Goal: Task Accomplishment & Management: Use online tool/utility

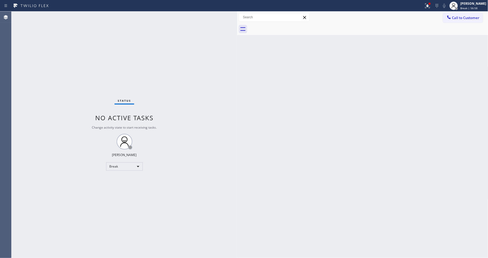
click at [221, 172] on div "Status No active tasks Change activity state to start receiving tasks. Lyka Mon…" at bounding box center [125, 135] width 226 height 246
click at [470, 6] on div "Lyka Montero Break | 1h" at bounding box center [473, 5] width 28 height 9
click at [448, 29] on button "Available" at bounding box center [462, 27] width 52 height 7
click at [242, 181] on div "Back to Dashboard Change Sender ID Customers Technicians Select a contact Outbo…" at bounding box center [362, 135] width 251 height 246
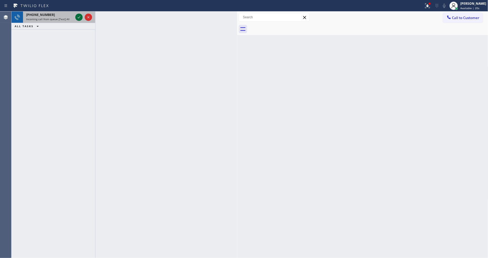
click at [80, 15] on icon at bounding box center [79, 17] width 6 height 6
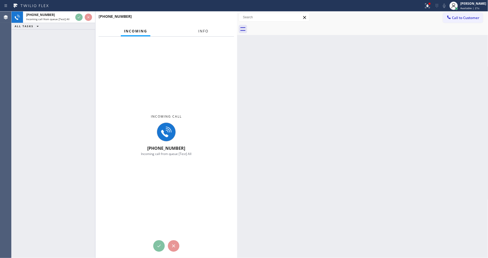
click at [205, 32] on span "Info" at bounding box center [203, 31] width 10 height 5
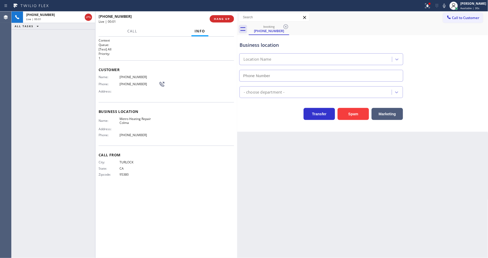
type input "(415) 324-4424"
click at [231, 18] on button "HANG UP" at bounding box center [222, 18] width 24 height 7
click at [231, 18] on button "COMPLETE" at bounding box center [221, 18] width 26 height 7
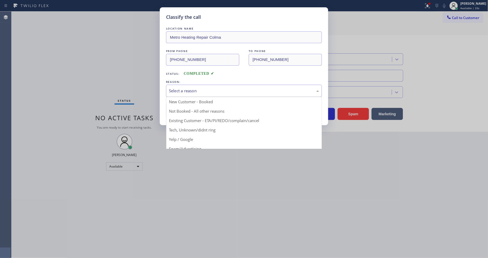
click at [217, 88] on div "Select a reason" at bounding box center [244, 91] width 150 height 6
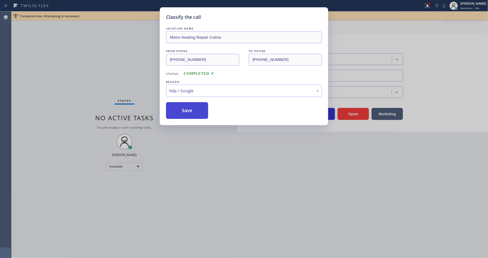
click at [195, 111] on button "Save" at bounding box center [187, 110] width 42 height 17
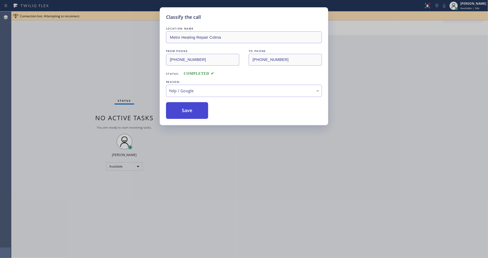
click at [195, 111] on button "Save" at bounding box center [187, 110] width 42 height 17
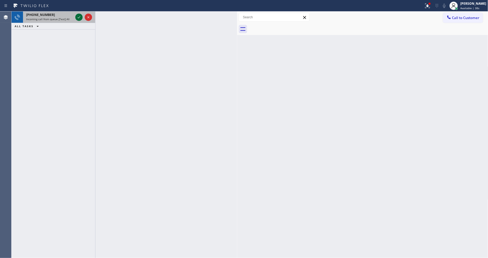
click at [79, 15] on icon at bounding box center [79, 17] width 6 height 6
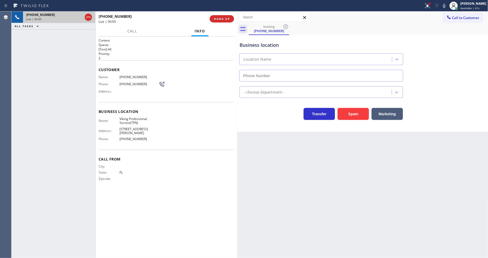
type input "(888) 734-4409"
click at [217, 20] on span "HANG UP" at bounding box center [222, 19] width 16 height 4
click at [218, 19] on span "HANG UP" at bounding box center [222, 19] width 16 height 4
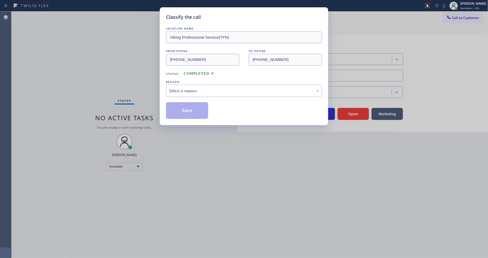
click at [197, 82] on div "REASON:" at bounding box center [244, 81] width 156 height 5
click at [197, 88] on div "Select a reason" at bounding box center [244, 91] width 150 height 6
click at [187, 105] on button "Save" at bounding box center [187, 110] width 42 height 17
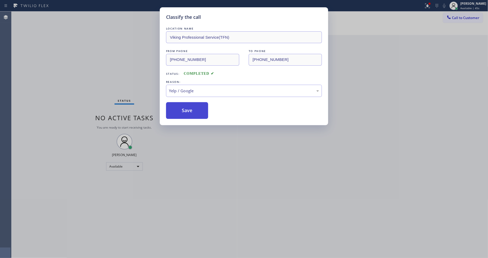
click at [187, 105] on button "Save" at bounding box center [187, 110] width 42 height 17
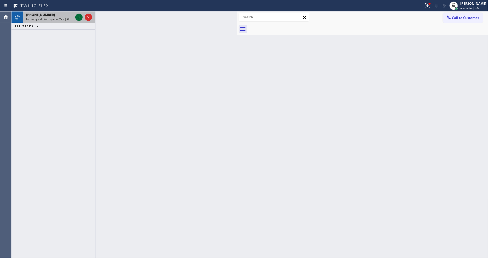
click at [78, 19] on icon at bounding box center [79, 17] width 6 height 6
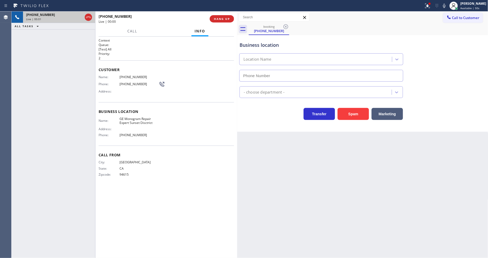
type input "(510) 761-3979"
click at [215, 18] on span "HANG UP" at bounding box center [222, 19] width 16 height 4
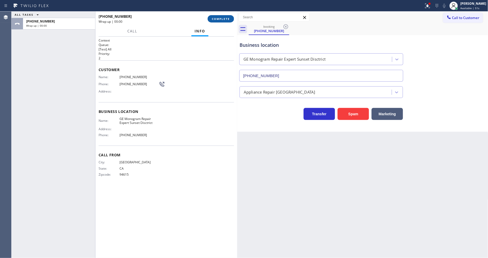
click at [215, 18] on span "COMPLETE" at bounding box center [221, 19] width 18 height 4
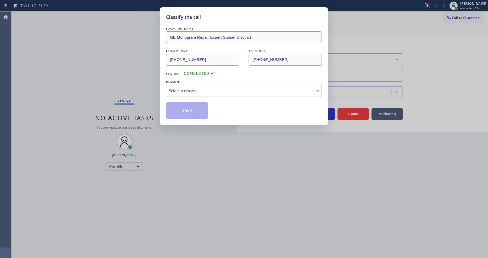
click at [194, 92] on div "Select a reason" at bounding box center [244, 91] width 150 height 6
click at [189, 114] on button "Save" at bounding box center [187, 110] width 42 height 17
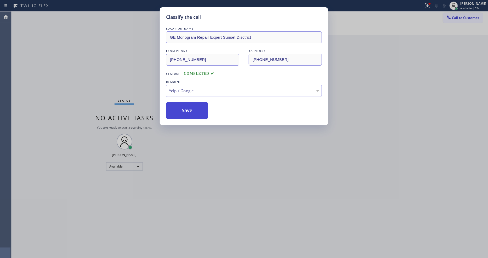
click at [189, 114] on button "Save" at bounding box center [187, 110] width 42 height 17
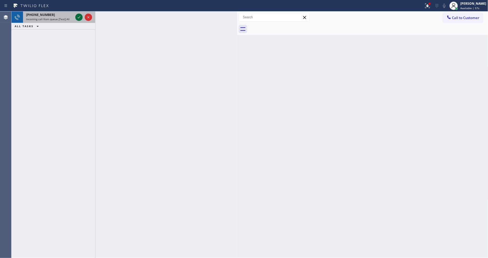
click at [81, 18] on icon at bounding box center [79, 17] width 6 height 6
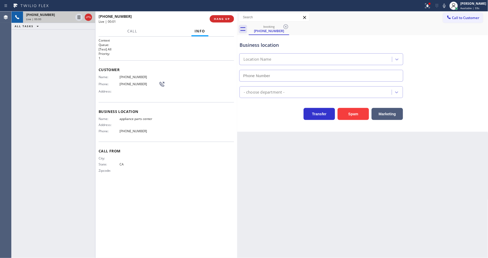
click at [227, 18] on span "HANG UP" at bounding box center [222, 19] width 16 height 4
type input "(817) 482-5346"
click at [227, 18] on span "HANG UP" at bounding box center [222, 19] width 16 height 4
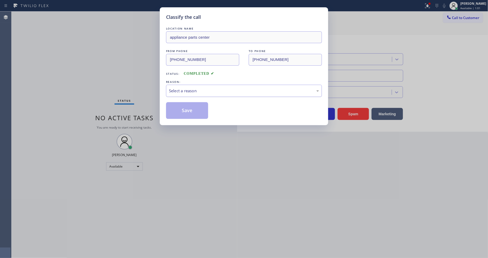
click at [199, 90] on div "Select a reason" at bounding box center [244, 91] width 150 height 6
click at [196, 107] on button "Save" at bounding box center [187, 110] width 42 height 17
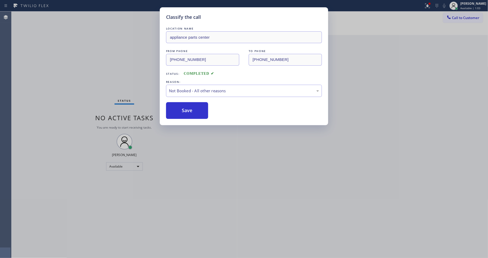
click at [196, 107] on button "Save" at bounding box center [187, 110] width 42 height 17
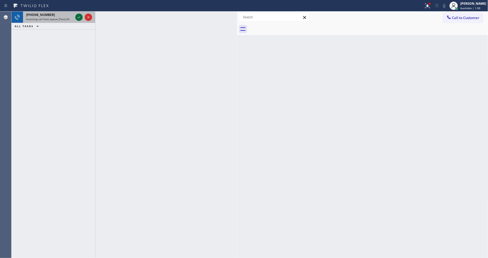
click at [77, 14] on button at bounding box center [78, 17] width 7 height 7
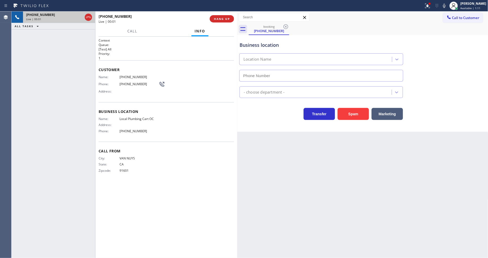
type input "(949) 990-5879"
click at [218, 19] on span "HANG UP" at bounding box center [222, 19] width 16 height 4
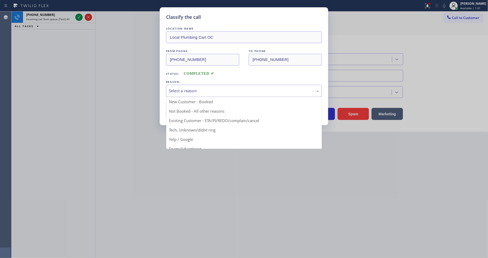
click at [192, 88] on div "Select a reason" at bounding box center [244, 91] width 150 height 6
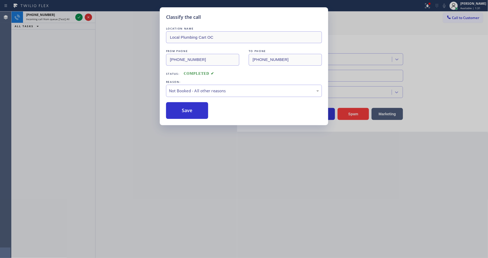
click at [192, 111] on button "Save" at bounding box center [187, 110] width 42 height 17
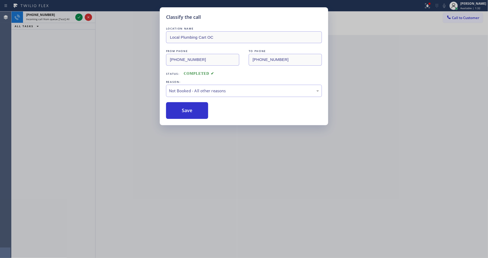
click at [77, 15] on div "Classify the call LOCATION NAME Slattery AC and Heating Maintenance FROM PHONE …" at bounding box center [250, 135] width 476 height 246
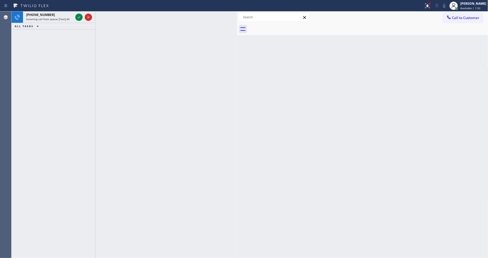
click at [77, 15] on icon at bounding box center [79, 17] width 6 height 6
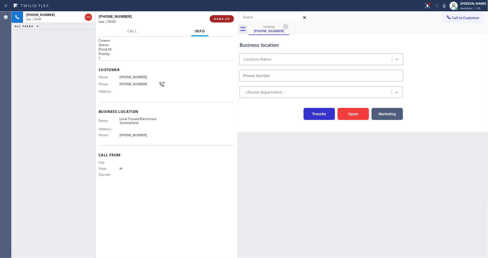
type input "(805) 222-7082"
click at [228, 19] on span "HANG UP" at bounding box center [222, 19] width 16 height 4
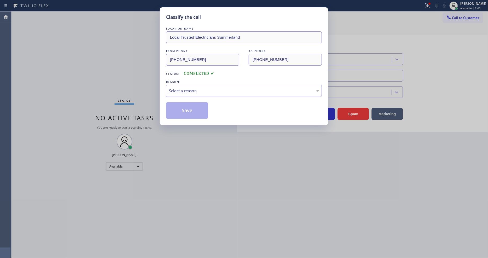
click at [194, 88] on div "Select a reason" at bounding box center [244, 91] width 150 height 6
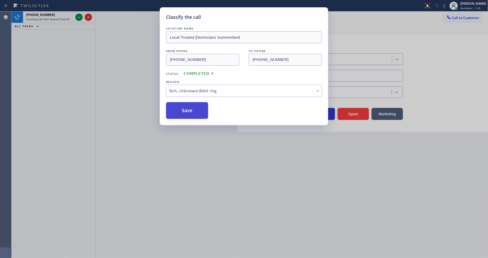
click at [197, 110] on button "Save" at bounding box center [187, 110] width 42 height 17
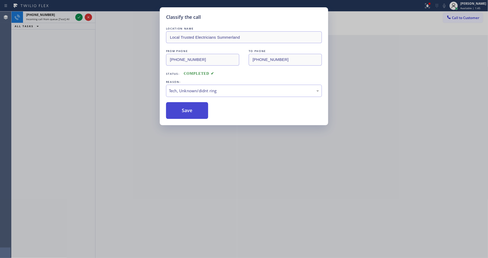
click at [197, 110] on button "Save" at bounding box center [187, 110] width 42 height 17
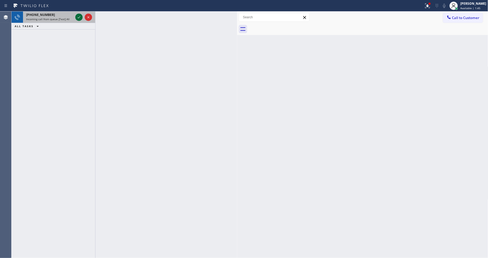
click at [78, 15] on icon at bounding box center [79, 17] width 6 height 6
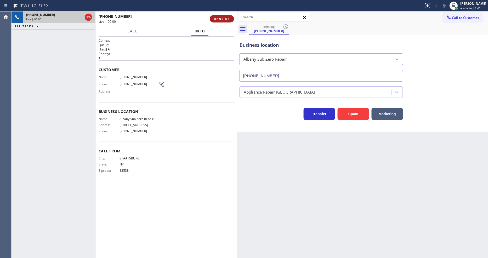
type input "(518) 380-2613"
click at [215, 18] on span "HANG UP" at bounding box center [222, 19] width 16 height 4
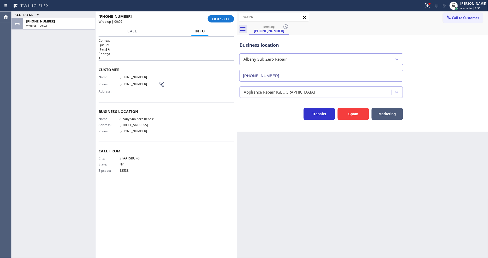
click at [223, 14] on div "+18458892992 Wrap up | 00:02 COMPLETE" at bounding box center [166, 19] width 135 height 14
click at [223, 17] on span "COMPLETE" at bounding box center [221, 19] width 18 height 4
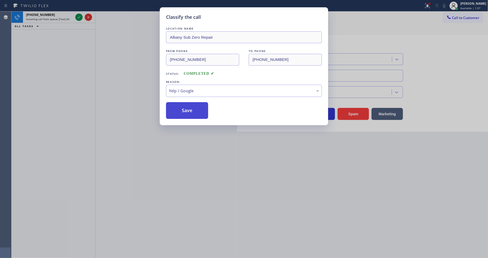
click at [195, 109] on button "Save" at bounding box center [187, 110] width 42 height 17
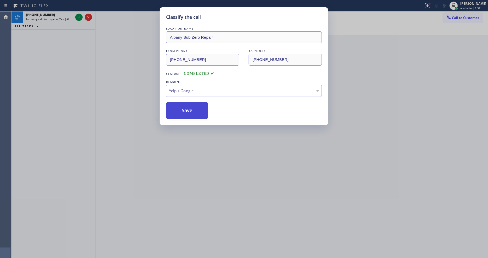
click at [195, 109] on button "Save" at bounding box center [187, 110] width 42 height 17
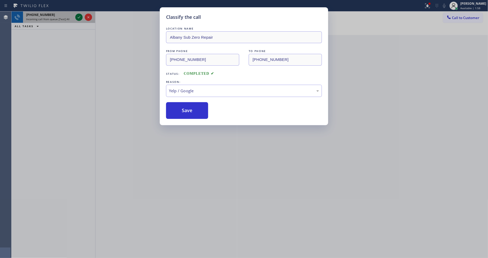
click at [76, 15] on icon at bounding box center [79, 17] width 6 height 6
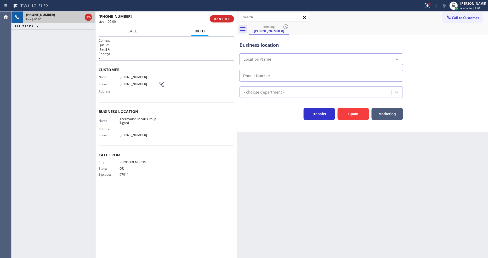
type input "(503) 741-2878"
click at [216, 19] on span "HANG UP" at bounding box center [222, 19] width 16 height 4
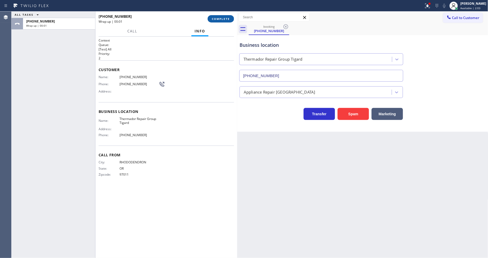
click at [217, 19] on span "COMPLETE" at bounding box center [221, 19] width 18 height 4
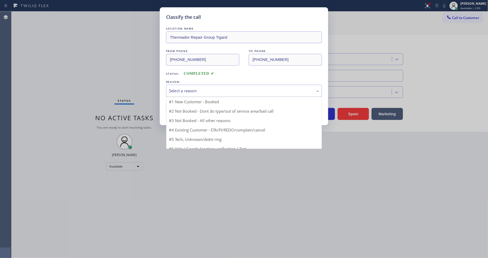
click at [190, 89] on div "Select a reason" at bounding box center [244, 91] width 150 height 6
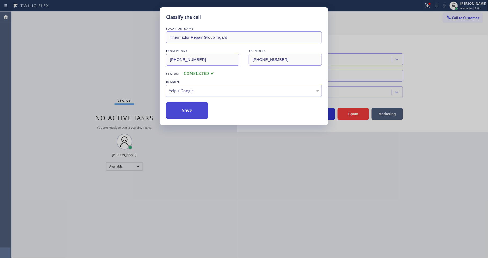
click at [185, 113] on button "Save" at bounding box center [187, 110] width 42 height 17
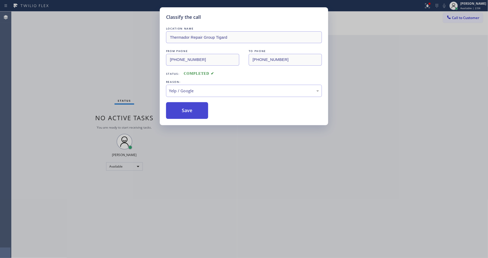
click at [185, 113] on button "Save" at bounding box center [187, 110] width 42 height 17
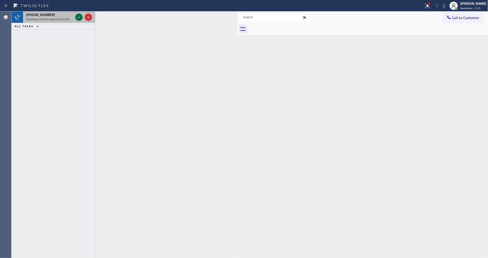
click at [78, 17] on icon at bounding box center [79, 17] width 6 height 6
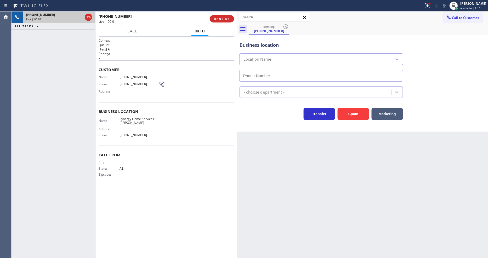
type input "(623) 323-9424"
click at [234, 19] on div "+16232203543 Live | 00:03 HANG UP" at bounding box center [166, 19] width 142 height 15
click at [218, 18] on span "HANG UP" at bounding box center [222, 19] width 16 height 4
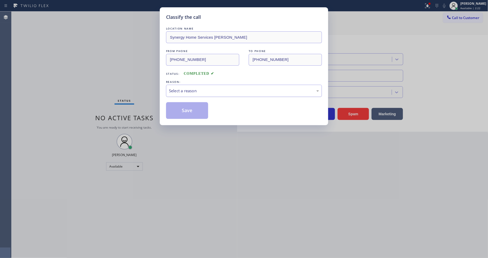
click at [192, 88] on div "Select a reason" at bounding box center [244, 91] width 150 height 6
click at [186, 111] on button "Save" at bounding box center [187, 110] width 42 height 17
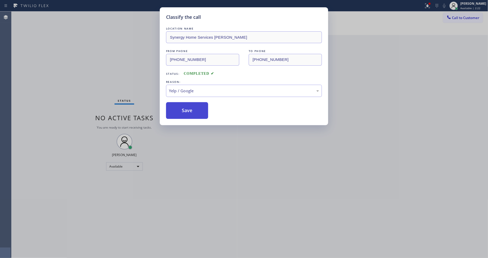
click at [186, 111] on button "Save" at bounding box center [187, 110] width 42 height 17
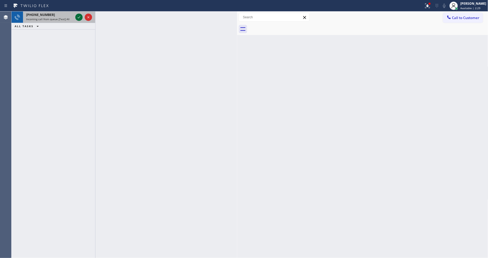
click at [78, 18] on icon at bounding box center [79, 17] width 6 height 6
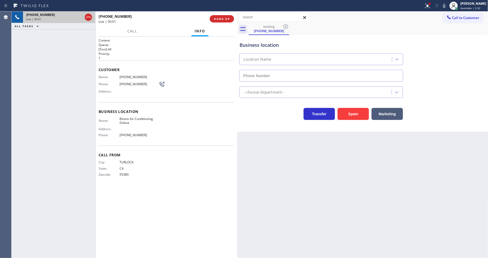
type input "(805) 360-6903"
click at [226, 20] on span "HANG UP" at bounding box center [222, 19] width 16 height 4
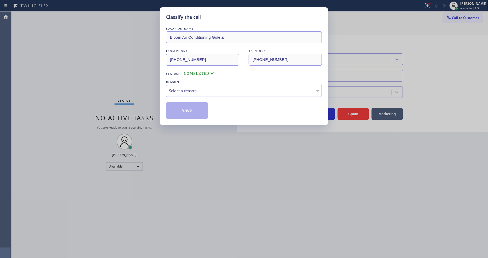
click at [201, 88] on div "Select a reason" at bounding box center [244, 91] width 150 height 6
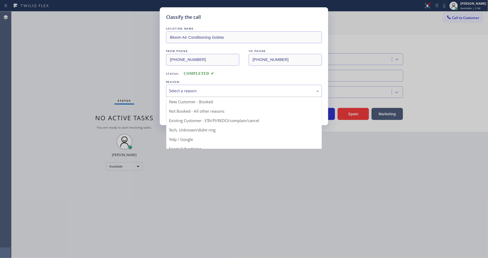
drag, startPoint x: 191, startPoint y: 137, endPoint x: 191, endPoint y: 132, distance: 5.2
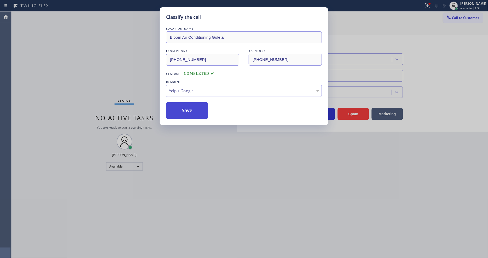
click at [191, 112] on button "Save" at bounding box center [187, 110] width 42 height 17
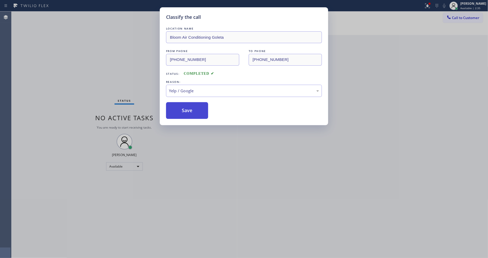
click at [191, 112] on button "Save" at bounding box center [187, 110] width 42 height 17
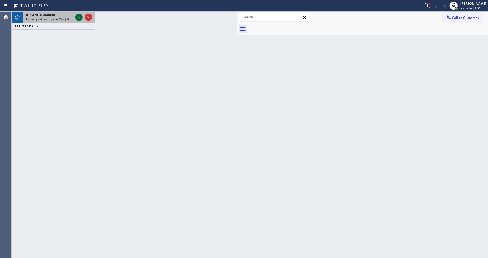
click at [80, 17] on icon at bounding box center [79, 17] width 6 height 6
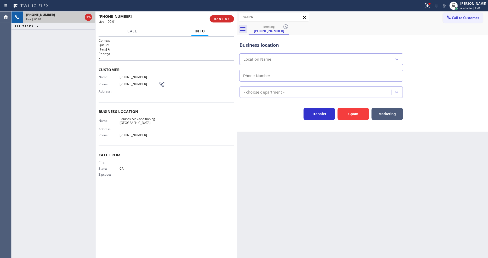
type input "(510) 660-0903"
click at [228, 20] on span "HANG UP" at bounding box center [222, 19] width 16 height 4
click at [228, 18] on span "HANG UP" at bounding box center [222, 19] width 16 height 4
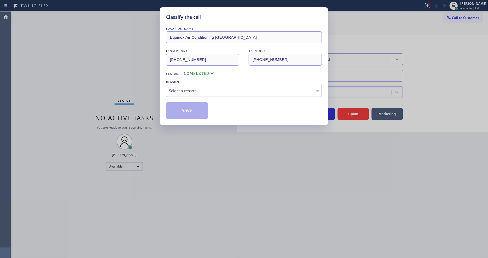
click at [213, 88] on div "Select a reason" at bounding box center [244, 91] width 150 height 6
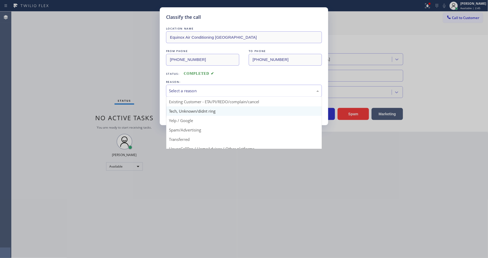
scroll to position [29, 0]
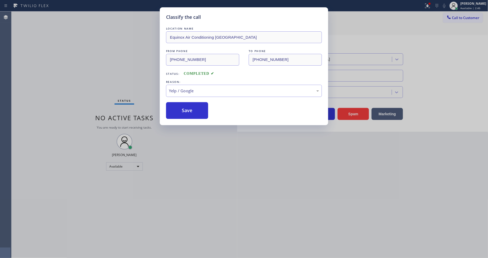
click at [193, 113] on button "Save" at bounding box center [187, 110] width 42 height 17
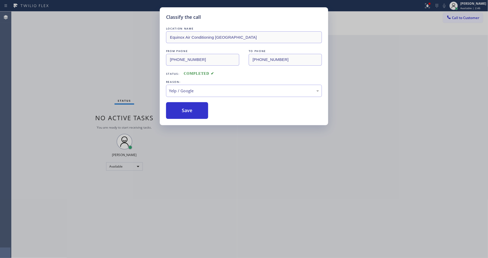
click at [193, 113] on button "Save" at bounding box center [187, 110] width 42 height 17
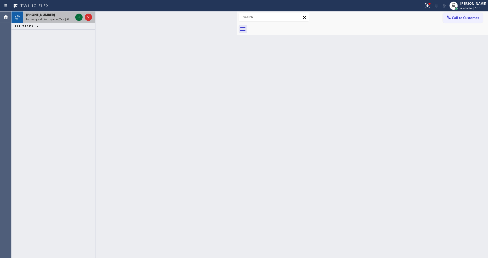
click at [81, 16] on icon at bounding box center [79, 17] width 6 height 6
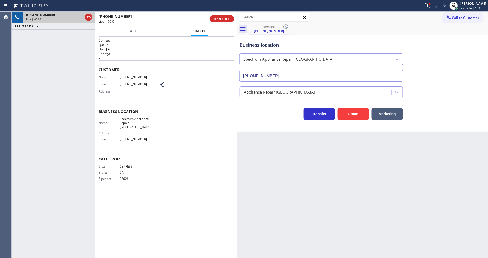
type input "(714) 455-1717"
click at [215, 16] on button "HANG UP" at bounding box center [222, 18] width 24 height 7
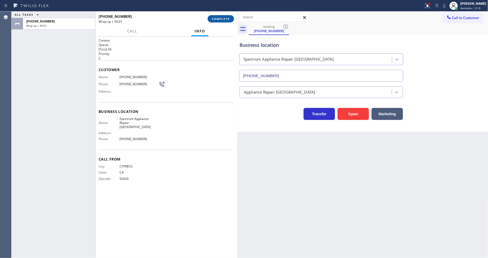
click at [214, 19] on span "COMPLETE" at bounding box center [221, 19] width 18 height 4
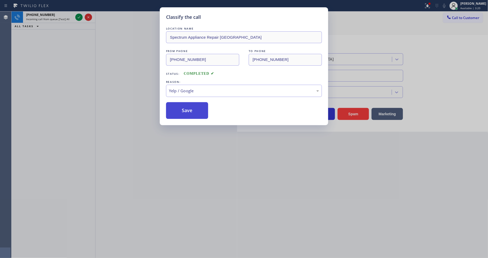
click at [187, 109] on button "Save" at bounding box center [187, 110] width 42 height 17
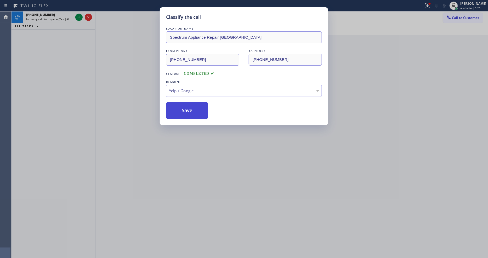
click at [187, 109] on button "Save" at bounding box center [187, 110] width 42 height 17
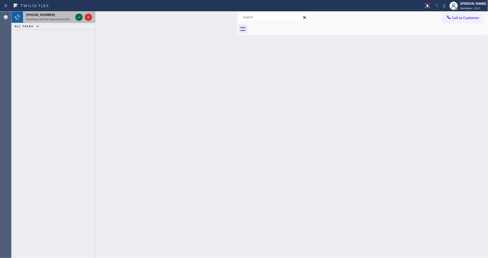
click at [79, 16] on icon at bounding box center [79, 17] width 6 height 6
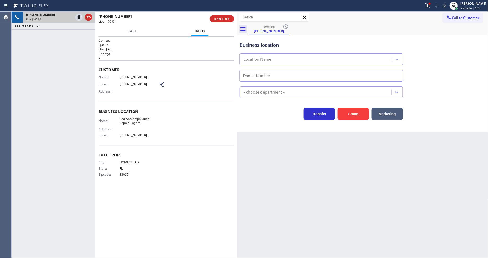
type input "(305) 614-2969"
click at [218, 14] on div "+13055089898 Live | 00:02 HANG UP" at bounding box center [166, 19] width 135 height 14
drag, startPoint x: 218, startPoint y: 14, endPoint x: 218, endPoint y: 22, distance: 7.8
click at [218, 19] on div "+13055089898 Live | 00:03 HANG UP" at bounding box center [166, 19] width 135 height 14
click at [218, 22] on button "HANG UP" at bounding box center [222, 18] width 24 height 7
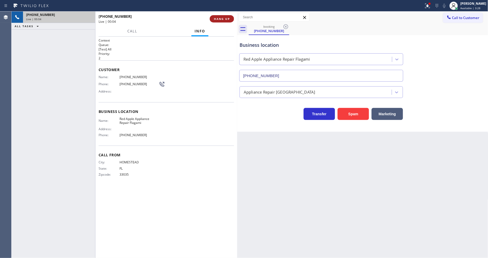
click at [220, 17] on span "HANG UP" at bounding box center [222, 19] width 16 height 4
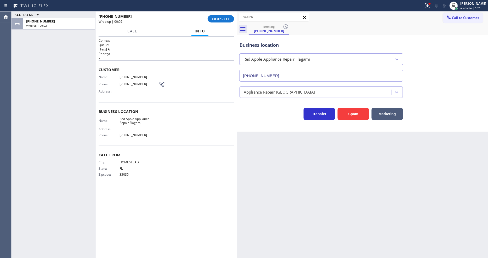
click at [218, 13] on div "+13055089898 Wrap up | 00:02 COMPLETE" at bounding box center [166, 19] width 135 height 14
click at [218, 17] on span "COMPLETE" at bounding box center [221, 19] width 18 height 4
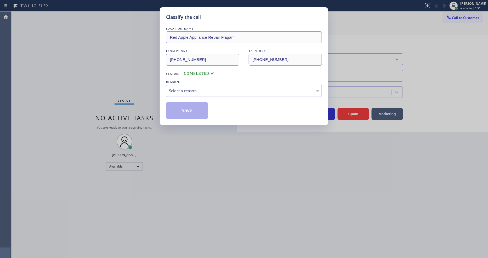
drag, startPoint x: 169, startPoint y: 111, endPoint x: 181, endPoint y: 95, distance: 19.7
click at [181, 96] on div "LOCATION NAME Red Apple Appliance Repair Flagami FROM PHONE (305) 508-9898 TO P…" at bounding box center [244, 72] width 156 height 93
click at [183, 88] on div "Select a reason" at bounding box center [244, 91] width 150 height 6
click at [186, 116] on button "Save" at bounding box center [187, 110] width 42 height 17
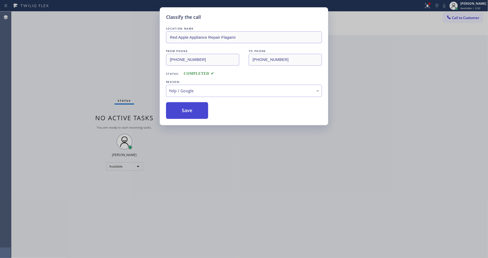
click at [186, 113] on button "Save" at bounding box center [187, 110] width 42 height 17
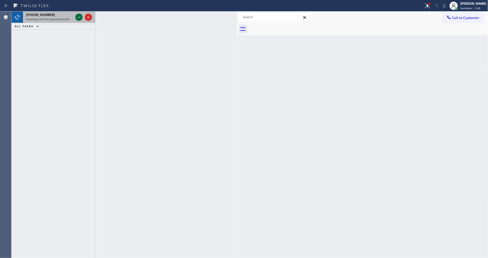
click at [77, 16] on icon at bounding box center [79, 17] width 6 height 6
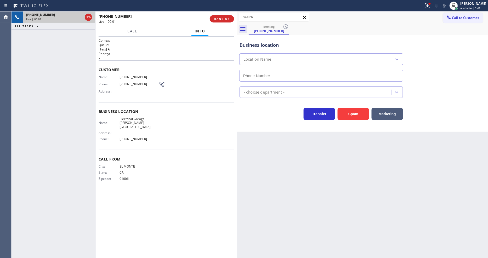
type input "(626) 550-4998"
click at [221, 18] on span "HANG UP" at bounding box center [222, 19] width 16 height 4
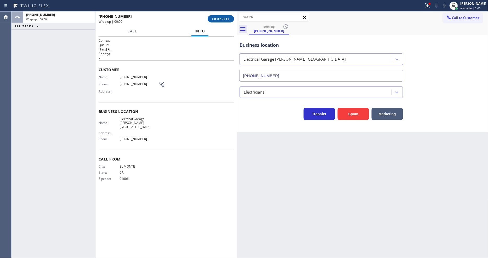
click at [221, 18] on span "COMPLETE" at bounding box center [221, 19] width 18 height 4
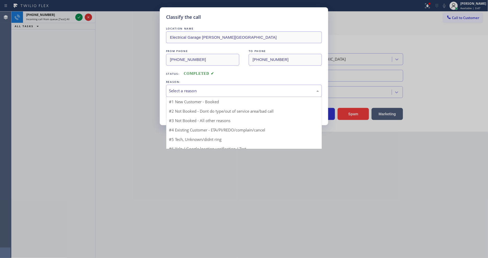
click at [200, 88] on div "Select a reason" at bounding box center [244, 91] width 150 height 6
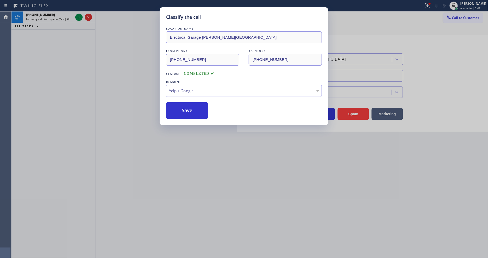
click at [195, 118] on div "Classify the call LOCATION NAME Electrical Garage Baldwin Park FROM PHONE (626)…" at bounding box center [244, 66] width 168 height 118
click at [195, 113] on button "Save" at bounding box center [187, 110] width 42 height 17
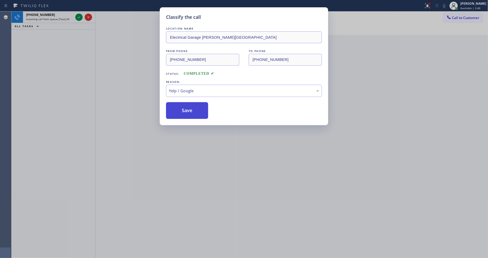
click at [195, 113] on button "Save" at bounding box center [187, 110] width 42 height 17
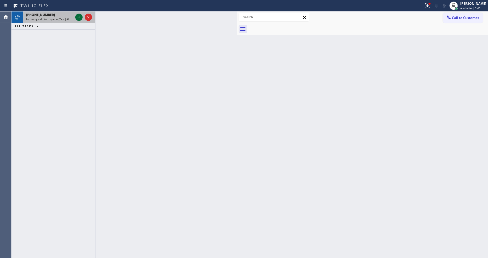
click at [79, 16] on icon at bounding box center [79, 17] width 6 height 6
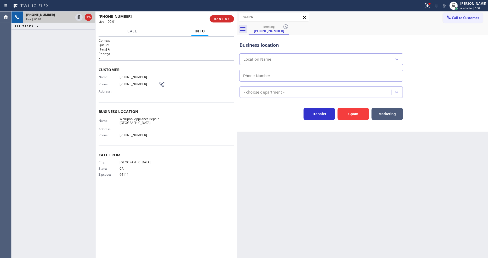
type input "(415) 358-5085"
click at [227, 16] on button "HANG UP" at bounding box center [222, 18] width 24 height 7
click at [226, 20] on span "HANG UP" at bounding box center [222, 19] width 16 height 4
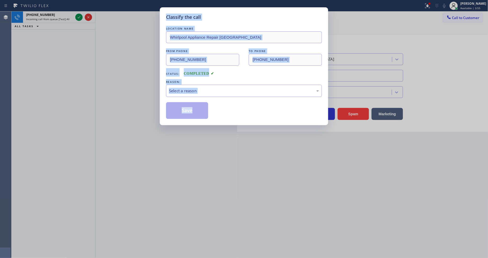
click at [202, 88] on div "Select a reason" at bounding box center [244, 91] width 150 height 6
click at [196, 109] on button "Save" at bounding box center [187, 110] width 42 height 17
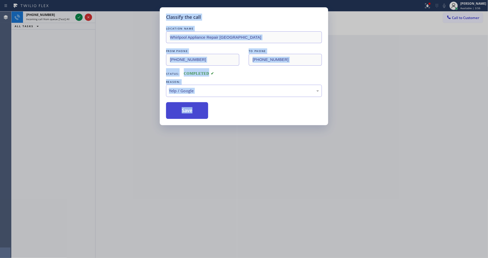
click at [196, 109] on button "Save" at bounding box center [187, 110] width 42 height 17
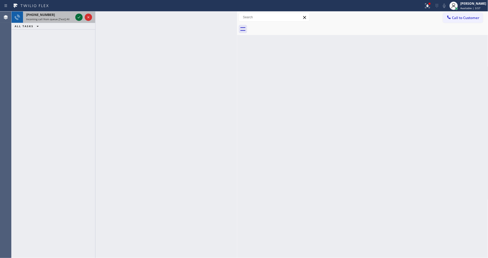
click at [77, 15] on icon at bounding box center [79, 17] width 6 height 6
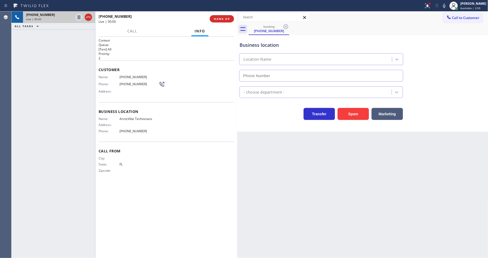
type input "(786) 882-4266"
click at [214, 18] on span "HANG UP" at bounding box center [222, 19] width 16 height 4
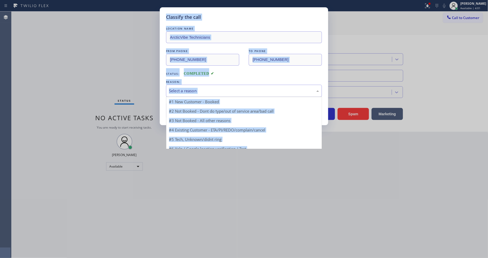
click at [209, 88] on div "Select a reason" at bounding box center [244, 91] width 150 height 6
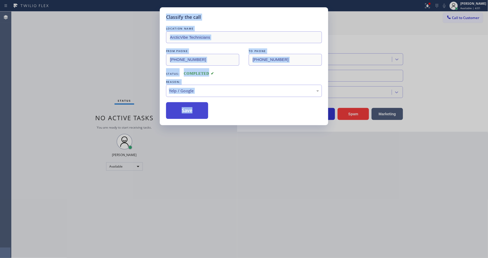
click at [197, 109] on button "Save" at bounding box center [187, 110] width 42 height 17
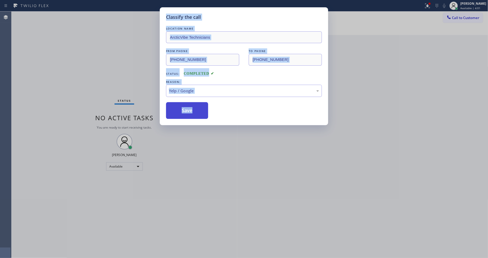
click at [197, 109] on button "Save" at bounding box center [187, 110] width 42 height 17
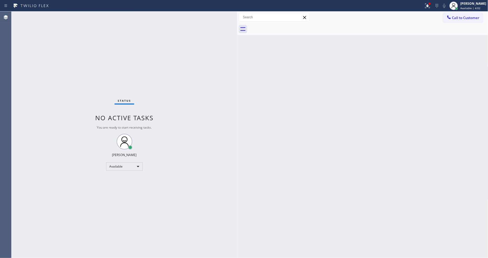
click at [273, 82] on div "Back to Dashboard Change Sender ID Customers Technicians Select a contact Outbo…" at bounding box center [362, 135] width 251 height 246
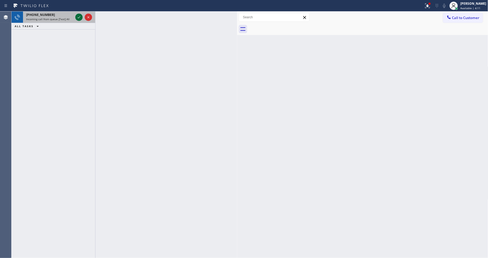
click at [78, 17] on icon at bounding box center [79, 17] width 6 height 6
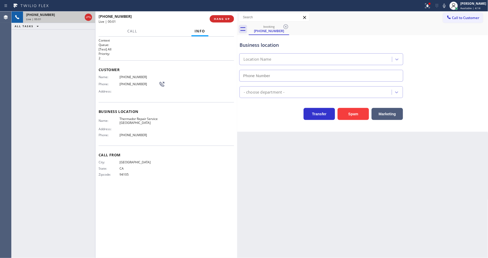
type input "(415) 687-2371"
click at [222, 7] on div at bounding box center [212, 6] width 420 height 8
click at [222, 16] on button "HANG UP" at bounding box center [222, 18] width 24 height 7
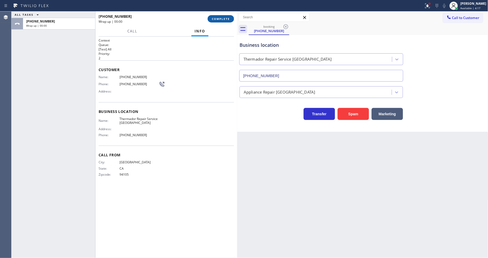
click at [222, 16] on button "COMPLETE" at bounding box center [221, 18] width 26 height 7
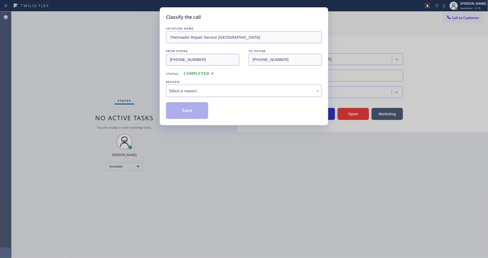
click at [204, 88] on div "Select a reason" at bounding box center [244, 91] width 150 height 6
click at [195, 108] on button "Save" at bounding box center [187, 110] width 42 height 17
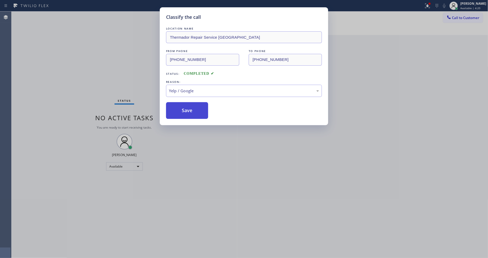
click at [195, 108] on button "Save" at bounding box center [187, 110] width 42 height 17
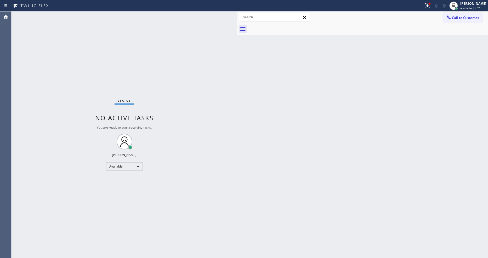
click at [276, 192] on div "Back to Dashboard Change Sender ID Customers Technicians Select a contact Outbo…" at bounding box center [362, 135] width 251 height 246
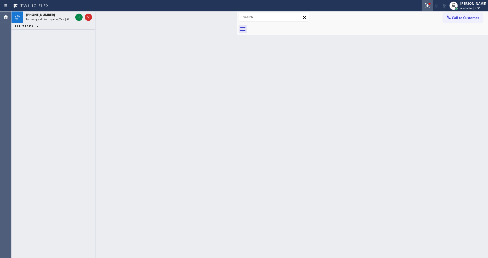
click at [428, 3] on icon at bounding box center [427, 6] width 6 height 6
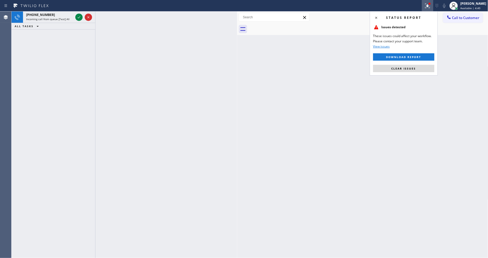
drag, startPoint x: 407, startPoint y: 71, endPoint x: 353, endPoint y: 63, distance: 54.7
click at [407, 71] on button "Clear issues" at bounding box center [403, 68] width 61 height 7
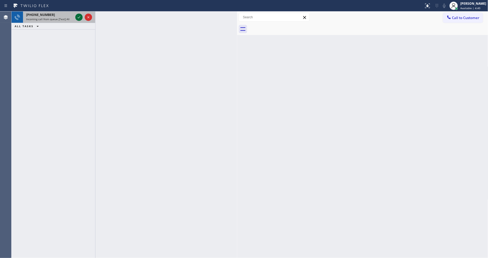
click at [79, 18] on icon at bounding box center [79, 17] width 6 height 6
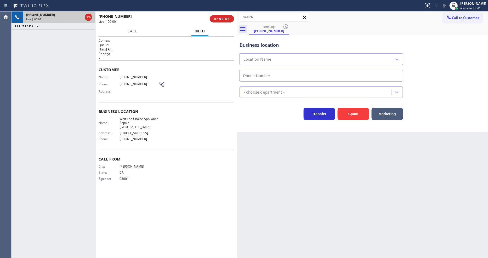
type input "(805) 360-3661"
click at [76, 184] on div "+18054775551 Live | 00:01 ALL TASKS ALL TASKS ACTIVE TASKS TASKS IN WRAP UP" at bounding box center [54, 135] width 84 height 246
click at [218, 19] on span "HANG UP" at bounding box center [222, 19] width 16 height 4
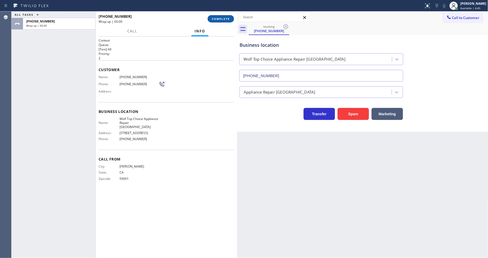
click at [218, 19] on span "COMPLETE" at bounding box center [221, 19] width 18 height 4
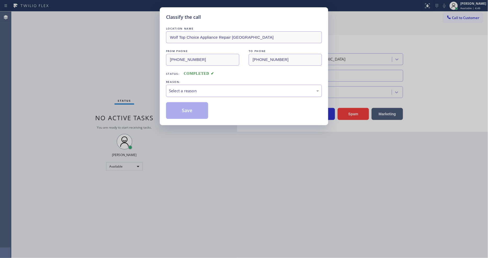
click at [220, 88] on div "Select a reason" at bounding box center [244, 91] width 150 height 6
click at [204, 110] on button "Save" at bounding box center [187, 110] width 42 height 17
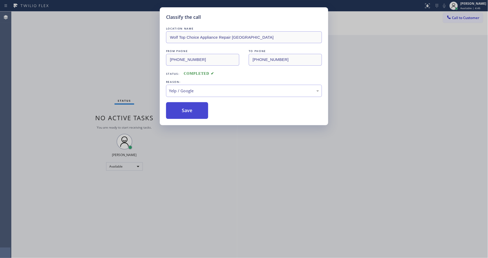
click at [204, 110] on button "Save" at bounding box center [187, 110] width 42 height 17
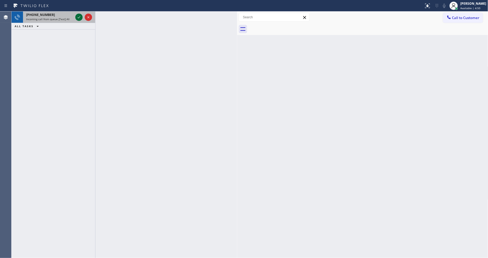
click at [80, 18] on icon at bounding box center [79, 17] width 6 height 6
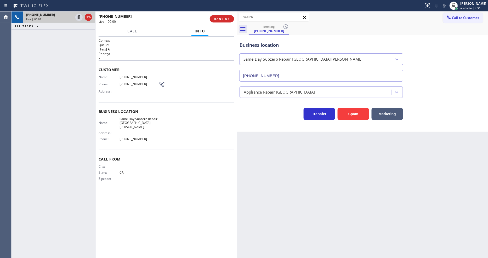
type input "(424) 395-5737"
click at [218, 16] on button "HANG UP" at bounding box center [222, 18] width 24 height 7
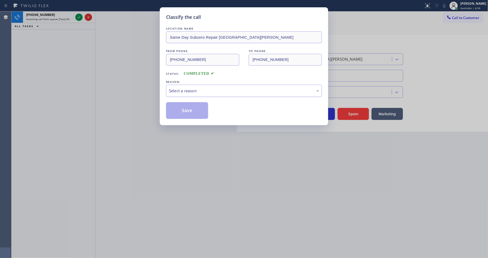
click at [206, 88] on div "Select a reason" at bounding box center [244, 91] width 150 height 6
click at [185, 103] on button "Save" at bounding box center [187, 110] width 42 height 17
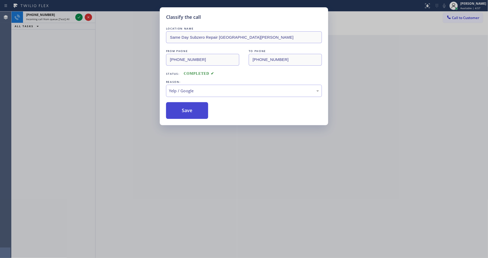
click at [185, 103] on button "Save" at bounding box center [187, 110] width 42 height 17
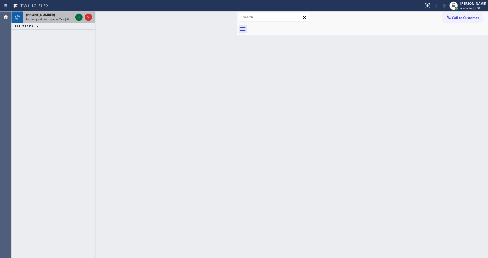
click at [79, 16] on icon at bounding box center [79, 17] width 6 height 6
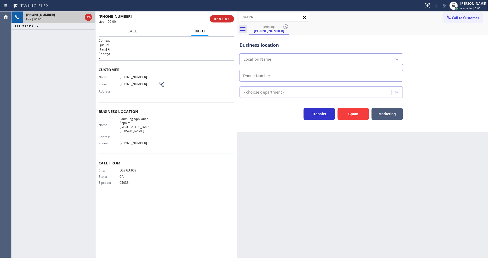
type input "(408) 413-4879"
drag, startPoint x: 227, startPoint y: 12, endPoint x: 226, endPoint y: 16, distance: 3.7
click at [227, 12] on div "+14084447832 Live | 00:00 HANG UP" at bounding box center [166, 19] width 135 height 14
click at [226, 16] on button "HANG UP" at bounding box center [222, 18] width 24 height 7
click at [226, 18] on span "HANG UP" at bounding box center [222, 19] width 16 height 4
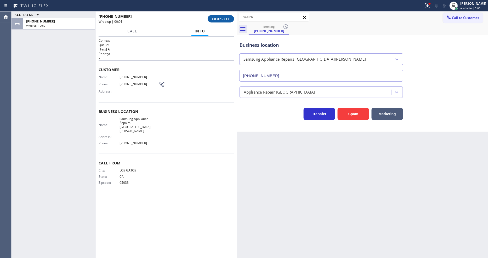
click at [216, 18] on span "COMPLETE" at bounding box center [221, 19] width 18 height 4
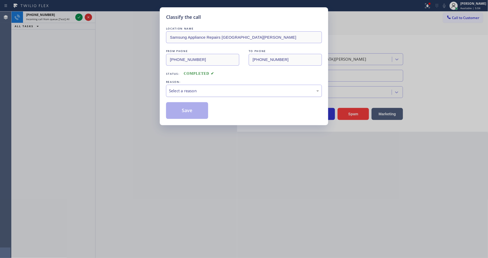
click at [205, 89] on div "Select a reason" at bounding box center [244, 91] width 150 height 6
click at [190, 111] on button "Save" at bounding box center [187, 110] width 42 height 17
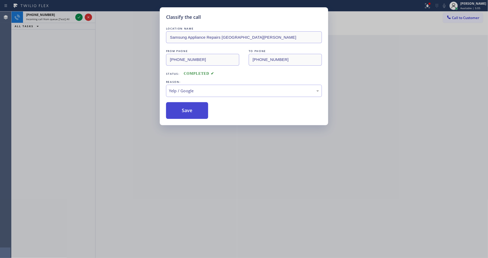
click at [190, 111] on button "Save" at bounding box center [187, 110] width 42 height 17
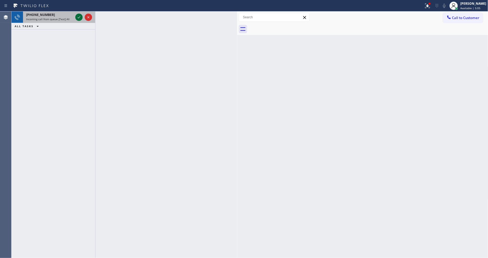
click at [78, 15] on icon at bounding box center [79, 17] width 6 height 6
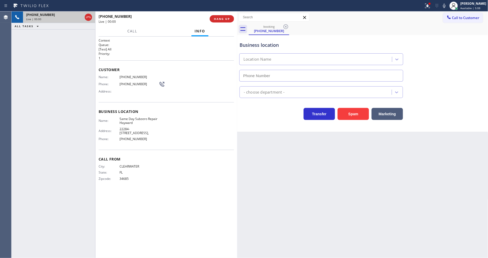
type input "(510) 822-6206"
click at [226, 12] on div "+17274924097 Live | 00:06 HANG UP" at bounding box center [166, 19] width 135 height 14
click at [224, 18] on span "HANG UP" at bounding box center [222, 19] width 16 height 4
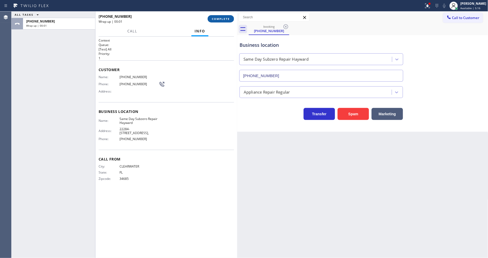
click at [224, 18] on span "COMPLETE" at bounding box center [221, 19] width 18 height 4
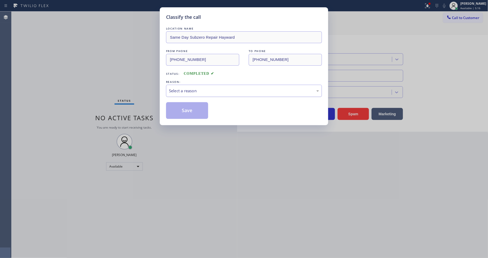
click at [208, 88] on div "Select a reason" at bounding box center [244, 91] width 150 height 6
click at [194, 109] on button "Save" at bounding box center [187, 110] width 42 height 17
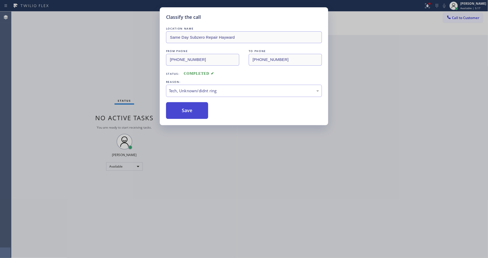
click at [194, 109] on button "Save" at bounding box center [187, 110] width 42 height 17
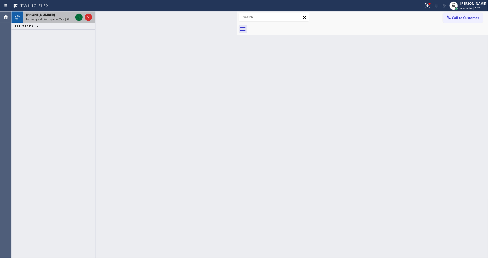
click at [78, 14] on icon at bounding box center [79, 17] width 6 height 6
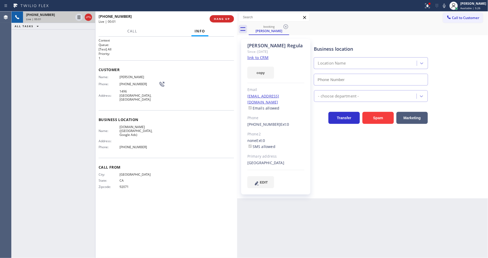
type input "(619) 492-3802"
click at [262, 58] on link "link to CRM" at bounding box center [257, 57] width 21 height 5
click at [79, 16] on icon at bounding box center [79, 17] width 6 height 6
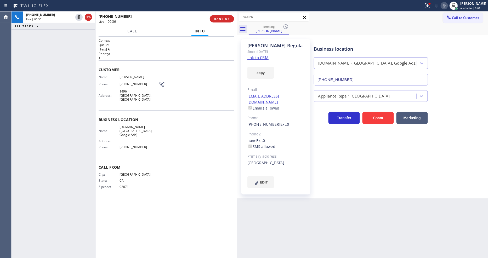
click at [447, 7] on icon at bounding box center [444, 6] width 6 height 6
click at [429, 9] on button at bounding box center [428, 6] width 12 height 12
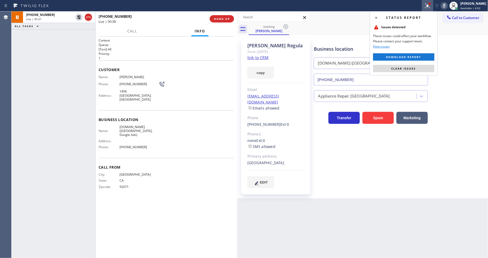
drag, startPoint x: 424, startPoint y: 70, endPoint x: 421, endPoint y: 58, distance: 12.3
click at [423, 70] on button "Clear issues" at bounding box center [403, 68] width 61 height 7
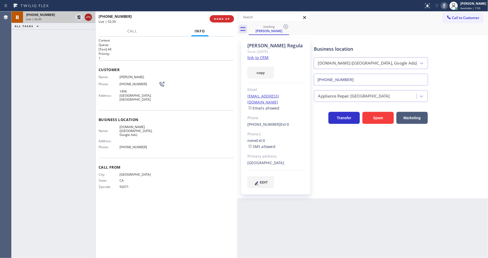
drag, startPoint x: 77, startPoint y: 18, endPoint x: 91, endPoint y: 20, distance: 14.5
click at [77, 18] on icon at bounding box center [79, 17] width 4 height 4
click at [447, 8] on icon at bounding box center [444, 6] width 6 height 6
click at [254, 56] on link "link to CRM" at bounding box center [257, 57] width 21 height 5
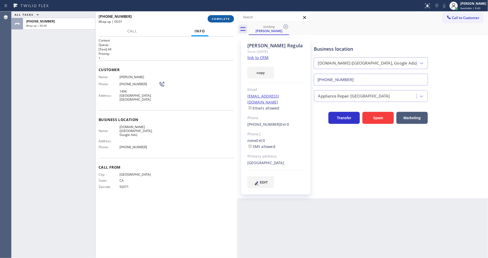
click at [224, 15] on button "COMPLETE" at bounding box center [221, 18] width 26 height 7
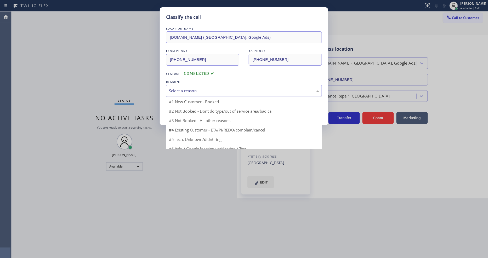
click at [191, 91] on div "Select a reason" at bounding box center [244, 91] width 150 height 6
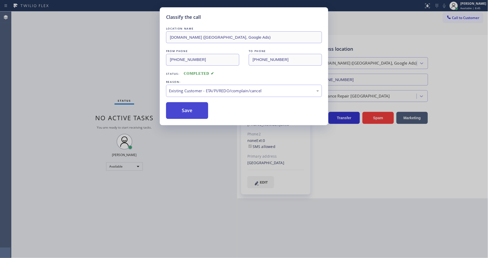
click at [187, 107] on button "Save" at bounding box center [187, 110] width 42 height 17
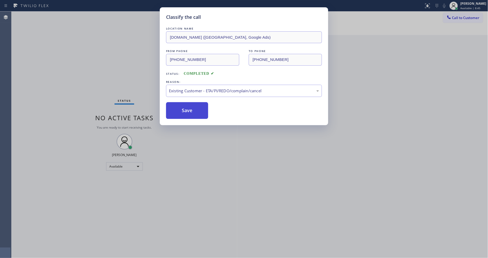
click at [187, 107] on button "Save" at bounding box center [187, 110] width 42 height 17
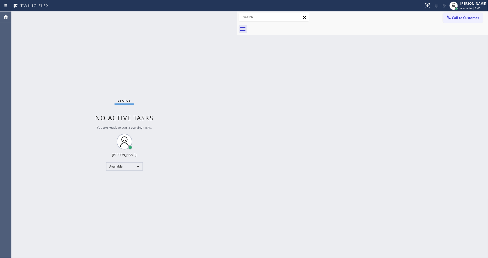
click at [170, 258] on html "Status report No issues detected If you experience an issue, please download th…" at bounding box center [244, 129] width 488 height 258
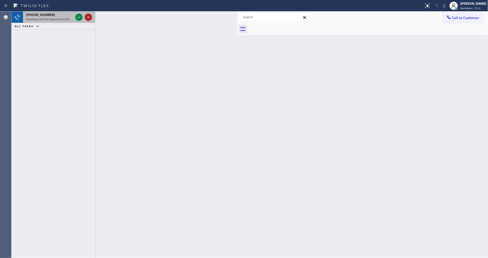
click at [79, 17] on icon at bounding box center [79, 17] width 6 height 6
click at [77, 15] on icon at bounding box center [79, 17] width 6 height 6
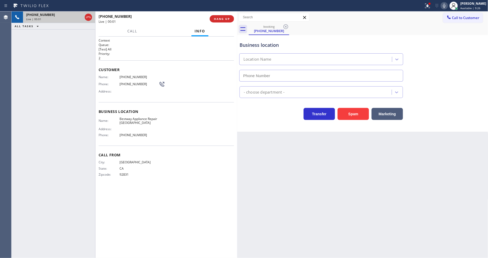
type input "(714) 410-5115"
click at [223, 15] on button "HANG UP" at bounding box center [222, 18] width 24 height 7
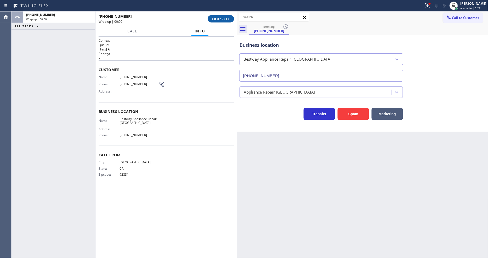
click at [223, 16] on button "COMPLETE" at bounding box center [221, 18] width 26 height 7
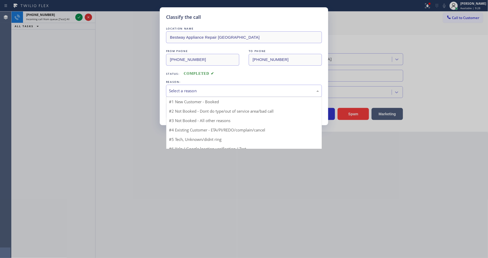
click at [180, 90] on div "Select a reason" at bounding box center [244, 91] width 150 height 6
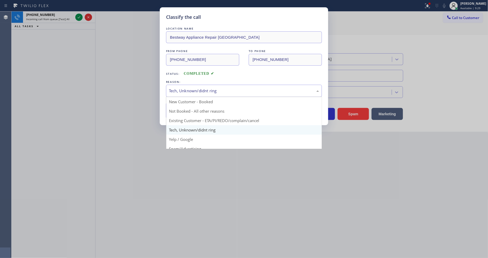
click at [184, 91] on div "Tech, Unknown/didnt ring" at bounding box center [244, 91] width 150 height 6
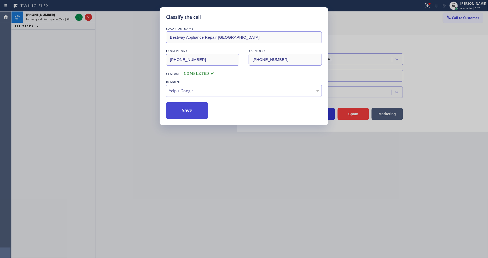
click at [187, 108] on button "Save" at bounding box center [187, 110] width 42 height 17
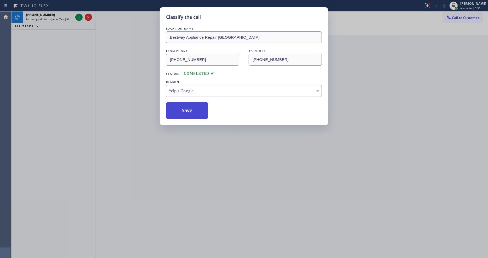
click at [187, 108] on button "Save" at bounding box center [187, 110] width 42 height 17
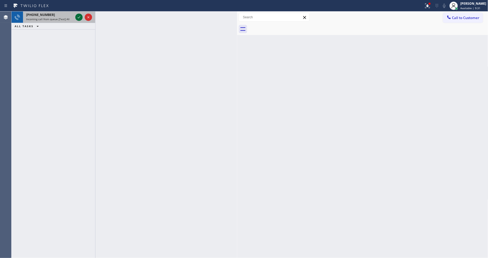
click at [78, 18] on icon at bounding box center [79, 17] width 3 height 2
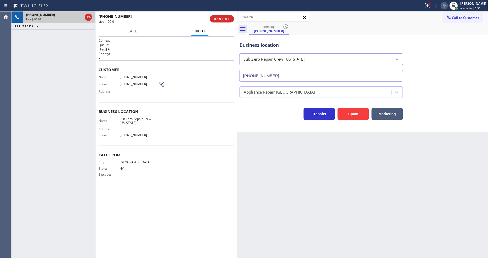
type input "(332) 334-9228"
drag, startPoint x: 225, startPoint y: 18, endPoint x: 156, endPoint y: 224, distance: 217.2
click at [225, 18] on span "HANG UP" at bounding box center [222, 19] width 16 height 4
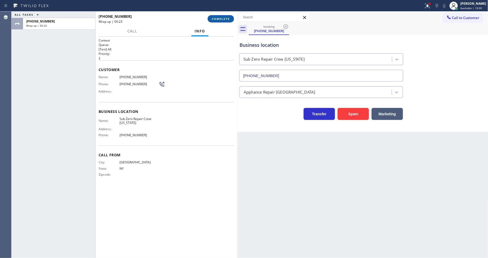
click at [216, 19] on span "COMPLETE" at bounding box center [221, 19] width 18 height 4
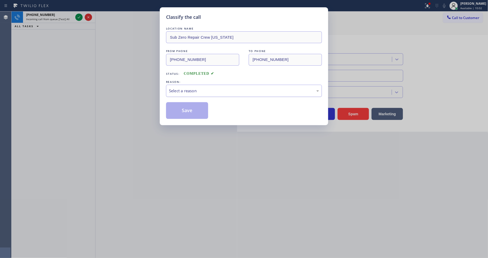
drag, startPoint x: 173, startPoint y: 87, endPoint x: 175, endPoint y: 93, distance: 6.5
click at [173, 88] on div "Select a reason" at bounding box center [244, 91] width 150 height 6
click at [180, 108] on button "Save" at bounding box center [187, 110] width 42 height 17
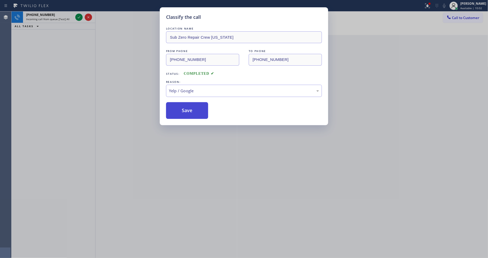
click at [180, 108] on button "Save" at bounding box center [187, 110] width 42 height 17
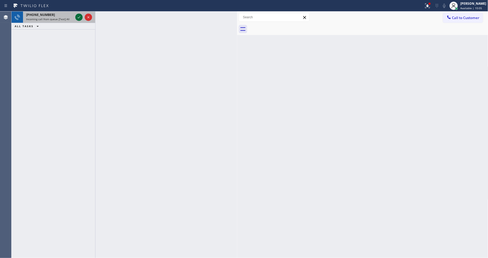
click at [78, 17] on icon at bounding box center [79, 17] width 6 height 6
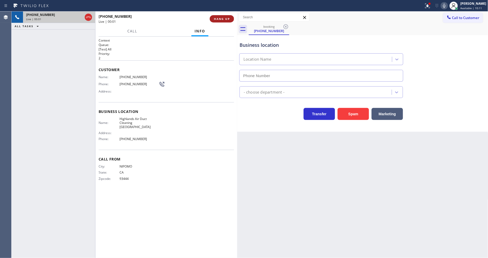
click at [224, 19] on span "HANG UP" at bounding box center [222, 19] width 16 height 4
type input "(805) 549-5853"
click at [224, 19] on span "HANG UP" at bounding box center [222, 19] width 16 height 4
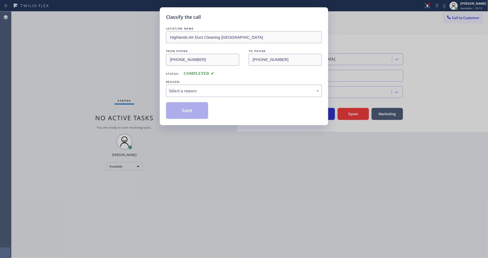
click at [197, 89] on div "Select a reason" at bounding box center [244, 91] width 150 height 6
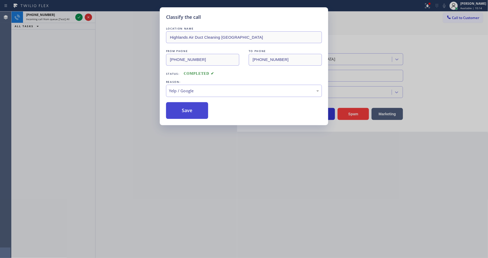
click at [185, 109] on button "Save" at bounding box center [187, 110] width 42 height 17
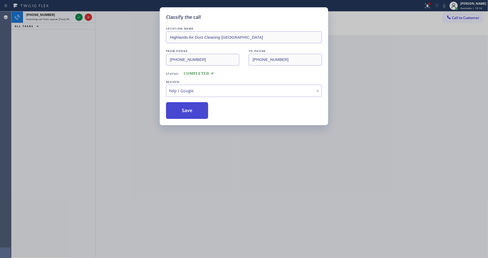
click at [185, 109] on button "Save" at bounding box center [187, 110] width 42 height 17
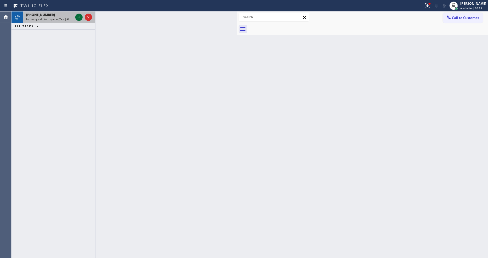
click at [79, 16] on icon at bounding box center [79, 17] width 6 height 6
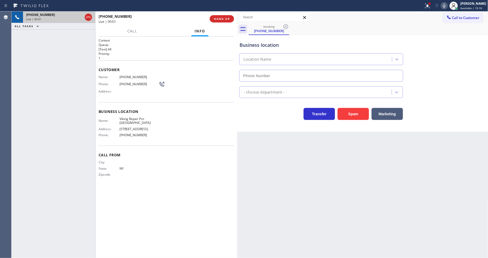
type input "(347) 697-4316"
click at [220, 18] on span "HANG UP" at bounding box center [222, 19] width 16 height 4
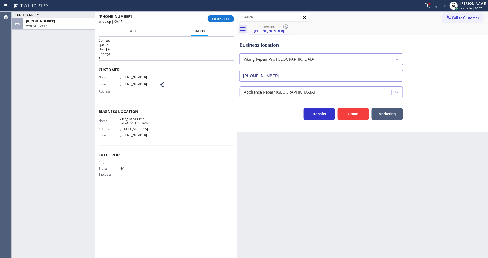
click at [189, 178] on div "Call From City: State: NY Zipcode:" at bounding box center [166, 165] width 135 height 39
click at [220, 17] on span "COMPLETE" at bounding box center [221, 19] width 18 height 4
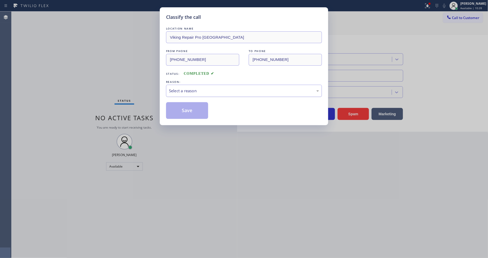
click at [188, 92] on div "Select a reason" at bounding box center [244, 91] width 150 height 6
click at [190, 107] on button "Save" at bounding box center [187, 110] width 42 height 17
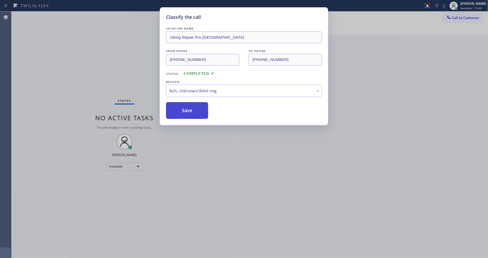
click at [190, 107] on button "Save" at bounding box center [187, 110] width 42 height 17
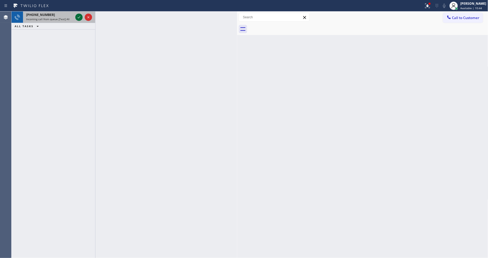
click at [79, 16] on icon at bounding box center [79, 17] width 6 height 6
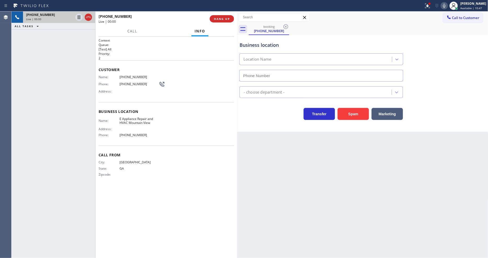
type input "(470) 673-7412"
click at [228, 19] on span "HANG UP" at bounding box center [222, 19] width 16 height 4
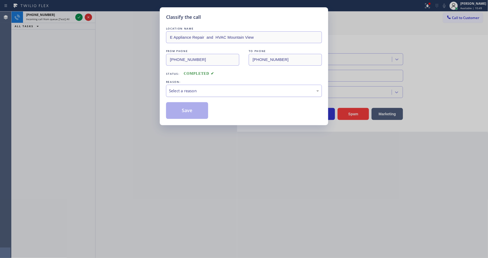
click at [195, 88] on div "Select a reason" at bounding box center [244, 91] width 150 height 6
drag, startPoint x: 189, startPoint y: 137, endPoint x: 190, endPoint y: 111, distance: 26.4
click at [190, 110] on button "Save" at bounding box center [187, 110] width 42 height 17
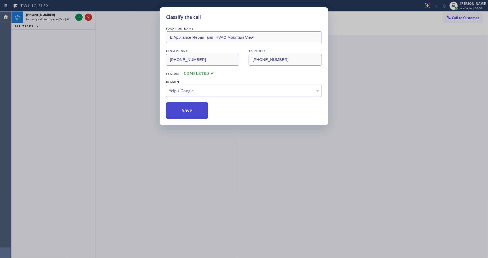
click at [190, 110] on button "Save" at bounding box center [187, 110] width 42 height 17
click at [77, 17] on div "Classify the call LOCATION NAME Slattery AC and Heating Maintenance FROM PHONE …" at bounding box center [250, 135] width 476 height 246
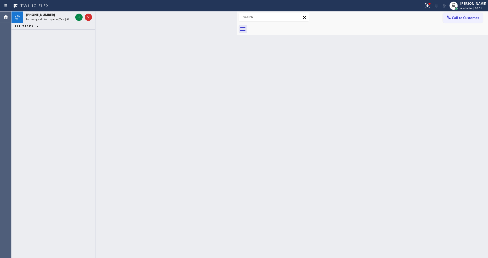
click at [77, 17] on icon at bounding box center [79, 17] width 6 height 6
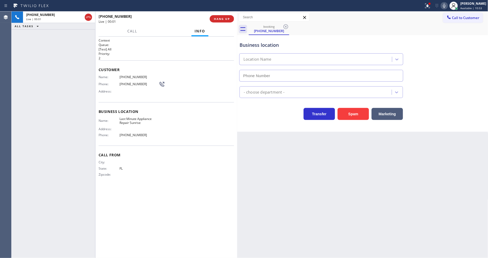
type input "(954) 807-4272"
click at [218, 19] on span "HANG UP" at bounding box center [222, 19] width 16 height 4
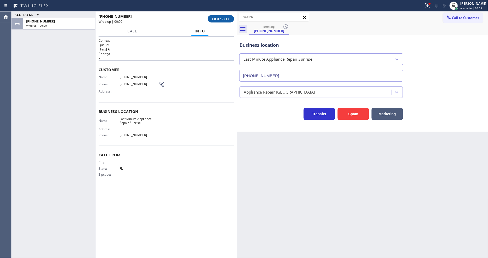
click at [218, 19] on span "COMPLETE" at bounding box center [221, 19] width 18 height 4
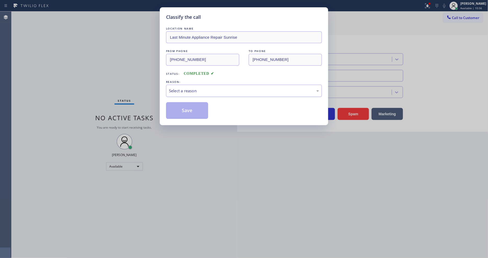
click at [187, 85] on div "Select a reason" at bounding box center [244, 91] width 156 height 12
click at [186, 112] on button "Save" at bounding box center [187, 110] width 42 height 17
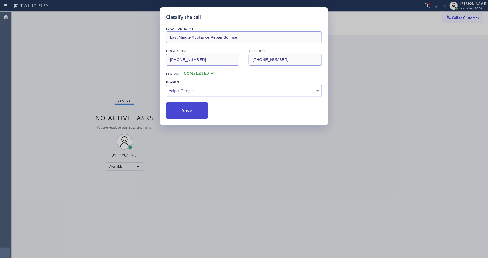
click at [186, 112] on button "Save" at bounding box center [187, 110] width 42 height 17
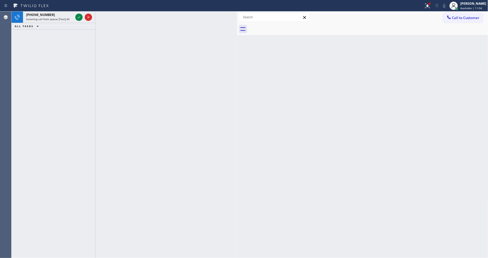
click at [79, 17] on icon at bounding box center [79, 17] width 3 height 2
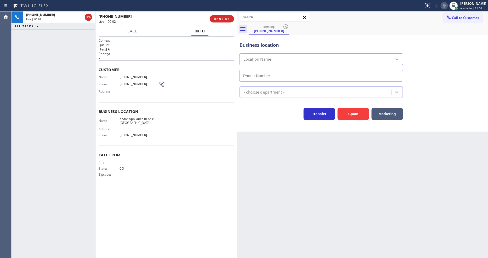
type input "(720) 815-3004"
click at [219, 21] on button "HANG UP" at bounding box center [222, 18] width 24 height 7
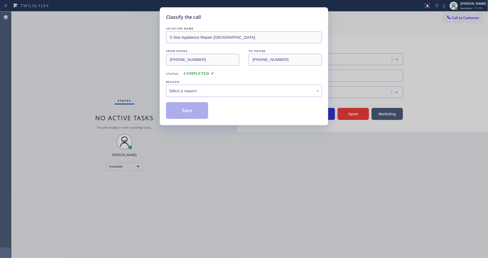
click at [193, 91] on div "Select a reason" at bounding box center [244, 91] width 150 height 6
click at [186, 109] on button "Save" at bounding box center [187, 110] width 42 height 17
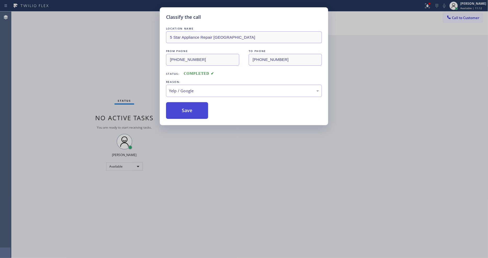
click at [186, 108] on button "Save" at bounding box center [187, 110] width 42 height 17
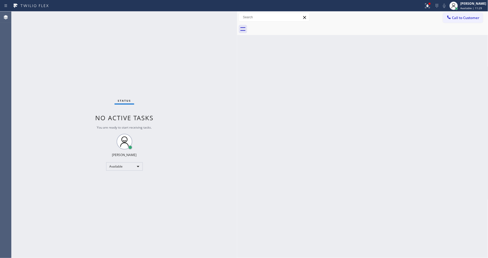
click at [163, 258] on div "Status No active tasks You are ready to start receiving tasks. [PERSON_NAME] Av…" at bounding box center [125, 135] width 226 height 246
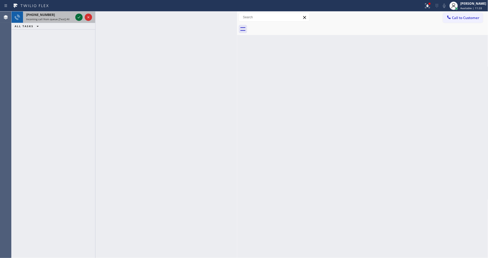
click at [78, 16] on icon at bounding box center [79, 17] width 6 height 6
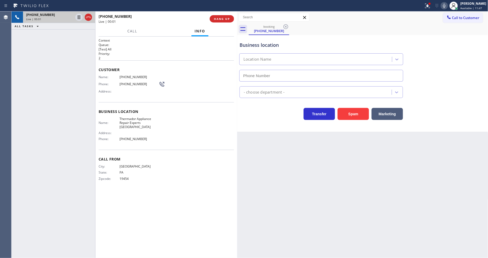
type input "(215) 774-5647"
click at [217, 18] on span "HANG UP" at bounding box center [222, 19] width 16 height 4
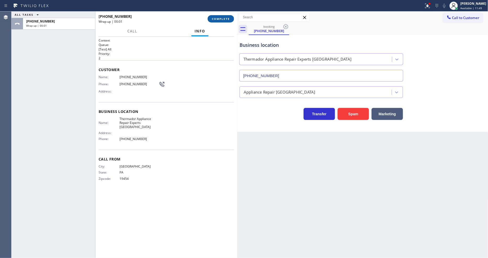
click at [217, 18] on span "COMPLETE" at bounding box center [221, 19] width 18 height 4
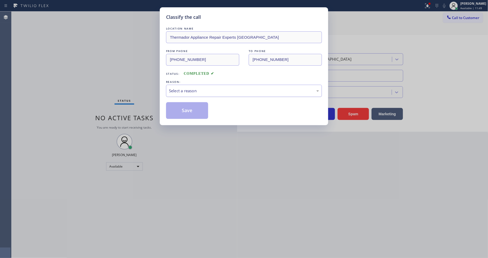
click at [200, 88] on div "Select a reason" at bounding box center [244, 91] width 150 height 6
click at [194, 106] on button "Save" at bounding box center [187, 110] width 42 height 17
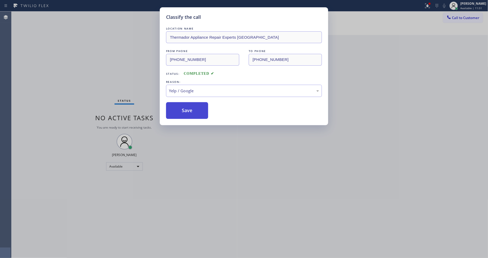
click at [194, 106] on button "Save" at bounding box center [187, 110] width 42 height 17
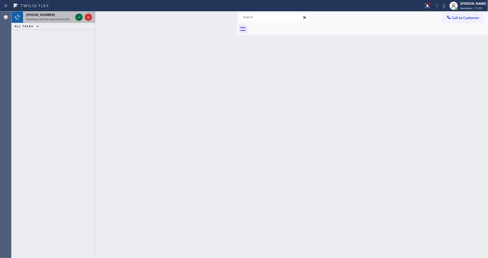
click at [79, 17] on icon at bounding box center [79, 17] width 6 height 6
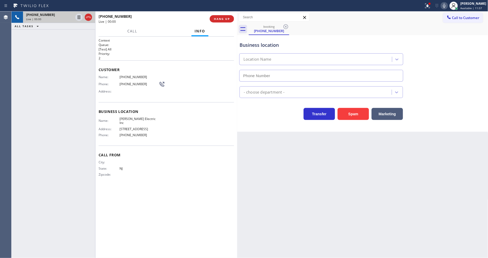
type input "(862) 370-3680"
click at [217, 19] on span "HANG UP" at bounding box center [222, 19] width 16 height 4
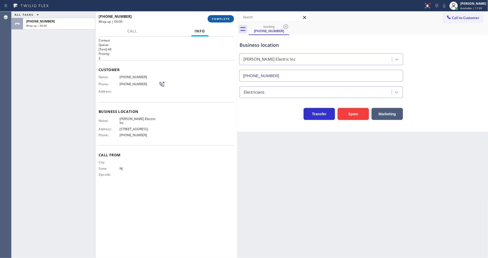
click at [217, 19] on span "COMPLETE" at bounding box center [221, 19] width 18 height 4
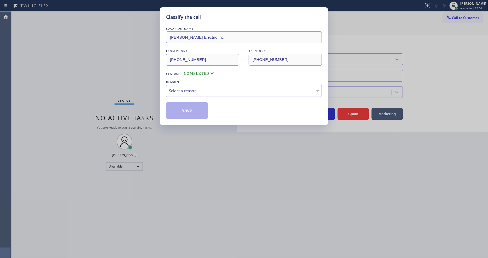
click at [194, 88] on div "Select a reason" at bounding box center [244, 91] width 150 height 6
click at [184, 103] on button "Save" at bounding box center [187, 110] width 42 height 17
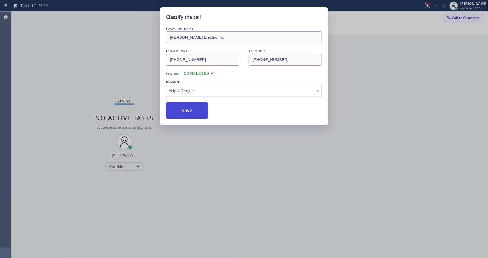
click at [184, 103] on button "Save" at bounding box center [187, 110] width 42 height 17
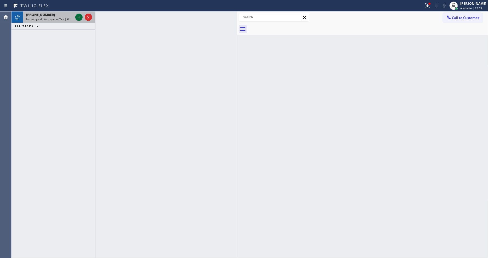
click at [77, 17] on icon at bounding box center [79, 17] width 6 height 6
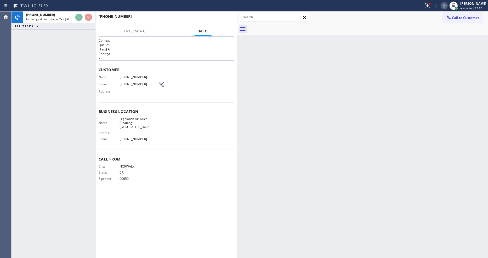
drag, startPoint x: 417, startPoint y: 174, endPoint x: 216, endPoint y: 88, distance: 217.7
click at [416, 174] on div "Back to Dashboard Change Sender ID Customers Technicians Select a contact Outbo…" at bounding box center [362, 135] width 251 height 246
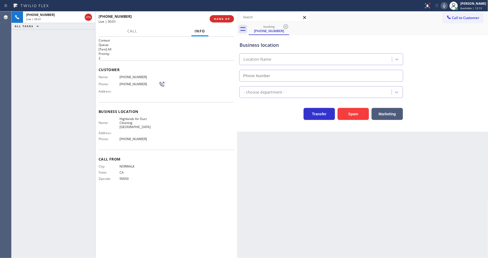
type input "(562) 502-1727"
click at [221, 22] on div "+15627073901 Live | 00:01 HANG UP" at bounding box center [166, 19] width 135 height 14
click at [224, 18] on span "HANG UP" at bounding box center [222, 19] width 16 height 4
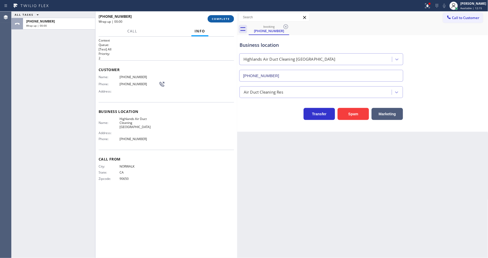
click at [224, 18] on span "COMPLETE" at bounding box center [221, 19] width 18 height 4
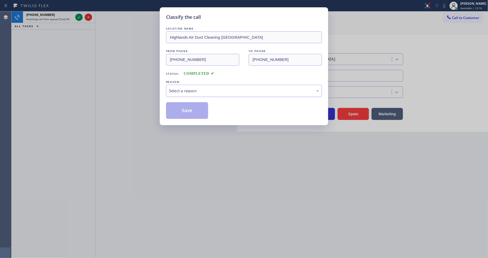
click at [203, 88] on div "Select a reason" at bounding box center [244, 91] width 150 height 6
click at [196, 106] on button "Save" at bounding box center [187, 110] width 42 height 17
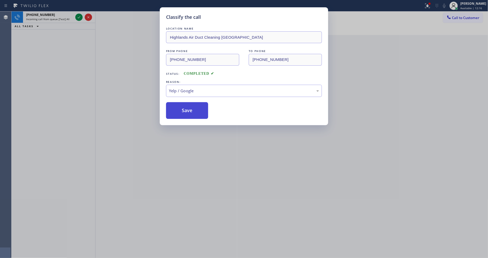
click at [196, 106] on button "Save" at bounding box center [187, 110] width 42 height 17
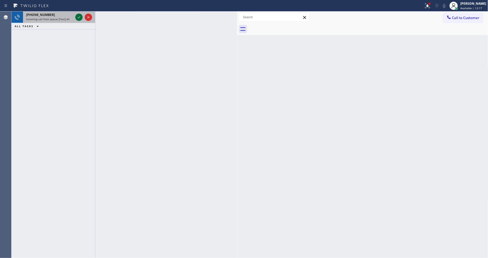
click at [78, 16] on icon at bounding box center [79, 17] width 6 height 6
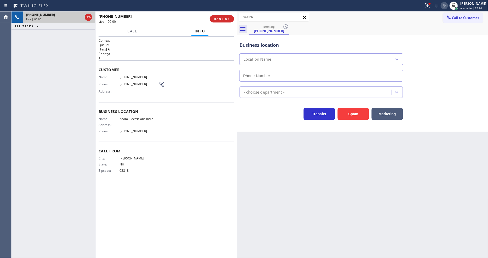
type input "(760) 279-1212"
click at [224, 19] on span "HANG UP" at bounding box center [222, 19] width 16 height 4
click at [221, 18] on span "HANG UP" at bounding box center [222, 19] width 16 height 4
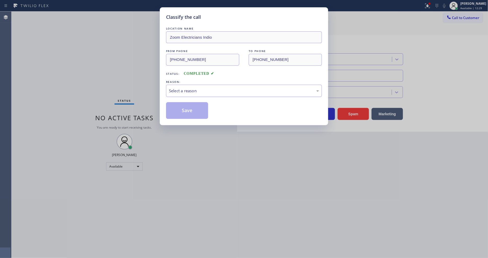
click at [210, 89] on div "Select a reason" at bounding box center [244, 91] width 150 height 6
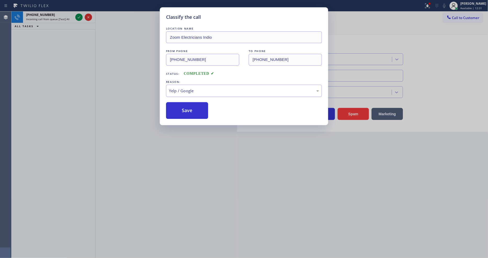
click at [202, 90] on div "Yelp / Google" at bounding box center [244, 91] width 150 height 6
click at [197, 107] on button "Save" at bounding box center [187, 110] width 42 height 17
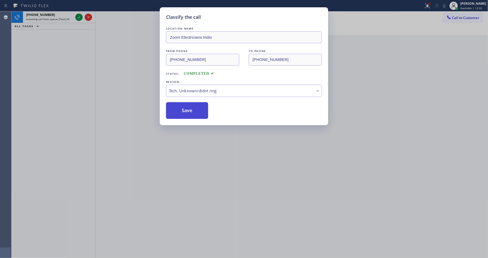
click at [197, 107] on button "Save" at bounding box center [187, 110] width 42 height 17
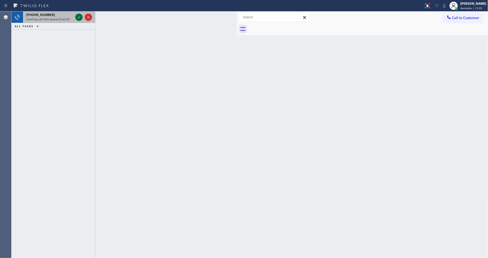
click at [77, 15] on icon at bounding box center [79, 17] width 6 height 6
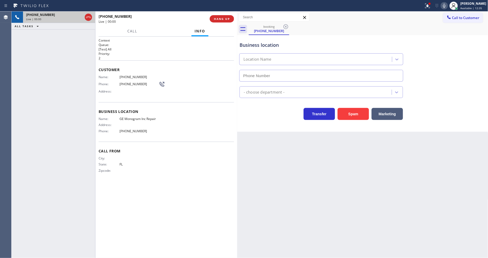
type input "(866) 429-1288"
click at [219, 21] on button "HANG UP" at bounding box center [222, 18] width 24 height 7
click at [221, 18] on span "HANG UP" at bounding box center [222, 19] width 16 height 4
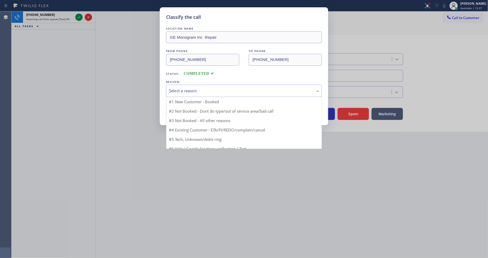
click at [209, 85] on div "Select a reason" at bounding box center [244, 91] width 156 height 12
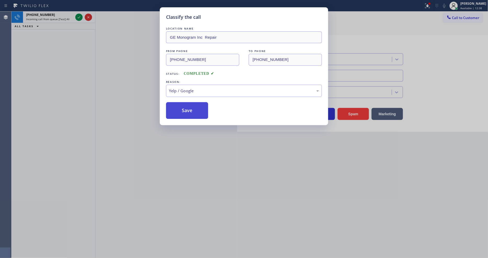
click at [196, 111] on button "Save" at bounding box center [187, 110] width 42 height 17
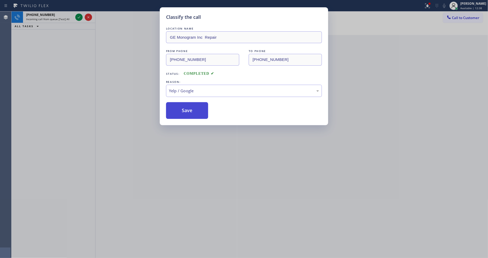
click at [196, 111] on button "Save" at bounding box center [187, 110] width 42 height 17
drag, startPoint x: 196, startPoint y: 111, endPoint x: 226, endPoint y: 70, distance: 51.2
click at [196, 111] on button "Save" at bounding box center [187, 110] width 42 height 17
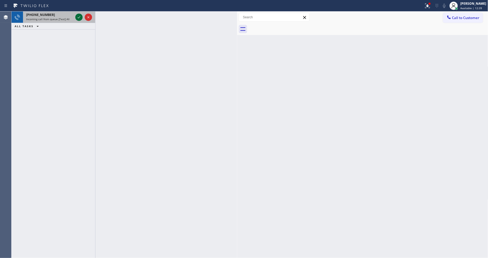
click at [78, 16] on icon at bounding box center [79, 17] width 6 height 6
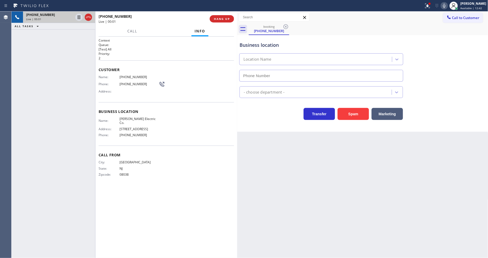
type input "(856) 475-6498"
click at [217, 19] on span "HANG UP" at bounding box center [222, 19] width 16 height 4
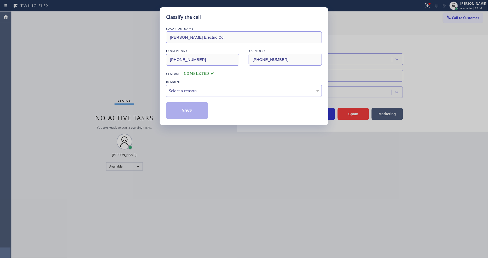
click at [215, 89] on div "Select a reason" at bounding box center [244, 91] width 150 height 6
click at [185, 112] on button "Save" at bounding box center [187, 110] width 42 height 17
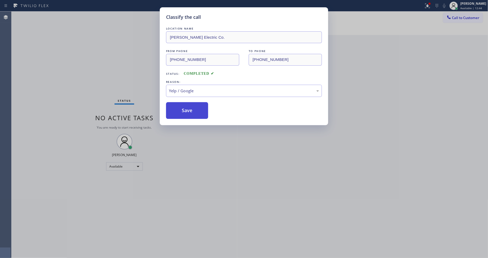
click at [184, 111] on button "Save" at bounding box center [187, 110] width 42 height 17
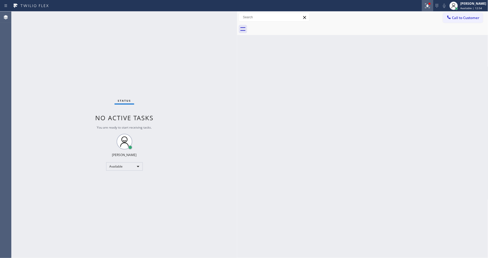
click at [430, 3] on icon at bounding box center [427, 6] width 6 height 6
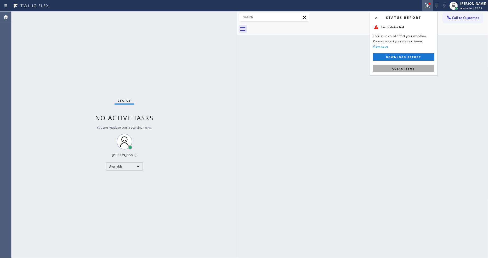
click at [418, 67] on button "Clear issue" at bounding box center [403, 68] width 61 height 7
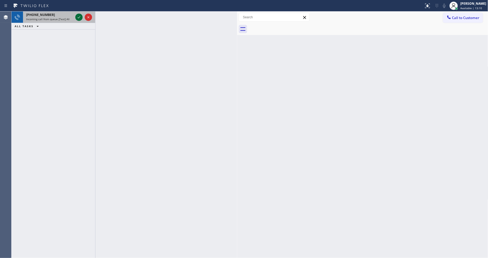
click at [77, 17] on icon at bounding box center [79, 17] width 6 height 6
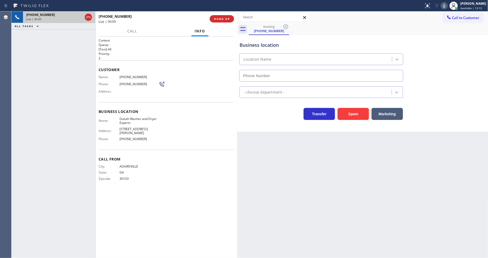
type input "(770) 285-0531"
click at [216, 20] on span "HANG UP" at bounding box center [222, 19] width 16 height 4
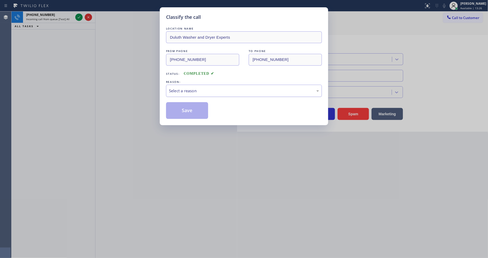
click at [188, 91] on div "Select a reason" at bounding box center [244, 91] width 150 height 6
click at [187, 107] on button "Save" at bounding box center [187, 110] width 42 height 17
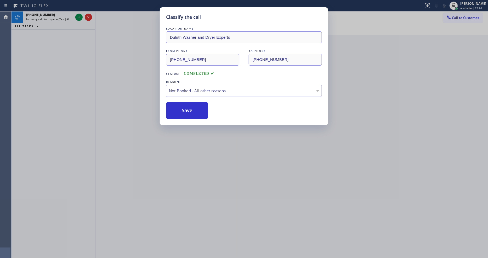
click at [187, 107] on button "Save" at bounding box center [187, 110] width 42 height 17
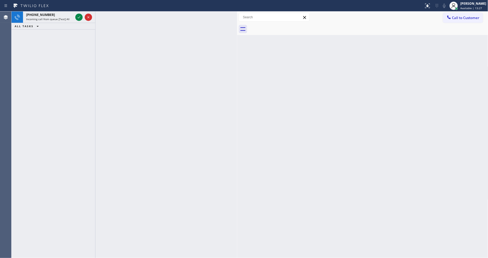
click at [78, 18] on icon at bounding box center [79, 17] width 3 height 2
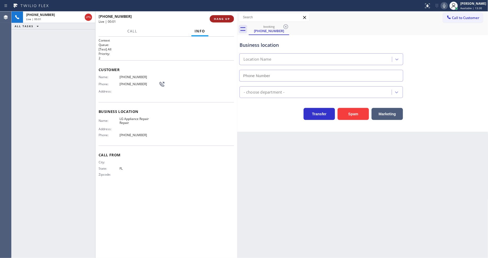
type input "(855) 441-8057"
click at [219, 19] on span "HANG UP" at bounding box center [222, 19] width 16 height 4
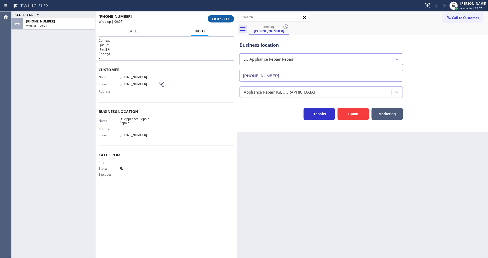
click at [223, 20] on span "COMPLETE" at bounding box center [221, 19] width 18 height 4
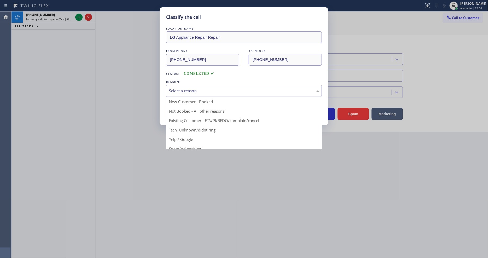
drag, startPoint x: 200, startPoint y: 89, endPoint x: 193, endPoint y: 116, distance: 27.8
click at [200, 90] on div "Select a reason" at bounding box center [244, 91] width 150 height 6
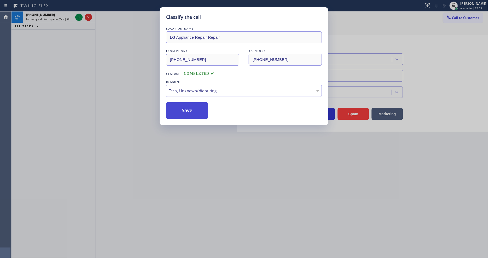
click at [190, 102] on button "Save" at bounding box center [187, 110] width 42 height 17
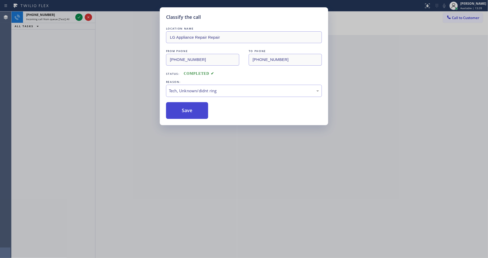
drag, startPoint x: 190, startPoint y: 102, endPoint x: 191, endPoint y: 108, distance: 5.6
click at [190, 103] on button "Save" at bounding box center [187, 110] width 42 height 17
click at [191, 108] on button "Save" at bounding box center [187, 110] width 42 height 17
drag, startPoint x: 191, startPoint y: 108, endPoint x: 61, endPoint y: 30, distance: 151.3
click at [191, 107] on button "Save" at bounding box center [187, 110] width 42 height 17
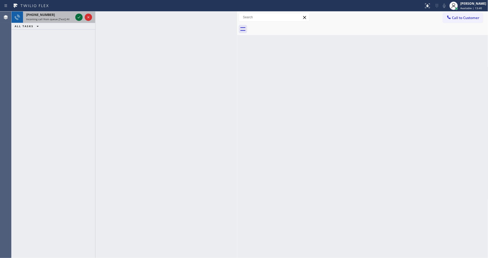
click at [78, 18] on icon at bounding box center [79, 17] width 3 height 2
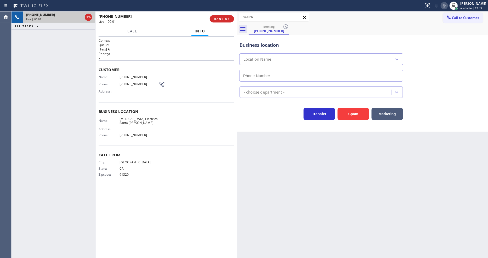
type input "(805) 222-7315"
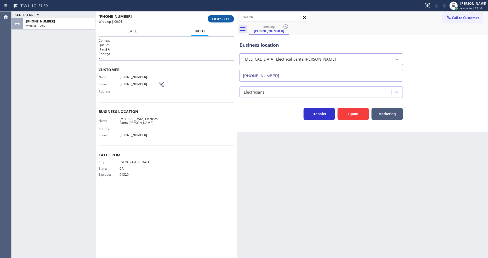
click at [216, 21] on button "COMPLETE" at bounding box center [221, 18] width 26 height 7
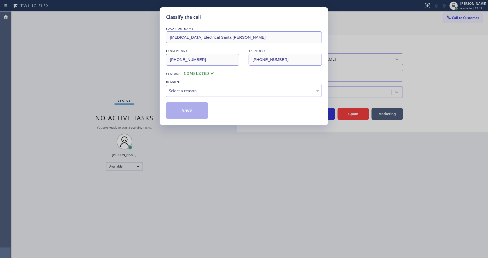
click at [190, 90] on div "Select a reason" at bounding box center [244, 91] width 150 height 6
click at [189, 105] on button "Save" at bounding box center [187, 110] width 42 height 17
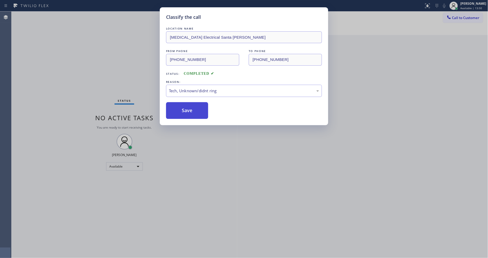
click at [189, 105] on button "Save" at bounding box center [187, 110] width 42 height 17
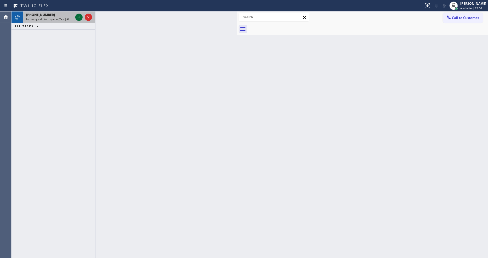
click at [79, 17] on icon at bounding box center [79, 17] width 6 height 6
click at [78, 14] on icon at bounding box center [79, 17] width 6 height 6
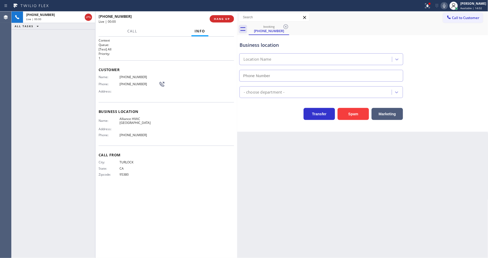
type input "(805) 519-8090"
click at [219, 19] on span "HANG UP" at bounding box center [222, 19] width 16 height 4
click at [219, 19] on span "COMPLETE" at bounding box center [221, 19] width 18 height 4
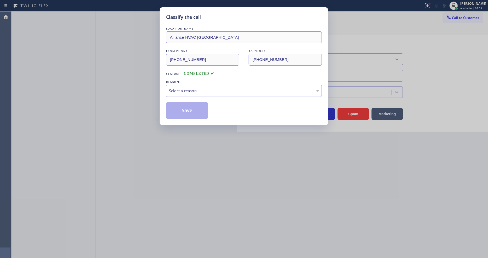
click at [208, 90] on div "Select a reason" at bounding box center [244, 91] width 150 height 6
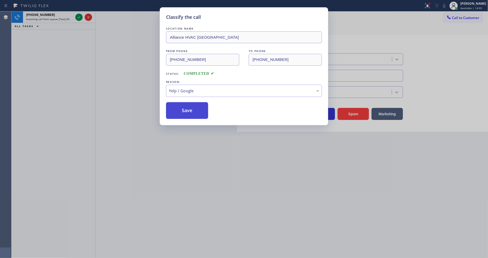
click at [194, 109] on button "Save" at bounding box center [187, 110] width 42 height 17
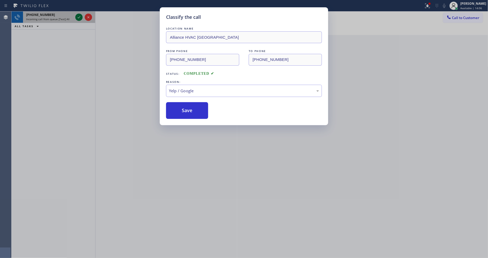
click at [78, 18] on icon at bounding box center [79, 17] width 6 height 6
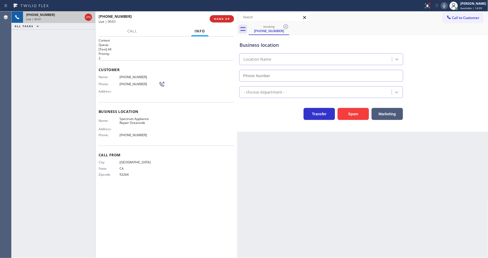
type input "(760) 309-6776"
click at [230, 16] on button "HANG UP" at bounding box center [222, 18] width 24 height 7
drag, startPoint x: 229, startPoint y: 16, endPoint x: 292, endPoint y: 47, distance: 70.0
click at [229, 16] on button "HANG UP" at bounding box center [222, 18] width 24 height 7
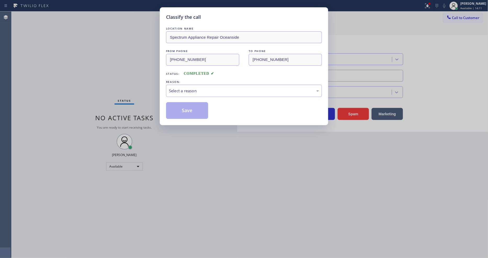
click at [222, 80] on div "REASON:" at bounding box center [244, 81] width 156 height 5
click at [219, 94] on div "Select a reason" at bounding box center [244, 91] width 156 height 12
click at [194, 111] on button "Save" at bounding box center [187, 110] width 42 height 17
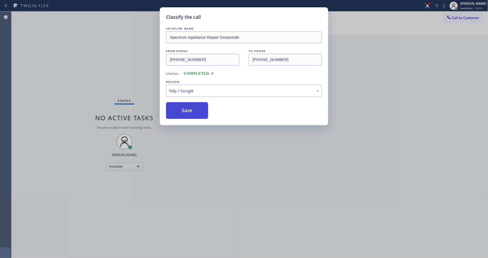
click at [194, 111] on button "Save" at bounding box center [187, 110] width 42 height 17
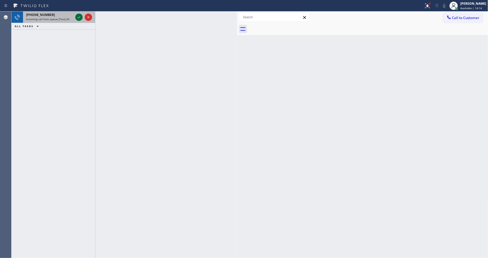
click at [78, 17] on icon at bounding box center [79, 17] width 3 height 2
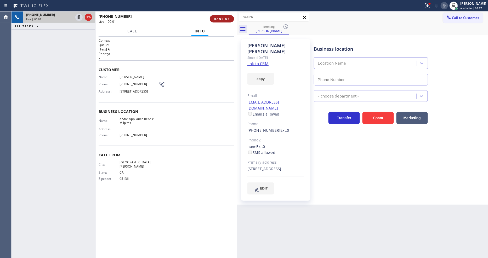
type input "(408) 900-6323"
click at [223, 19] on span "HANG UP" at bounding box center [222, 19] width 16 height 4
click at [261, 61] on link "link to CRM" at bounding box center [257, 63] width 21 height 5
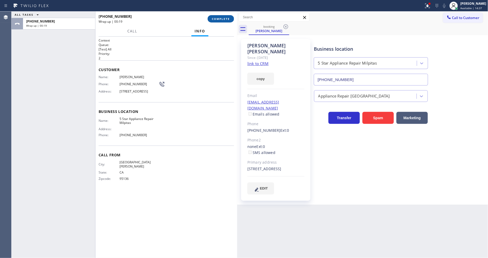
click at [219, 19] on span "COMPLETE" at bounding box center [221, 19] width 18 height 4
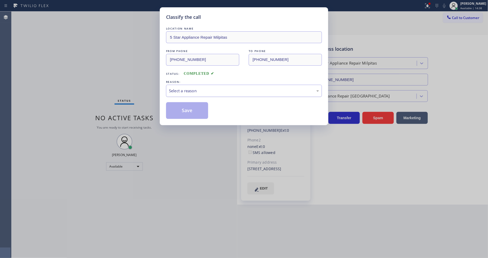
click at [196, 90] on div "Select a reason" at bounding box center [244, 91] width 150 height 6
click at [196, 112] on button "Save" at bounding box center [187, 110] width 42 height 17
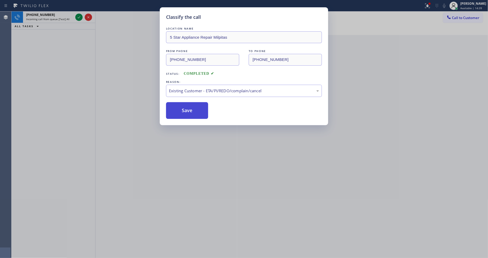
click at [196, 112] on button "Save" at bounding box center [187, 110] width 42 height 17
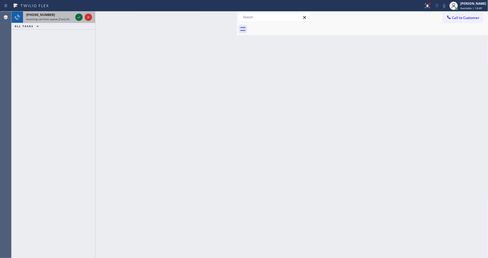
click at [78, 16] on icon at bounding box center [79, 17] width 6 height 6
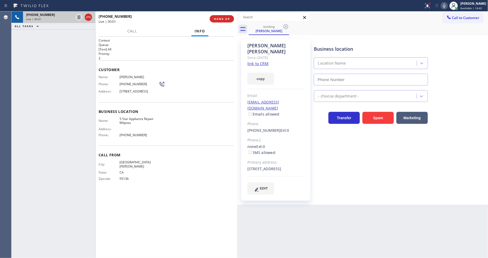
type input "(408) 900-6323"
click at [431, 5] on div at bounding box center [429, 3] width 3 height 3
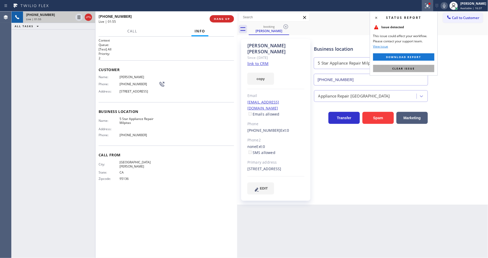
click at [406, 67] on span "Clear issue" at bounding box center [403, 69] width 22 height 4
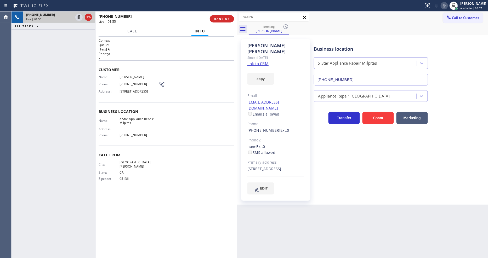
click at [233, 152] on div "Call From City: SAN JOSE State: CA Zipcode: 95136" at bounding box center [166, 168] width 135 height 44
click at [177, 215] on div "Context Queue: [Test] All Priority: 2 Customer Name: Francis Valadez Phone: (40…" at bounding box center [166, 147] width 135 height 218
click at [158, 201] on div "Context Queue: [Test] All Priority: 2 Customer Name: Francis Valadez Phone: (40…" at bounding box center [166, 147] width 135 height 218
click at [169, 227] on div "Context Queue: [Test] All Priority: 2 Customer Name: Francis Valadez Phone: (40…" at bounding box center [166, 147] width 135 height 218
click at [175, 177] on div "City: SAN JOSE State: CA Zipcode: 95136" at bounding box center [166, 171] width 135 height 22
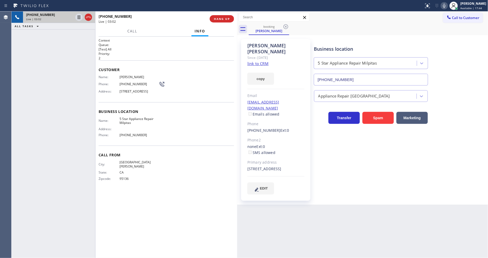
drag, startPoint x: 330, startPoint y: 216, endPoint x: 314, endPoint y: 250, distance: 38.1
click at [330, 216] on div "Back to Dashboard Change Sender ID Customers Technicians Select a contact Outbo…" at bounding box center [362, 135] width 251 height 246
click at [135, 187] on div "Call From City: SAN JOSE State: CA Zipcode: 95136" at bounding box center [166, 168] width 135 height 44
click at [172, 168] on div "City: SAN JOSE State: CA Zipcode: 95136" at bounding box center [166, 171] width 135 height 22
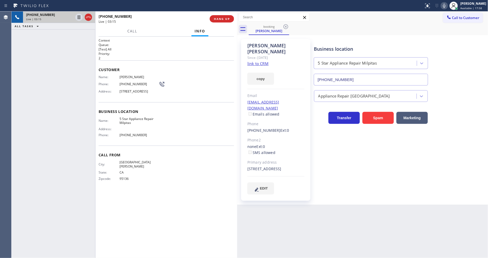
click at [161, 210] on div "Context Queue: [Test] All Priority: 2 Customer Name: Francis Valadez Phone: (40…" at bounding box center [166, 147] width 135 height 218
click at [330, 199] on div "Back to Dashboard Change Sender ID Customers Technicians Select a contact Outbo…" at bounding box center [362, 135] width 251 height 246
click at [160, 171] on div "City: SAN JOSE State: CA Zipcode: 95136" at bounding box center [166, 171] width 135 height 22
click at [164, 170] on div "City: SAN JOSE State: CA Zipcode: 95136" at bounding box center [166, 171] width 135 height 22
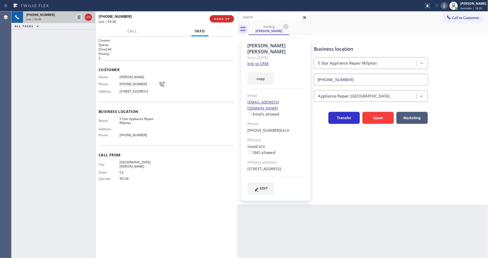
click at [113, 199] on div "Context Queue: [Test] All Priority: 2 Customer Name: Francis Valadez Phone: (40…" at bounding box center [166, 147] width 135 height 218
click at [165, 196] on div "Context Queue: [Test] All Priority: 2 Customer Name: Francis Valadez Phone: (40…" at bounding box center [166, 147] width 135 height 218
click at [168, 194] on div "Context Queue: [Test] All Priority: 2 Customer Name: Francis Valadez Phone: (40…" at bounding box center [166, 147] width 135 height 218
click at [79, 16] on icon at bounding box center [79, 17] width 6 height 6
click at [447, 5] on icon at bounding box center [444, 6] width 6 height 6
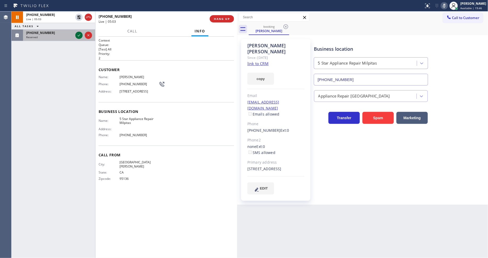
click at [81, 37] on icon at bounding box center [79, 35] width 6 height 6
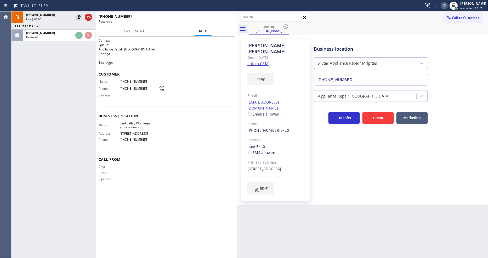
click at [121, 97] on div "Name: (530) 750-3517 Phone: (530) 750-3517 Address:" at bounding box center [132, 89] width 66 height 21
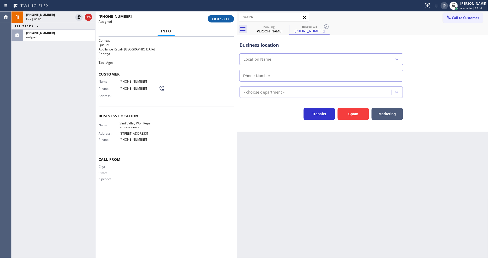
type input "(530) 404-5402"
click at [228, 15] on button "COMPLETE" at bounding box center [221, 18] width 26 height 7
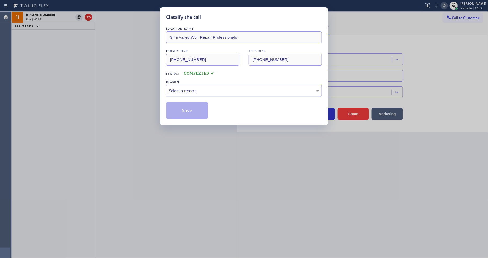
click at [185, 88] on div "Select a reason" at bounding box center [244, 91] width 150 height 6
click at [186, 111] on button "Save" at bounding box center [187, 110] width 42 height 17
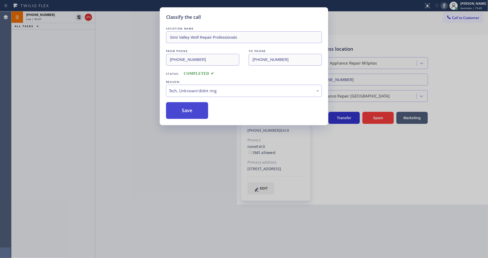
click at [186, 111] on button "Save" at bounding box center [187, 110] width 42 height 17
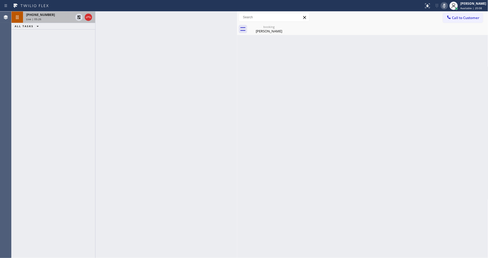
click at [58, 12] on div "+14088291285 Live | 05:26" at bounding box center [48, 18] width 51 height 12
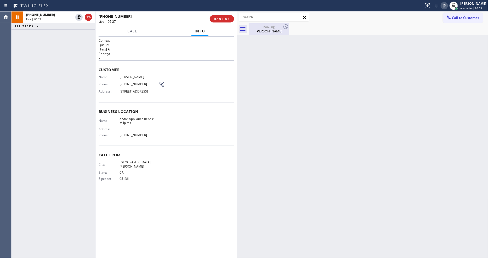
click at [261, 28] on div "booking" at bounding box center [268, 27] width 39 height 4
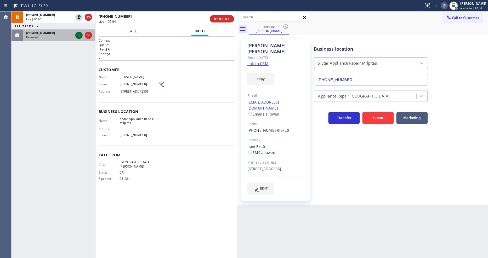
click at [77, 37] on icon at bounding box center [79, 35] width 6 height 6
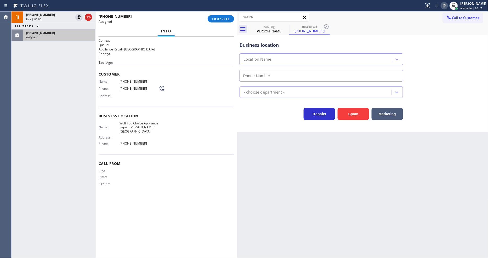
type input "(732) 631-3284"
click at [223, 21] on button "COMPLETE" at bounding box center [221, 18] width 26 height 7
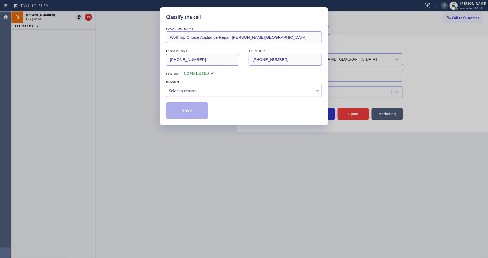
click at [191, 89] on div "Select a reason" at bounding box center [244, 91] width 150 height 6
click at [196, 111] on button "Save" at bounding box center [187, 110] width 42 height 17
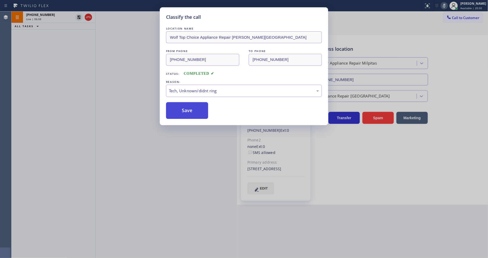
click at [196, 111] on button "Save" at bounding box center [187, 110] width 42 height 17
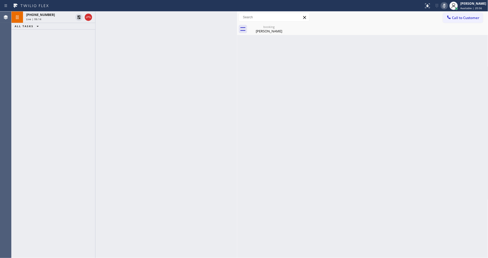
click at [17, 63] on div "+14088291285 Live | 06:14 ALL TASKS ALL TASKS ACTIVE TASKS TASKS IN WRAP UP" at bounding box center [54, 135] width 84 height 246
click at [50, 11] on div "Status report No issues detected If you experience an issue, please download th…" at bounding box center [244, 6] width 488 height 12
click at [80, 18] on icon at bounding box center [79, 17] width 4 height 4
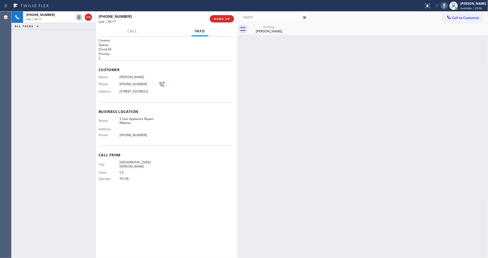
click at [447, 6] on icon at bounding box center [444, 6] width 6 height 6
click at [260, 31] on div "Francis Valadez" at bounding box center [268, 31] width 39 height 5
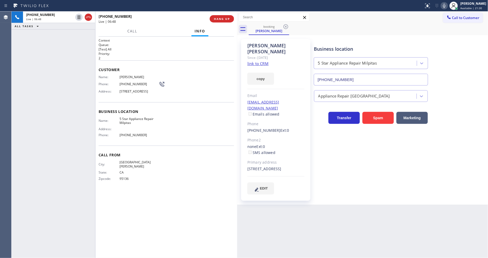
click at [403, 189] on div "Business location 5 Star Appliance Repair Milpitas (408) 900-6323 Appliance Rep…" at bounding box center [400, 121] width 174 height 163
click at [171, 164] on div "City: SAN JOSE State: CA Zipcode: 95136" at bounding box center [166, 171] width 135 height 22
click at [171, 217] on div "Context Queue: [Test] All Priority: 2 Customer Name: Francis Valadez Phone: (40…" at bounding box center [166, 147] width 135 height 218
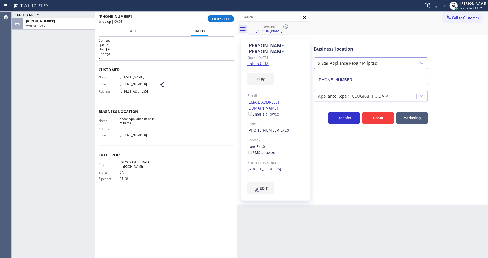
drag, startPoint x: 226, startPoint y: 18, endPoint x: 237, endPoint y: 237, distance: 219.4
click at [226, 18] on span "COMPLETE" at bounding box center [221, 19] width 18 height 4
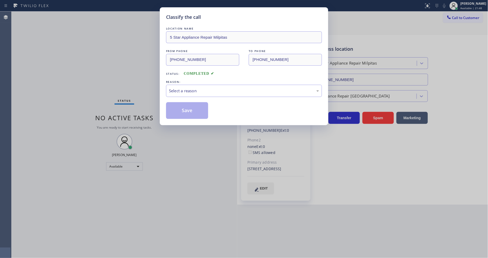
click at [180, 85] on div "Select a reason" at bounding box center [244, 91] width 156 height 12
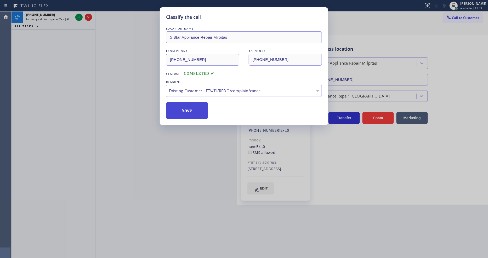
click at [182, 111] on button "Save" at bounding box center [187, 110] width 42 height 17
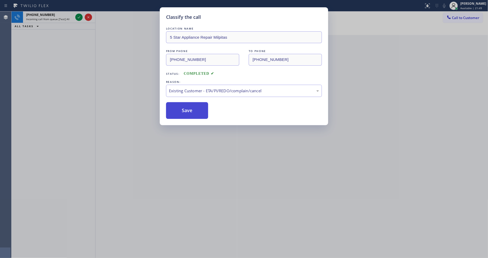
click at [182, 111] on button "Save" at bounding box center [187, 110] width 42 height 17
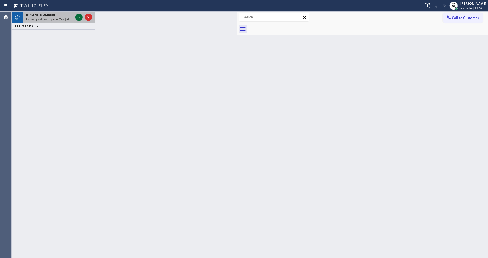
click at [78, 16] on icon at bounding box center [79, 17] width 6 height 6
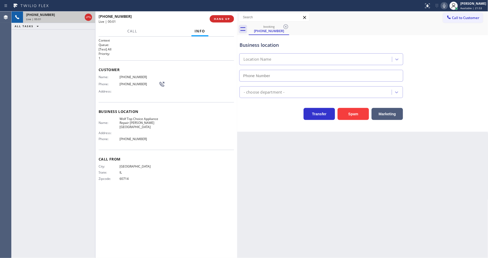
type input "(732) 631-3284"
click at [142, 117] on span "Wolf Top Choice Appliance Repair Morris Plains" at bounding box center [138, 123] width 39 height 12
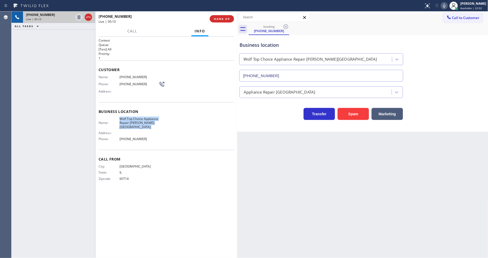
click at [142, 117] on span "Wolf Top Choice Appliance Repair Morris Plains" at bounding box center [138, 123] width 39 height 12
copy span "Wolf Top Choice Appliance Repair Morris Plains"
drag, startPoint x: 81, startPoint y: 36, endPoint x: 113, endPoint y: 125, distance: 95.6
click at [81, 36] on icon at bounding box center [79, 35] width 6 height 6
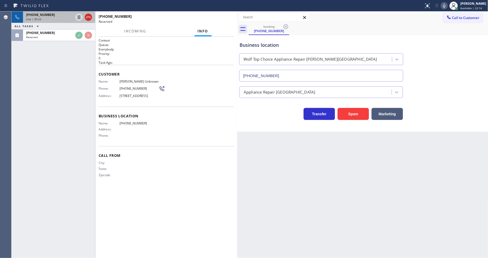
click at [113, 125] on div "Business location Name: (323) 238-8162 Address: Phone:" at bounding box center [166, 126] width 135 height 39
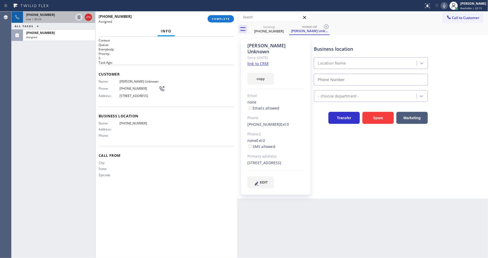
click at [66, 15] on div "+17739086065" at bounding box center [49, 15] width 47 height 4
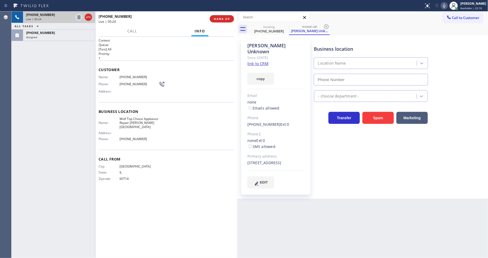
click at [129, 75] on span "(773) 908-6065" at bounding box center [138, 77] width 39 height 4
copy span "(773) 908-6065"
click at [60, 16] on div "+17739086065" at bounding box center [49, 15] width 47 height 4
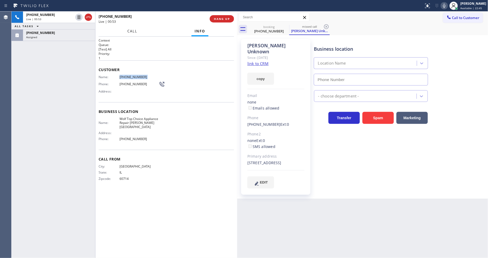
click at [129, 29] on span "Call" at bounding box center [132, 31] width 10 height 5
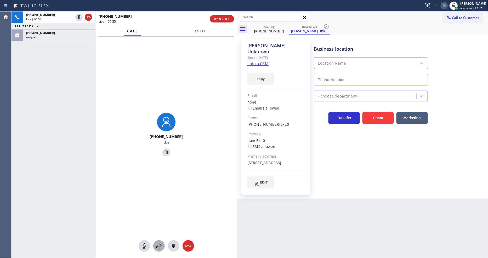
click at [160, 246] on icon at bounding box center [159, 246] width 6 height 6
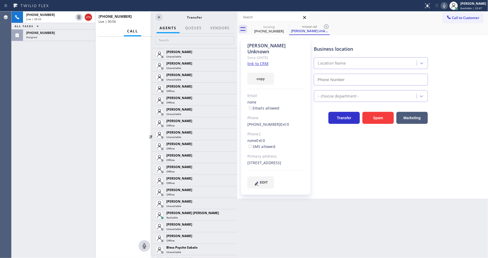
click at [445, 4] on icon at bounding box center [444, 6] width 3 height 4
click at [176, 41] on input "text" at bounding box center [194, 40] width 79 height 8
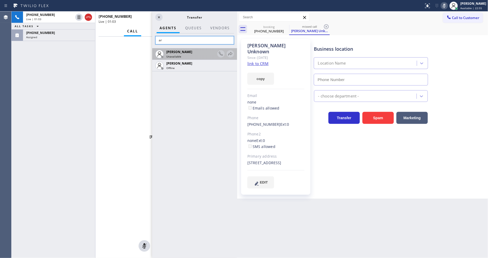
type input "a"
type input "arn"
click at [231, 52] on icon at bounding box center [230, 54] width 6 height 6
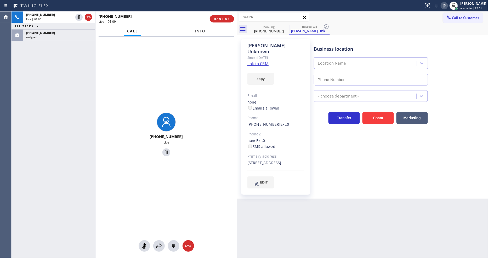
drag, startPoint x: 200, startPoint y: 30, endPoint x: 199, endPoint y: 40, distance: 10.6
click at [200, 30] on span "Info" at bounding box center [200, 31] width 10 height 5
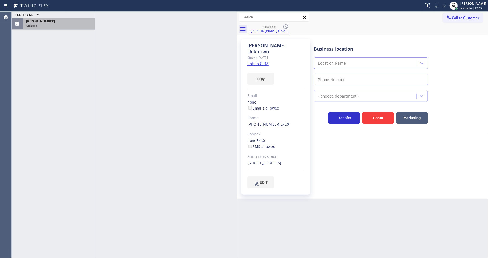
click at [75, 23] on div "(213) 820-8877" at bounding box center [59, 21] width 66 height 4
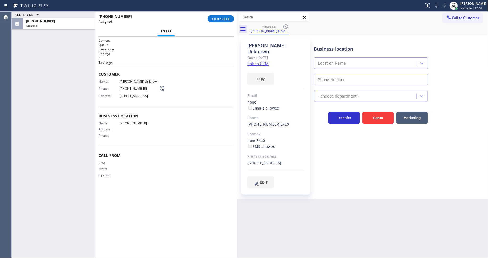
click at [257, 61] on link "link to CRM" at bounding box center [257, 63] width 21 height 5
click at [79, 16] on div "ALL TASKS ALL TASKS ACTIVE TASKS TASKS IN WRAP UP (213) 820-8877 Assigned" at bounding box center [54, 21] width 84 height 18
click at [79, 16] on div "ALL TASKS ALL TASKS ACTIVE TASKS TASKS IN WRAP UP" at bounding box center [54, 15] width 84 height 7
click at [107, 102] on span "Address:" at bounding box center [109, 100] width 21 height 4
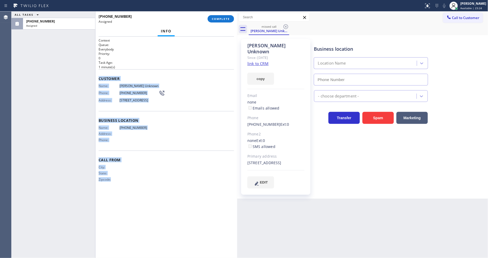
drag, startPoint x: 100, startPoint y: 77, endPoint x: 141, endPoint y: 210, distance: 139.2
click at [141, 210] on div "Context Queue: Everybody Priority: 0 Task Age: 1 minute(s) Customer Name: Joe U…" at bounding box center [166, 147] width 135 height 218
click at [138, 95] on div "Name: Joe Unknown Phone: (213) 820-8877 Address: 2350 Foothill Blvd, La Cañada …" at bounding box center [132, 94] width 66 height 21
click at [137, 93] on span "(213) 820-8877" at bounding box center [138, 93] width 39 height 4
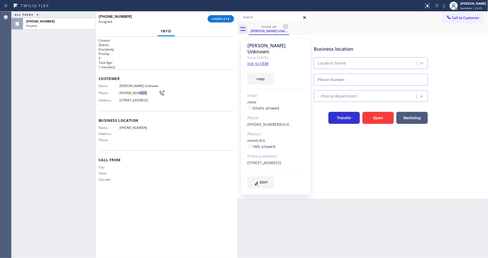
click at [137, 93] on span "(213) 820-8877" at bounding box center [138, 93] width 39 height 4
click at [217, 16] on button "COMPLETE" at bounding box center [221, 18] width 26 height 7
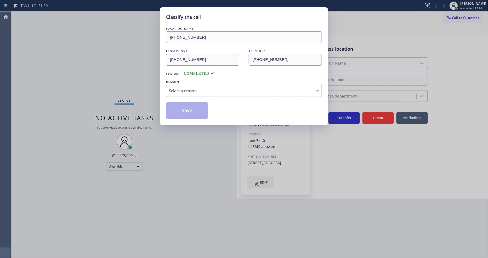
click at [182, 88] on div "Select a reason" at bounding box center [244, 91] width 150 height 6
click at [186, 112] on button "Save" at bounding box center [187, 110] width 42 height 17
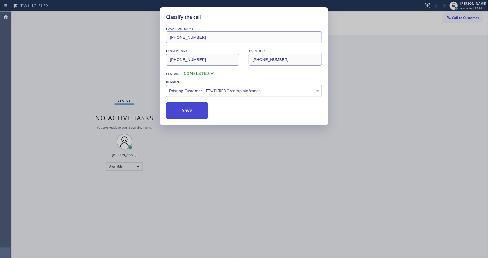
click at [186, 112] on button "Save" at bounding box center [187, 110] width 42 height 17
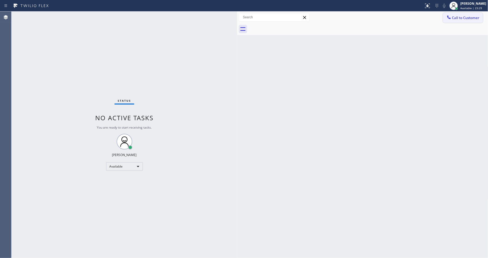
click at [460, 17] on span "Call to Customer" at bounding box center [465, 17] width 27 height 5
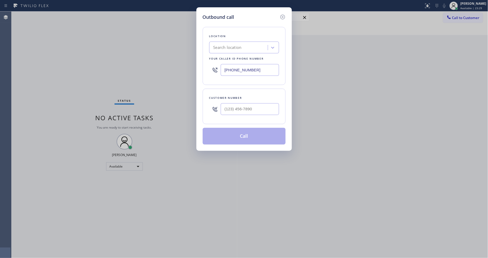
click at [251, 43] on div "Search location" at bounding box center [239, 47] width 57 height 9
type input "Home Alliance"
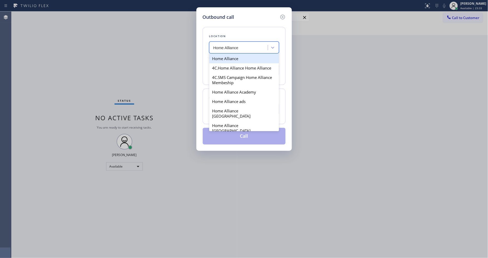
click at [236, 58] on div "Home Alliance" at bounding box center [244, 58] width 70 height 9
type input "[PHONE_NUMBER]"
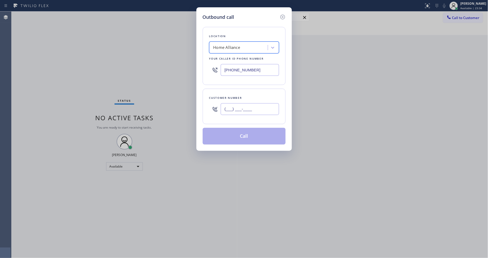
click at [235, 111] on input "(___) ___-____" at bounding box center [250, 109] width 58 height 12
paste input "213) 820-8877"
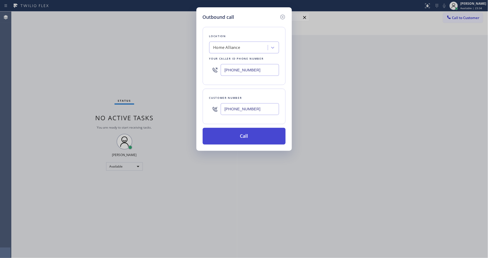
type input "(213) 820-8877"
click at [222, 134] on button "Call" at bounding box center [244, 136] width 83 height 17
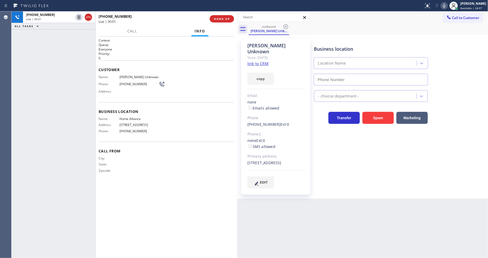
type input "[PHONE_NUMBER]"
click at [352, 177] on div "Business location Home Alliance (877) 777-0796 Appliance Repair High End Transf…" at bounding box center [400, 113] width 174 height 147
drag, startPoint x: 248, startPoint y: 156, endPoint x: 288, endPoint y: 156, distance: 40.3
click at [288, 160] on div "2350 Foothill Boulevard Montrose, 91011 CA" at bounding box center [275, 163] width 57 height 6
copy div "2350 Foothill Boulevard"
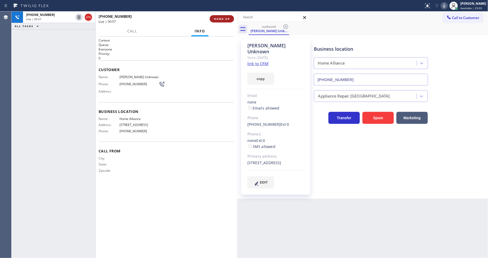
click at [218, 19] on span "HANG UP" at bounding box center [222, 19] width 16 height 4
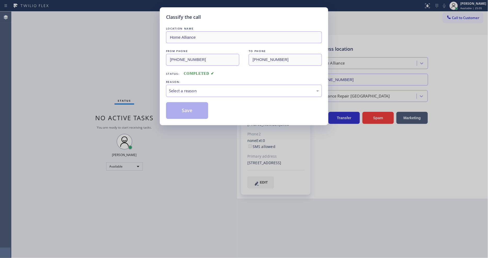
click at [192, 92] on div "Select a reason" at bounding box center [244, 91] width 156 height 12
click at [189, 111] on button "Save" at bounding box center [187, 110] width 42 height 17
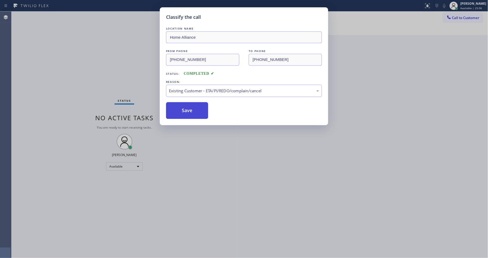
click at [189, 111] on button "Save" at bounding box center [187, 110] width 42 height 17
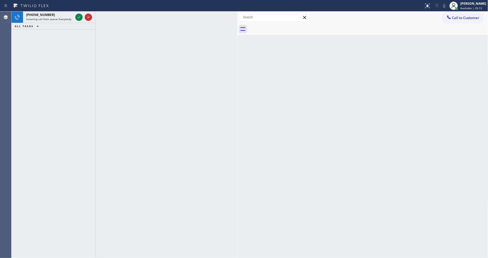
drag, startPoint x: 81, startPoint y: 16, endPoint x: 78, endPoint y: 61, distance: 44.6
click at [80, 16] on div at bounding box center [78, 17] width 7 height 6
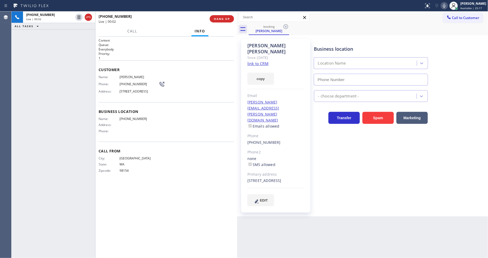
click at [260, 61] on link "link to CRM" at bounding box center [257, 63] width 21 height 5
drag, startPoint x: 79, startPoint y: 17, endPoint x: 373, endPoint y: 33, distance: 294.5
click at [79, 17] on icon at bounding box center [79, 17] width 3 height 4
click at [446, 7] on icon at bounding box center [444, 6] width 6 height 6
drag, startPoint x: 79, startPoint y: 36, endPoint x: 183, endPoint y: 41, distance: 104.4
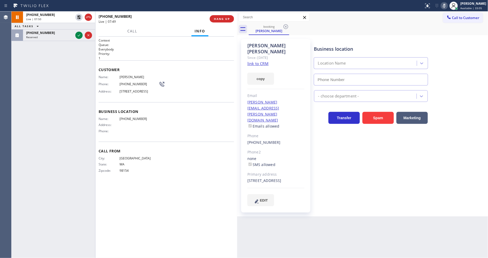
click at [79, 36] on icon at bounding box center [79, 35] width 3 height 2
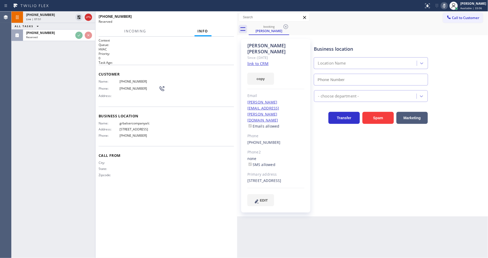
click at [183, 53] on h2 "Priority:" at bounding box center [166, 53] width 135 height 4
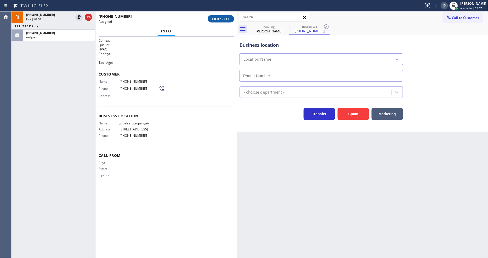
type input "(346) 421-0545"
click at [226, 22] on button "COMPLETE" at bounding box center [221, 18] width 26 height 7
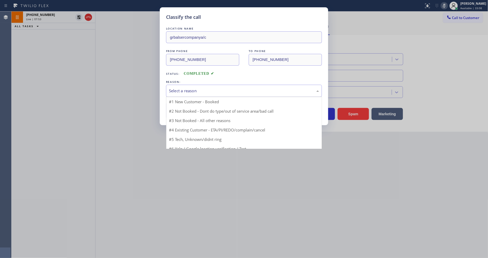
click at [205, 88] on div "Select a reason" at bounding box center [244, 91] width 150 height 6
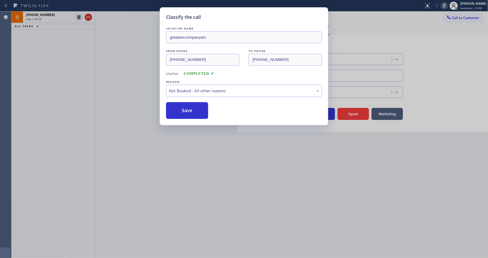
click at [192, 108] on button "Save" at bounding box center [187, 110] width 42 height 17
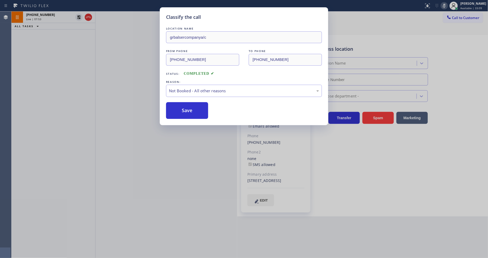
click at [192, 108] on button "Save" at bounding box center [187, 110] width 42 height 17
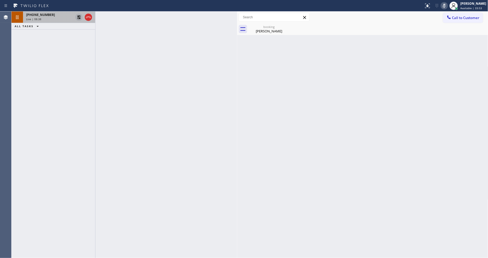
click at [78, 18] on icon at bounding box center [79, 17] width 6 height 6
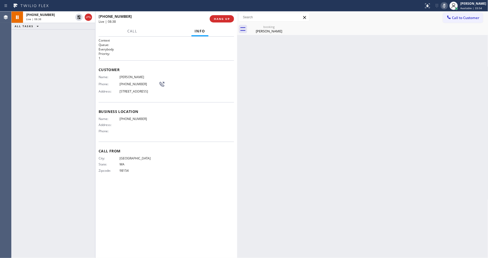
click at [446, 4] on icon at bounding box center [444, 6] width 6 height 6
click at [263, 30] on div "Geraldine Ruwe" at bounding box center [268, 31] width 39 height 5
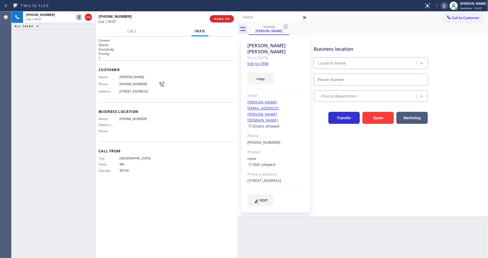
click at [346, 205] on div "Back to Dashboard Change Sender ID Customers Technicians Select a contact Outbo…" at bounding box center [362, 135] width 251 height 246
click at [477, 3] on div "[PERSON_NAME]" at bounding box center [473, 3] width 26 height 4
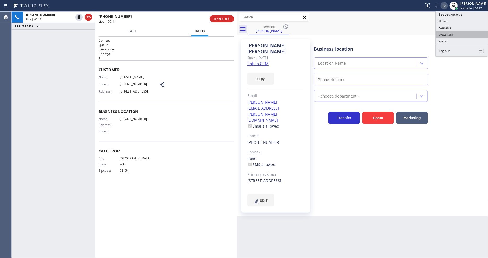
click at [450, 32] on button "Unavailable" at bounding box center [462, 34] width 52 height 7
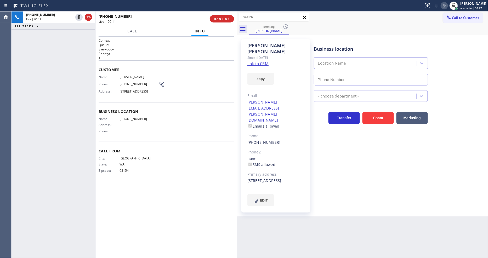
click at [168, 141] on div "Business location Name: (424) 324-3931 Address: Phone:" at bounding box center [166, 121] width 135 height 39
click at [225, 19] on span "HANG UP" at bounding box center [222, 19] width 16 height 4
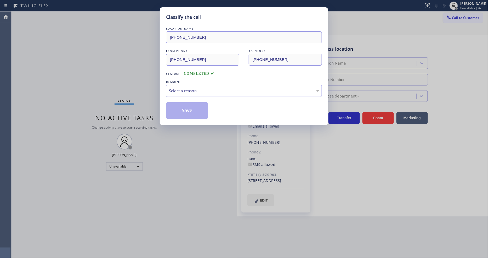
click at [210, 88] on div "Select a reason" at bounding box center [244, 91] width 150 height 6
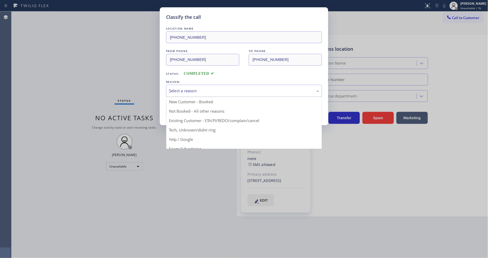
drag, startPoint x: 198, startPoint y: 119, endPoint x: 198, endPoint y: 112, distance: 6.8
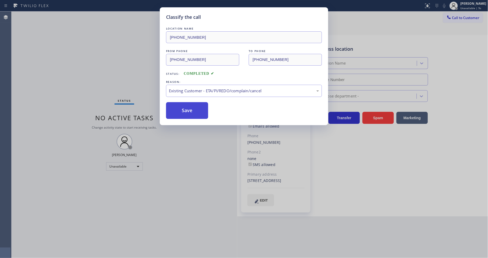
click at [198, 112] on button "Save" at bounding box center [187, 110] width 42 height 17
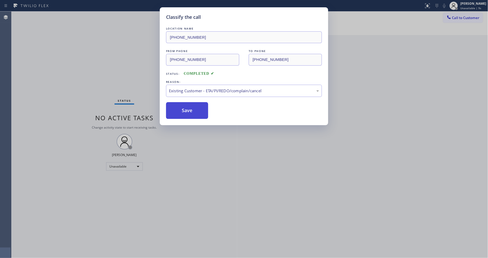
click at [198, 112] on button "Save" at bounding box center [187, 110] width 42 height 17
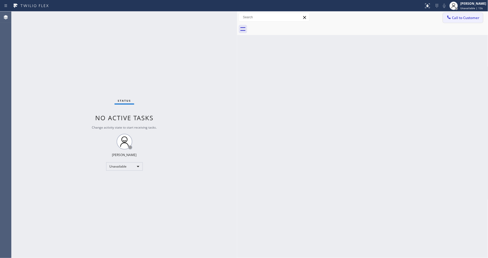
click at [446, 17] on icon at bounding box center [448, 17] width 5 height 5
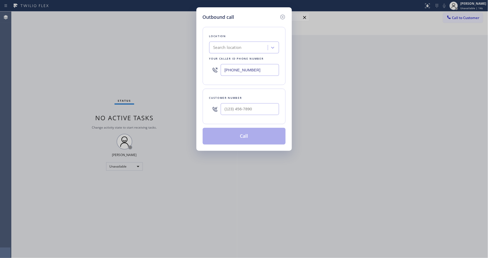
click at [229, 45] on div "Search location" at bounding box center [227, 48] width 28 height 6
paste input "5 Star Appliance Repair Milpitas"
type input "5 Star Appliance Repair Milpitas"
click at [227, 58] on div "5 Star Appliance Repair Milpitas" at bounding box center [244, 58] width 70 height 9
type input "(408) 900-6323"
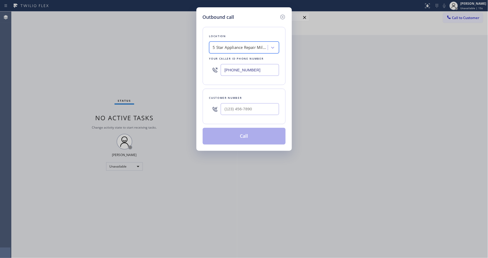
scroll to position [0, 1]
click at [228, 108] on input "(___) ___-____" at bounding box center [250, 109] width 58 height 12
paste input "408) 829-1285"
type input "(408) 829-1285"
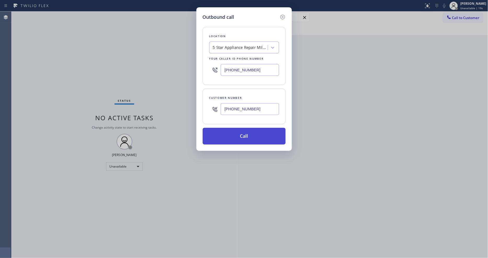
click at [225, 135] on button "Call" at bounding box center [244, 136] width 83 height 17
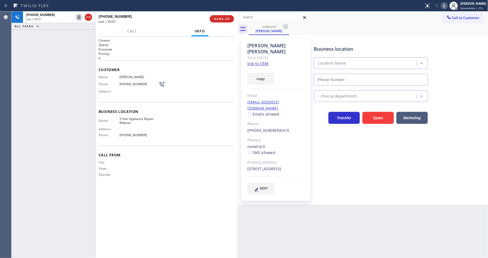
type input "(408) 900-6323"
click at [223, 20] on span "COMPLETE" at bounding box center [221, 19] width 18 height 4
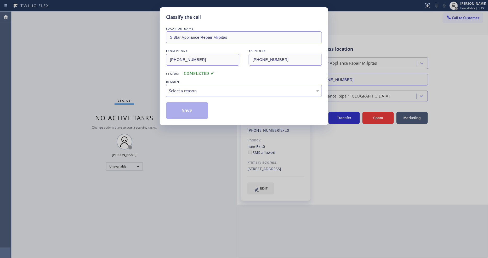
click at [194, 85] on div "Select a reason" at bounding box center [244, 91] width 156 height 12
click at [196, 108] on button "Save" at bounding box center [187, 110] width 42 height 17
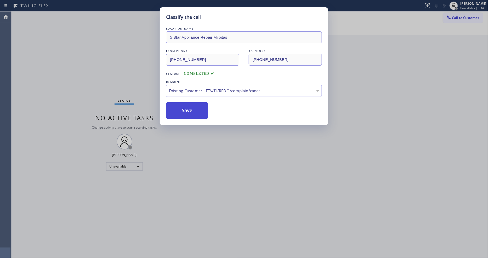
click at [196, 108] on button "Save" at bounding box center [187, 110] width 42 height 17
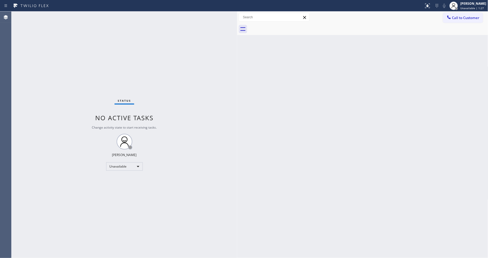
drag, startPoint x: 118, startPoint y: 171, endPoint x: 121, endPoint y: 170, distance: 3.3
click at [120, 170] on div "Status No active tasks Change activity state to start receiving tasks. [PERSON_…" at bounding box center [125, 135] width 226 height 246
click at [121, 169] on div "Unavailable" at bounding box center [124, 166] width 37 height 8
click at [120, 179] on li "Available" at bounding box center [124, 180] width 36 height 6
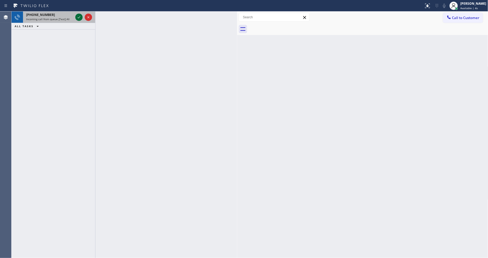
click at [77, 16] on icon at bounding box center [79, 17] width 6 height 6
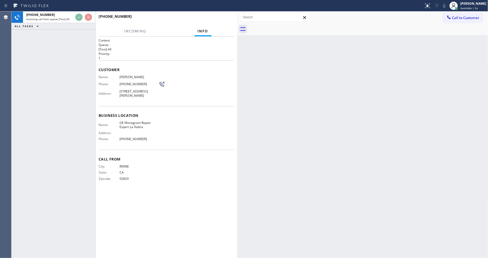
click at [213, 72] on div "Customer Name: Mr. David Phone: (714) 865-4088 Address: 624 N Hazel St, La Habr…" at bounding box center [166, 83] width 135 height 46
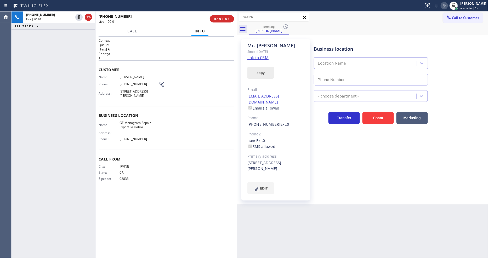
type input "(562) 378-3598"
click at [254, 56] on link "link to CRM" at bounding box center [257, 57] width 21 height 5
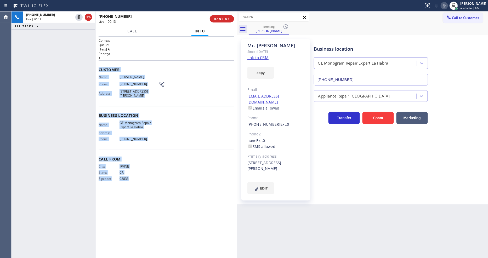
drag, startPoint x: 99, startPoint y: 69, endPoint x: 150, endPoint y: 220, distance: 160.2
click at [150, 220] on div "Context Queue: [Test] All Priority: 1 Customer Name: Mr. David Phone: (714) 865…" at bounding box center [166, 147] width 135 height 218
copy div "Customer Name: Mr. David Phone: (714) 865-4088 Address: 624 N Hazel St, La Habr…"
click at [77, 15] on icon at bounding box center [79, 17] width 6 height 6
click at [130, 30] on span "Call" at bounding box center [132, 31] width 10 height 5
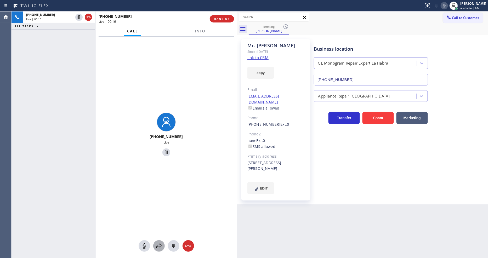
click at [158, 249] on icon at bounding box center [159, 246] width 6 height 6
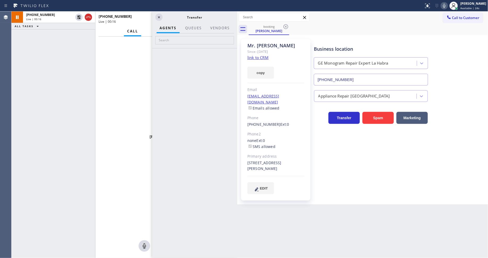
click at [158, 248] on div at bounding box center [194, 153] width 85 height 210
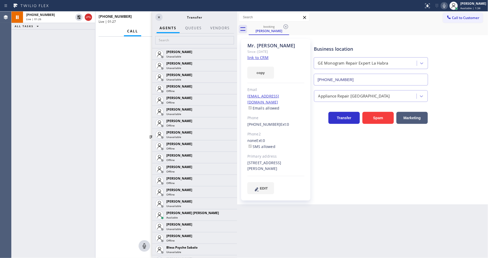
click at [165, 42] on div at bounding box center [194, 40] width 85 height 15
click at [165, 40] on input "text" at bounding box center [194, 40] width 79 height 8
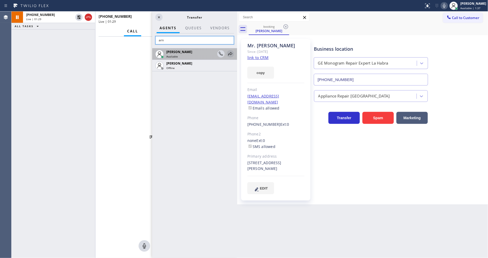
type input "arn"
click at [228, 53] on icon at bounding box center [230, 54] width 6 height 6
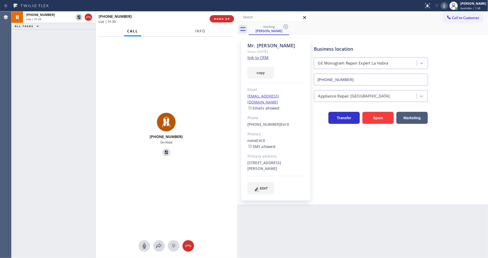
click at [200, 30] on span "Info" at bounding box center [200, 31] width 10 height 5
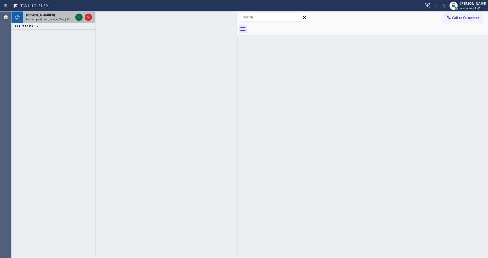
click at [78, 19] on icon at bounding box center [79, 17] width 6 height 6
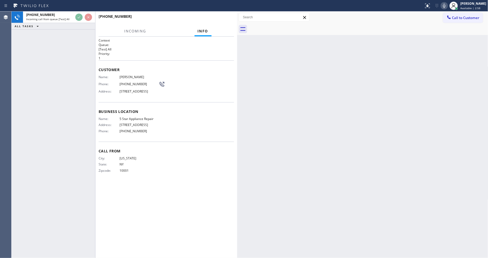
click at [108, 158] on div "Call From City: NEW YORK State: NY Zipcode: 10001" at bounding box center [166, 161] width 135 height 39
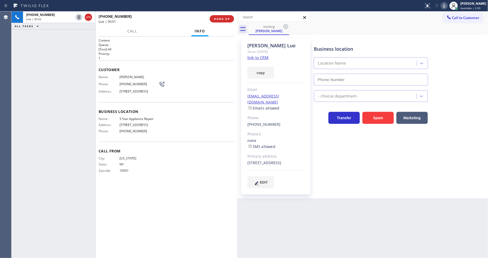
click at [258, 58] on link "link to CRM" at bounding box center [257, 57] width 21 height 5
type input "[PHONE_NUMBER]"
click at [77, 16] on icon at bounding box center [79, 17] width 6 height 6
click at [452, 4] on div at bounding box center [454, 6] width 12 height 12
click at [447, 4] on icon at bounding box center [444, 6] width 6 height 6
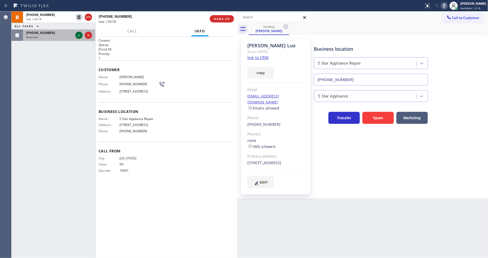
click at [79, 35] on icon at bounding box center [79, 35] width 6 height 6
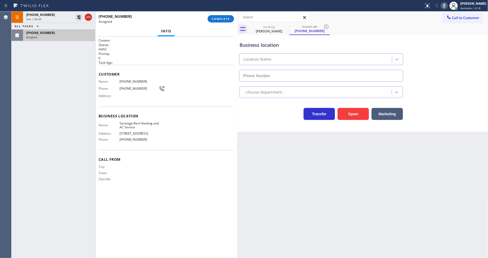
type input "(408) 741-9903"
drag, startPoint x: 12, startPoint y: 80, endPoint x: 17, endPoint y: 77, distance: 5.4
click at [12, 80] on div "+13475601999 Live | 03:48 ALL TASKS ALL TASKS ACTIVE TASKS TASKS IN WRAP UP (40…" at bounding box center [54, 135] width 84 height 246
click at [63, 33] on div "(408) 289-1244" at bounding box center [59, 33] width 66 height 4
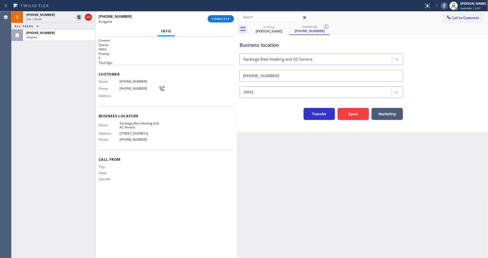
click at [220, 13] on div "(408) 289-1244 Assigned COMPLETE" at bounding box center [166, 19] width 135 height 14
click at [220, 18] on span "COMPLETE" at bounding box center [221, 19] width 18 height 4
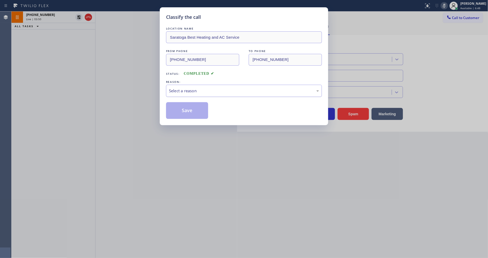
click at [182, 90] on div "Select a reason" at bounding box center [244, 91] width 150 height 6
click at [180, 111] on button "Save" at bounding box center [187, 110] width 42 height 17
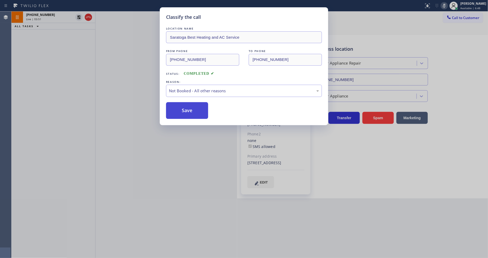
click at [180, 111] on button "Save" at bounding box center [187, 110] width 42 height 17
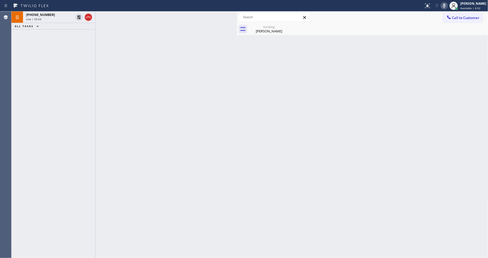
drag, startPoint x: 89, startPoint y: 139, endPoint x: 75, endPoint y: 68, distance: 71.7
click at [89, 139] on div "+13475601999 Live | 03:54 ALL TASKS ALL TASKS ACTIVE TASKS TASKS IN WRAP UP" at bounding box center [54, 135] width 84 height 246
click at [60, 20] on div "Live | 03:55" at bounding box center [49, 19] width 47 height 4
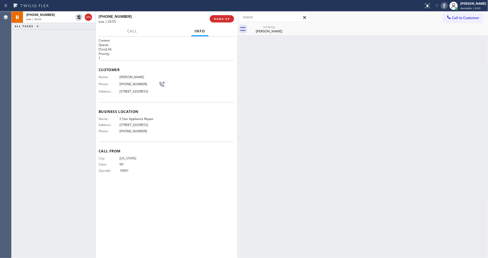
click at [263, 32] on div "Clark Luo" at bounding box center [268, 31] width 39 height 5
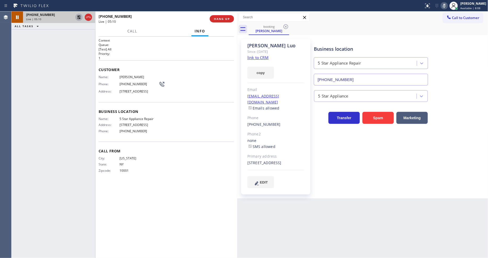
click at [80, 17] on icon at bounding box center [79, 17] width 4 height 4
click at [446, 7] on icon at bounding box center [444, 6] width 6 height 6
drag, startPoint x: 395, startPoint y: 201, endPoint x: 377, endPoint y: 236, distance: 39.5
click at [395, 201] on div "Back to Dashboard Change Sender ID Customers Technicians Select a contact Outbo…" at bounding box center [362, 135] width 251 height 246
click at [173, 187] on div "Context Queue: [Test] All Priority: 1 Customer Name: Clark Luo Phone: (347) 560…" at bounding box center [166, 147] width 135 height 218
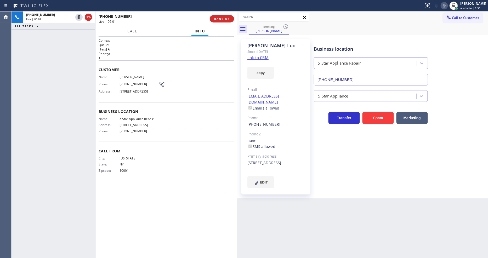
drag, startPoint x: 226, startPoint y: 20, endPoint x: 200, endPoint y: 102, distance: 86.4
click at [226, 20] on span "HANG UP" at bounding box center [222, 19] width 16 height 4
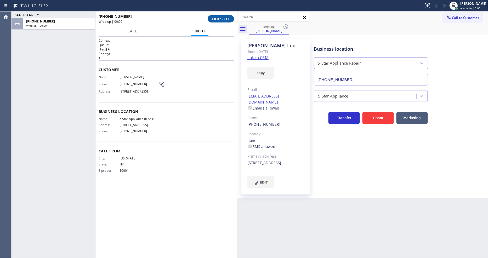
drag, startPoint x: 209, startPoint y: 19, endPoint x: 238, endPoint y: 33, distance: 32.8
click at [209, 19] on button "COMPLETE" at bounding box center [221, 18] width 26 height 7
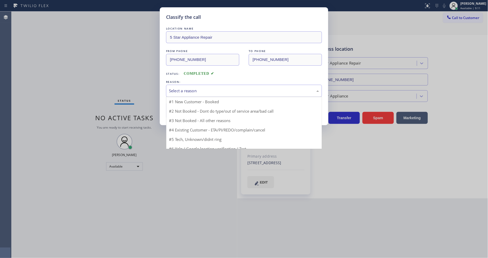
click at [183, 88] on div "Select a reason" at bounding box center [244, 91] width 150 height 6
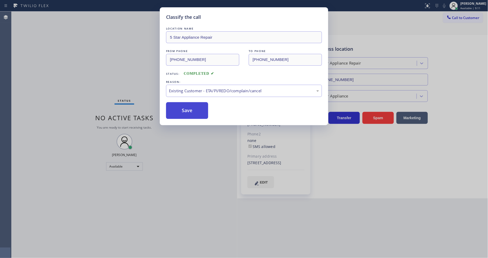
click at [178, 103] on button "Save" at bounding box center [187, 110] width 42 height 17
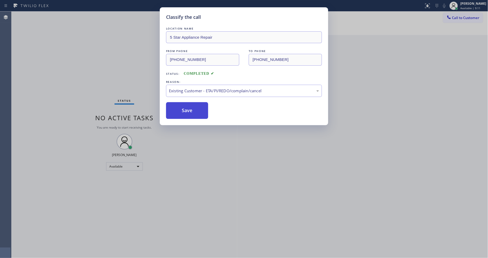
click at [178, 103] on button "Save" at bounding box center [187, 110] width 42 height 17
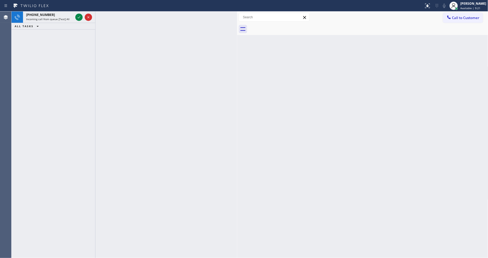
click at [78, 18] on icon at bounding box center [79, 17] width 3 height 2
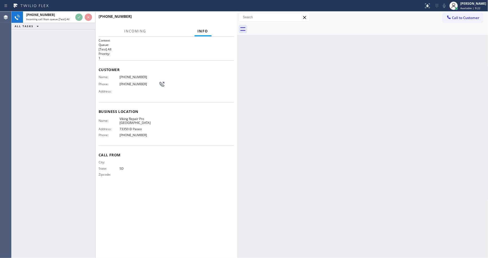
click at [188, 105] on div "Business location Name: Viking Repair Pro Palm Desert Address: 73350 El Paseo P…" at bounding box center [166, 124] width 135 height 44
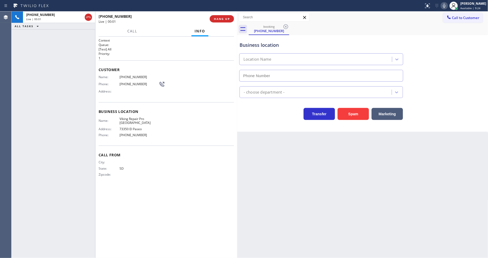
type input "(760) 330-2686"
click at [220, 18] on span "HANG UP" at bounding box center [222, 19] width 16 height 4
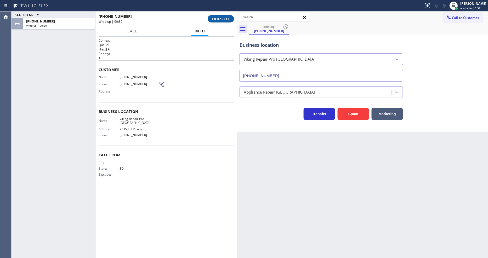
click at [218, 22] on button "COMPLETE" at bounding box center [221, 18] width 26 height 7
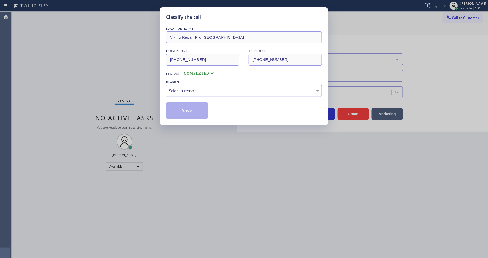
click at [196, 89] on div "Select a reason" at bounding box center [244, 91] width 150 height 6
click at [199, 110] on button "Save" at bounding box center [187, 110] width 42 height 17
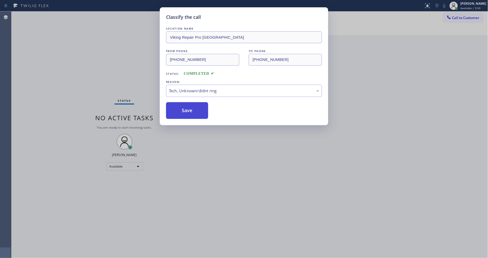
click at [199, 110] on button "Save" at bounding box center [187, 110] width 42 height 17
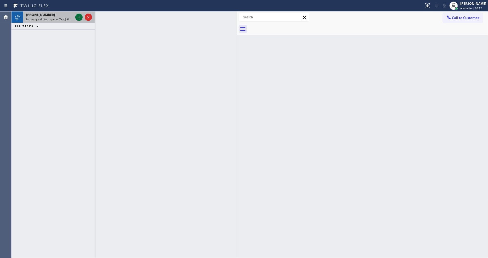
click at [78, 18] on icon at bounding box center [79, 17] width 3 height 2
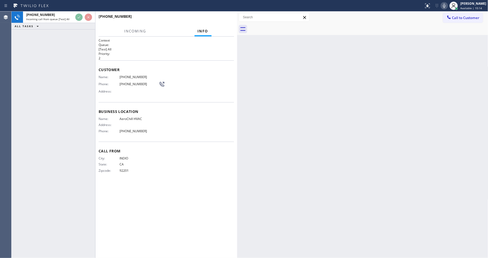
click at [70, 85] on div "+17608637557 Incoming call from queue [Test] All ALL TASKS ALL TASKS ACTIVE TAS…" at bounding box center [54, 135] width 84 height 246
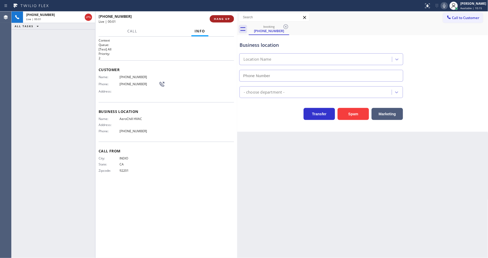
type input "(760) 274-8861"
click at [215, 17] on span "HANG UP" at bounding box center [222, 19] width 16 height 4
click at [215, 17] on span "COMPLETE" at bounding box center [221, 19] width 18 height 4
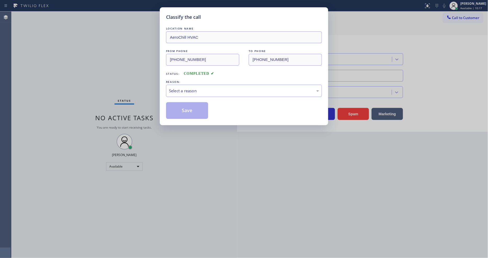
click at [196, 88] on div "Select a reason" at bounding box center [244, 91] width 150 height 6
click at [195, 106] on button "Save" at bounding box center [187, 110] width 42 height 17
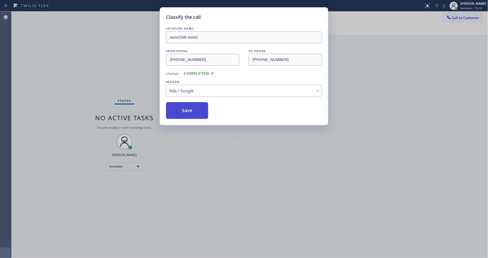
click at [195, 106] on button "Save" at bounding box center [187, 110] width 42 height 17
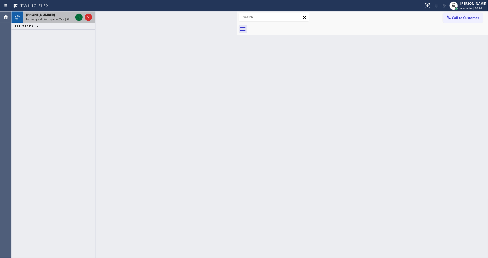
click at [77, 16] on icon at bounding box center [79, 17] width 6 height 6
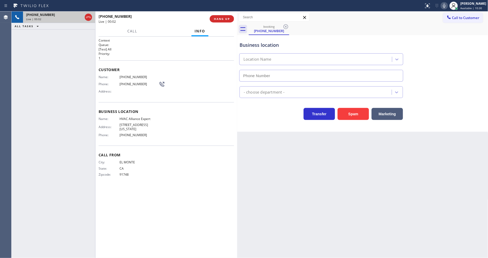
type input "(855) 999-4417"
click at [166, 173] on div "Call From City: EL MONTE State: CA Zipcode: 91748" at bounding box center [166, 165] width 135 height 39
click at [362, 184] on div "Back to Dashboard Change Sender ID Customers Technicians Select a contact Outbo…" at bounding box center [362, 135] width 251 height 246
click at [141, 117] on span "HVAC Alliance Expert" at bounding box center [138, 119] width 39 height 4
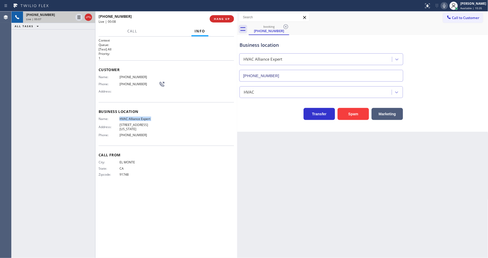
click at [141, 117] on span "HVAC Alliance Expert" at bounding box center [138, 119] width 39 height 4
copy span "HVAC Alliance Expert"
click at [179, 210] on div "Context Queue: [Test] All Priority: 1 Customer Name: (626) 274-9254 Phone: (626…" at bounding box center [166, 147] width 135 height 218
click at [447, 8] on icon at bounding box center [444, 6] width 6 height 6
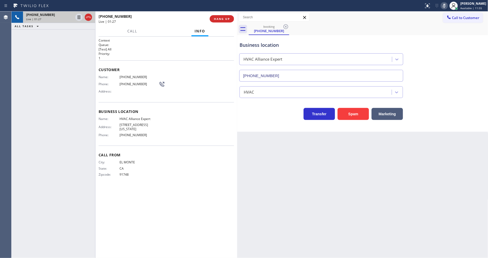
drag, startPoint x: 327, startPoint y: 216, endPoint x: 246, endPoint y: 240, distance: 84.3
click at [327, 216] on div "Back to Dashboard Change Sender ID Customers Technicians Select a contact Outbo…" at bounding box center [362, 135] width 251 height 246
click at [447, 7] on icon at bounding box center [444, 6] width 6 height 6
click at [79, 34] on icon at bounding box center [79, 35] width 6 height 6
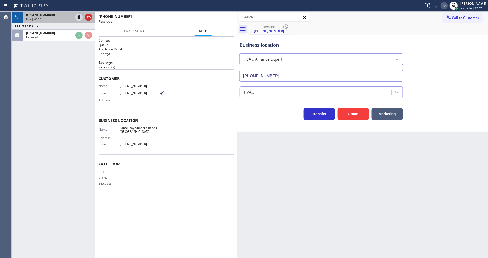
click at [106, 90] on div "Phone: (470) 309-3235" at bounding box center [132, 93] width 66 height 6
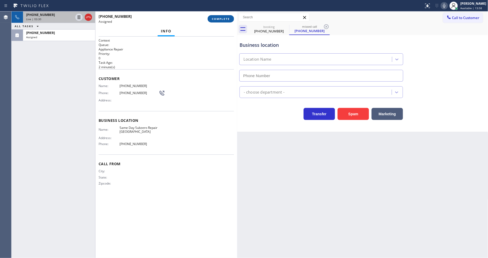
type input "(470) 782-9819"
click at [218, 17] on span "COMPLETE" at bounding box center [221, 19] width 18 height 4
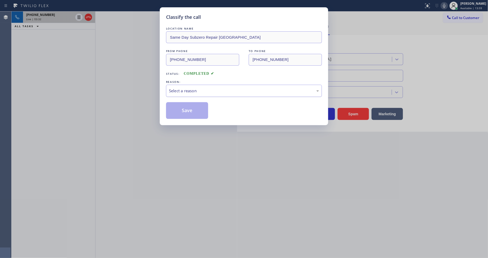
click at [202, 91] on div "Select a reason" at bounding box center [244, 91] width 150 height 6
click at [197, 90] on div "Yelp / Google" at bounding box center [244, 91] width 150 height 6
click at [192, 108] on button "Save" at bounding box center [187, 110] width 42 height 17
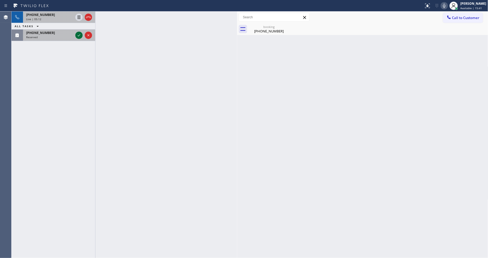
click at [77, 35] on icon at bounding box center [79, 35] width 6 height 6
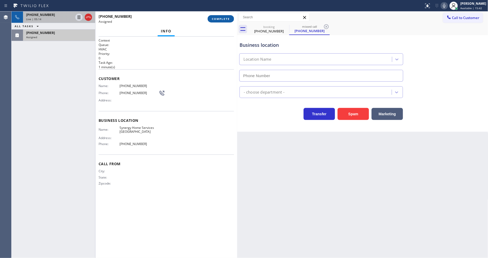
type input "(929) 590-9669"
click at [226, 19] on span "COMPLETE" at bounding box center [221, 19] width 18 height 4
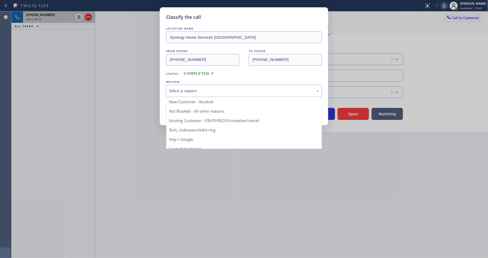
click at [209, 88] on div "Select a reason" at bounding box center [244, 91] width 150 height 6
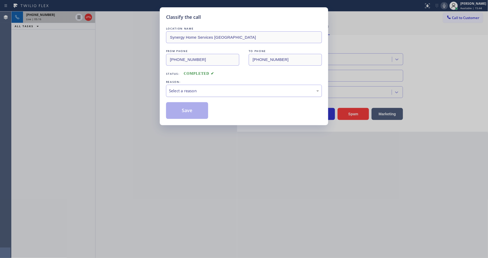
click at [203, 85] on div "Select a reason" at bounding box center [244, 91] width 156 height 12
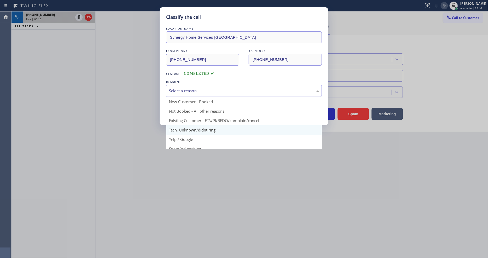
scroll to position [33, 0]
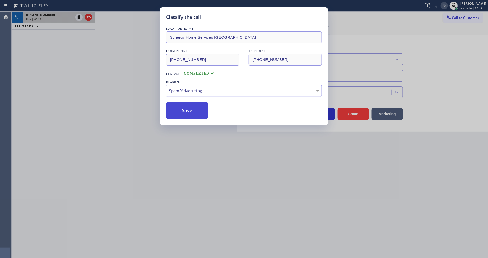
click at [192, 108] on button "Save" at bounding box center [187, 110] width 42 height 17
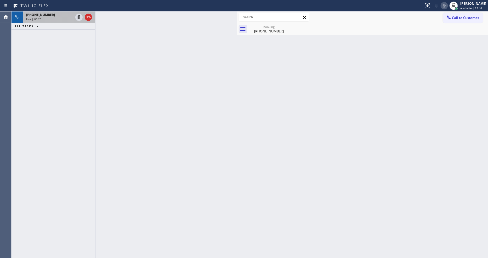
click at [77, 51] on div "+16262749254 Live | 05:20 ALL TASKS ALL TASKS ACTIVE TASKS TASKS IN WRAP UP" at bounding box center [54, 135] width 84 height 246
click at [68, 18] on div "Live | 05:20" at bounding box center [49, 19] width 47 height 4
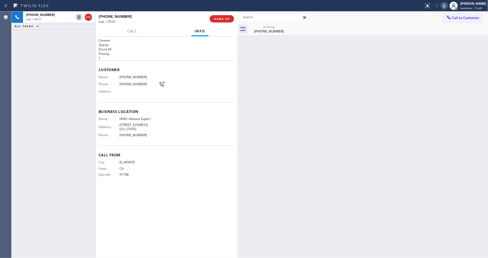
click at [128, 75] on span "(626) 274-9254" at bounding box center [138, 77] width 39 height 4
copy span "(626) 274-9254"
click at [262, 33] on div "booking (626) 274-9254" at bounding box center [268, 29] width 39 height 12
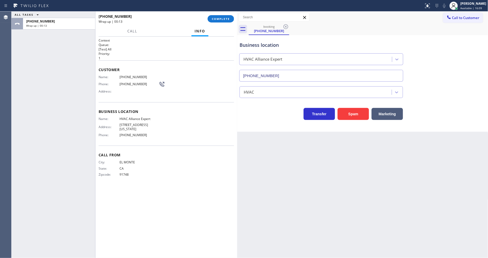
drag, startPoint x: 225, startPoint y: 20, endPoint x: 233, endPoint y: 69, distance: 49.7
click at [225, 20] on span "COMPLETE" at bounding box center [221, 19] width 18 height 4
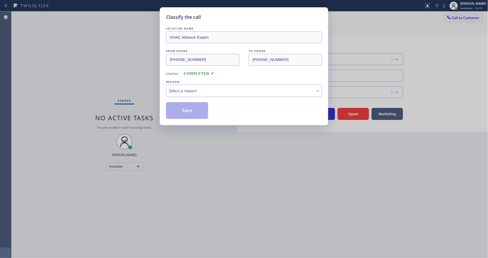
click at [192, 91] on div "Select a reason" at bounding box center [244, 91] width 150 height 6
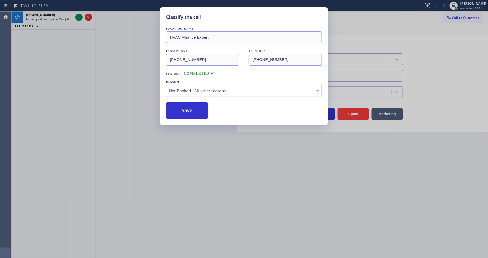
click at [188, 112] on button "Save" at bounding box center [187, 110] width 42 height 17
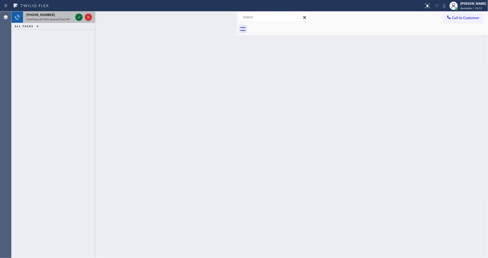
click at [79, 16] on icon at bounding box center [79, 17] width 6 height 6
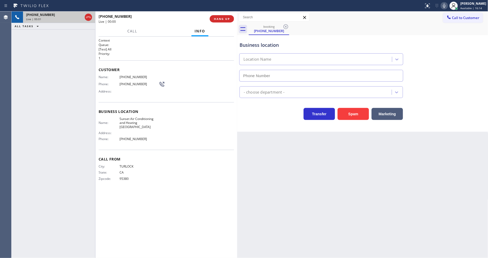
type input "(341) 888-6626"
click at [233, 20] on button "HANG UP" at bounding box center [222, 18] width 24 height 7
click at [225, 18] on span "HANG UP" at bounding box center [222, 19] width 16 height 4
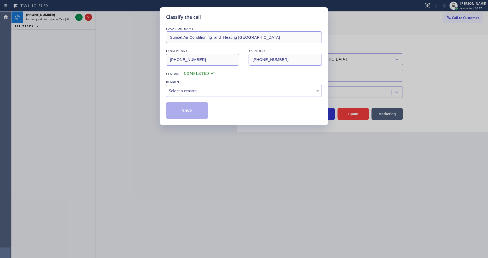
click at [213, 91] on div "Select a reason" at bounding box center [244, 91] width 150 height 6
click at [197, 110] on button "Save" at bounding box center [187, 110] width 42 height 17
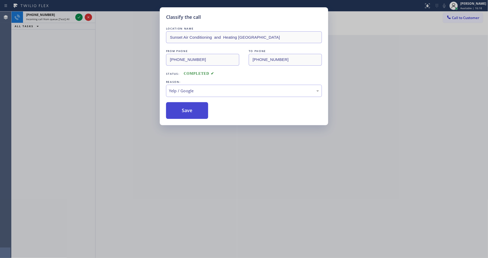
click at [197, 110] on button "Save" at bounding box center [187, 110] width 42 height 17
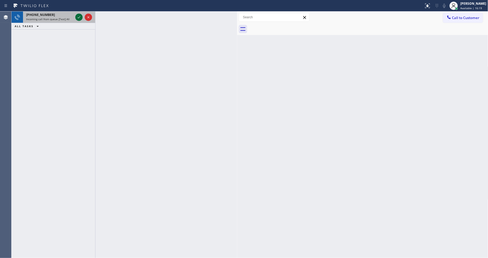
click at [80, 15] on icon at bounding box center [79, 17] width 6 height 6
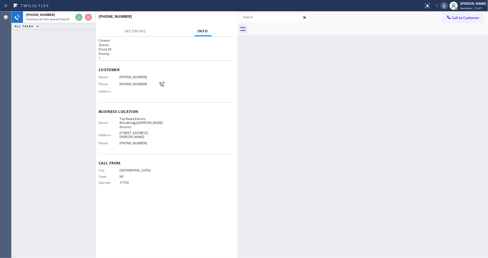
click at [182, 216] on div "Context Queue: [Test] All Priority: 1 Customer Name: (516) 333-0013 Phone: (516…" at bounding box center [166, 147] width 135 height 218
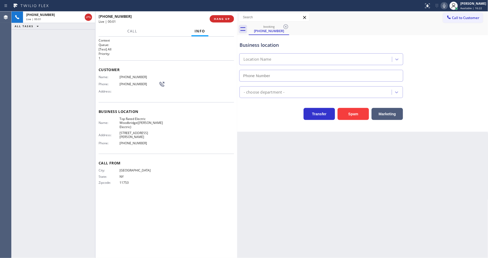
type input "(848) 354-0923"
click at [219, 20] on span "HANG UP" at bounding box center [222, 19] width 16 height 4
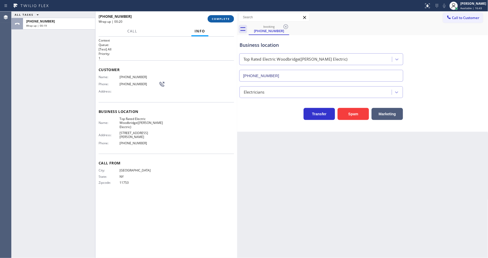
click at [226, 18] on span "COMPLETE" at bounding box center [221, 19] width 18 height 4
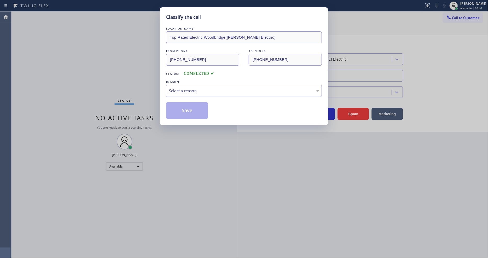
click at [182, 88] on div "Select a reason" at bounding box center [244, 91] width 150 height 6
click at [187, 109] on button "Save" at bounding box center [187, 110] width 42 height 17
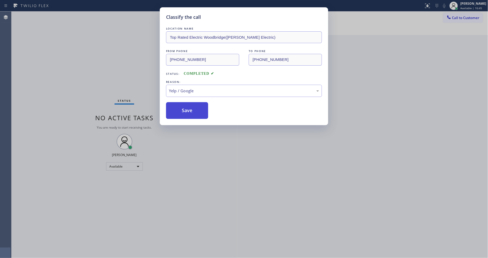
click at [187, 109] on button "Save" at bounding box center [187, 110] width 42 height 17
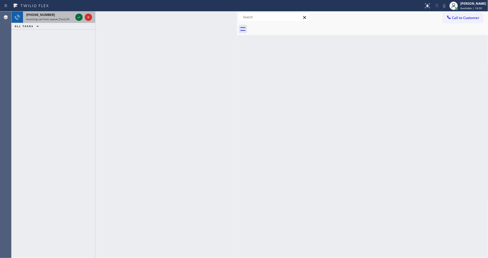
click at [78, 17] on icon at bounding box center [79, 17] width 6 height 6
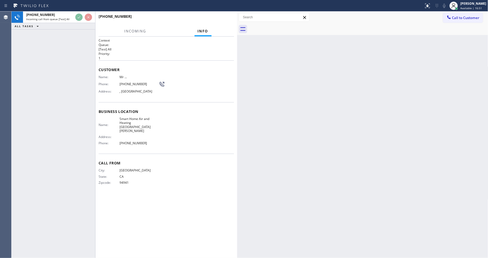
drag, startPoint x: 59, startPoint y: 101, endPoint x: 158, endPoint y: 157, distance: 113.3
click at [59, 101] on div "+14157107537 Incoming call from queue [Test] All ALL TASKS ALL TASKS ACTIVE TAS…" at bounding box center [54, 135] width 84 height 246
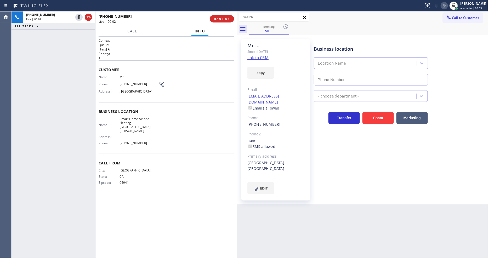
type input "(310) 362-9082"
click at [257, 55] on link "link to CRM" at bounding box center [257, 57] width 21 height 5
click at [128, 117] on span "Smart Home Air and Heating Santa Monica" at bounding box center [138, 125] width 39 height 16
drag, startPoint x: 140, startPoint y: 114, endPoint x: 139, endPoint y: 118, distance: 3.7
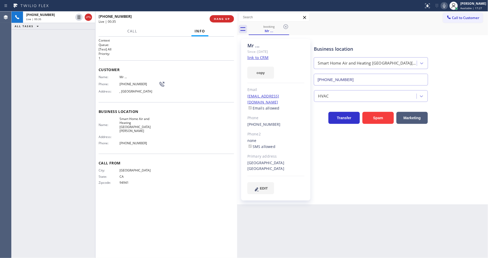
click at [140, 115] on div "Business location Name: Smart Home Air and Heating Santa Monica Address: Phone:…" at bounding box center [166, 128] width 135 height 52
click at [138, 119] on span "Smart Home Air and Heating Santa Monica" at bounding box center [138, 125] width 39 height 16
copy span "Smart Home Air and Heating Santa Monica"
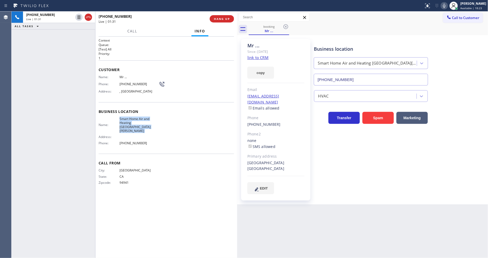
click at [58, 46] on div "+14157107537 Live | 01:31 ALL TASKS ALL TASKS ACTIVE TASKS TASKS IN WRAP UP" at bounding box center [54, 135] width 84 height 246
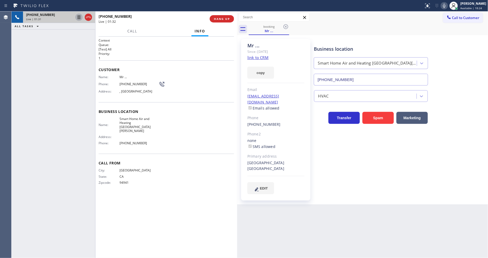
click at [78, 17] on icon at bounding box center [79, 17] width 6 height 6
click at [446, 6] on icon at bounding box center [444, 6] width 6 height 6
click at [362, 189] on div "Business location Smart Home Air and Heating Santa Monica (310) 362-9082 HVAC T…" at bounding box center [400, 121] width 174 height 163
click at [193, 157] on div "Call From City: SAN FRANCISCO State: CA Zipcode: 94941" at bounding box center [166, 173] width 135 height 39
click at [309, 207] on div "Back to Dashboard Change Sender ID Customers Technicians Select a contact Outbo…" at bounding box center [362, 135] width 251 height 246
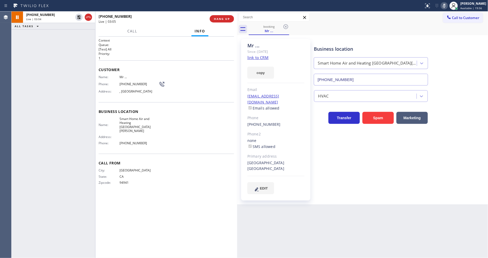
click at [134, 83] on span "(415) 710-7537" at bounding box center [138, 84] width 39 height 4
copy div "(415) 710-7537"
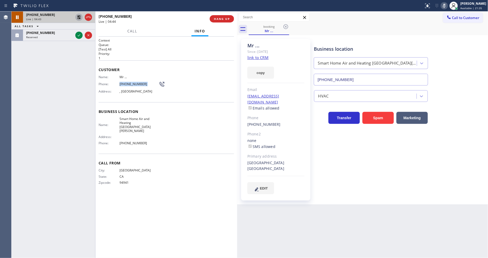
click at [79, 14] on icon at bounding box center [79, 17] width 6 height 6
click at [447, 6] on icon at bounding box center [444, 6] width 6 height 6
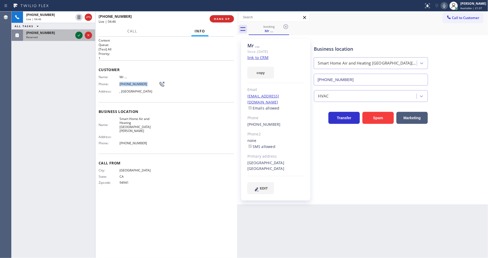
click at [79, 37] on icon at bounding box center [79, 35] width 6 height 6
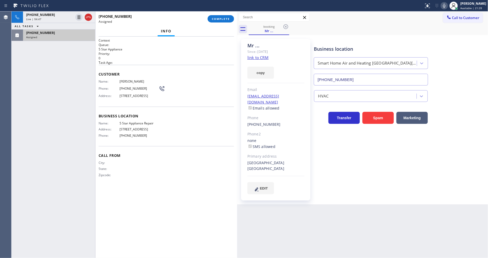
click at [134, 131] on span "[STREET_ADDRESS]" at bounding box center [138, 129] width 39 height 4
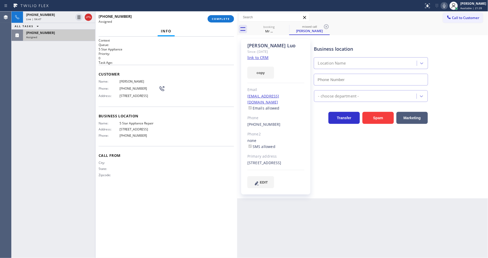
type input "[PHONE_NUMBER]"
click at [229, 20] on span "COMPLETE" at bounding box center [221, 19] width 18 height 4
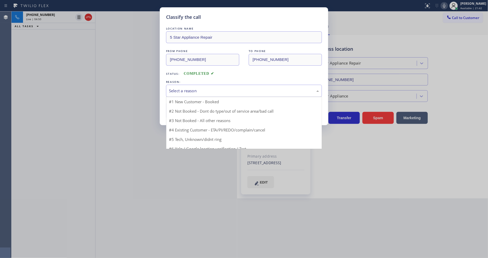
click at [191, 88] on div "Select a reason" at bounding box center [244, 91] width 150 height 6
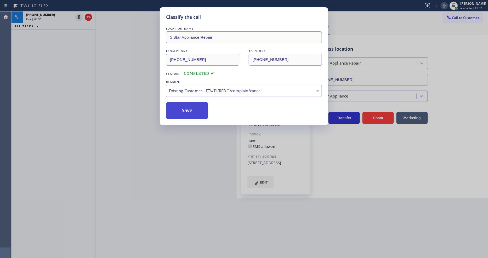
click at [183, 103] on button "Save" at bounding box center [187, 110] width 42 height 17
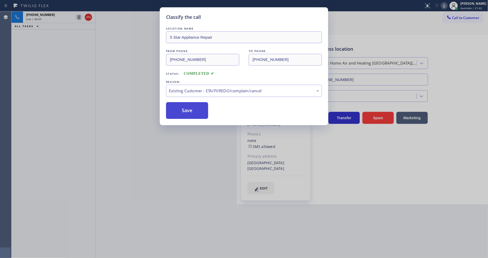
click at [183, 103] on button "Save" at bounding box center [187, 110] width 42 height 17
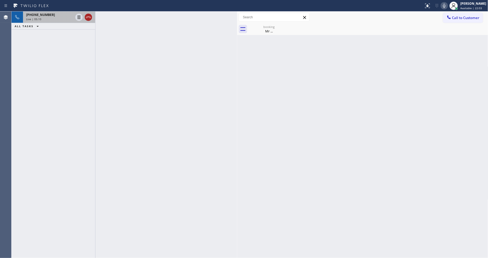
click at [85, 18] on icon at bounding box center [88, 17] width 6 height 6
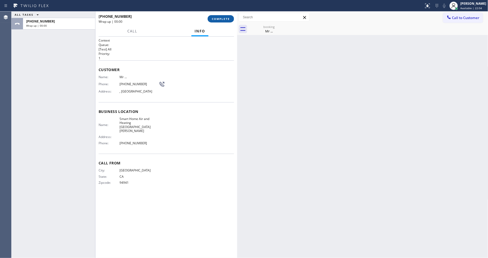
click at [231, 18] on button "COMPLETE" at bounding box center [221, 18] width 26 height 7
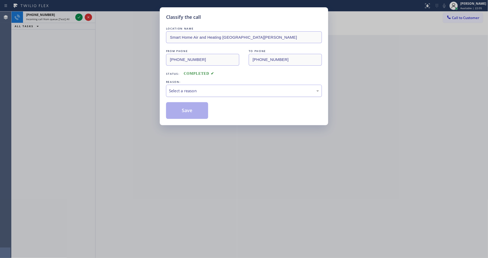
click at [188, 88] on div "Select a reason" at bounding box center [244, 91] width 150 height 6
click at [188, 109] on button "Save" at bounding box center [187, 110] width 42 height 17
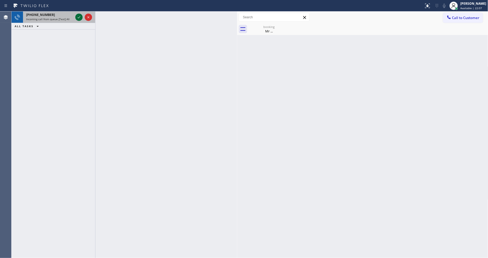
click at [76, 16] on icon at bounding box center [79, 17] width 6 height 6
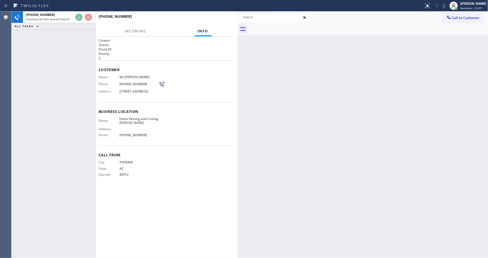
click at [67, 73] on div "+14804804680 Incoming call from queue [Test] All ALL TASKS ALL TASKS ACTIVE TAS…" at bounding box center [54, 135] width 84 height 246
click at [213, 92] on div "Name: Ms Elena Phone: (480) 480-4680 Address: 6347 W Tether Trail, Phoenix, AZ …" at bounding box center [166, 85] width 135 height 21
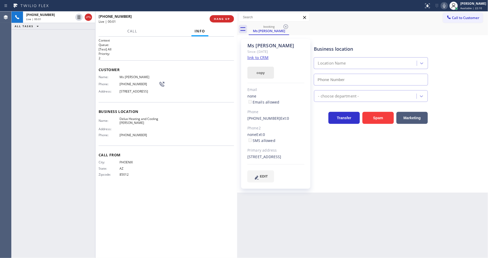
type input "(480) 339-0090"
click at [254, 56] on link "link to CRM" at bounding box center [257, 57] width 21 height 5
click at [221, 17] on span "HANG UP" at bounding box center [222, 19] width 16 height 4
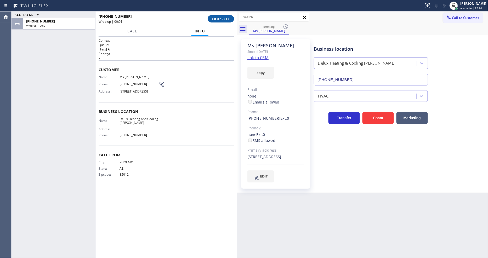
click at [221, 17] on span "COMPLETE" at bounding box center [221, 19] width 18 height 4
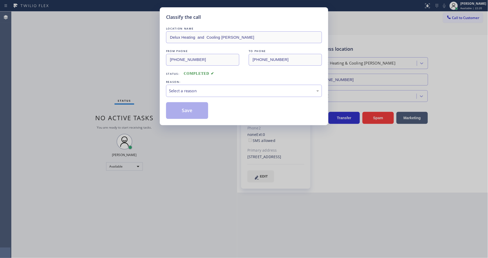
click at [209, 88] on div "Select a reason" at bounding box center [244, 91] width 150 height 6
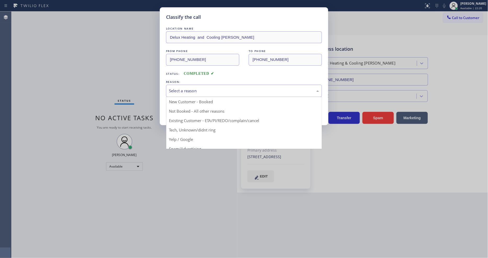
drag, startPoint x: 196, startPoint y: 131, endPoint x: 195, endPoint y: 113, distance: 17.8
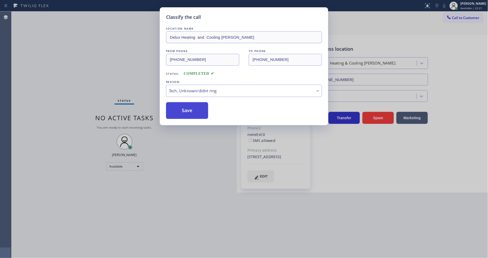
click at [195, 111] on button "Save" at bounding box center [187, 110] width 42 height 17
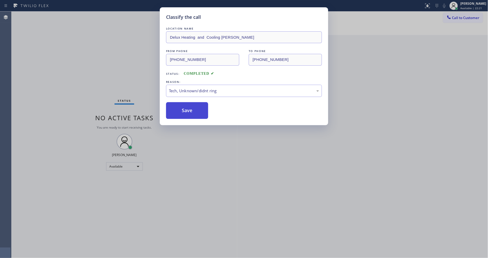
click at [195, 111] on button "Save" at bounding box center [187, 110] width 42 height 17
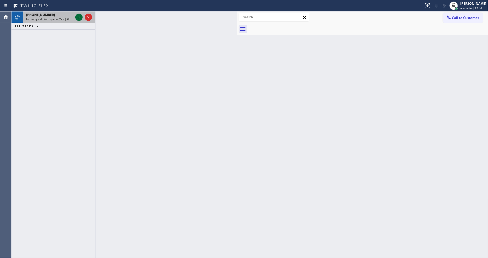
click at [78, 14] on icon at bounding box center [79, 17] width 6 height 6
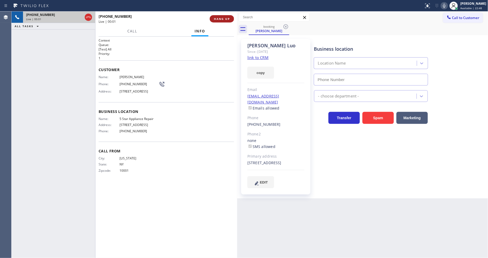
click at [219, 19] on span "HANG UP" at bounding box center [222, 19] width 16 height 4
type input "[PHONE_NUMBER]"
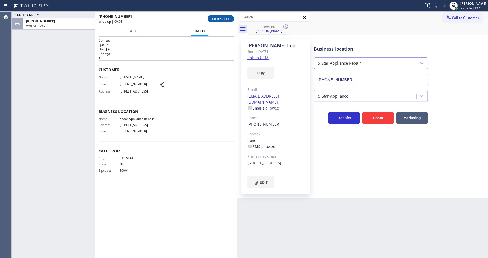
click at [220, 20] on span "COMPLETE" at bounding box center [221, 19] width 18 height 4
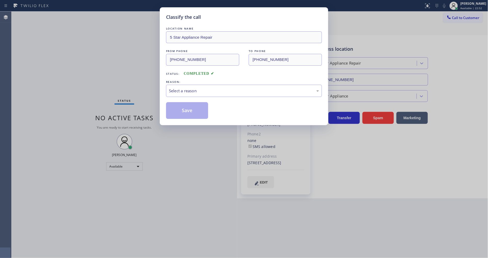
click at [195, 93] on div "Select a reason" at bounding box center [244, 91] width 156 height 12
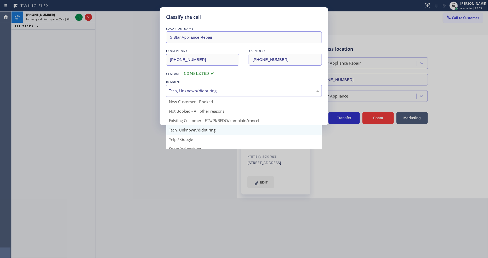
click at [193, 92] on div "Tech, Unknown/didnt ring" at bounding box center [244, 91] width 156 height 12
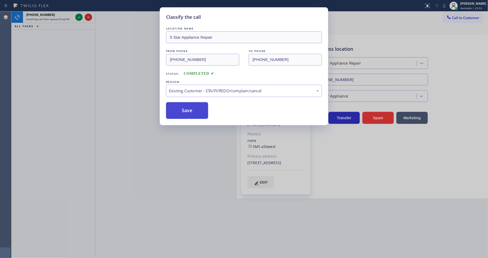
click at [190, 110] on button "Save" at bounding box center [187, 110] width 42 height 17
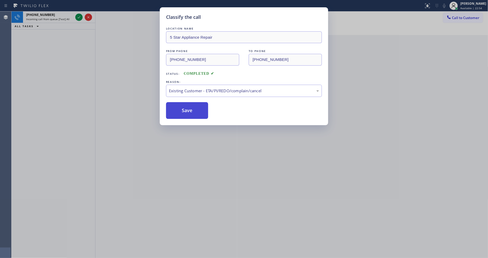
click at [190, 110] on button "Save" at bounding box center [187, 110] width 42 height 17
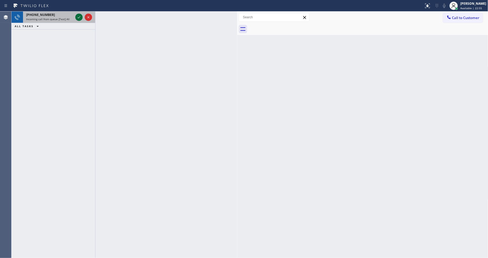
click at [79, 18] on icon at bounding box center [79, 17] width 3 height 2
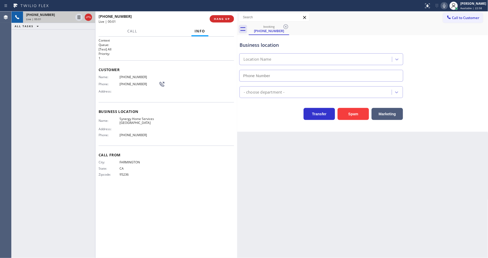
type input "[PHONE_NUMBER]"
click at [228, 18] on span "HANG UP" at bounding box center [222, 19] width 16 height 4
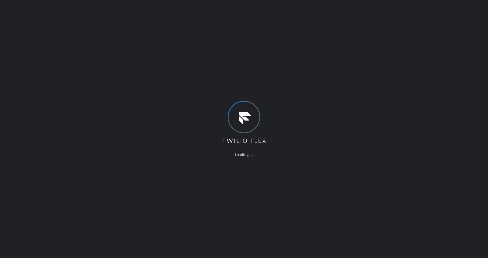
click at [110, 181] on div "Loading ..." at bounding box center [244, 129] width 488 height 258
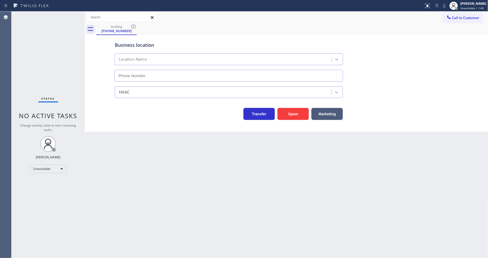
type input "[PHONE_NUMBER]"
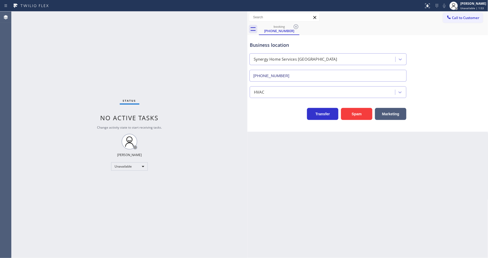
drag, startPoint x: 84, startPoint y: 46, endPoint x: 247, endPoint y: 47, distance: 162.3
click at [247, 47] on div at bounding box center [247, 135] width 0 height 246
click at [294, 26] on icon at bounding box center [295, 27] width 6 height 6
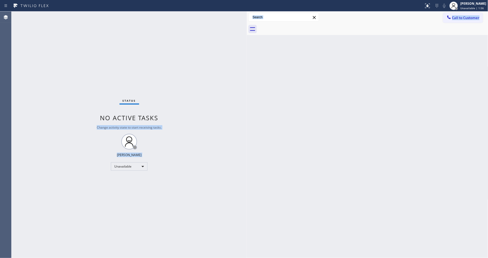
drag, startPoint x: 248, startPoint y: 41, endPoint x: 244, endPoint y: 41, distance: 4.5
click at [244, 41] on div "Status No active tasks Change activity state to start receiving tasks. [PERSON_…" at bounding box center [250, 135] width 476 height 246
drag, startPoint x: 248, startPoint y: 40, endPoint x: 244, endPoint y: 41, distance: 3.7
click at [243, 41] on div at bounding box center [243, 135] width 0 height 246
click at [125, 165] on div "Unavailable" at bounding box center [127, 166] width 37 height 8
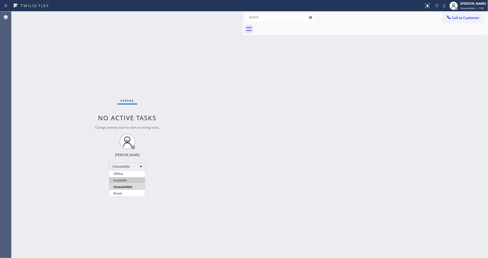
click at [124, 181] on li "Available" at bounding box center [127, 180] width 36 height 6
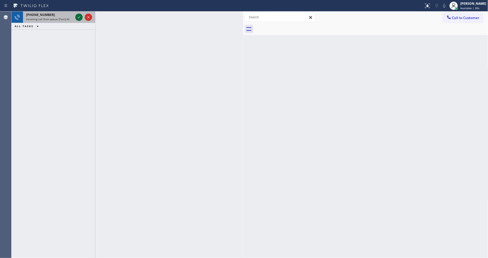
click at [79, 16] on icon at bounding box center [79, 17] width 6 height 6
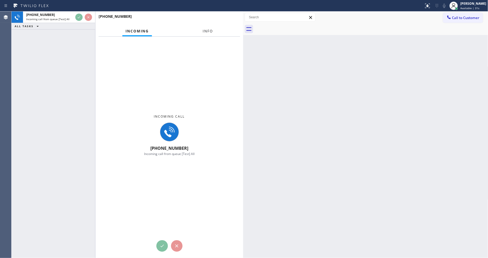
click at [203, 30] on span "Info" at bounding box center [208, 31] width 10 height 5
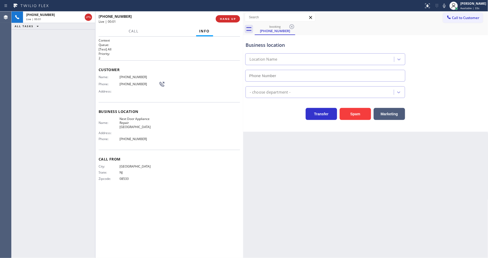
type input "[PHONE_NUMBER]"
click at [227, 18] on span "HANG UP" at bounding box center [228, 19] width 16 height 4
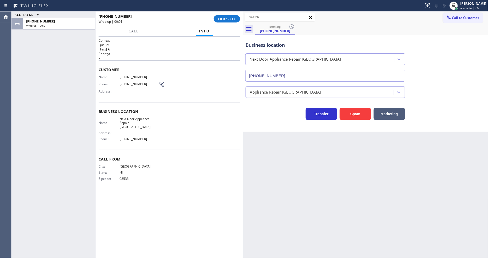
drag, startPoint x: 227, startPoint y: 18, endPoint x: 316, endPoint y: 61, distance: 99.7
click at [227, 16] on button "COMPLETE" at bounding box center [227, 18] width 26 height 7
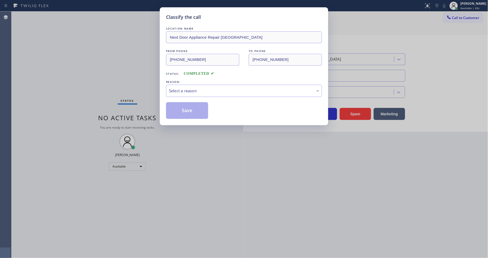
click at [180, 81] on div "REASON:" at bounding box center [244, 81] width 156 height 5
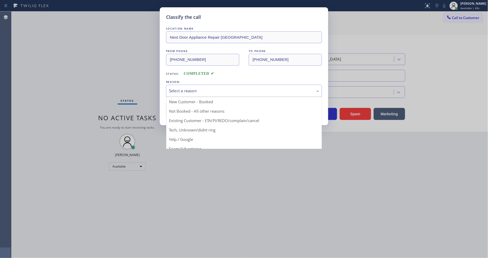
click at [180, 88] on div "Select a reason" at bounding box center [244, 91] width 150 height 6
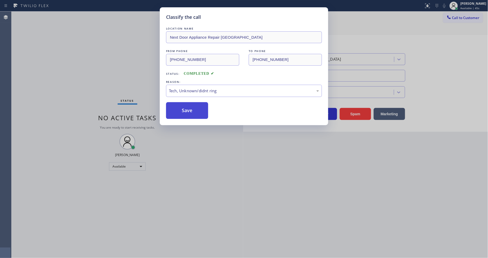
click at [193, 111] on button "Save" at bounding box center [187, 110] width 42 height 17
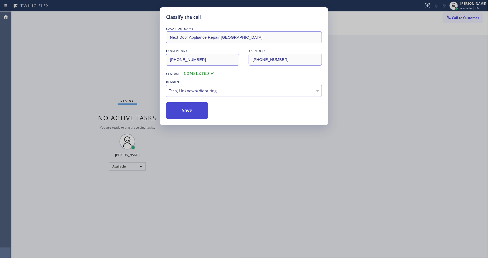
click at [193, 111] on button "Save" at bounding box center [187, 110] width 42 height 17
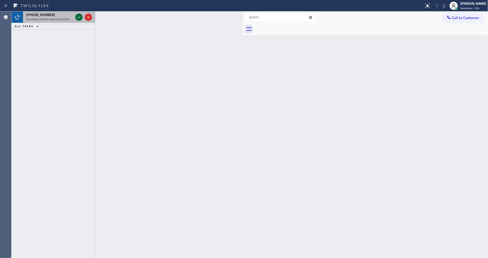
click at [80, 16] on icon at bounding box center [79, 17] width 6 height 6
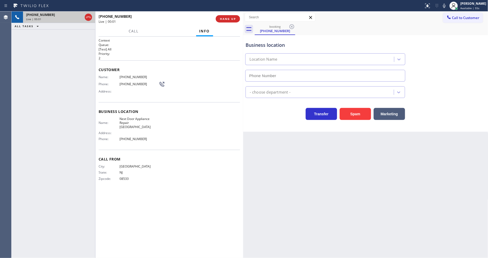
type input "[PHONE_NUMBER]"
click at [133, 117] on span "Next Door Appliance Repair [GEOGRAPHIC_DATA]" at bounding box center [138, 123] width 39 height 12
copy span "Next Door Appliance Repair [GEOGRAPHIC_DATA]"
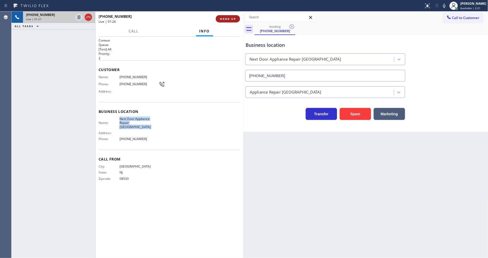
click at [230, 20] on span "HANG UP" at bounding box center [228, 19] width 16 height 4
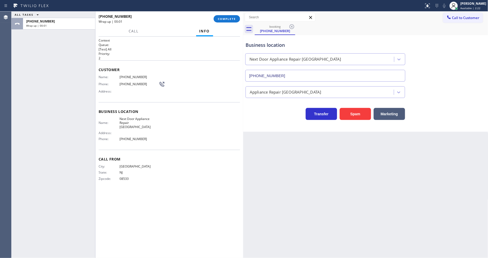
click at [122, 177] on span "08533" at bounding box center [138, 179] width 39 height 4
copy span "08533"
click at [227, 19] on span "COMPLETE" at bounding box center [227, 19] width 18 height 4
click at [194, 87] on div "Name: [PHONE_NUMBER] Phone: [PHONE_NUMBER] Address:" at bounding box center [169, 85] width 141 height 21
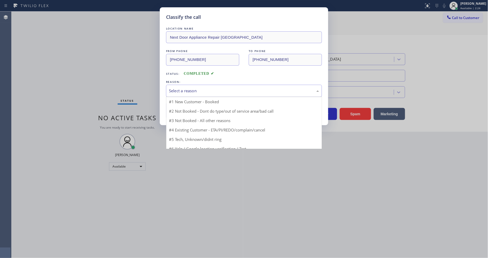
click at [194, 89] on div "Select a reason" at bounding box center [244, 91] width 150 height 6
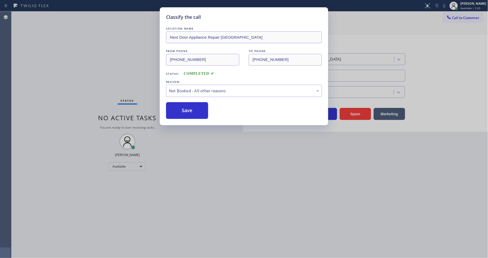
click at [194, 109] on button "Save" at bounding box center [187, 110] width 42 height 17
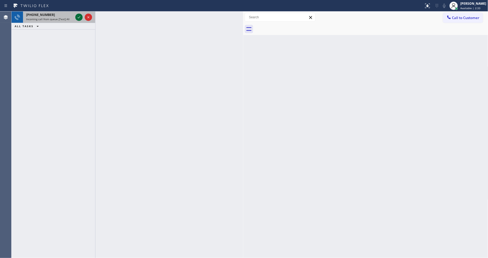
click at [79, 17] on icon at bounding box center [79, 17] width 6 height 6
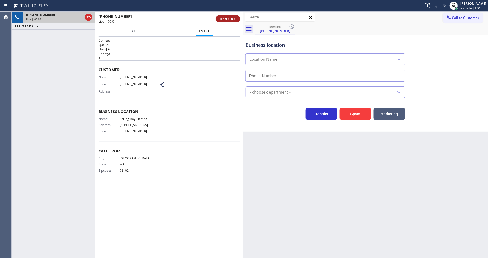
type input "[PHONE_NUMBER]"
click at [226, 19] on span "HANG UP" at bounding box center [228, 19] width 16 height 4
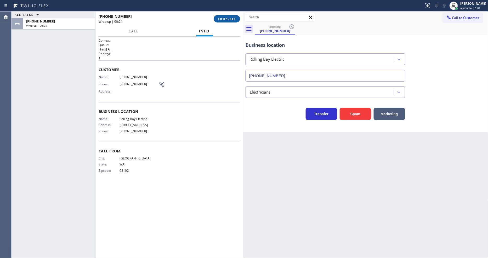
click at [236, 19] on span "COMPLETE" at bounding box center [227, 19] width 18 height 4
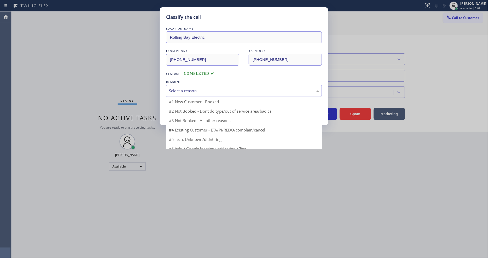
click at [190, 88] on div "Select a reason" at bounding box center [244, 91] width 150 height 6
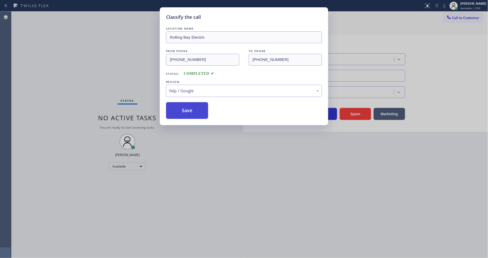
click at [182, 108] on button "Save" at bounding box center [187, 110] width 42 height 17
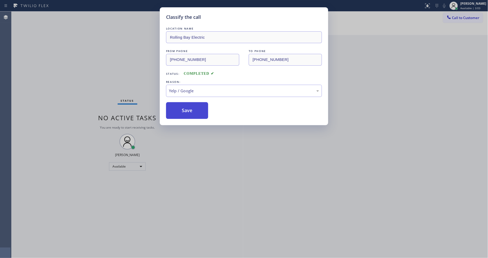
click at [182, 108] on button "Save" at bounding box center [187, 110] width 42 height 17
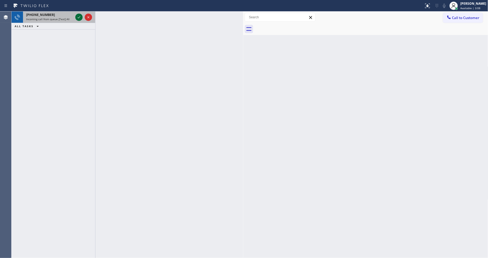
click at [76, 19] on icon at bounding box center [79, 17] width 6 height 6
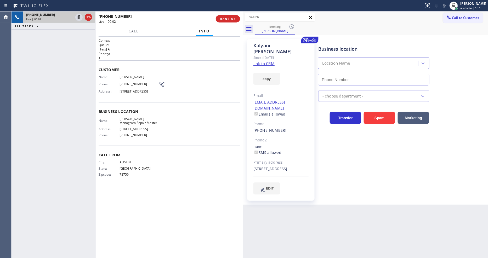
type input "[PHONE_NUMBER]"
click at [255, 61] on link "link to CRM" at bounding box center [263, 63] width 21 height 5
click at [78, 17] on icon at bounding box center [79, 17] width 6 height 6
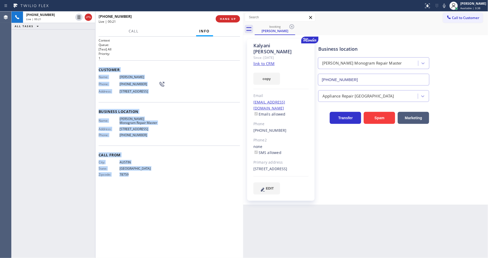
drag, startPoint x: 97, startPoint y: 67, endPoint x: 163, endPoint y: 239, distance: 184.3
click at [163, 239] on div "Context Queue: [Test] All Priority: 1 Customer Name: [GEOGRAPHIC_DATA][PERSON_N…" at bounding box center [169, 147] width 148 height 221
copy div "Customer Name: [PERSON_NAME] Phone: [PHONE_NUMBER] Address: [STREET_ADDRESS] Bu…"
click at [133, 27] on button "Call" at bounding box center [134, 31] width 16 height 10
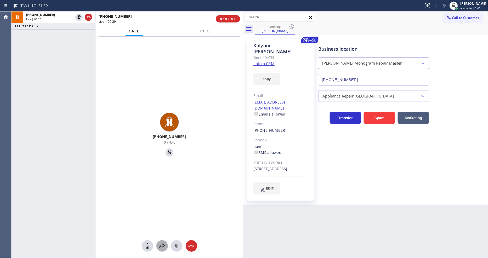
click at [158, 246] on div at bounding box center [162, 246] width 12 height 6
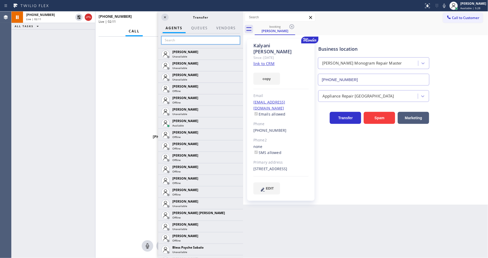
click at [183, 40] on input "text" at bounding box center [200, 40] width 79 height 8
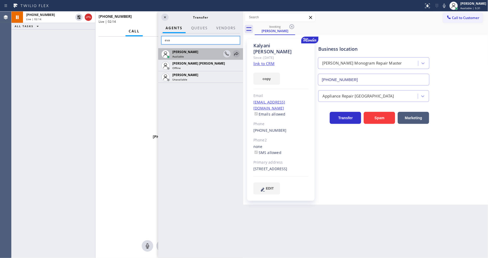
type input "eva"
click at [237, 52] on icon at bounding box center [236, 54] width 6 height 6
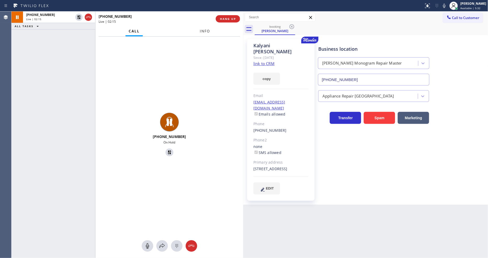
click at [202, 30] on span "Info" at bounding box center [205, 31] width 10 height 5
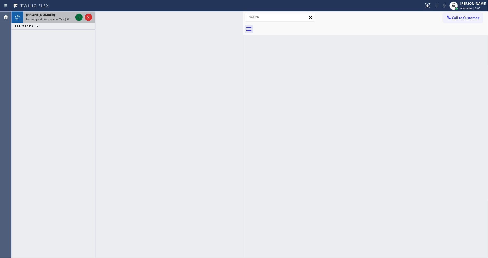
click at [79, 16] on icon at bounding box center [79, 17] width 6 height 6
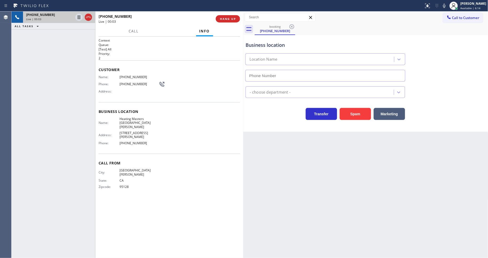
click at [321, 138] on div "Back to Dashboard Change Sender ID Customers Technicians Select a contact Outbo…" at bounding box center [365, 135] width 245 height 246
click at [127, 117] on span "Heating Masters [GEOGRAPHIC_DATA][PERSON_NAME]" at bounding box center [138, 123] width 39 height 12
copy span "Heating Masters [GEOGRAPHIC_DATA][PERSON_NAME]"
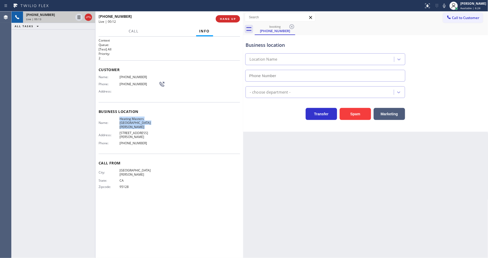
click at [253, 195] on div "Back to Dashboard Change Sender ID Customers Technicians Select a contact Outbo…" at bounding box center [365, 135] width 245 height 246
type input "[PHONE_NUMBER]"
click at [77, 17] on icon at bounding box center [79, 17] width 6 height 6
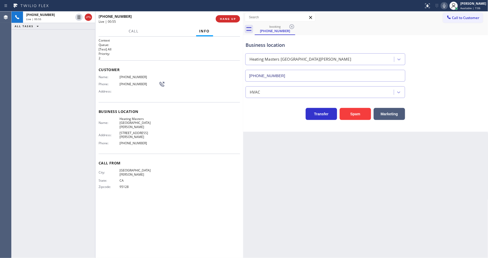
click at [447, 5] on icon at bounding box center [444, 6] width 6 height 6
click at [78, 16] on icon at bounding box center [79, 17] width 4 height 4
click at [447, 6] on icon at bounding box center [444, 6] width 6 height 6
click at [122, 75] on span "[PHONE_NUMBER]" at bounding box center [138, 77] width 39 height 4
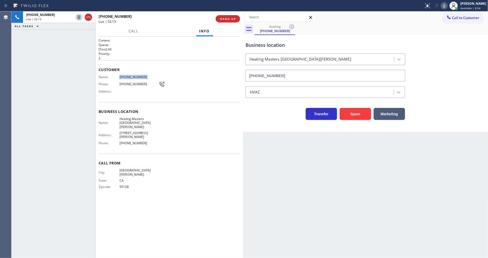
click at [122, 75] on span "[PHONE_NUMBER]" at bounding box center [138, 77] width 39 height 4
copy span "[PHONE_NUMBER]"
click at [229, 18] on span "HANG UP" at bounding box center [228, 19] width 16 height 4
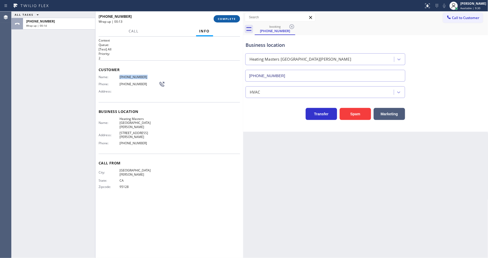
click at [239, 17] on button "COMPLETE" at bounding box center [227, 18] width 26 height 7
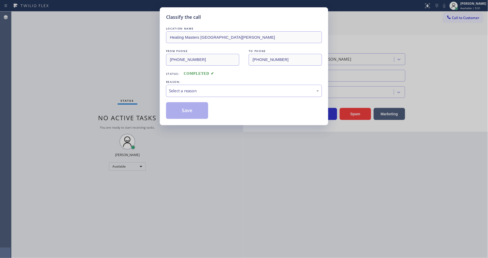
click at [186, 92] on div "Select a reason" at bounding box center [244, 91] width 156 height 12
click at [182, 108] on button "Save" at bounding box center [187, 110] width 42 height 17
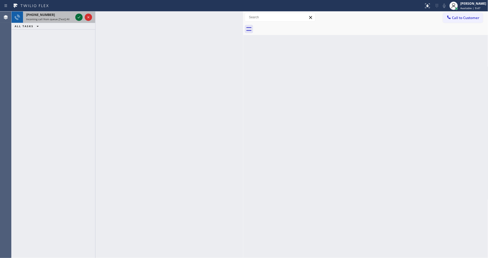
click at [78, 15] on icon at bounding box center [79, 17] width 6 height 6
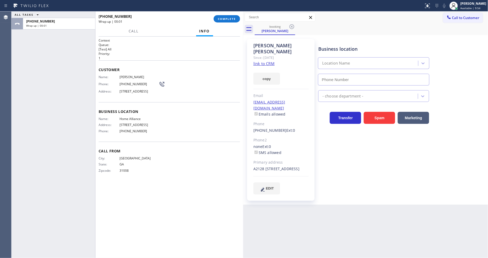
type input "[PHONE_NUMBER]"
click at [218, 19] on span "COMPLETE" at bounding box center [227, 19] width 18 height 4
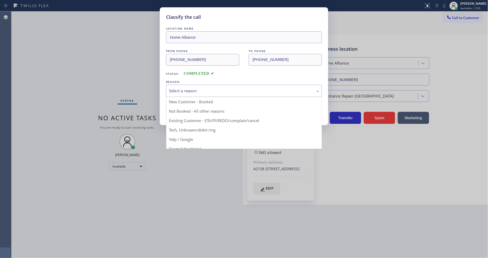
click at [205, 89] on div "Select a reason" at bounding box center [244, 91] width 150 height 6
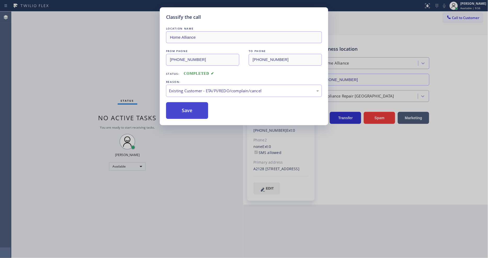
click at [192, 109] on button "Save" at bounding box center [187, 110] width 42 height 17
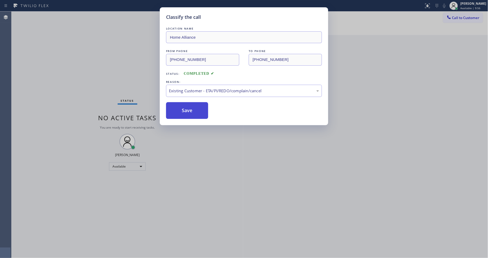
click at [192, 108] on button "Save" at bounding box center [187, 110] width 42 height 17
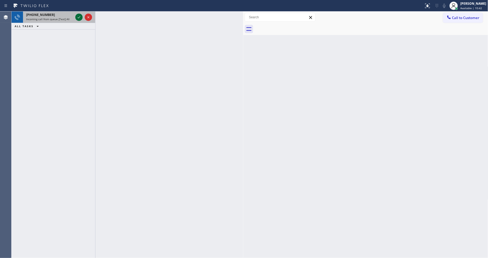
click at [77, 20] on icon at bounding box center [79, 17] width 6 height 6
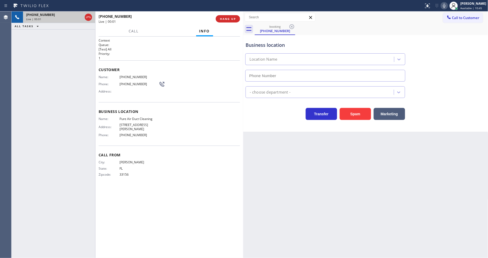
type input "[PHONE_NUMBER]"
click at [229, 19] on span "HANG UP" at bounding box center [228, 19] width 16 height 4
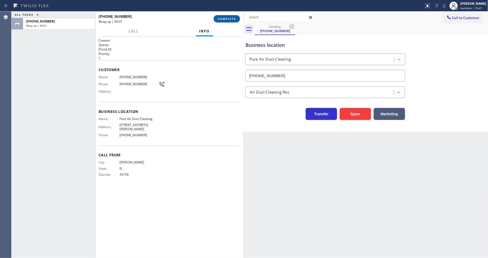
click at [229, 19] on span "COMPLETE" at bounding box center [227, 19] width 18 height 4
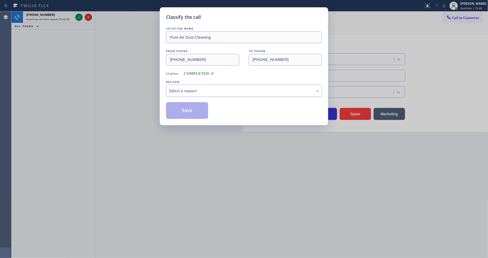
click at [202, 88] on div "Select a reason" at bounding box center [244, 91] width 150 height 6
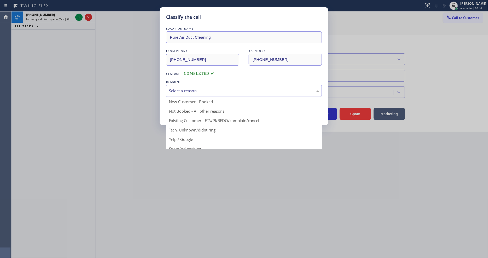
drag, startPoint x: 202, startPoint y: 126, endPoint x: 201, endPoint y: 122, distance: 4.1
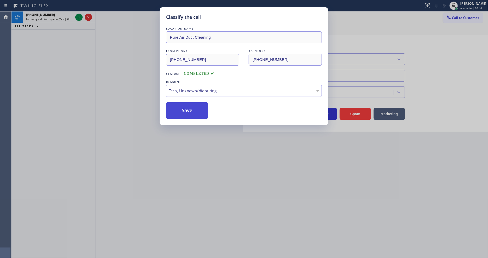
click at [194, 105] on button "Save" at bounding box center [187, 110] width 42 height 17
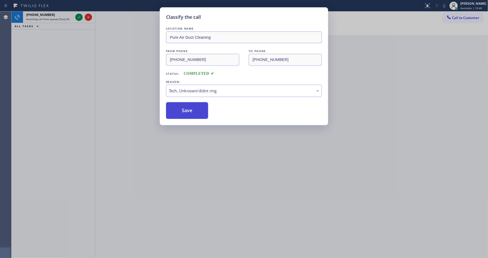
click at [194, 105] on button "Save" at bounding box center [187, 110] width 42 height 17
click at [78, 18] on div "Classify the call LOCATION NAME Pure Air Duct Cleaning FROM PHONE [PHONE_NUMBER…" at bounding box center [244, 129] width 488 height 258
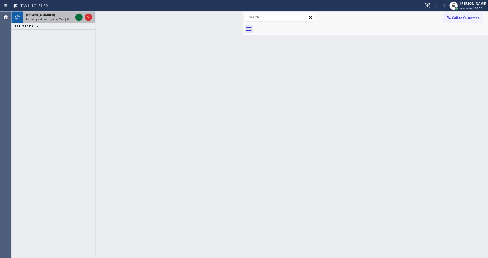
click at [76, 16] on icon at bounding box center [79, 17] width 6 height 6
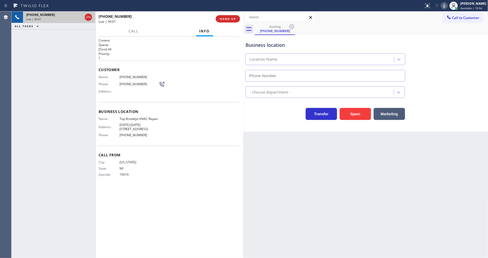
type input "[PHONE_NUMBER]"
click at [135, 119] on span "Top Brooklyn HVAC Repair" at bounding box center [138, 119] width 39 height 4
copy span "Top Brooklyn HVAC Repair"
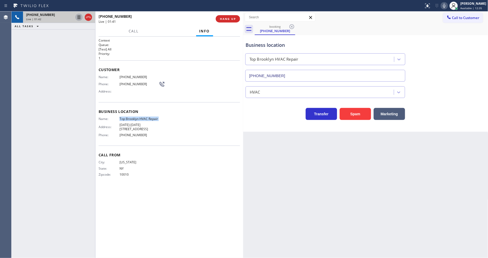
click at [78, 17] on icon at bounding box center [79, 17] width 6 height 6
click at [445, 4] on icon at bounding box center [444, 6] width 6 height 6
drag, startPoint x: 367, startPoint y: 189, endPoint x: 308, endPoint y: 160, distance: 66.3
click at [368, 188] on div "Back to Dashboard Change Sender ID Customers Technicians Select a contact Outbo…" at bounding box center [365, 135] width 245 height 246
click at [130, 75] on span "[PHONE_NUMBER]" at bounding box center [138, 77] width 39 height 4
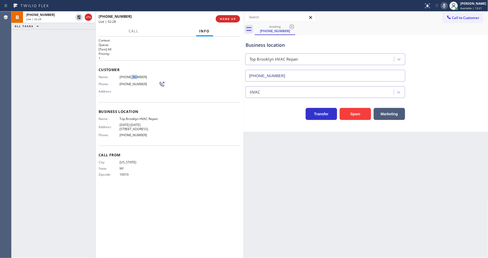
click at [130, 75] on span "[PHONE_NUMBER]" at bounding box center [138, 77] width 39 height 4
copy span "[PHONE_NUMBER]"
click at [78, 18] on icon at bounding box center [79, 17] width 4 height 4
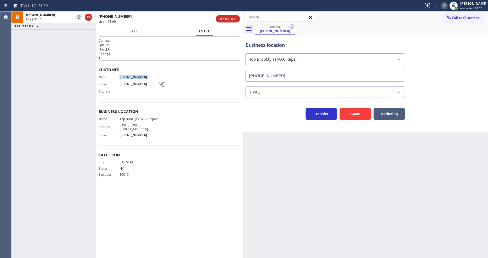
click at [446, 7] on rect at bounding box center [444, 5] width 4 height 4
click at [180, 184] on div "Context Queue: [Test] All Priority: 1 Customer Name: [PHONE_NUMBER] Phone: [PHO…" at bounding box center [169, 147] width 141 height 218
drag, startPoint x: 79, startPoint y: 35, endPoint x: 89, endPoint y: 92, distance: 58.0
click at [79, 35] on icon at bounding box center [79, 35] width 6 height 6
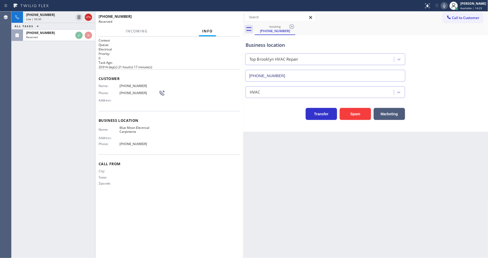
click at [89, 92] on div "[PHONE_NUMBER] Live | 03:30 ALL TASKS ALL TASKS ACTIVE TASKS TASKS IN WRAP UP […" at bounding box center [54, 135] width 84 height 246
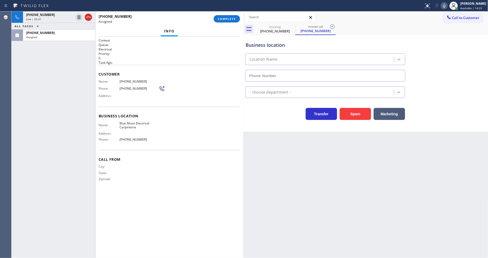
type input "[PHONE_NUMBER]"
click at [219, 20] on span "COMPLETE" at bounding box center [227, 19] width 18 height 4
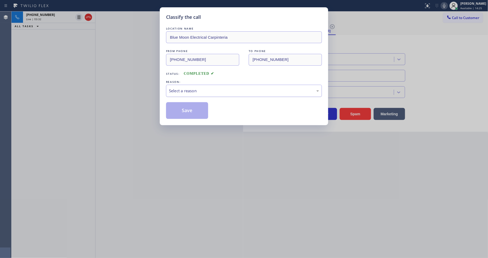
click at [195, 91] on div "Select a reason" at bounding box center [244, 91] width 150 height 6
click at [195, 107] on button "Save" at bounding box center [187, 110] width 42 height 17
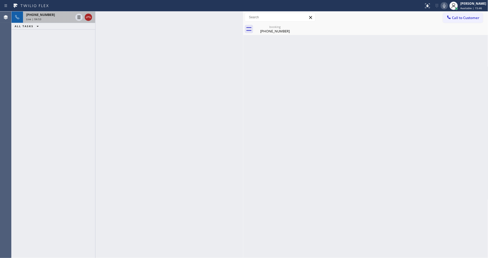
click at [86, 16] on icon at bounding box center [88, 17] width 6 height 6
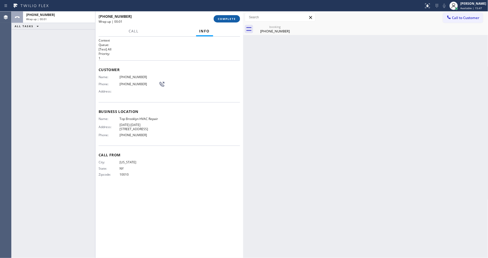
click at [225, 19] on span "COMPLETE" at bounding box center [227, 19] width 18 height 4
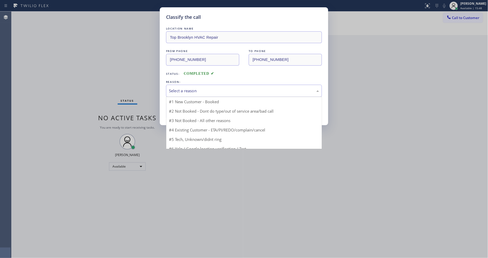
click at [205, 90] on div "Select a reason" at bounding box center [244, 91] width 150 height 6
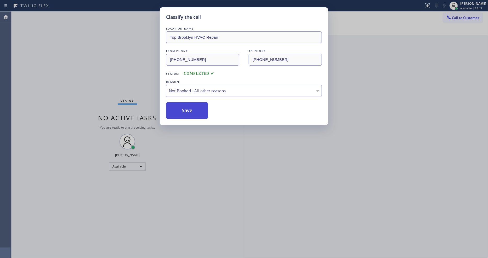
click at [195, 111] on button "Save" at bounding box center [187, 110] width 42 height 17
drag, startPoint x: 195, startPoint y: 111, endPoint x: 160, endPoint y: 15, distance: 102.5
click at [192, 105] on button "Save" at bounding box center [187, 110] width 42 height 17
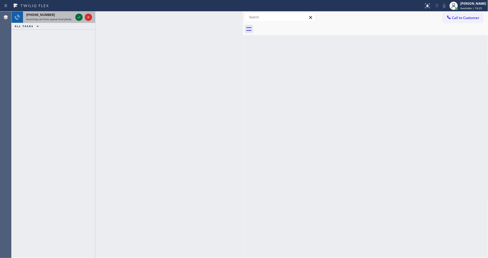
click at [79, 17] on icon at bounding box center [79, 17] width 6 height 6
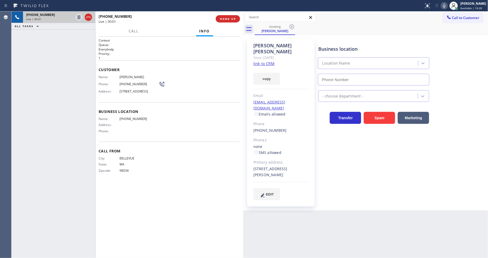
click at [262, 61] on link "link to CRM" at bounding box center [263, 63] width 21 height 5
drag, startPoint x: 89, startPoint y: 101, endPoint x: 111, endPoint y: 88, distance: 24.8
click at [89, 101] on div "[PHONE_NUMBER] Live | 00:24 ALL TASKS ALL TASKS ACTIVE TASKS TASKS IN WRAP UP" at bounding box center [54, 135] width 84 height 246
click at [127, 75] on span "[PERSON_NAME]" at bounding box center [138, 77] width 39 height 4
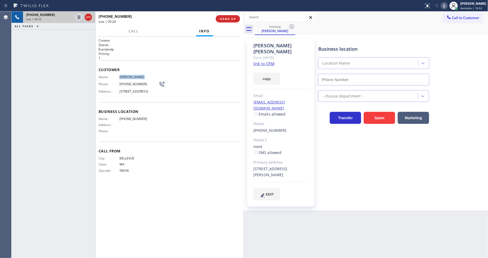
click at [127, 75] on span "[PERSON_NAME]" at bounding box center [138, 77] width 39 height 4
copy span "[PERSON_NAME]"
click at [131, 83] on span "[PHONE_NUMBER]" at bounding box center [138, 84] width 39 height 4
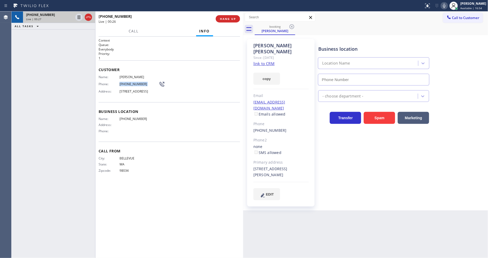
copy div "[PHONE_NUMBER]"
click at [127, 91] on span "[STREET_ADDRESS]" at bounding box center [138, 91] width 39 height 4
copy span "[STREET_ADDRESS]"
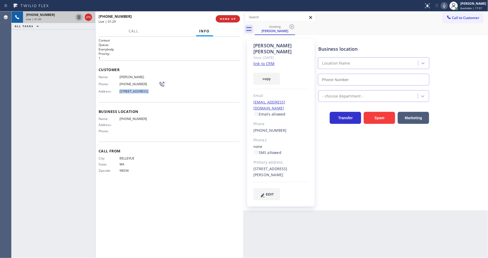
click at [77, 16] on icon at bounding box center [79, 17] width 6 height 6
drag, startPoint x: 450, startPoint y: 6, endPoint x: 320, endPoint y: 131, distance: 179.7
click at [447, 6] on icon at bounding box center [444, 6] width 6 height 6
click at [122, 177] on div "Call From City: [GEOGRAPHIC_DATA]: [US_STATE] Zipcode: 98034" at bounding box center [169, 161] width 141 height 39
click at [305, 99] on div "[EMAIL_ADDRESS][DOMAIN_NAME] Emails allowed" at bounding box center [280, 108] width 55 height 18
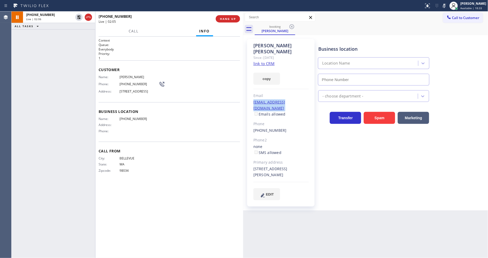
click at [305, 99] on div "[EMAIL_ADDRESS][DOMAIN_NAME] Emails allowed" at bounding box center [280, 108] width 55 height 18
click at [121, 211] on div "Context Queue: Everybody Priority: 1 Customer Name: [PERSON_NAME] Phone: [PHONE…" at bounding box center [169, 147] width 141 height 218
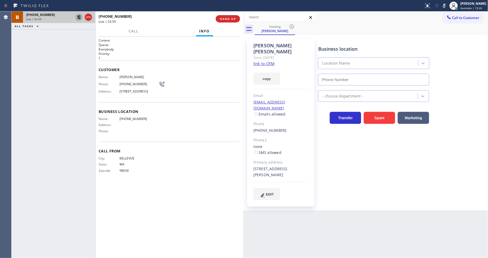
click at [79, 15] on icon at bounding box center [79, 17] width 6 height 6
click at [447, 6] on icon at bounding box center [444, 6] width 6 height 6
click at [134, 177] on div "Call From City: [GEOGRAPHIC_DATA]: [US_STATE] Zipcode: 98034" at bounding box center [169, 161] width 141 height 39
click at [89, 164] on div "[PHONE_NUMBER] Live | 04:10 ALL TASKS ALL TASKS ACTIVE TASKS TASKS IN WRAP UP" at bounding box center [54, 135] width 84 height 246
click at [343, 156] on div "Business location Location Name - choose department - Transfer Spam Marketing" at bounding box center [402, 119] width 170 height 158
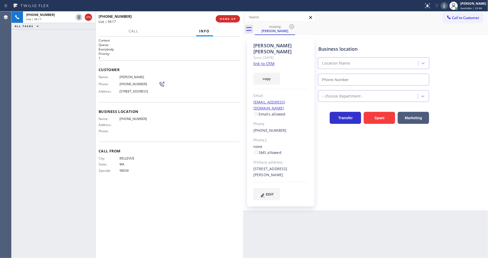
click at [445, 7] on icon at bounding box center [444, 6] width 3 height 4
click at [446, 4] on rect at bounding box center [444, 5] width 4 height 4
click at [78, 35] on icon at bounding box center [79, 35] width 6 height 6
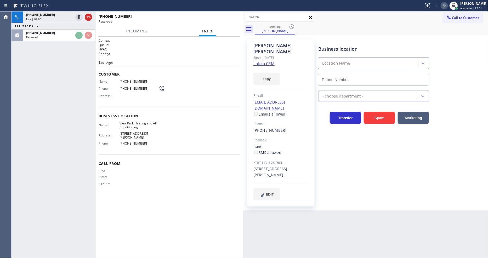
click at [176, 127] on div "Name: View Park Heating and Air Conditioning Address: [STREET_ADDRESS][PERSON_N…" at bounding box center [169, 134] width 141 height 26
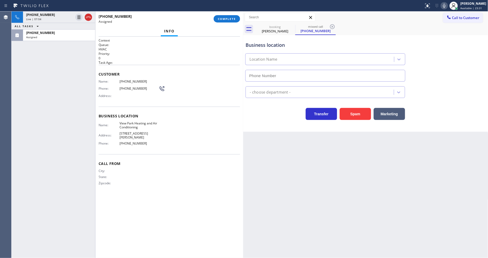
type input "[PHONE_NUMBER]"
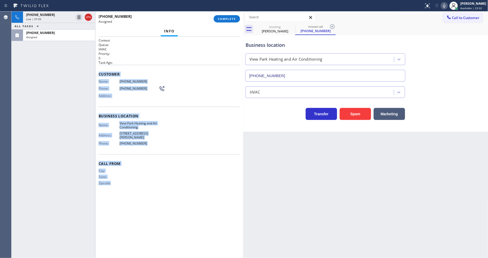
drag, startPoint x: 98, startPoint y: 70, endPoint x: 151, endPoint y: 222, distance: 160.7
click at [151, 222] on div "Context Queue: HVAC Priority: 0 Task Age: Customer Name: [PHONE_NUMBER] Phone: …" at bounding box center [169, 147] width 148 height 221
drag, startPoint x: 231, startPoint y: 19, endPoint x: 279, endPoint y: 41, distance: 52.9
click at [231, 19] on span "COMPLETE" at bounding box center [227, 19] width 18 height 4
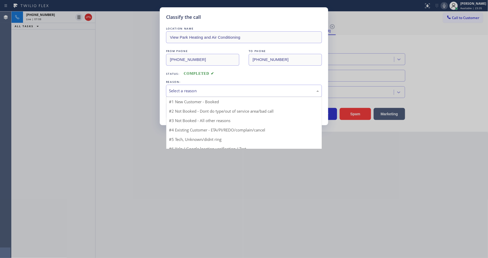
click at [198, 89] on div "Select a reason" at bounding box center [244, 91] width 150 height 6
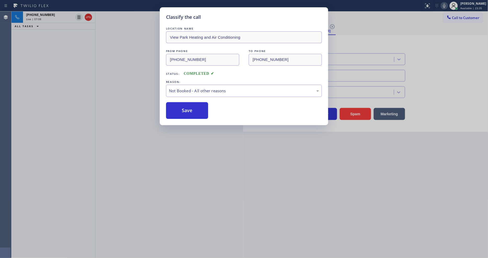
click at [190, 109] on button "Save" at bounding box center [187, 110] width 42 height 17
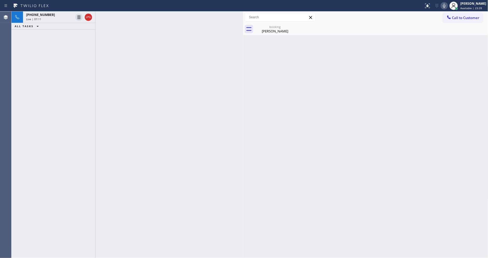
click at [66, 74] on div "[PHONE_NUMBER] Live | 07:11 ALL TASKS ALL TASKS ACTIVE TASKS TASKS IN WRAP UP" at bounding box center [54, 135] width 84 height 246
click at [59, 19] on div "Live | 07:12" at bounding box center [49, 19] width 47 height 4
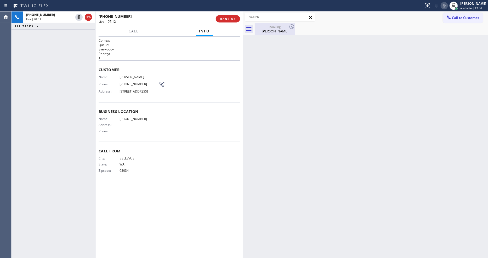
click at [278, 32] on div "[PERSON_NAME]" at bounding box center [274, 31] width 39 height 5
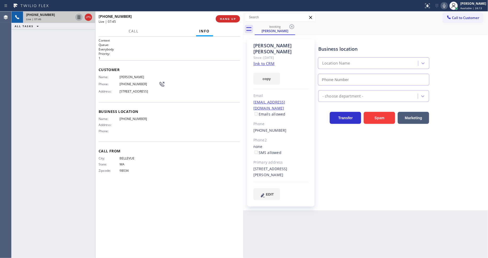
click at [78, 17] on icon at bounding box center [79, 17] width 6 height 6
click at [446, 5] on icon at bounding box center [444, 6] width 6 height 6
click at [404, 169] on div "Business location Location Name - choose department - Transfer Spam Marketing" at bounding box center [402, 119] width 170 height 158
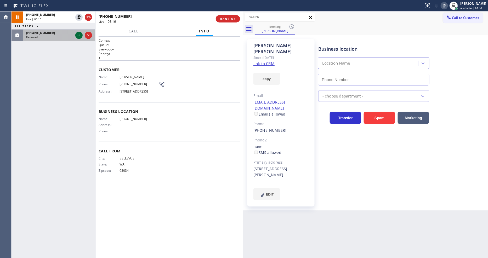
click at [76, 35] on icon at bounding box center [79, 35] width 6 height 6
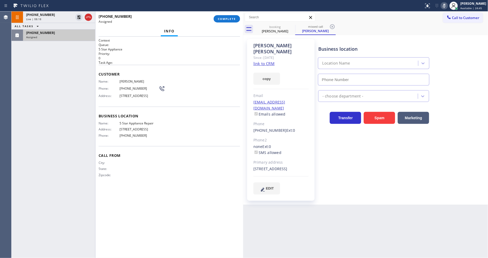
click at [231, 79] on div "Name: [PERSON_NAME] Phone: [PHONE_NUMBER] Address: [STREET_ADDRESS]" at bounding box center [169, 89] width 141 height 21
click at [255, 61] on link "link to CRM" at bounding box center [263, 63] width 21 height 5
type input "[PHONE_NUMBER]"
click at [134, 115] on div "Business location Name: 5 Star Appliance Repair Address: [STREET_ADDRESS] Phone…" at bounding box center [169, 126] width 141 height 39
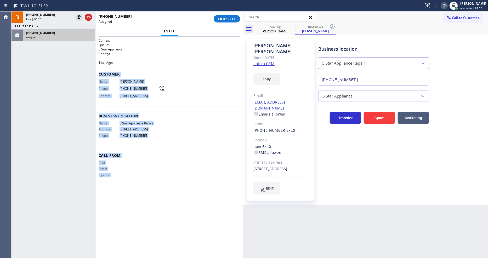
drag, startPoint x: 99, startPoint y: 70, endPoint x: 157, endPoint y: 268, distance: 206.0
click at [157, 258] on html "Status report No issues detected If you experience an issue, please download th…" at bounding box center [244, 129] width 488 height 258
drag, startPoint x: 229, startPoint y: 20, endPoint x: 265, endPoint y: 74, distance: 65.2
click at [229, 20] on span "COMPLETE" at bounding box center [227, 19] width 18 height 4
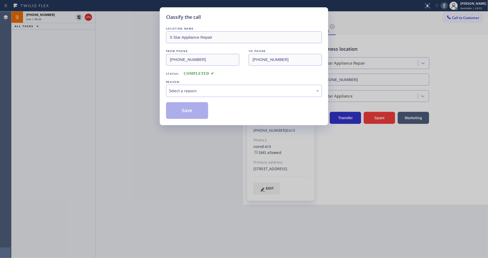
click at [191, 85] on div "Select a reason" at bounding box center [244, 91] width 156 height 12
click at [190, 104] on button "Save" at bounding box center [187, 110] width 42 height 17
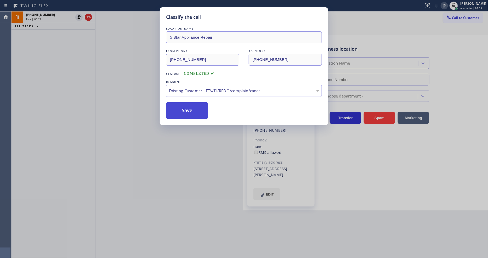
click at [190, 104] on button "Save" at bounding box center [187, 110] width 42 height 17
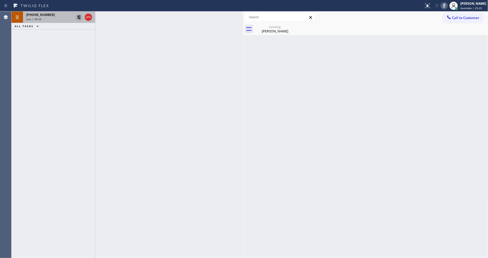
click at [77, 16] on icon at bounding box center [79, 17] width 6 height 6
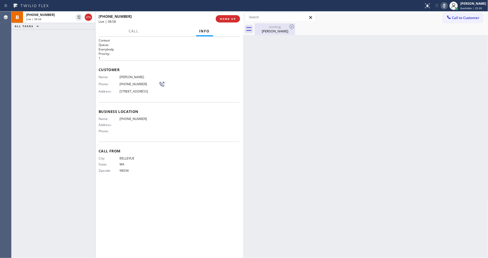
click at [273, 32] on div "[PERSON_NAME]" at bounding box center [274, 31] width 39 height 5
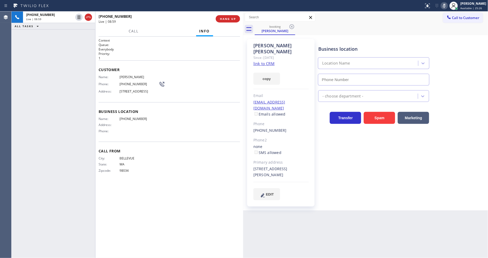
click at [445, 5] on icon at bounding box center [444, 6] width 6 height 6
click at [323, 183] on div "Business location Location Name - choose department - Transfer Spam Marketing" at bounding box center [402, 119] width 170 height 158
drag, startPoint x: 184, startPoint y: 176, endPoint x: 173, endPoint y: 203, distance: 29.6
click at [183, 175] on div "City: [GEOGRAPHIC_DATA]: [US_STATE] Zipcode: 98034" at bounding box center [169, 165] width 141 height 18
click at [64, 155] on div "[PHONE_NUMBER] Live | 09:46 ALL TASKS ALL TASKS ACTIVE TASKS TASKS IN WRAP UP" at bounding box center [54, 135] width 84 height 246
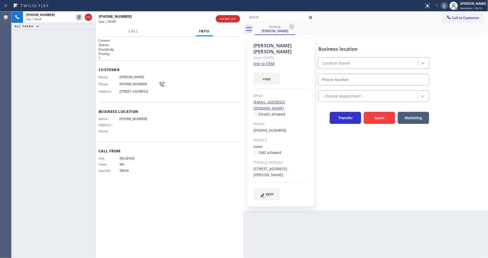
click at [165, 215] on div "Context Queue: Everybody Priority: 1 Customer Name: [PERSON_NAME] Phone: [PHONE…" at bounding box center [169, 147] width 141 height 218
click at [223, 18] on span "HANG UP" at bounding box center [228, 19] width 16 height 4
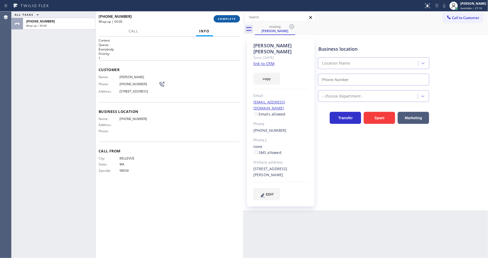
click at [224, 18] on span "COMPLETE" at bounding box center [227, 19] width 18 height 4
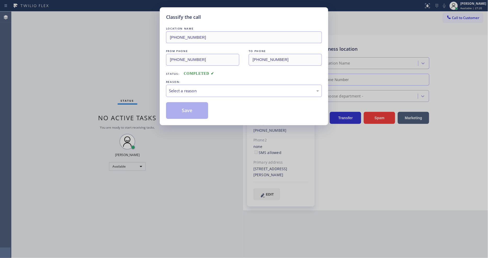
click at [203, 93] on div "Select a reason" at bounding box center [244, 91] width 156 height 12
click at [195, 108] on button "Save" at bounding box center [187, 110] width 42 height 17
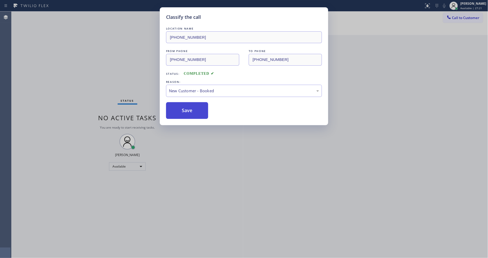
click at [195, 108] on button "Save" at bounding box center [187, 110] width 42 height 17
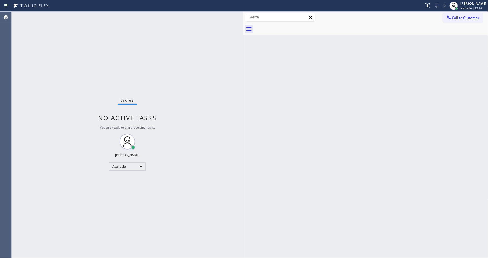
click at [463, 12] on div "Call to Customer Outbound call Location Search location Your caller id phone nu…" at bounding box center [365, 18] width 245 height 12
click at [456, 20] on button "Call to Customer" at bounding box center [463, 18] width 40 height 10
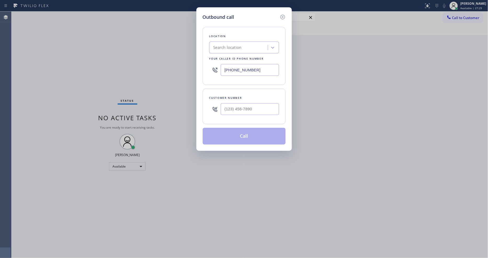
click at [230, 49] on div "Search location" at bounding box center [239, 47] width 57 height 9
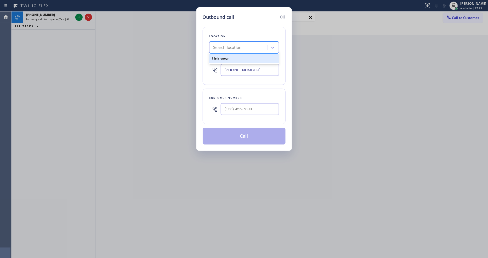
paste input "View Park Heating and Air Conditioning"
type input "View Park Heating and Air Conditioning"
click at [227, 61] on div "View Park Heating and Air Conditioning" at bounding box center [244, 61] width 70 height 15
type input "[PHONE_NUMBER]"
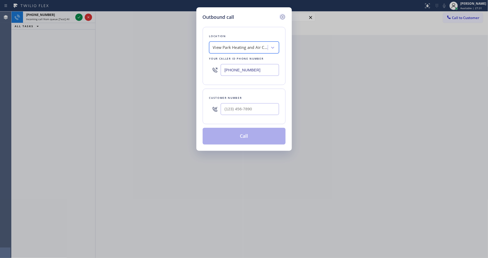
click at [280, 16] on icon at bounding box center [282, 17] width 5 height 5
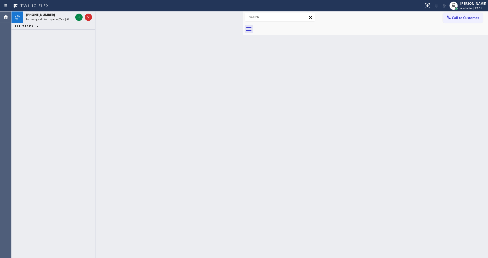
type input "[PHONE_NUMBER]"
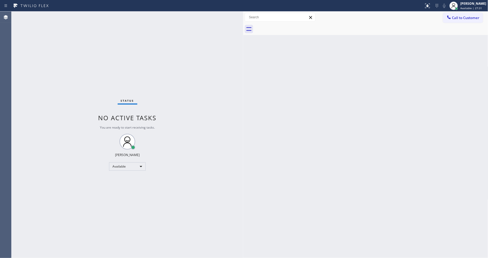
click at [80, 17] on div "Status No active tasks You are ready to start receiving tasks. [PERSON_NAME] Av…" at bounding box center [128, 135] width 232 height 246
click at [463, 19] on span "Call to Customer" at bounding box center [465, 17] width 27 height 5
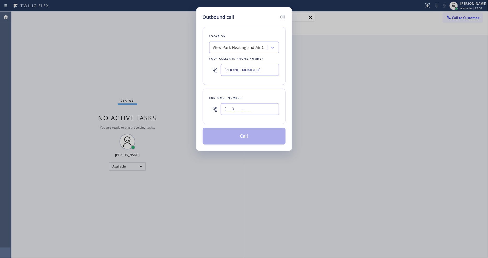
click at [249, 108] on input "(___) ___-____" at bounding box center [250, 109] width 58 height 12
paste input "858) 289-9768"
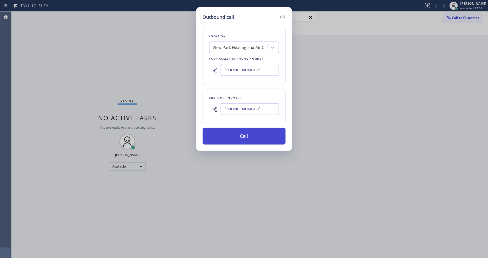
type input "[PHONE_NUMBER]"
drag, startPoint x: 238, startPoint y: 132, endPoint x: 237, endPoint y: 144, distance: 12.0
click at [238, 132] on button "Call" at bounding box center [244, 136] width 83 height 17
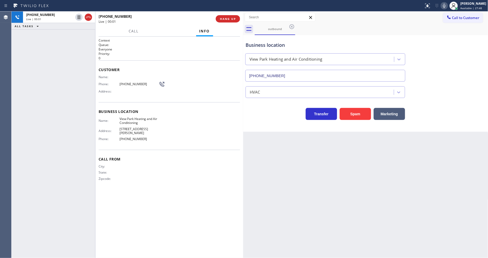
type input "[PHONE_NUMBER]"
click at [220, 17] on button "HANG UP" at bounding box center [228, 18] width 24 height 7
click at [220, 18] on span "COMPLETE" at bounding box center [227, 19] width 18 height 4
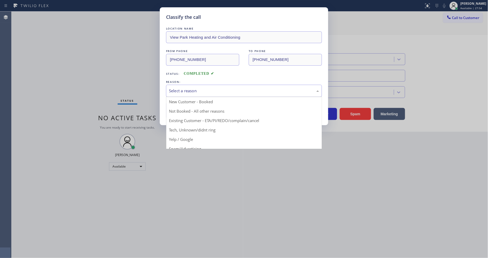
click at [192, 91] on div "Select a reason" at bounding box center [244, 91] width 150 height 6
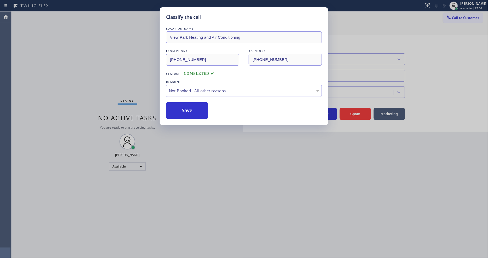
click at [186, 106] on button "Save" at bounding box center [187, 110] width 42 height 17
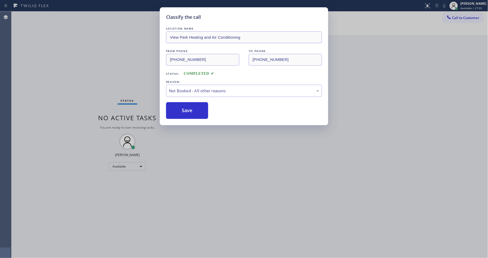
drag, startPoint x: 186, startPoint y: 106, endPoint x: 174, endPoint y: 249, distance: 144.0
click at [186, 106] on button "Save" at bounding box center [187, 110] width 42 height 17
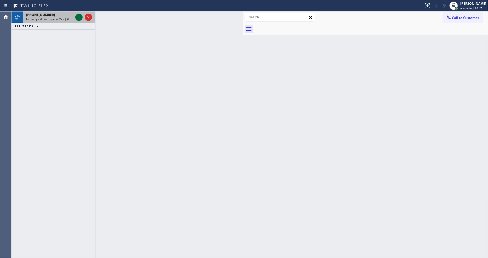
click at [78, 16] on icon at bounding box center [79, 17] width 6 height 6
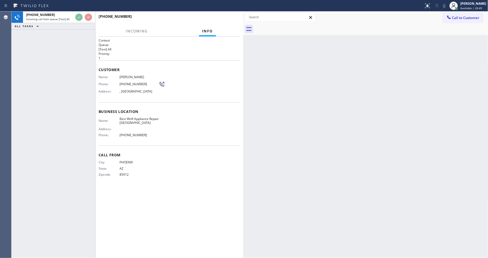
click at [203, 95] on div "Customer Name: [PERSON_NAME] Phone: [PHONE_NUMBER] Address: [GEOGRAPHIC_DATA]" at bounding box center [169, 81] width 141 height 42
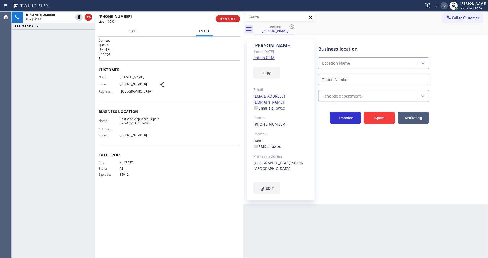
type input "[PHONE_NUMBER]"
click at [262, 58] on link "link to CRM" at bounding box center [263, 57] width 21 height 5
click at [204, 216] on div "Context Queue: [Test] All Priority: 1 Customer Name: [PERSON_NAME] Phone: [PHON…" at bounding box center [169, 147] width 141 height 218
click at [206, 122] on div "Name: Best Wolf Appliance Repair [GEOGRAPHIC_DATA] Address: Phone: [PHONE_NUMBE…" at bounding box center [169, 128] width 141 height 22
click at [309, 179] on div "[PERSON_NAME] Since: [DATE] link to CRM copy Email [EMAIL_ADDRESS][DOMAIN_NAME]…" at bounding box center [280, 120] width 67 height 162
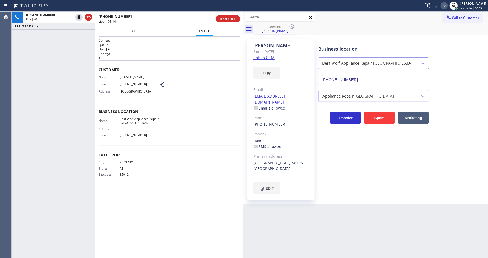
click at [145, 137] on div "Name: Best Wolf Appliance Repair [GEOGRAPHIC_DATA] Address: Phone: [PHONE_NUMBE…" at bounding box center [129, 128] width 60 height 22
click at [162, 127] on div "Name: Best Wolf Appliance Repair [GEOGRAPHIC_DATA] Address: Phone: [PHONE_NUMBE…" at bounding box center [169, 128] width 141 height 22
drag, startPoint x: 139, startPoint y: 90, endPoint x: 152, endPoint y: 93, distance: 13.4
click at [152, 93] on div "Name: [PERSON_NAME] Phone: [PHONE_NUMBER] Address: [GEOGRAPHIC_DATA]" at bounding box center [132, 85] width 66 height 21
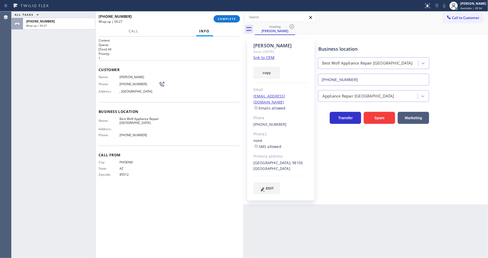
click at [131, 118] on span "Best Wolf Appliance Repair [GEOGRAPHIC_DATA]" at bounding box center [138, 121] width 39 height 8
click at [223, 19] on span "COMPLETE" at bounding box center [227, 19] width 18 height 4
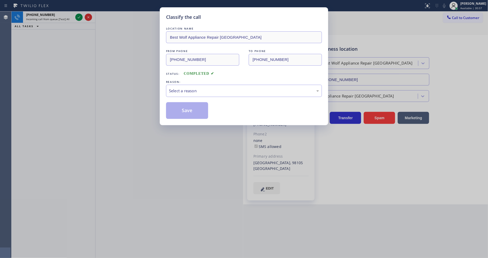
click at [190, 92] on div "Select a reason" at bounding box center [244, 91] width 150 height 6
click at [186, 112] on button "Save" at bounding box center [187, 110] width 42 height 17
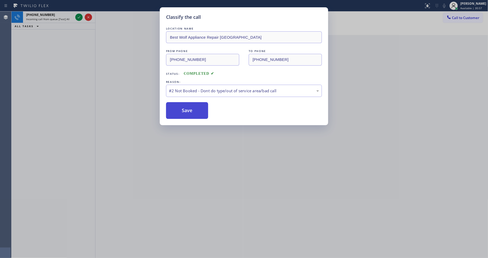
click at [186, 112] on button "Save" at bounding box center [187, 110] width 42 height 17
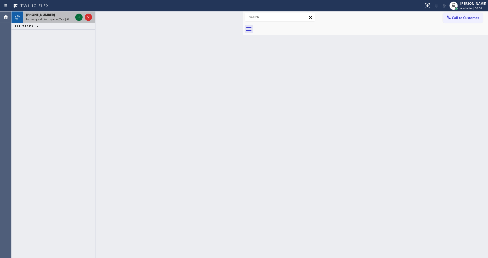
click at [80, 17] on icon at bounding box center [79, 17] width 6 height 6
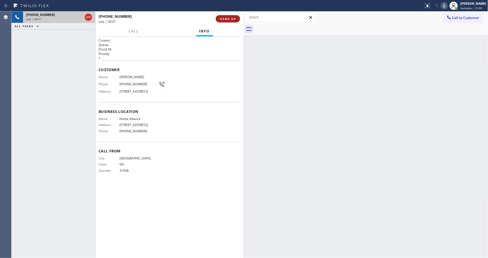
click at [226, 19] on span "HANG UP" at bounding box center [228, 19] width 16 height 4
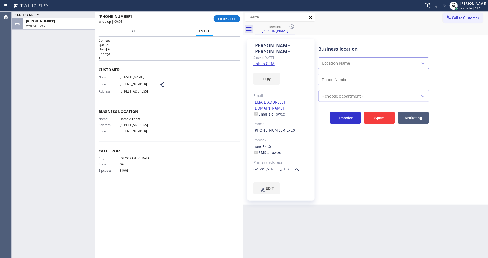
click at [259, 61] on link "link to CRM" at bounding box center [263, 63] width 21 height 5
type input "[PHONE_NUMBER]"
click at [230, 20] on span "COMPLETE" at bounding box center [227, 19] width 18 height 4
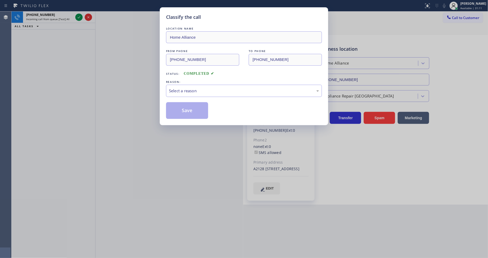
click at [185, 82] on div "REASON:" at bounding box center [244, 81] width 156 height 5
click at [185, 88] on div "Select a reason" at bounding box center [244, 91] width 150 height 6
click at [192, 109] on button "Save" at bounding box center [187, 110] width 42 height 17
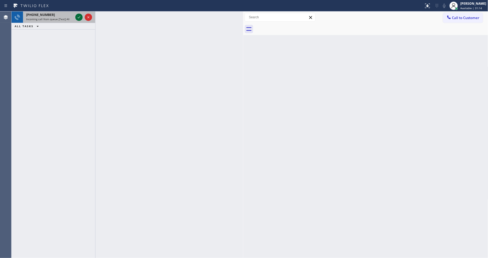
click at [76, 17] on icon at bounding box center [79, 17] width 6 height 6
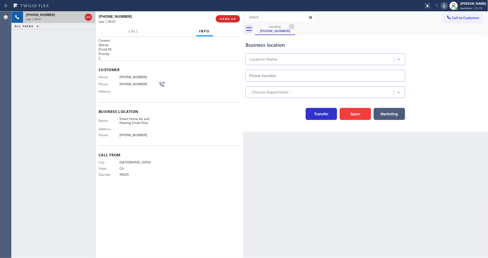
type input "[PHONE_NUMBER]"
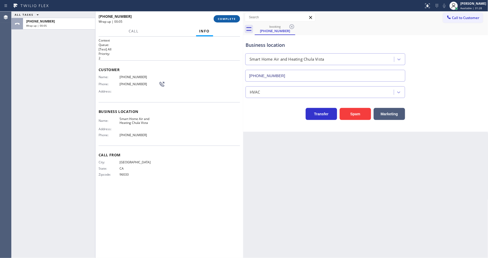
click at [223, 21] on button "COMPLETE" at bounding box center [227, 18] width 26 height 7
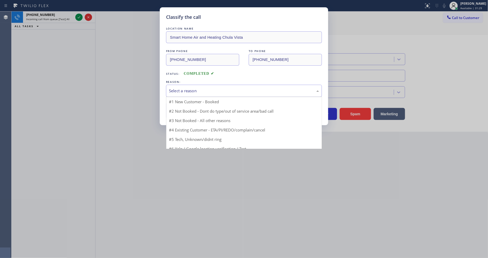
click at [205, 90] on div "Select a reason" at bounding box center [244, 91] width 150 height 6
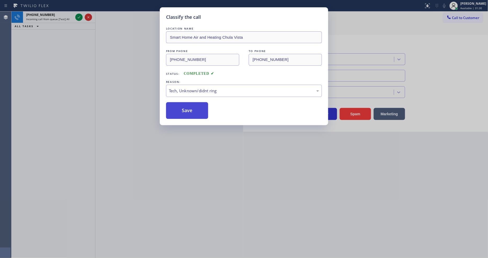
click at [197, 106] on button "Save" at bounding box center [187, 110] width 42 height 17
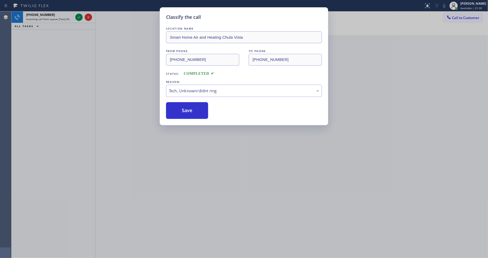
drag, startPoint x: 197, startPoint y: 106, endPoint x: 121, endPoint y: 18, distance: 116.6
click at [197, 106] on button "Save" at bounding box center [187, 110] width 42 height 17
click at [78, 18] on icon at bounding box center [79, 17] width 3 height 2
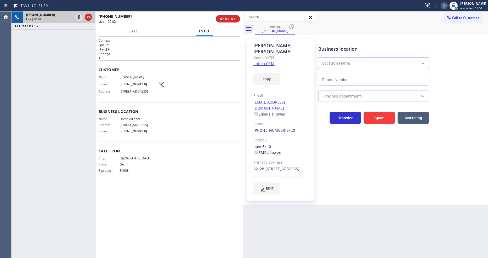
type input "[PHONE_NUMBER]"
click at [257, 61] on link "link to CRM" at bounding box center [263, 63] width 21 height 5
click at [80, 15] on icon at bounding box center [79, 17] width 6 height 6
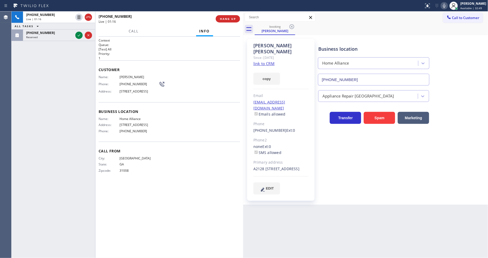
click at [447, 8] on icon at bounding box center [444, 6] width 6 height 6
click at [77, 36] on icon at bounding box center [79, 35] width 6 height 6
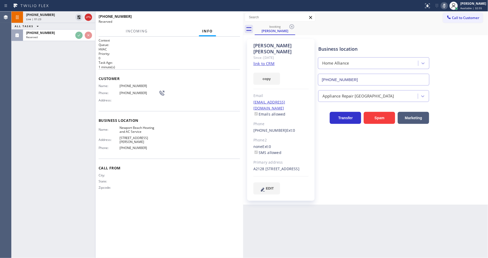
click at [73, 93] on div "[PHONE_NUMBER] Live | 01:23 ALL TASKS ALL TASKS ACTIVE TASKS TASKS IN WRAP UP […" at bounding box center [54, 135] width 84 height 246
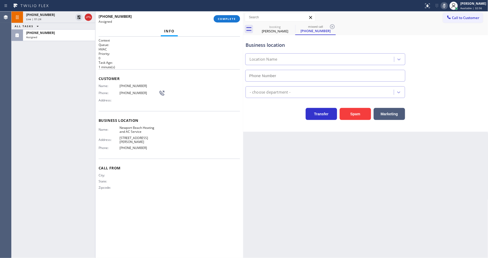
type input "[PHONE_NUMBER]"
click at [226, 18] on span "COMPLETE" at bounding box center [227, 19] width 18 height 4
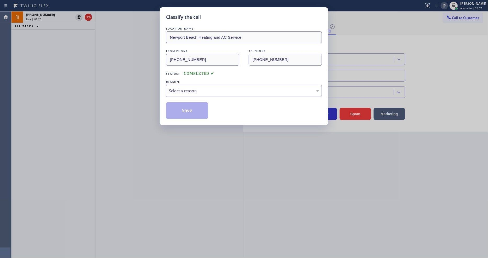
click at [206, 90] on div "Select a reason" at bounding box center [244, 91] width 150 height 6
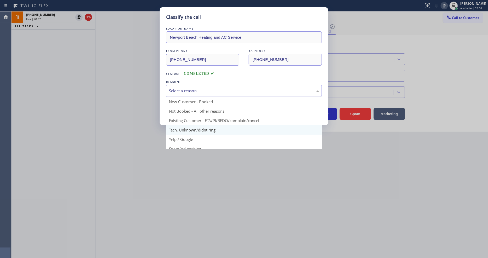
drag, startPoint x: 199, startPoint y: 127, endPoint x: 191, endPoint y: 105, distance: 22.9
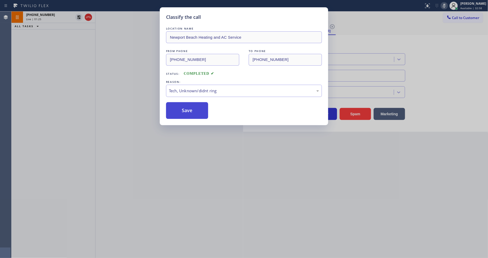
click at [191, 105] on button "Save" at bounding box center [187, 110] width 42 height 17
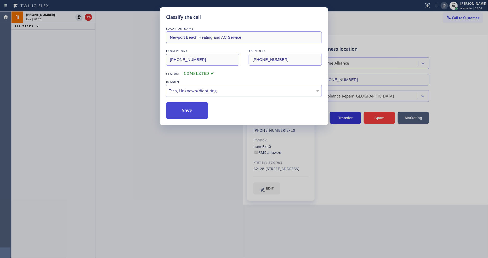
click at [191, 105] on button "Save" at bounding box center [187, 110] width 42 height 17
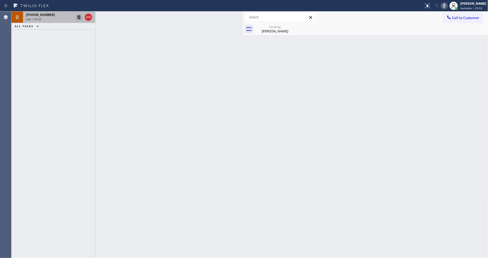
click at [78, 16] on icon at bounding box center [79, 17] width 4 height 4
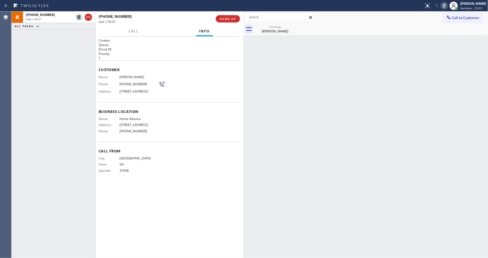
click at [447, 5] on icon at bounding box center [444, 6] width 6 height 6
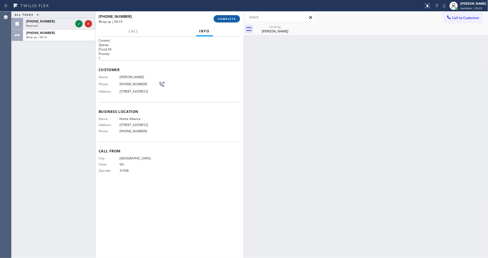
click at [221, 19] on span "COMPLETE" at bounding box center [227, 19] width 18 height 4
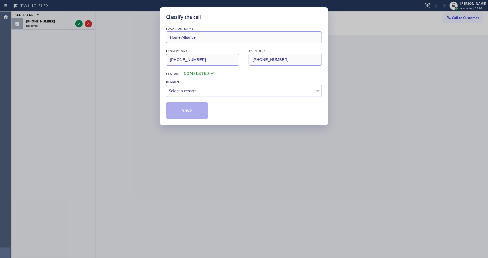
click at [192, 89] on div "Select a reason" at bounding box center [244, 91] width 150 height 6
click at [189, 102] on button "Save" at bounding box center [187, 110] width 42 height 17
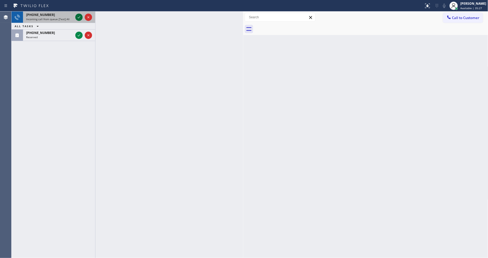
click at [77, 18] on icon at bounding box center [79, 17] width 6 height 6
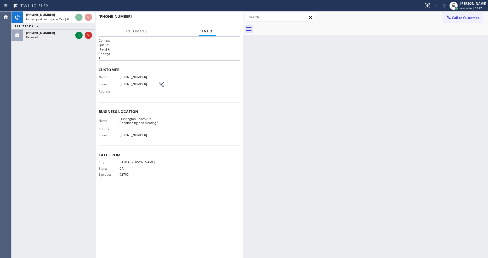
click at [76, 81] on div "[PHONE_NUMBER] Incoming call from queue [Test] All ALL TASKS ALL TASKS ACTIVE T…" at bounding box center [54, 135] width 84 height 246
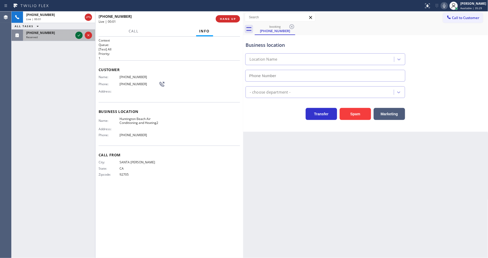
type input "[PHONE_NUMBER]"
click at [79, 35] on icon at bounding box center [79, 35] width 6 height 6
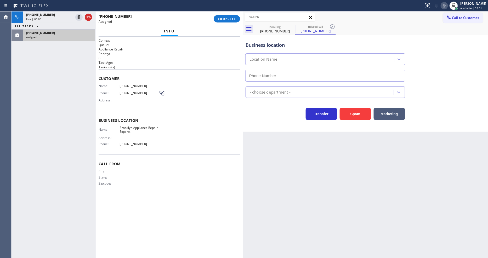
type input "[PHONE_NUMBER]"
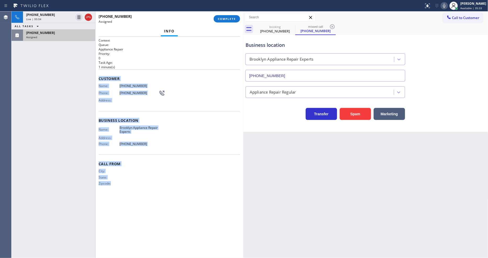
drag, startPoint x: 98, startPoint y: 74, endPoint x: 210, endPoint y: 117, distance: 120.1
click at [141, 258] on html "Status report No issues detected If you experience an issue, please download th…" at bounding box center [244, 129] width 488 height 258
click at [229, 18] on span "COMPLETE" at bounding box center [227, 19] width 18 height 4
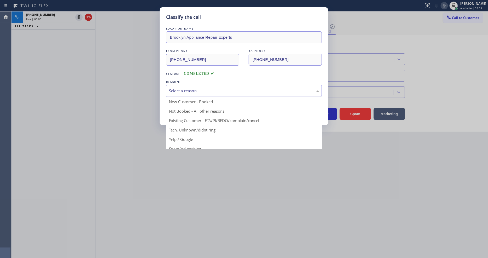
click at [202, 109] on button "Save" at bounding box center [187, 110] width 42 height 17
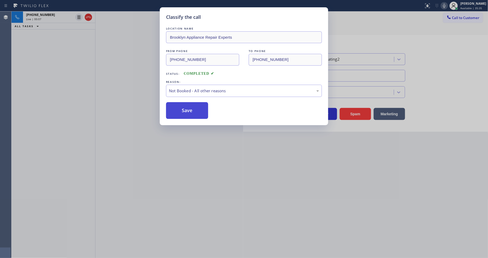
click at [202, 109] on button "Save" at bounding box center [187, 110] width 42 height 17
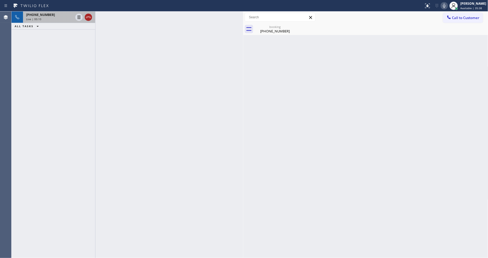
click at [88, 18] on icon at bounding box center [88, 17] width 6 height 6
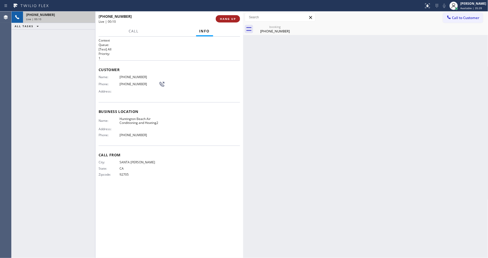
click at [234, 21] on button "HANG UP" at bounding box center [228, 18] width 24 height 7
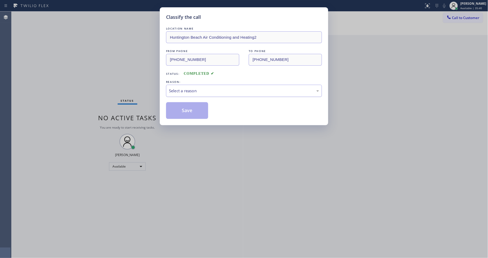
click at [218, 85] on div "Select a reason" at bounding box center [244, 91] width 156 height 12
click at [203, 103] on button "Save" at bounding box center [187, 110] width 42 height 17
drag, startPoint x: 203, startPoint y: 103, endPoint x: 199, endPoint y: 189, distance: 86.3
click at [202, 103] on button "Save" at bounding box center [187, 110] width 42 height 17
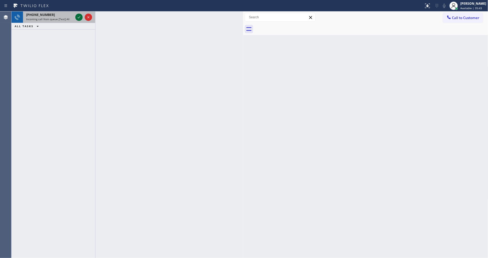
click at [79, 15] on icon at bounding box center [79, 17] width 6 height 6
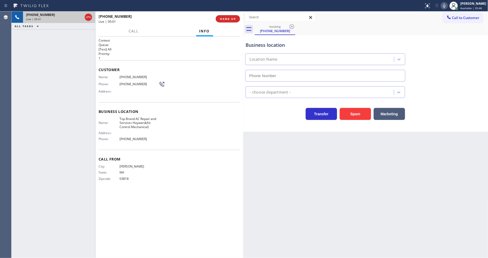
type input "[PHONE_NUMBER]"
click at [125, 183] on div "Call From City: [GEOGRAPHIC_DATA]: [US_STATE] Zipcode: 03818" at bounding box center [169, 169] width 141 height 39
click at [232, 20] on span "HANG UP" at bounding box center [228, 19] width 16 height 4
drag, startPoint x: 232, startPoint y: 20, endPoint x: 265, endPoint y: 34, distance: 35.7
click at [232, 19] on span "HANG UP" at bounding box center [228, 19] width 16 height 4
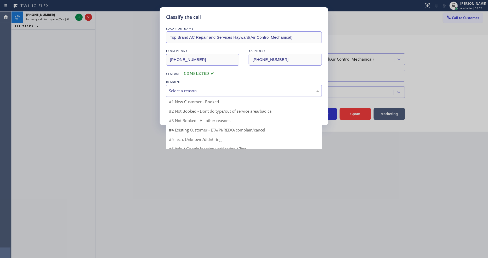
click at [212, 95] on div "Select a reason" at bounding box center [244, 91] width 156 height 12
drag, startPoint x: 207, startPoint y: 129, endPoint x: 207, endPoint y: 119, distance: 9.9
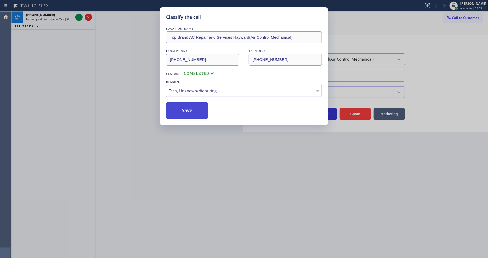
click at [206, 115] on button "Save" at bounding box center [187, 110] width 42 height 17
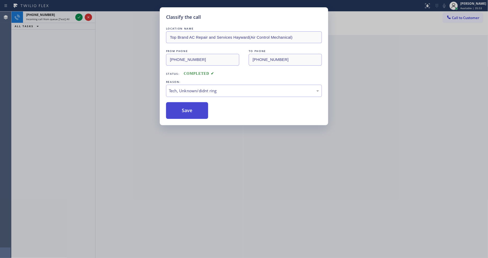
click at [206, 115] on button "Save" at bounding box center [187, 110] width 42 height 17
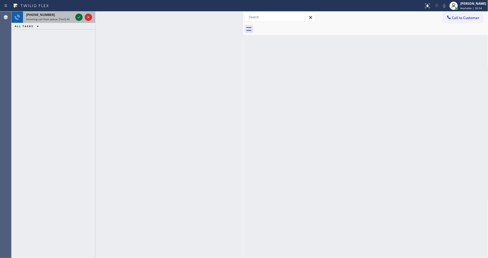
click at [80, 15] on icon at bounding box center [79, 17] width 6 height 6
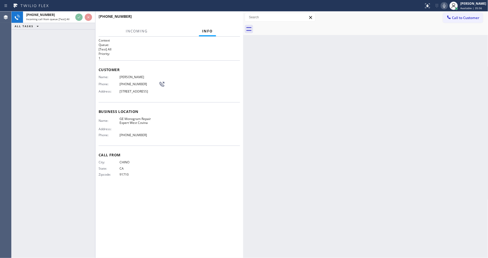
click at [166, 73] on div "Customer Name: [PERSON_NAME] Phone: [PHONE_NUMBER] Address: [STREET_ADDRESS]" at bounding box center [169, 81] width 141 height 42
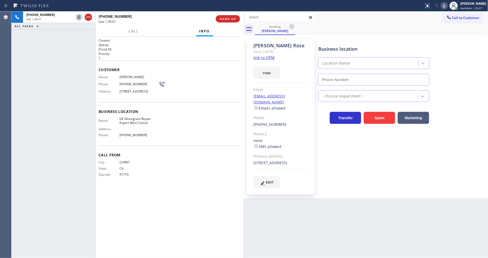
type input "[PHONE_NUMBER]"
click at [259, 58] on link "link to CRM" at bounding box center [263, 57] width 21 height 5
click at [447, 6] on icon at bounding box center [444, 6] width 6 height 6
click at [445, 4] on icon at bounding box center [444, 6] width 3 height 4
drag, startPoint x: 322, startPoint y: 199, endPoint x: 322, endPoint y: 256, distance: 57.0
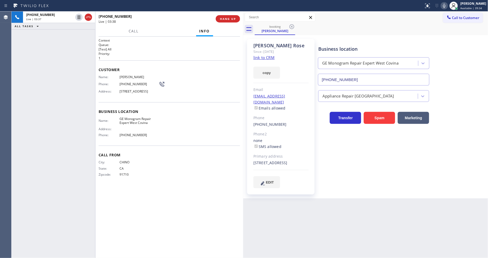
click at [322, 199] on div "Back to Dashboard Change Sender ID Customers Technicians Select a contact Outbo…" at bounding box center [365, 135] width 245 height 246
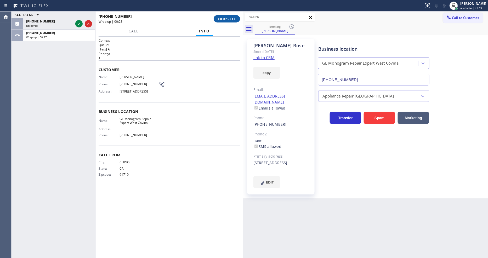
click at [224, 18] on span "COMPLETE" at bounding box center [227, 19] width 18 height 4
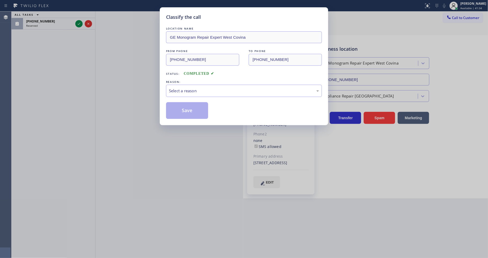
click at [187, 88] on div "Select a reason" at bounding box center [244, 91] width 150 height 6
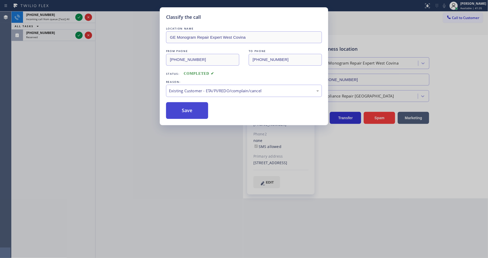
click at [185, 109] on button "Save" at bounding box center [187, 110] width 42 height 17
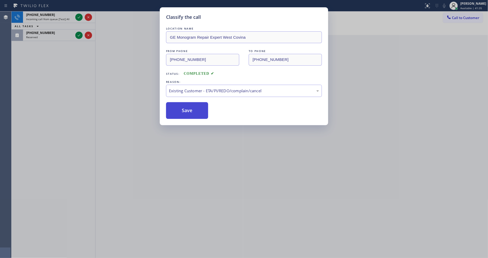
click at [185, 109] on button "Save" at bounding box center [187, 110] width 42 height 17
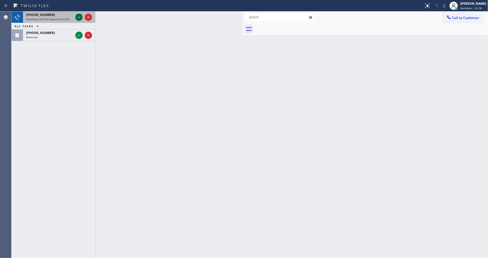
click at [81, 16] on icon at bounding box center [79, 17] width 6 height 6
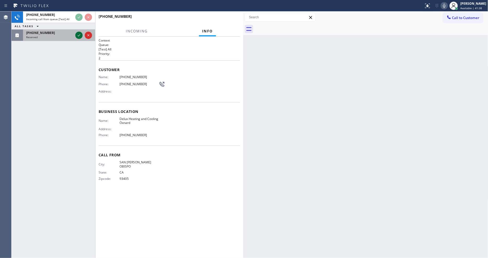
click at [78, 34] on icon at bounding box center [79, 35] width 6 height 6
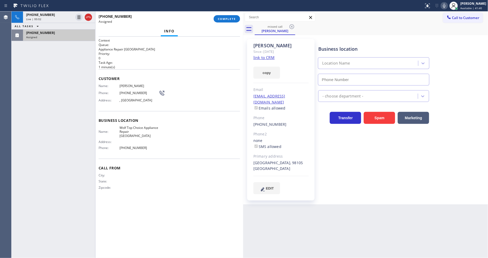
type input "[PHONE_NUMBER]"
click at [226, 17] on span "COMPLETE" at bounding box center [227, 19] width 18 height 4
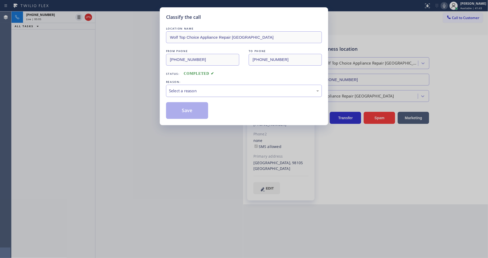
click at [191, 89] on div "Select a reason" at bounding box center [244, 91] width 150 height 6
click at [186, 106] on button "Save" at bounding box center [187, 110] width 42 height 17
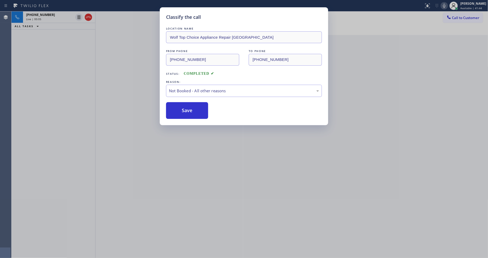
click at [186, 106] on button "Save" at bounding box center [187, 110] width 42 height 17
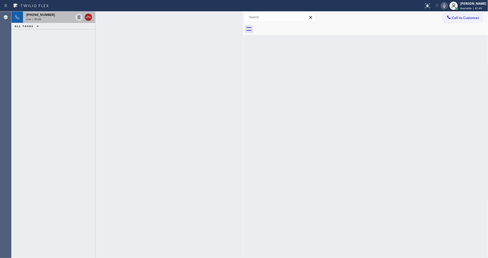
click at [87, 14] on icon at bounding box center [88, 17] width 6 height 6
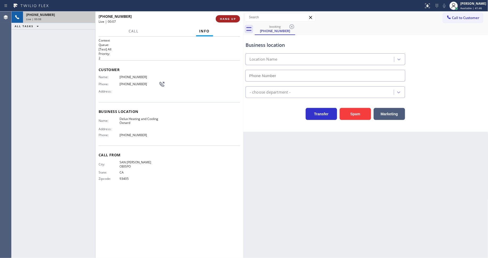
click at [222, 18] on span "HANG UP" at bounding box center [228, 19] width 16 height 4
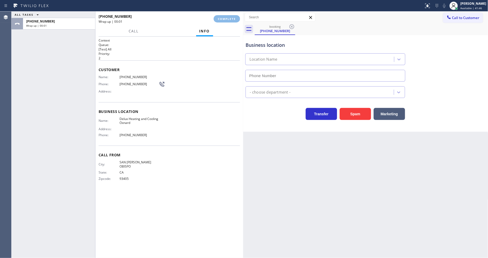
type input "[PHONE_NUMBER]"
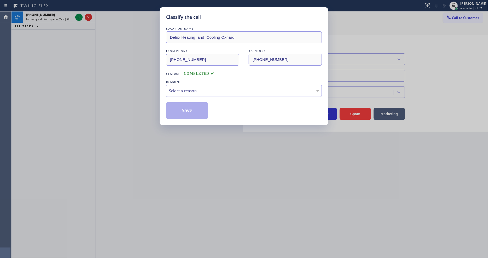
click at [187, 89] on div "Select a reason" at bounding box center [244, 91] width 150 height 6
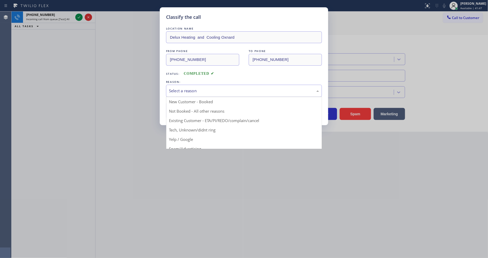
drag, startPoint x: 187, startPoint y: 135, endPoint x: 190, endPoint y: 110, distance: 24.8
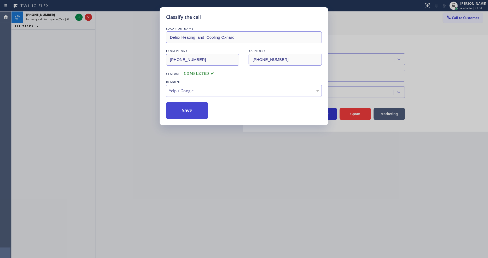
click at [191, 106] on button "Save" at bounding box center [187, 110] width 42 height 17
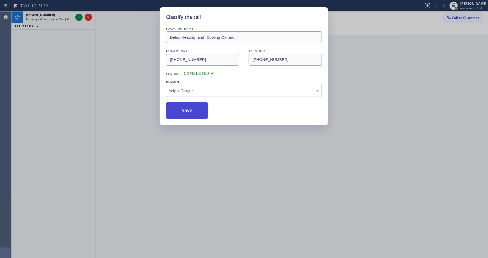
click at [191, 106] on button "Save" at bounding box center [187, 110] width 42 height 17
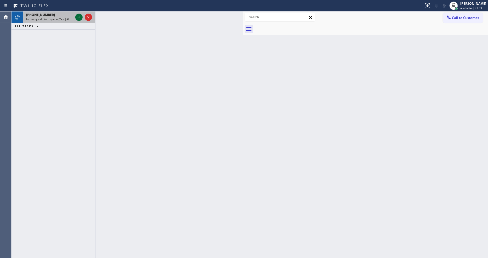
click at [79, 15] on icon at bounding box center [79, 17] width 6 height 6
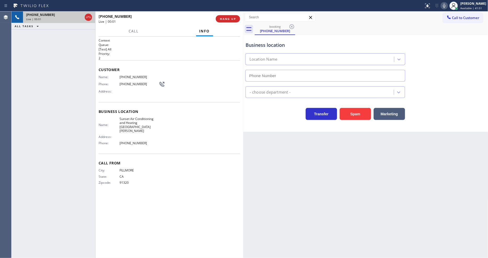
type input "[PHONE_NUMBER]"
click at [129, 154] on div "Call From City: [GEOGRAPHIC_DATA]: [US_STATE] Zipcode: 91320" at bounding box center [169, 173] width 141 height 39
click at [226, 21] on button "HANG UP" at bounding box center [228, 18] width 24 height 7
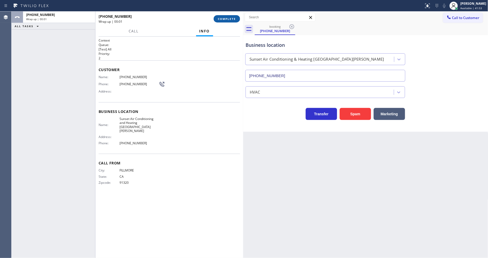
click at [228, 17] on span "COMPLETE" at bounding box center [227, 19] width 18 height 4
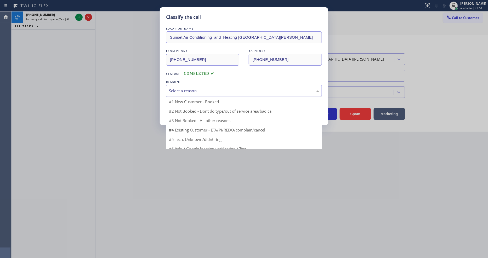
click at [197, 85] on div "Select a reason" at bounding box center [244, 91] width 156 height 12
drag, startPoint x: 194, startPoint y: 131, endPoint x: 195, endPoint y: 110, distance: 20.9
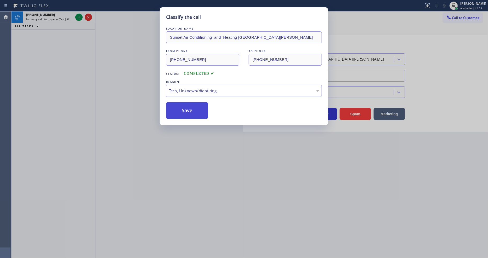
click at [195, 110] on button "Save" at bounding box center [187, 110] width 42 height 17
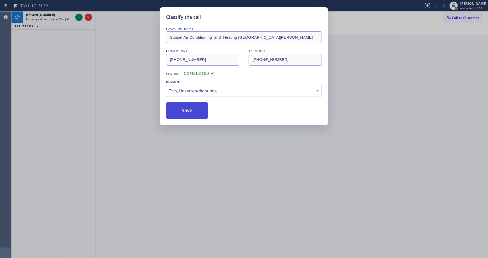
click at [195, 110] on button "Save" at bounding box center [187, 110] width 42 height 17
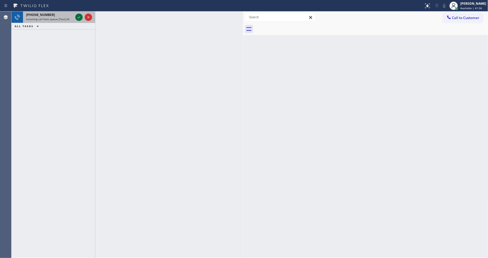
click at [76, 16] on icon at bounding box center [79, 17] width 6 height 6
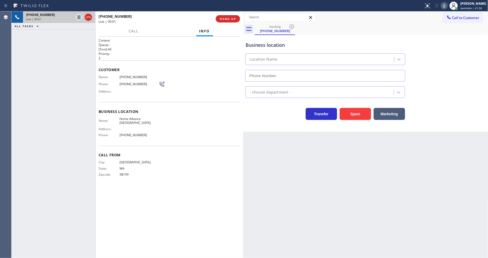
type input "[PHONE_NUMBER]"
click at [456, 3] on icon at bounding box center [453, 6] width 6 height 6
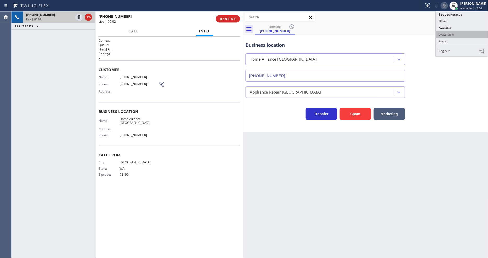
click at [447, 35] on button "Unavailable" at bounding box center [462, 34] width 52 height 7
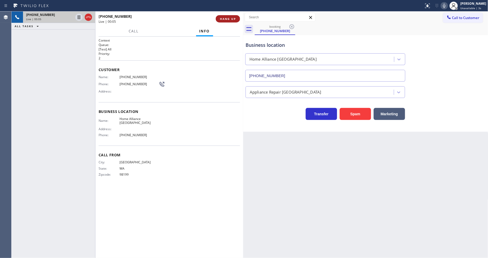
click at [232, 20] on span "HANG UP" at bounding box center [228, 19] width 16 height 4
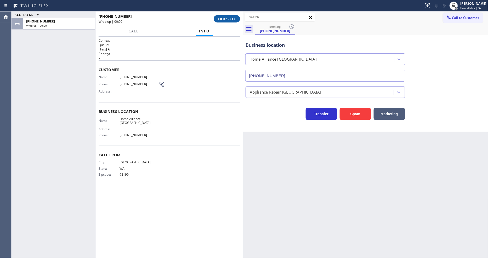
click at [232, 20] on span "COMPLETE" at bounding box center [227, 19] width 18 height 4
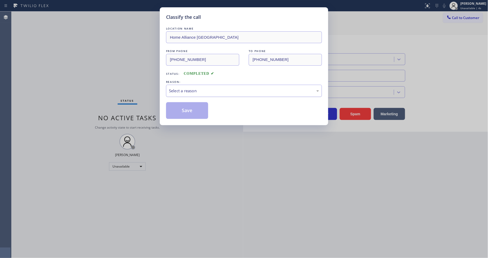
click at [217, 85] on div "Select a reason" at bounding box center [244, 91] width 156 height 12
click at [201, 107] on button "Save" at bounding box center [187, 110] width 42 height 17
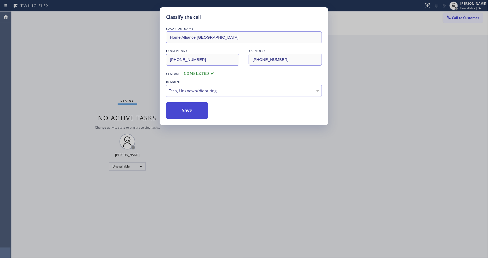
click at [200, 107] on button "Save" at bounding box center [187, 110] width 42 height 17
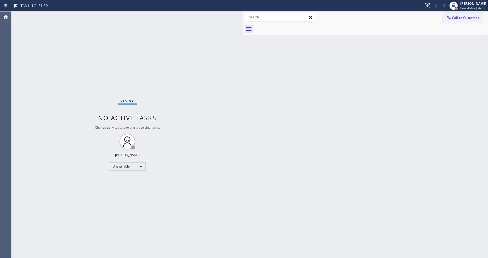
click at [449, 18] on icon at bounding box center [448, 16] width 3 height 3
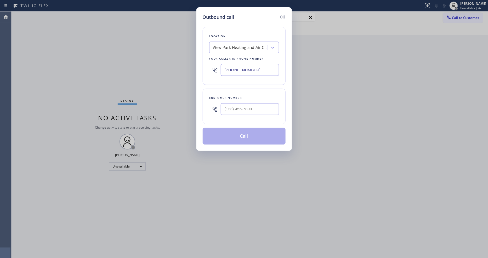
click at [230, 45] on div "View Park Heating and Air Conditioning" at bounding box center [240, 48] width 55 height 6
paste input "Brooklyn Appliance Repair Experts"
type input "Brooklyn Appliance Repair Experts"
click at [229, 61] on div "4B2.Paid Brooklyn Appliance Repair Experts" at bounding box center [244, 61] width 70 height 15
type input "[PHONE_NUMBER]"
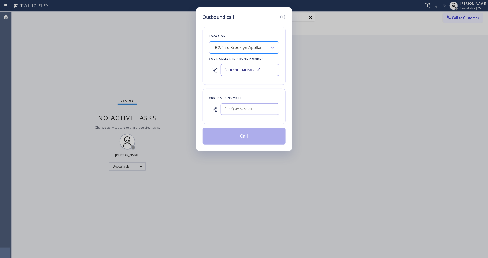
scroll to position [0, 1]
click at [132, 92] on div "Outbound call Location 4B2.Paid Brooklyn Appliance Repair Experts Your caller i…" at bounding box center [244, 129] width 488 height 258
click at [245, 108] on input "(___) ___-____" at bounding box center [250, 109] width 58 height 12
paste input "615) 335-5750"
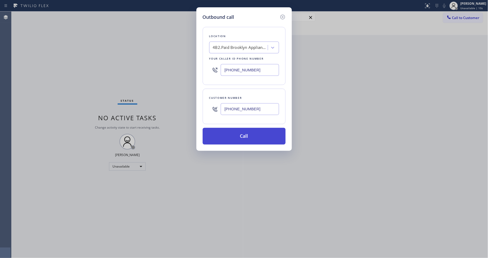
type input "[PHONE_NUMBER]"
click at [234, 134] on button "Call" at bounding box center [244, 136] width 83 height 17
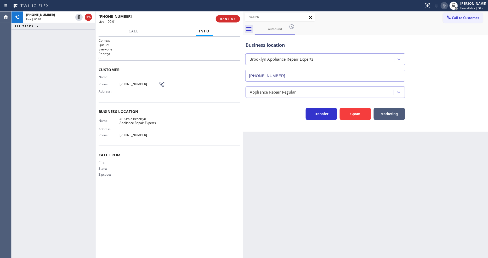
type input "[PHONE_NUMBER]"
click at [364, 179] on div "Back to Dashboard Change Sender ID Customers Technicians Select a contact Outbo…" at bounding box center [365, 135] width 245 height 246
click at [391, 182] on div "Back to Dashboard Change Sender ID Customers Technicians Select a contact Outbo…" at bounding box center [365, 135] width 245 height 246
click at [230, 174] on div "City: State: Zipcode:" at bounding box center [169, 169] width 141 height 18
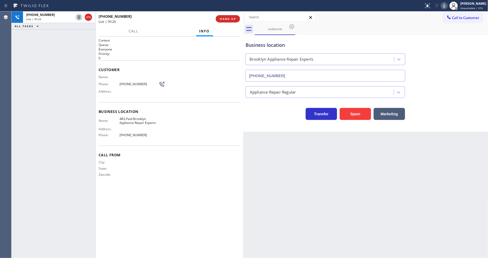
click at [71, 82] on div "[PHONE_NUMBER] Live | 00:26 ALL TASKS ALL TASKS ACTIVE TASKS TASKS IN WRAP UP" at bounding box center [54, 135] width 84 height 246
click at [459, 6] on div at bounding box center [454, 6] width 12 height 12
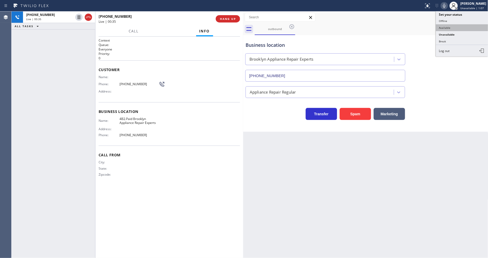
click at [450, 27] on button "Available" at bounding box center [462, 27] width 52 height 7
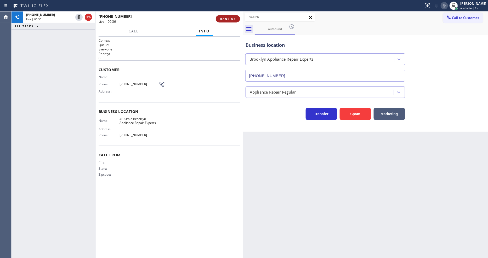
click at [224, 18] on span "HANG UP" at bounding box center [228, 19] width 16 height 4
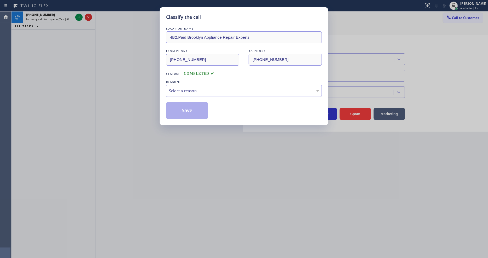
click at [201, 91] on div "Select a reason" at bounding box center [244, 91] width 150 height 6
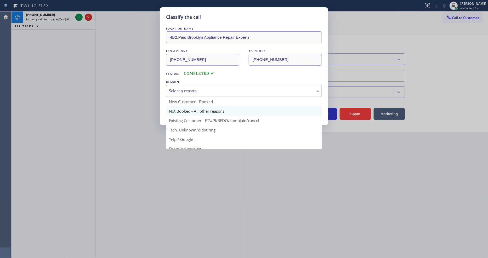
click at [186, 111] on button "Save" at bounding box center [187, 110] width 42 height 17
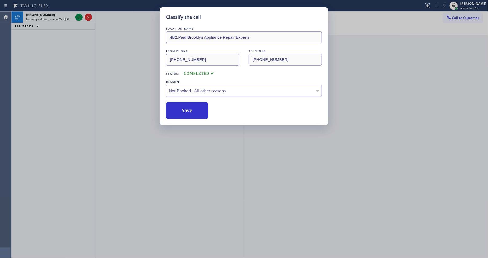
click at [186, 111] on button "Save" at bounding box center [187, 110] width 42 height 17
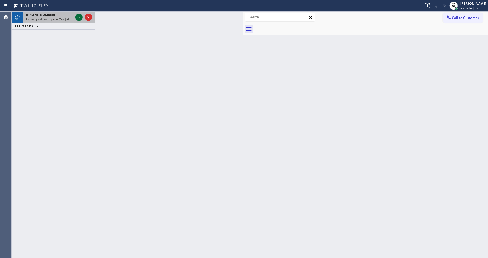
click at [82, 18] on icon at bounding box center [79, 17] width 6 height 6
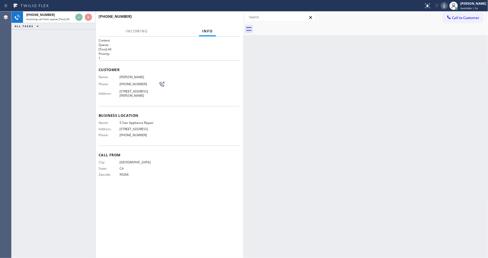
click at [240, 125] on div "Name: 5 Star Appliance Repair Address: [STREET_ADDRESS] Phone: [PHONE_NUMBER]" at bounding box center [169, 130] width 141 height 18
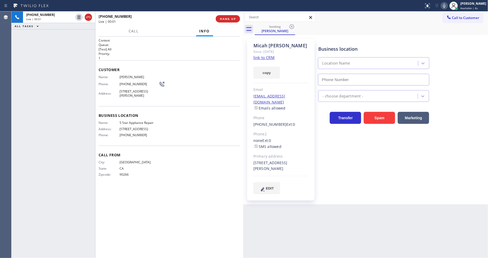
type input "[PHONE_NUMBER]"
click at [271, 57] on link "link to CRM" at bounding box center [263, 57] width 21 height 5
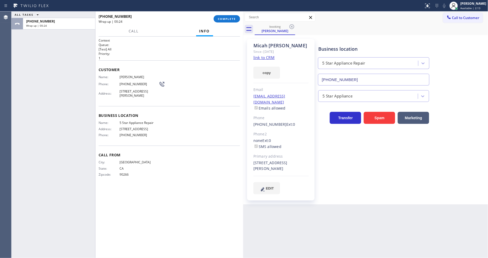
drag, startPoint x: 226, startPoint y: 17, endPoint x: 237, endPoint y: 27, distance: 14.6
click at [226, 17] on span "COMPLETE" at bounding box center [227, 19] width 18 height 4
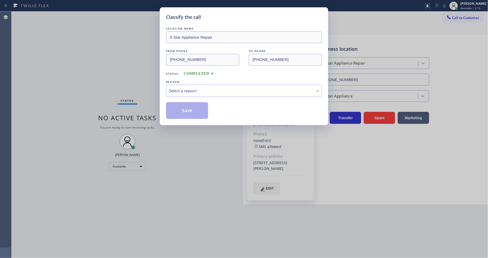
click at [201, 89] on div "Select a reason" at bounding box center [244, 91] width 150 height 6
click at [189, 110] on button "Save" at bounding box center [187, 110] width 42 height 17
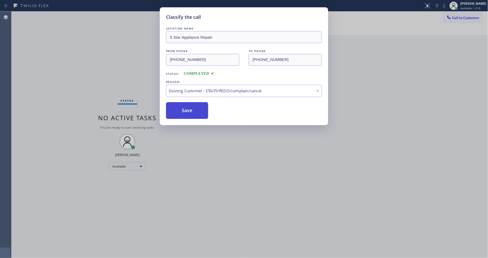
click at [189, 110] on button "Save" at bounding box center [187, 110] width 42 height 17
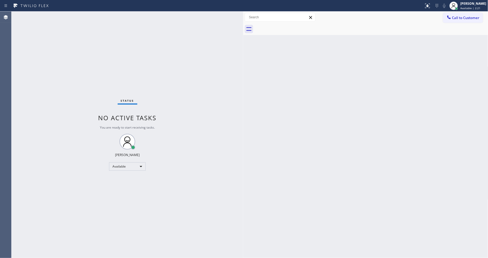
click at [334, 141] on div "Back to Dashboard Change Sender ID Customers Technicians Select a contact Outbo…" at bounding box center [365, 135] width 245 height 246
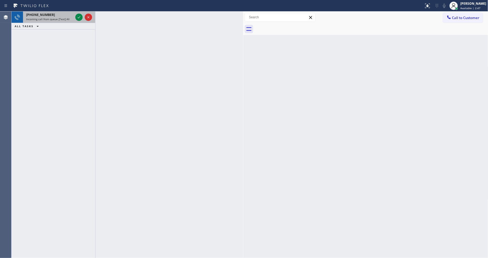
drag, startPoint x: 80, startPoint y: 15, endPoint x: 79, endPoint y: 21, distance: 6.4
click at [79, 15] on icon at bounding box center [79, 17] width 6 height 6
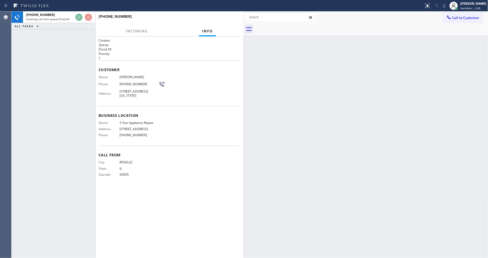
click at [205, 88] on div "Name: [PERSON_NAME] Phone: [PHONE_NUMBER] Address: [STREET_ADDRESS][US_STATE]" at bounding box center [169, 87] width 141 height 25
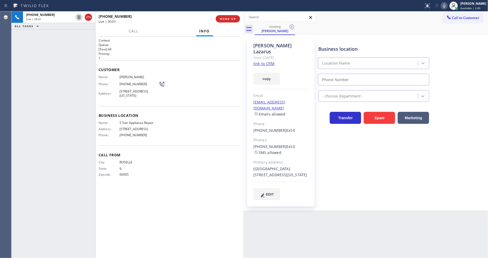
type input "[PHONE_NUMBER]"
click at [260, 61] on link "link to CRM" at bounding box center [263, 63] width 21 height 5
click at [78, 18] on icon at bounding box center [79, 17] width 6 height 6
click at [447, 6] on icon at bounding box center [444, 6] width 6 height 6
drag, startPoint x: 395, startPoint y: 204, endPoint x: 393, endPoint y: 203, distance: 2.7
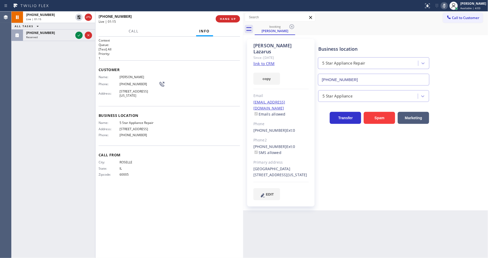
click at [395, 204] on div "Back to Dashboard Change Sender ID Customers Technicians Select a contact Outbo…" at bounding box center [365, 135] width 245 height 246
click at [77, 34] on icon at bounding box center [79, 35] width 6 height 6
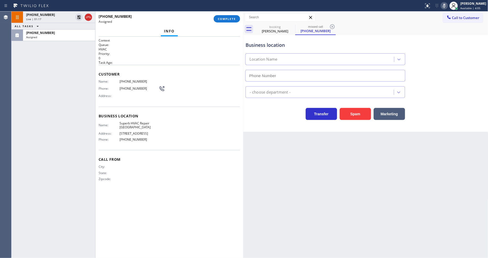
type input "[PHONE_NUMBER]"
click at [223, 19] on span "COMPLETE" at bounding box center [227, 19] width 18 height 4
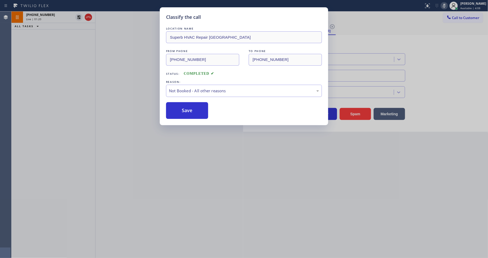
click at [189, 109] on button "Save" at bounding box center [187, 110] width 42 height 17
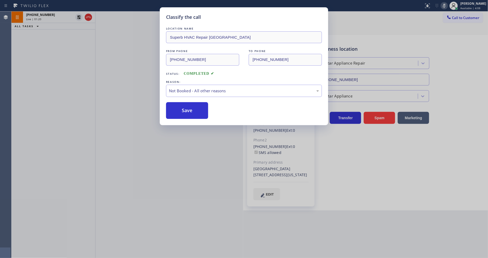
click at [189, 109] on button "Save" at bounding box center [187, 110] width 42 height 17
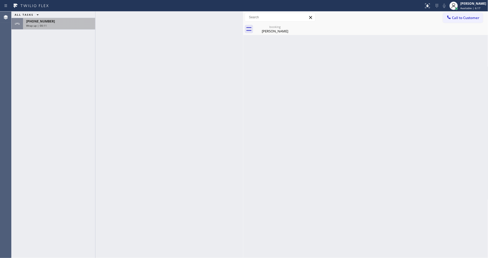
click at [72, 22] on div "[PHONE_NUMBER]" at bounding box center [59, 21] width 66 height 4
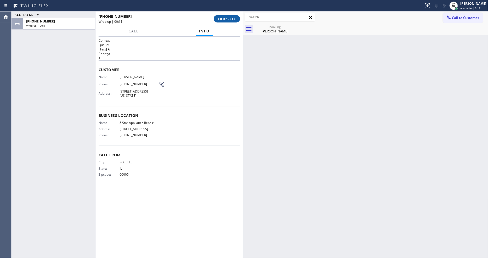
click at [220, 16] on button "COMPLETE" at bounding box center [227, 18] width 26 height 7
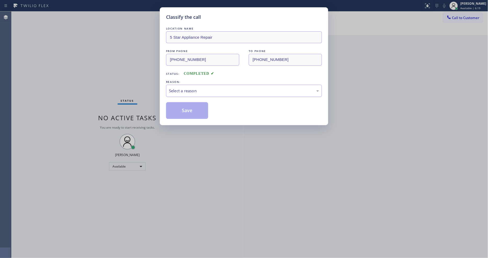
drag, startPoint x: 215, startPoint y: 96, endPoint x: 212, endPoint y: 93, distance: 3.9
click at [212, 90] on div "Select a reason" at bounding box center [244, 91] width 150 height 6
click at [199, 108] on button "Save" at bounding box center [187, 110] width 42 height 17
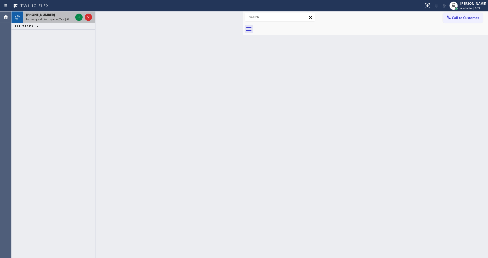
click at [62, 15] on div "[PHONE_NUMBER]" at bounding box center [49, 15] width 47 height 4
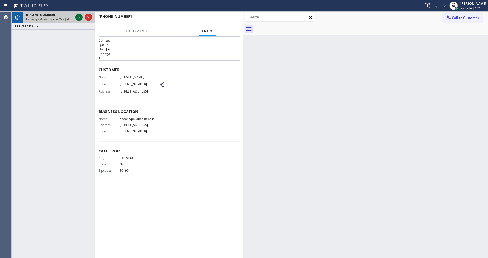
click at [78, 16] on icon at bounding box center [79, 17] width 6 height 6
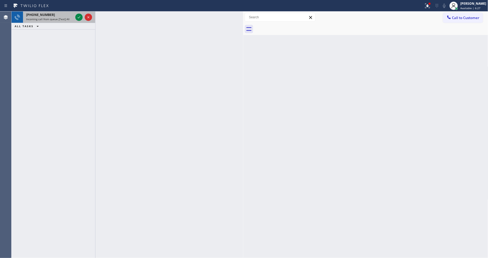
click at [58, 16] on div "[PHONE_NUMBER]" at bounding box center [49, 15] width 47 height 4
click at [71, 16] on div "[PHONE_NUMBER]" at bounding box center [49, 15] width 47 height 4
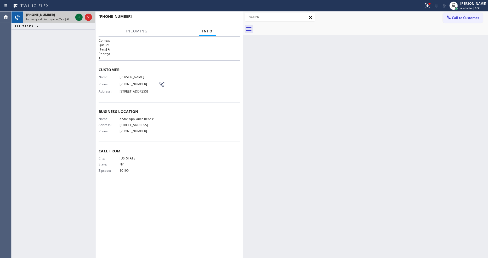
click at [77, 18] on icon at bounding box center [79, 17] width 6 height 6
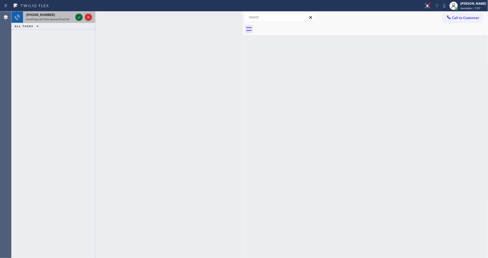
click at [79, 17] on icon at bounding box center [79, 17] width 6 height 6
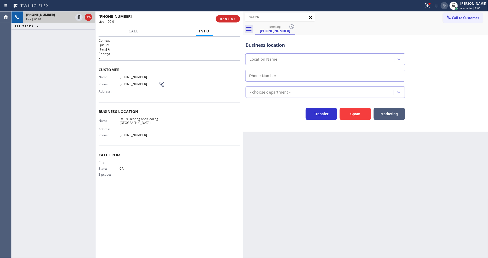
type input "[PHONE_NUMBER]"
click at [229, 16] on button "HANG UP" at bounding box center [228, 18] width 24 height 7
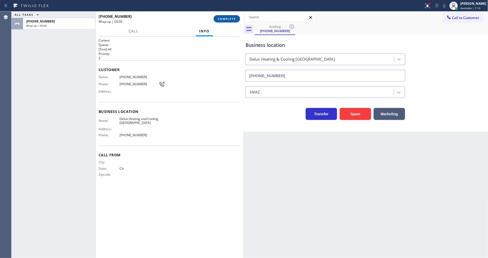
click at [228, 16] on button "COMPLETE" at bounding box center [227, 18] width 26 height 7
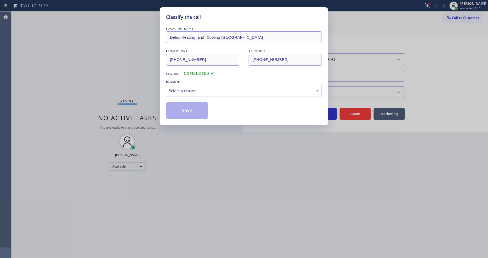
click at [203, 88] on div "Select a reason" at bounding box center [244, 91] width 150 height 6
click at [190, 111] on button "Save" at bounding box center [187, 110] width 42 height 17
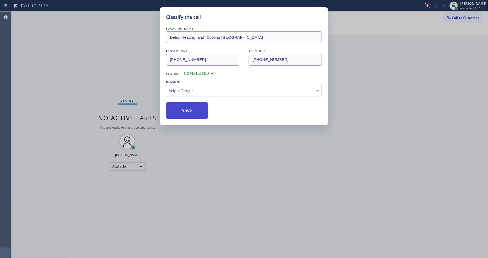
click at [190, 111] on button "Save" at bounding box center [187, 110] width 42 height 17
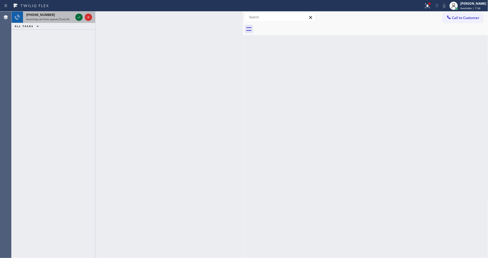
click at [79, 16] on icon at bounding box center [79, 17] width 6 height 6
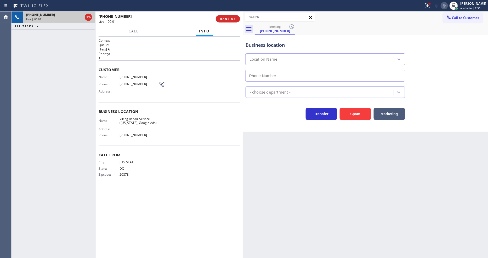
type input "[PHONE_NUMBER]"
click at [128, 119] on span "Viking Repair Service ([US_STATE], Google Ads)" at bounding box center [138, 121] width 39 height 8
click at [95, 43] on div at bounding box center [95, 135] width 0 height 246
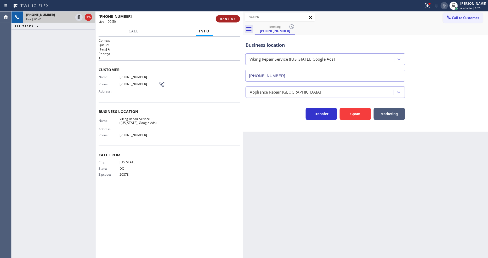
click at [231, 18] on span "HANG UP" at bounding box center [228, 19] width 16 height 4
click at [231, 18] on span "COMPLETE" at bounding box center [227, 19] width 18 height 4
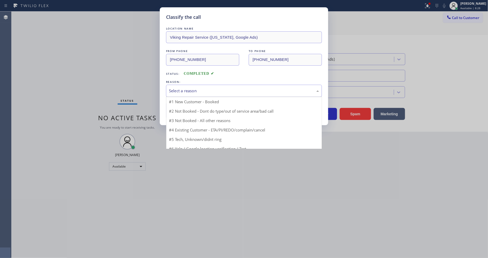
click at [195, 90] on div "Select a reason" at bounding box center [244, 91] width 150 height 6
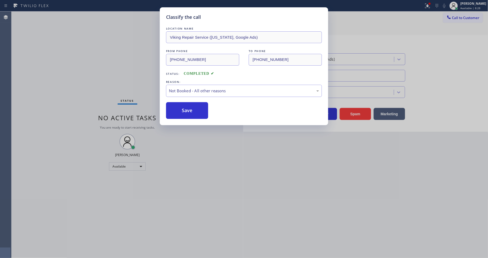
click at [195, 110] on button "Save" at bounding box center [187, 110] width 42 height 17
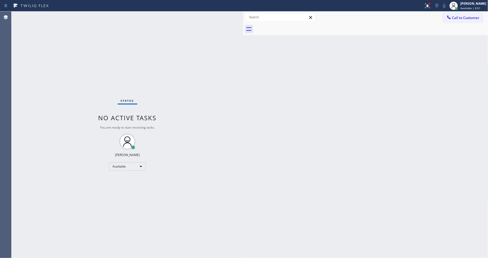
click at [62, 15] on div "Status No active tasks You are ready to start receiving tasks. [PERSON_NAME] Av…" at bounding box center [128, 135] width 232 height 246
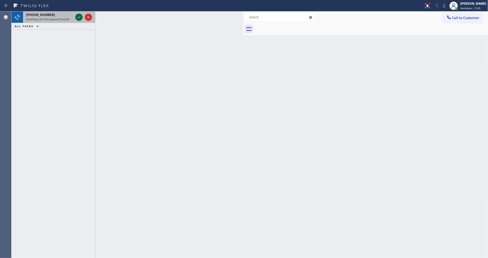
click at [78, 18] on icon at bounding box center [79, 17] width 6 height 6
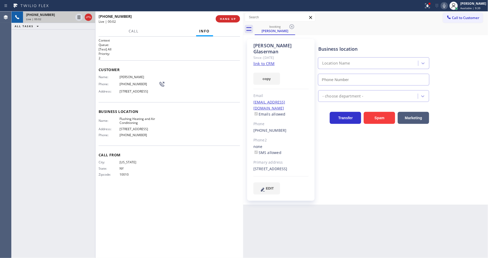
type input "[PHONE_NUMBER]"
click at [234, 17] on span "HANG UP" at bounding box center [228, 19] width 16 height 4
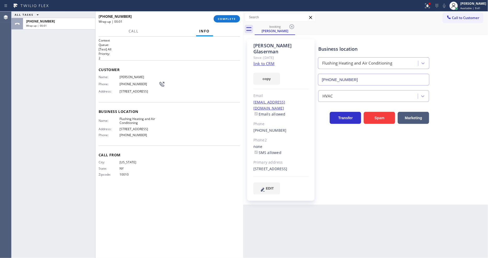
click at [256, 61] on link "link to CRM" at bounding box center [263, 63] width 21 height 5
click at [221, 19] on span "COMPLETE" at bounding box center [227, 19] width 18 height 4
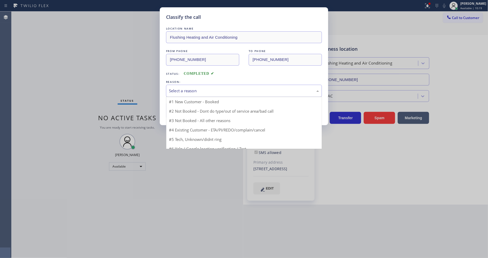
click at [203, 88] on div "Select a reason" at bounding box center [244, 91] width 150 height 6
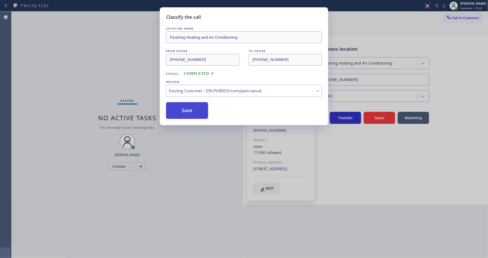
click at [196, 104] on button "Save" at bounding box center [187, 110] width 42 height 17
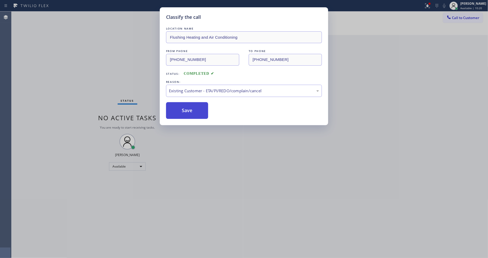
drag, startPoint x: 196, startPoint y: 104, endPoint x: 195, endPoint y: 107, distance: 2.6
click at [196, 105] on button "Save" at bounding box center [187, 110] width 42 height 17
click at [195, 107] on button "Save" at bounding box center [187, 110] width 42 height 17
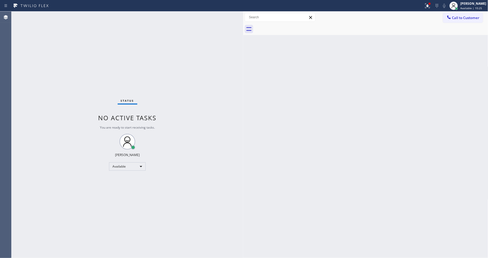
click at [65, 16] on div "Status No active tasks You are ready to start receiving tasks. [PERSON_NAME] Av…" at bounding box center [128, 135] width 232 height 246
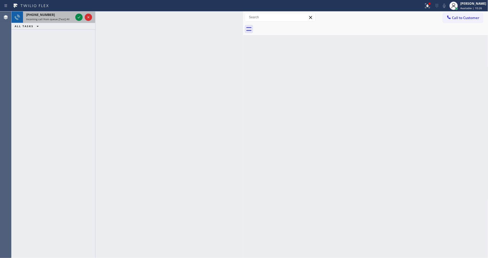
click at [68, 13] on div "[PHONE_NUMBER]" at bounding box center [49, 15] width 47 height 4
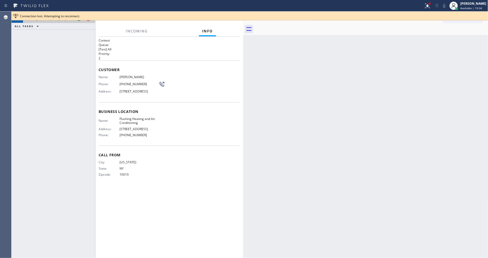
click at [67, 22] on div "[PHONE_NUMBER] Incoming call from queue [Test] All" at bounding box center [48, 18] width 51 height 12
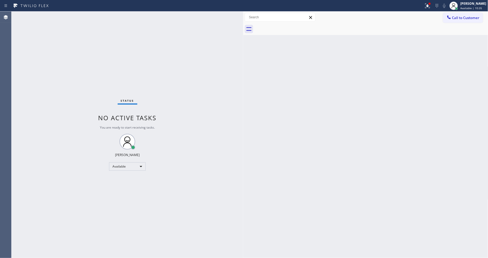
click at [67, 22] on div "Status No active tasks You are ready to start receiving tasks. [PERSON_NAME] Av…" at bounding box center [128, 135] width 232 height 246
click at [66, 19] on div "Status No active tasks You are ready to start receiving tasks. [PERSON_NAME] Av…" at bounding box center [128, 135] width 232 height 246
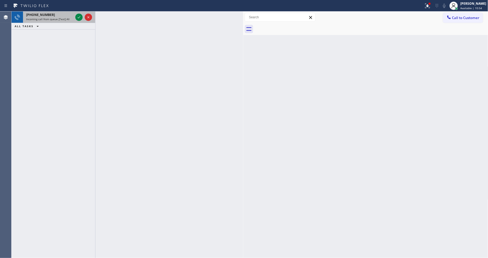
click at [65, 19] on span "Incoming call from queue [Test] All" at bounding box center [47, 19] width 43 height 4
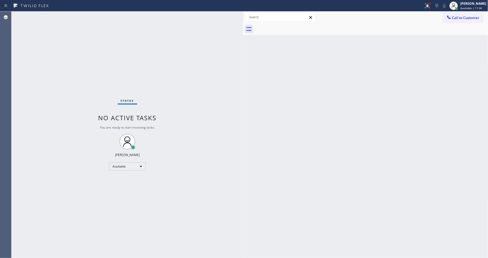
click at [375, 157] on div "Back to Dashboard Change Sender ID Customers Technicians Select a contact Outbo…" at bounding box center [365, 135] width 245 height 246
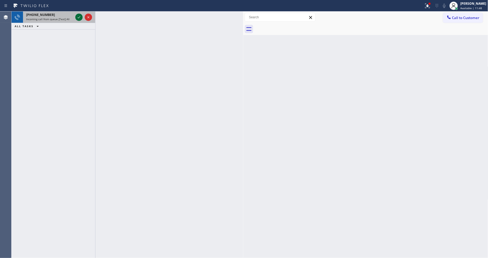
click at [77, 18] on icon at bounding box center [79, 17] width 6 height 6
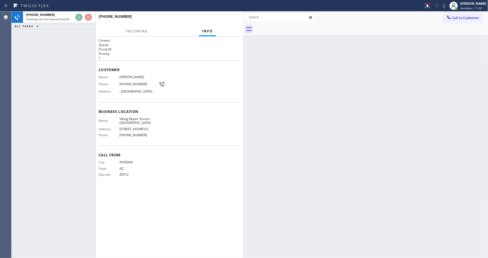
click at [190, 125] on div "Name: Viking Repair Service Youngstown Address: [STREET_ADDRESS] Phone: [PHONE_…" at bounding box center [169, 128] width 141 height 22
click at [194, 117] on div "Name: Viking Repair Service Youngstown Address: [STREET_ADDRESS] Phone: [PHONE_…" at bounding box center [169, 128] width 141 height 22
drag, startPoint x: 352, startPoint y: 134, endPoint x: 335, endPoint y: 115, distance: 25.2
click at [352, 134] on div "Back to Dashboard Change Sender ID Customers Technicians Select a contact Outbo…" at bounding box center [365, 135] width 245 height 246
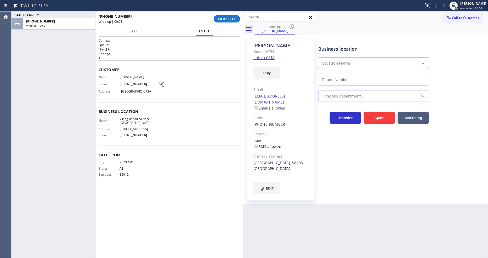
type input "[PHONE_NUMBER]"
click at [226, 19] on span "COMPLETE" at bounding box center [227, 19] width 18 height 4
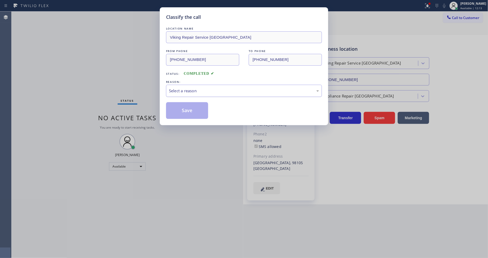
click at [220, 85] on div "Select a reason" at bounding box center [244, 91] width 156 height 12
click at [194, 109] on button "Save" at bounding box center [187, 110] width 42 height 17
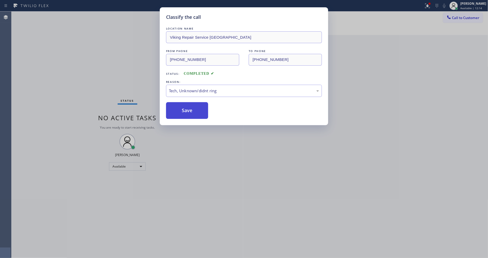
click at [194, 109] on button "Save" at bounding box center [187, 110] width 42 height 17
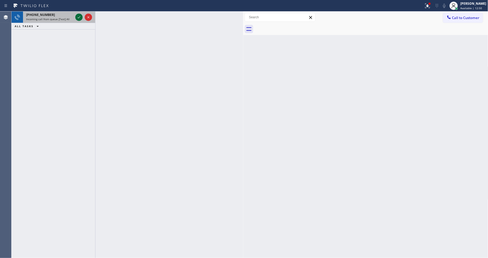
click at [78, 14] on icon at bounding box center [79, 17] width 6 height 6
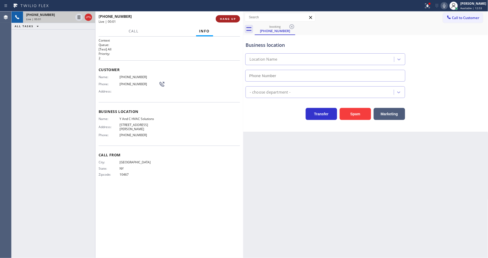
type input "[PHONE_NUMBER]"
click at [231, 20] on span "HANG UP" at bounding box center [228, 19] width 16 height 4
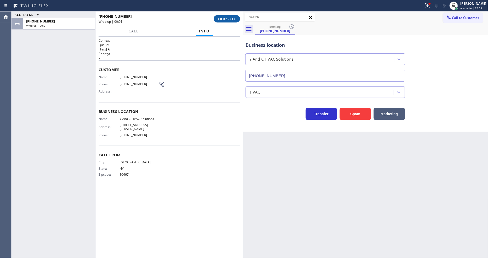
click at [231, 20] on span "COMPLETE" at bounding box center [227, 19] width 18 height 4
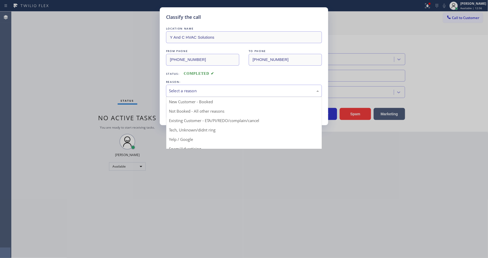
click at [235, 88] on div "Select a reason" at bounding box center [244, 91] width 150 height 6
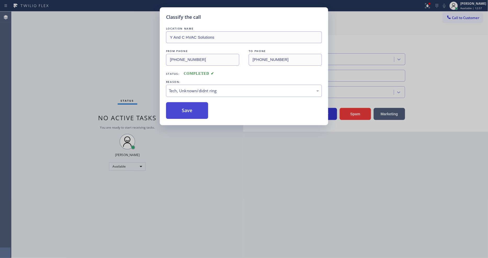
click at [194, 108] on button "Save" at bounding box center [187, 110] width 42 height 17
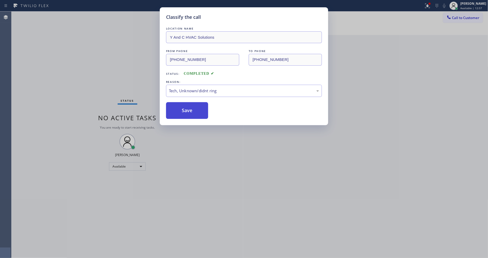
click at [194, 108] on button "Save" at bounding box center [187, 110] width 42 height 17
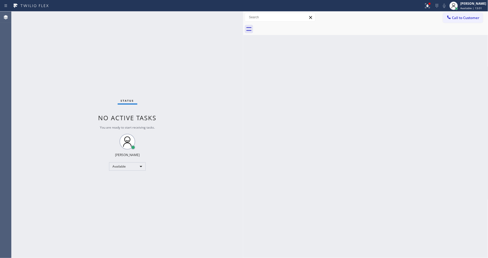
click at [168, 168] on div "Status No active tasks You are ready to start receiving tasks. [PERSON_NAME] Av…" at bounding box center [128, 135] width 232 height 246
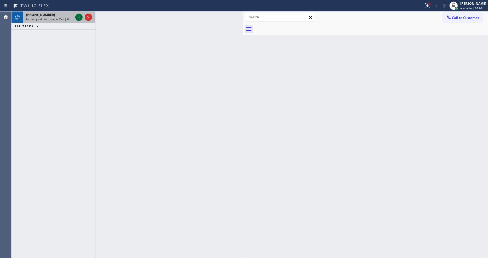
click at [77, 15] on icon at bounding box center [79, 17] width 6 height 6
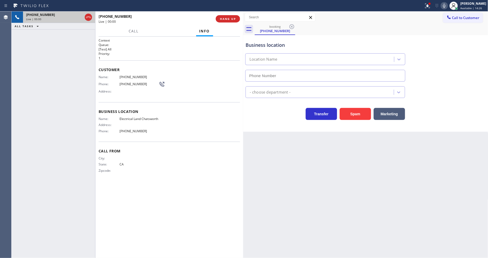
type input "[PHONE_NUMBER]"
click at [231, 20] on span "HANG UP" at bounding box center [228, 19] width 16 height 4
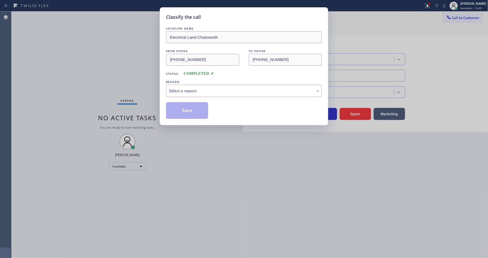
click at [208, 88] on div "Select a reason" at bounding box center [244, 91] width 150 height 6
click at [202, 109] on button "Save" at bounding box center [187, 110] width 42 height 17
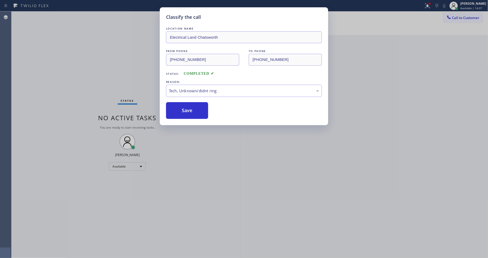
click at [69, 14] on div "Status No active tasks You are ready to start receiving tasks. [PERSON_NAME] Av…" at bounding box center [128, 135] width 232 height 246
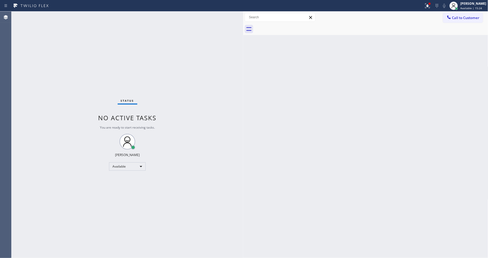
click at [77, 16] on div "Status No active tasks You are ready to start receiving tasks. [PERSON_NAME] Av…" at bounding box center [128, 135] width 232 height 246
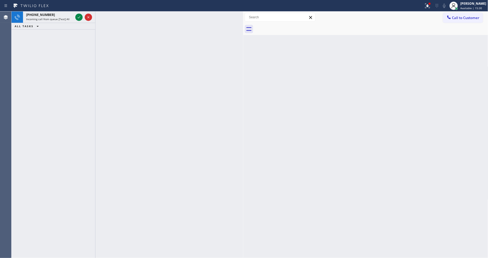
click at [193, 154] on div at bounding box center [169, 135] width 148 height 246
click at [78, 15] on icon at bounding box center [79, 17] width 6 height 6
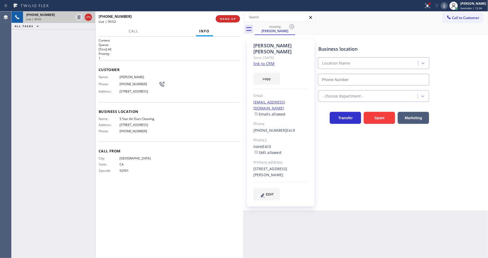
type input "[PHONE_NUMBER]"
click at [257, 61] on link "link to CRM" at bounding box center [263, 63] width 21 height 5
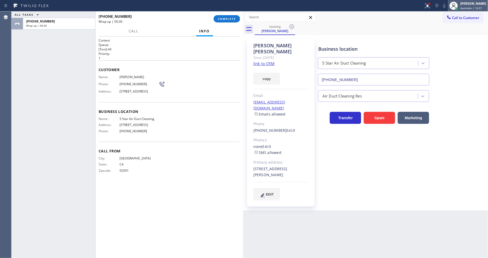
click at [470, 6] on span "Available | 16:57" at bounding box center [471, 8] width 22 height 4
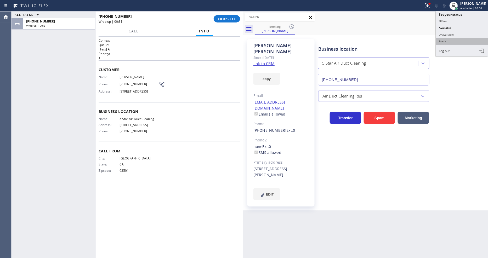
click at [446, 43] on button "Break" at bounding box center [462, 41] width 52 height 7
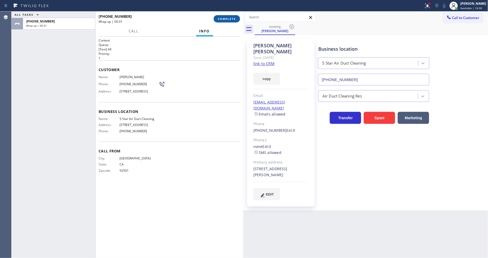
click at [233, 16] on button "COMPLETE" at bounding box center [227, 18] width 26 height 7
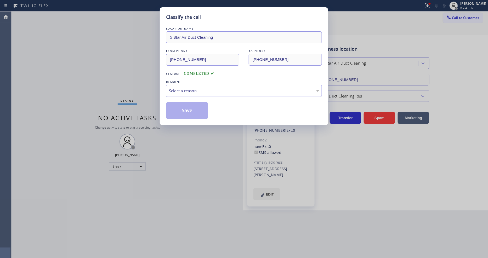
click at [203, 88] on div "Select a reason" at bounding box center [244, 91] width 150 height 6
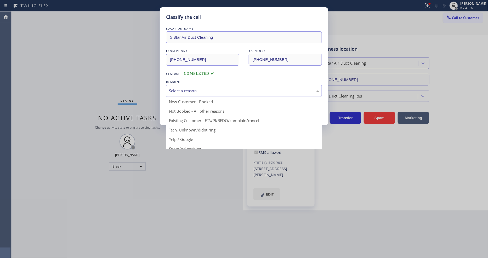
drag, startPoint x: 196, startPoint y: 117, endPoint x: 193, endPoint y: 109, distance: 8.8
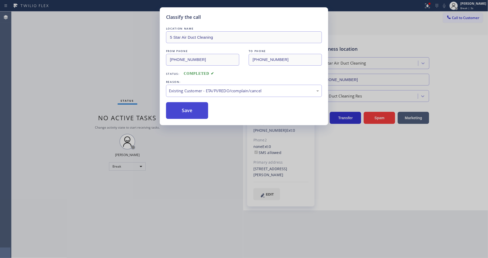
click at [193, 109] on button "Save" at bounding box center [187, 110] width 42 height 17
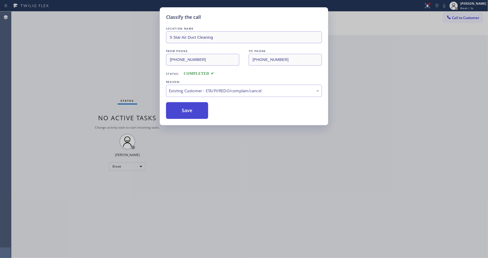
drag, startPoint x: 193, startPoint y: 109, endPoint x: 158, endPoint y: 253, distance: 148.2
click at [193, 108] on button "Save" at bounding box center [187, 110] width 42 height 17
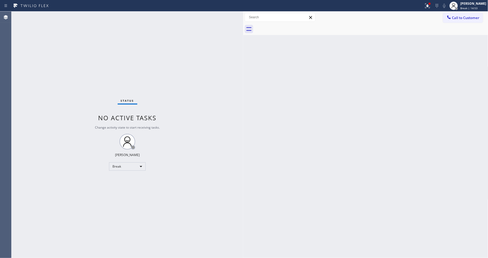
click at [431, 87] on div "Back to Dashboard Change Sender ID Customers Technicians Select a contact Outbo…" at bounding box center [365, 135] width 245 height 246
click at [255, 167] on div "Back to Dashboard Change Sender ID Customers Technicians Select a contact Outbo…" at bounding box center [365, 135] width 245 height 246
click at [464, 7] on span "Break | 14:58" at bounding box center [468, 8] width 17 height 4
click at [460, 27] on button "Available" at bounding box center [462, 27] width 52 height 7
click at [465, 9] on span "Available | 2:20" at bounding box center [470, 8] width 20 height 4
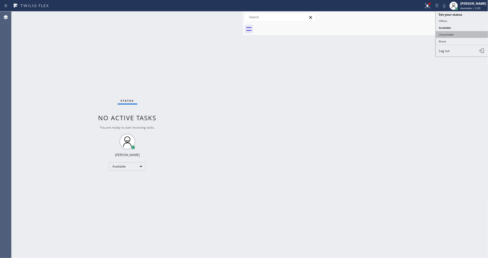
click at [468, 32] on button "Unavailable" at bounding box center [462, 34] width 52 height 7
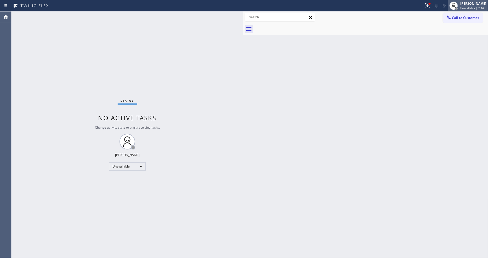
click at [467, 8] on div "[PERSON_NAME] Unavailable | 2:26" at bounding box center [473, 5] width 28 height 9
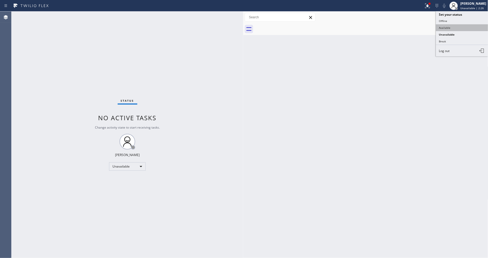
click at [466, 27] on button "Available" at bounding box center [462, 27] width 52 height 7
click at [72, 16] on div "Status No active tasks You are ready to start receiving tasks. [PERSON_NAME] Av…" at bounding box center [128, 135] width 232 height 246
click at [208, 174] on div "Status No active tasks You are ready to start receiving tasks. [PERSON_NAME] Av…" at bounding box center [128, 135] width 232 height 246
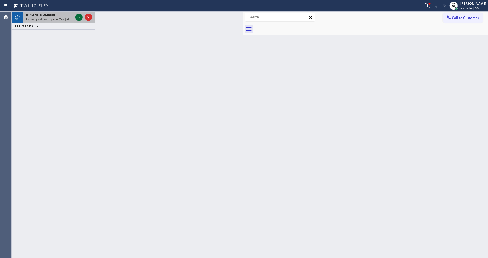
click at [79, 14] on div at bounding box center [83, 18] width 19 height 12
click at [79, 14] on icon at bounding box center [79, 17] width 6 height 6
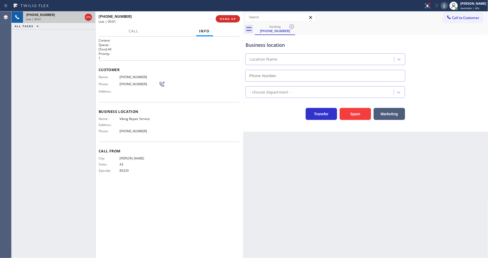
type input "[PHONE_NUMBER]"
click at [431, 7] on icon at bounding box center [427, 6] width 6 height 6
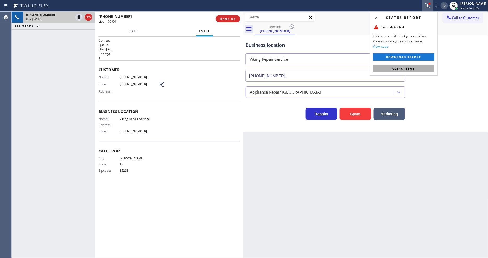
click at [417, 68] on button "Clear issue" at bounding box center [403, 68] width 61 height 7
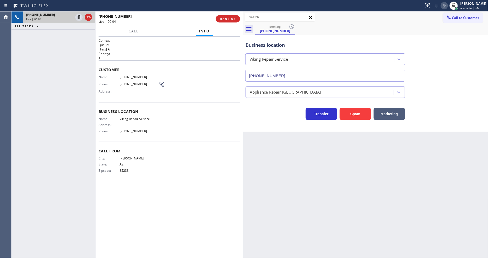
click at [190, 173] on div "City: GILBERT State: [US_STATE] Zipcode: 85233" at bounding box center [169, 165] width 141 height 18
click at [345, 163] on div "Back to Dashboard Change Sender ID Customers Technicians Select a contact Outbo…" at bounding box center [365, 135] width 245 height 246
click at [133, 117] on span "Viking Repair Service" at bounding box center [138, 119] width 39 height 4
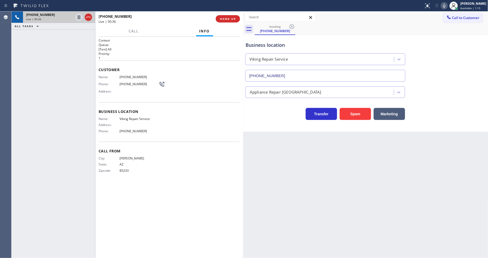
click at [128, 75] on span "[PHONE_NUMBER]" at bounding box center [138, 77] width 39 height 4
click at [78, 18] on icon at bounding box center [79, 17] width 6 height 6
click at [445, 7] on icon at bounding box center [444, 6] width 6 height 6
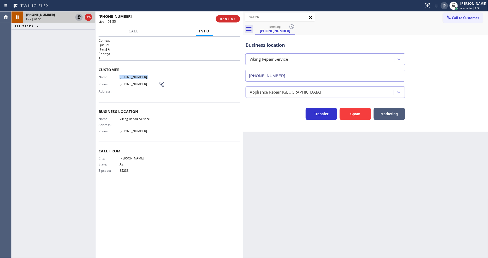
click at [78, 16] on icon at bounding box center [79, 17] width 4 height 4
click at [445, 6] on div at bounding box center [443, 6] width 7 height 6
click at [183, 207] on div "Context Queue: [Test] All Priority: 1 Customer Name: [PHONE_NUMBER] Phone: [PHO…" at bounding box center [169, 147] width 141 height 218
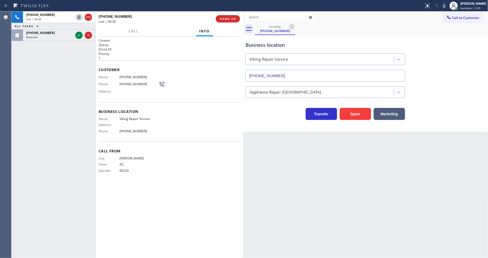
click at [131, 131] on div "Name: Viking Repair Service Address: Phone: [PHONE_NUMBER]" at bounding box center [129, 126] width 60 height 18
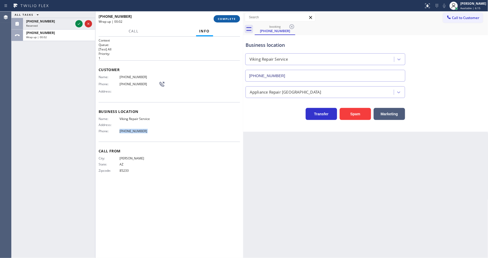
click at [223, 20] on span "COMPLETE" at bounding box center [227, 19] width 18 height 4
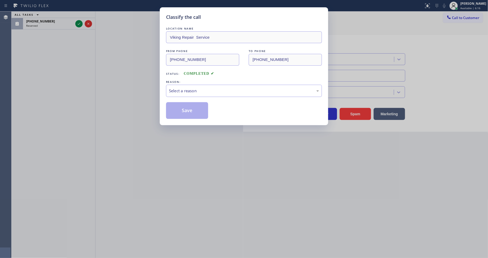
click at [189, 88] on div "Select a reason" at bounding box center [244, 91] width 150 height 6
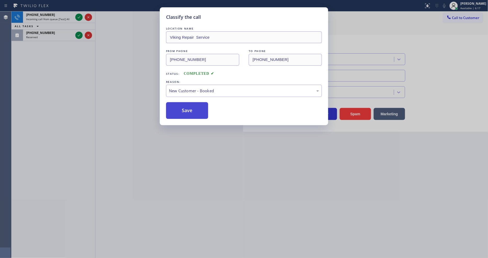
click at [186, 107] on button "Save" at bounding box center [187, 110] width 42 height 17
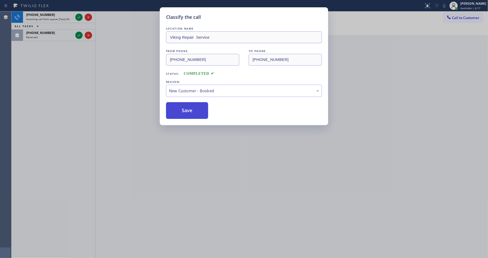
click at [186, 107] on button "Save" at bounding box center [187, 110] width 42 height 17
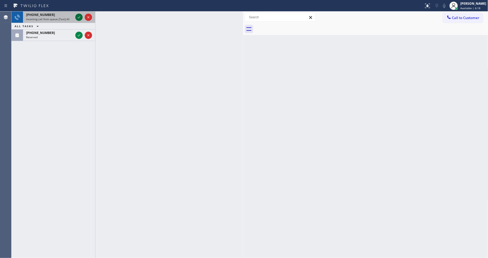
click at [78, 17] on icon at bounding box center [79, 17] width 3 height 2
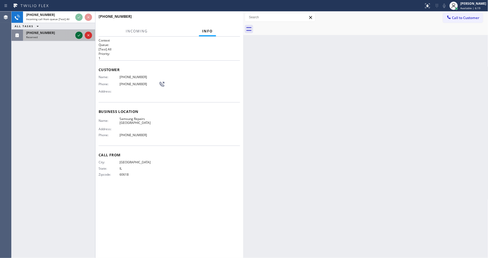
click at [78, 36] on icon at bounding box center [79, 35] width 6 height 6
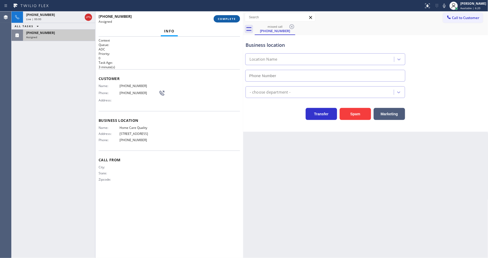
type input "[PHONE_NUMBER]"
click at [227, 21] on button "COMPLETE" at bounding box center [227, 18] width 26 height 7
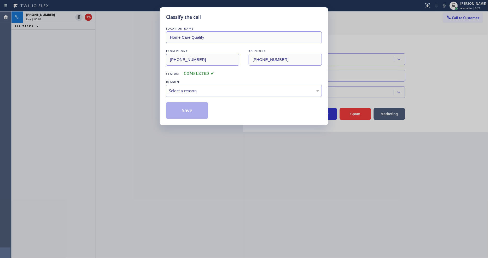
click at [207, 93] on div "Select a reason" at bounding box center [244, 91] width 156 height 12
click at [203, 109] on button "Save" at bounding box center [187, 110] width 42 height 17
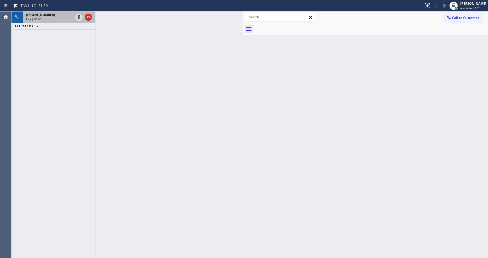
click at [54, 15] on div "[PHONE_NUMBER]" at bounding box center [49, 15] width 47 height 4
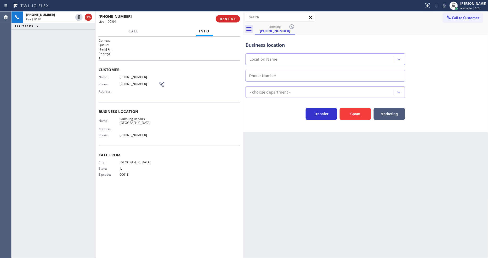
type input "[PHONE_NUMBER]"
click at [142, 117] on span "Samsung Repairs [GEOGRAPHIC_DATA]" at bounding box center [138, 121] width 39 height 8
click at [130, 75] on span "[PHONE_NUMBER]" at bounding box center [138, 77] width 39 height 4
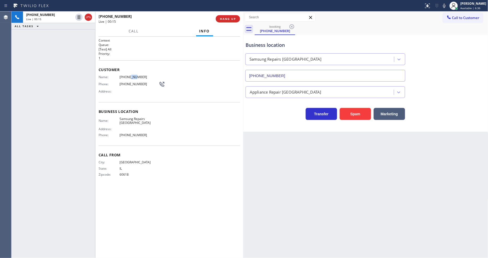
click at [130, 75] on span "[PHONE_NUMBER]" at bounding box center [138, 77] width 39 height 4
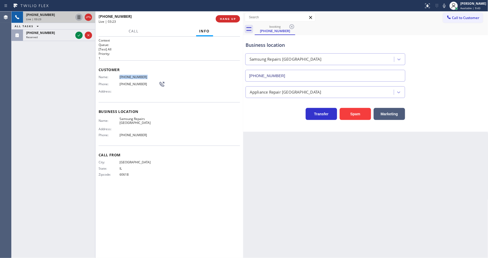
click at [78, 16] on icon at bounding box center [79, 17] width 3 height 4
click at [445, 7] on icon at bounding box center [444, 6] width 3 height 4
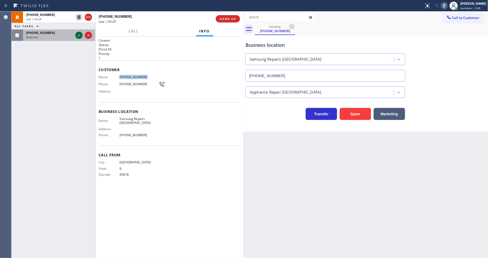
click at [79, 36] on icon at bounding box center [79, 35] width 6 height 6
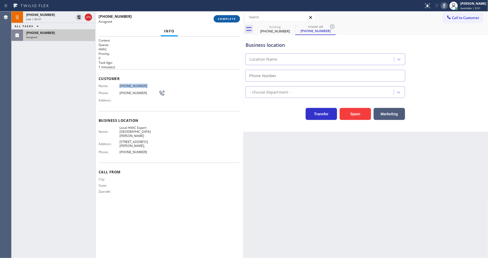
click at [229, 21] on button "COMPLETE" at bounding box center [227, 18] width 26 height 7
type input "[PHONE_NUMBER]"
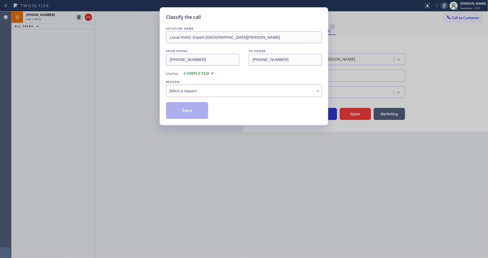
click at [206, 85] on div "Select a reason" at bounding box center [244, 91] width 156 height 12
click at [202, 108] on button "Save" at bounding box center [187, 110] width 42 height 17
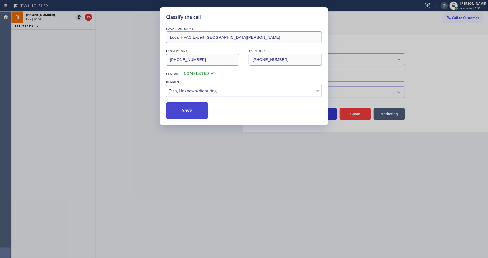
click at [202, 108] on button "Save" at bounding box center [187, 110] width 42 height 17
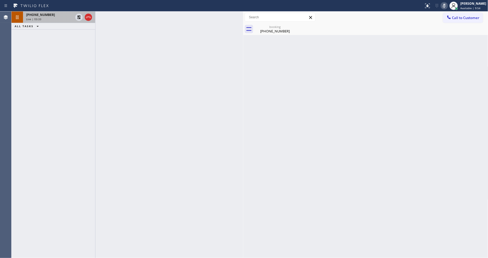
click at [56, 16] on div "[PHONE_NUMBER]" at bounding box center [49, 15] width 47 height 4
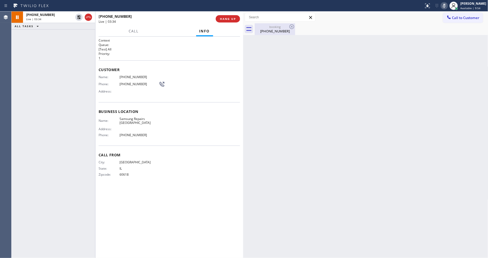
click at [261, 31] on div "[PHONE_NUMBER]" at bounding box center [274, 31] width 39 height 5
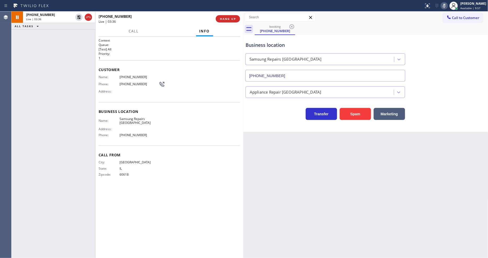
drag, startPoint x: 173, startPoint y: 157, endPoint x: 171, endPoint y: 180, distance: 22.8
click at [173, 160] on div "City: [GEOGRAPHIC_DATA]: [US_STATE] Zipcode: 60618" at bounding box center [169, 169] width 141 height 18
click at [78, 15] on icon at bounding box center [79, 17] width 6 height 6
click at [447, 5] on icon at bounding box center [444, 6] width 6 height 6
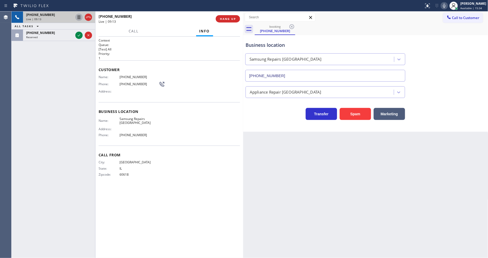
click at [132, 160] on span "[GEOGRAPHIC_DATA]" at bounding box center [138, 162] width 39 height 4
click at [76, 36] on icon at bounding box center [79, 35] width 6 height 6
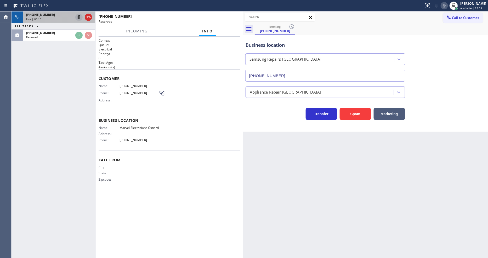
click at [82, 129] on div "[PHONE_NUMBER] Live | 09:15 ALL TASKS ALL TASKS ACTIVE TASKS TASKS IN WRAP UP […" at bounding box center [54, 135] width 84 height 246
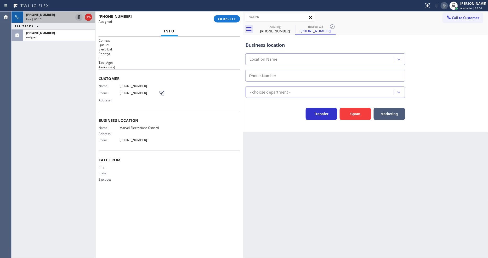
type input "[PHONE_NUMBER]"
click at [234, 19] on span "COMPLETE" at bounding box center [227, 19] width 18 height 4
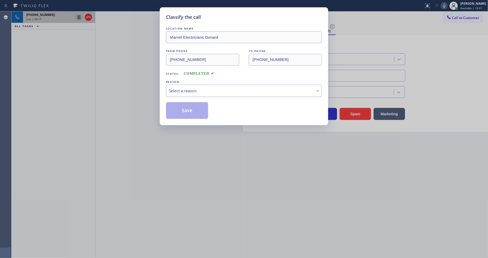
click at [193, 85] on div "Select a reason" at bounding box center [244, 91] width 156 height 12
click at [194, 107] on button "Save" at bounding box center [187, 110] width 42 height 17
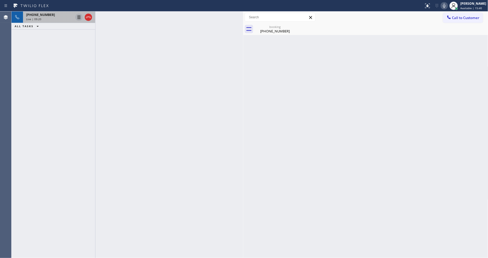
drag, startPoint x: 86, startPoint y: 80, endPoint x: 65, endPoint y: 40, distance: 45.4
click at [85, 80] on div "[PHONE_NUMBER] Live | 09:20 ALL TASKS ALL TASKS ACTIVE TASKS TASKS IN WRAP UP" at bounding box center [54, 135] width 84 height 246
click at [52, 16] on div "[PHONE_NUMBER]" at bounding box center [49, 15] width 47 height 4
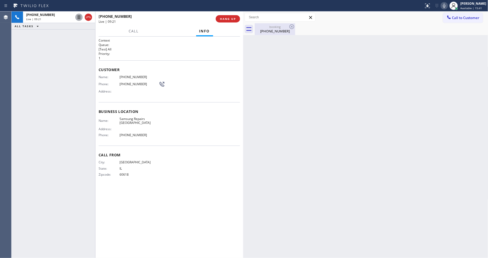
click at [263, 33] on div "booking [PHONE_NUMBER]" at bounding box center [274, 29] width 39 height 12
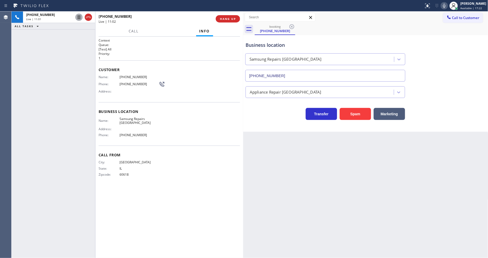
click at [137, 173] on span "60618" at bounding box center [138, 175] width 39 height 4
click at [125, 197] on div "Context Queue: [Test] All Priority: 1 Customer Name: [PHONE_NUMBER] Phone: [PHO…" at bounding box center [169, 147] width 141 height 218
click at [339, 174] on div "Back to Dashboard Change Sender ID Customers Technicians Select a contact Outbo…" at bounding box center [365, 135] width 245 height 246
click at [447, 3] on icon at bounding box center [444, 6] width 6 height 6
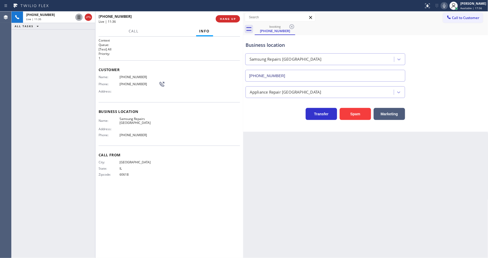
click at [445, 4] on icon at bounding box center [444, 6] width 3 height 4
click at [447, 4] on icon at bounding box center [444, 6] width 6 height 6
click at [445, 4] on icon at bounding box center [444, 6] width 3 height 4
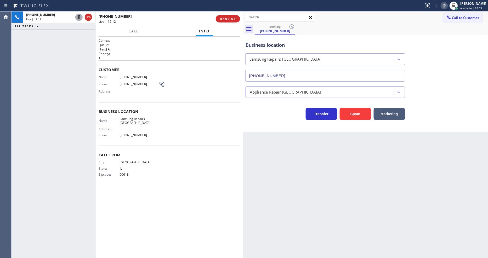
click at [447, 4] on icon at bounding box center [444, 6] width 6 height 6
drag, startPoint x: 386, startPoint y: 183, endPoint x: 460, endPoint y: 188, distance: 73.9
click at [386, 183] on div "Back to Dashboard Change Sender ID Customers Technicians Select a contact Outbo…" at bounding box center [365, 135] width 245 height 246
click at [135, 174] on div "Call From City: [GEOGRAPHIC_DATA]: [US_STATE] Zipcode: 60618" at bounding box center [169, 165] width 141 height 39
drag, startPoint x: 371, startPoint y: 189, endPoint x: 362, endPoint y: 191, distance: 8.8
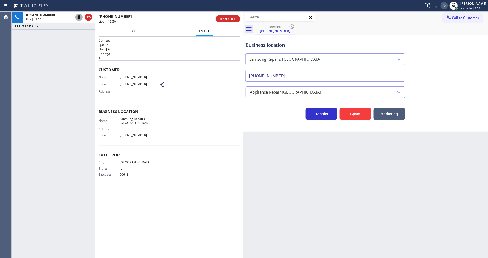
click at [371, 189] on div "Back to Dashboard Change Sender ID Customers Technicians Select a contact Outbo…" at bounding box center [365, 135] width 245 height 246
click at [223, 23] on div "[PHONE_NUMBER] Live | 12:55 HANG UP" at bounding box center [169, 19] width 141 height 14
click at [226, 21] on button "HANG UP" at bounding box center [228, 18] width 24 height 7
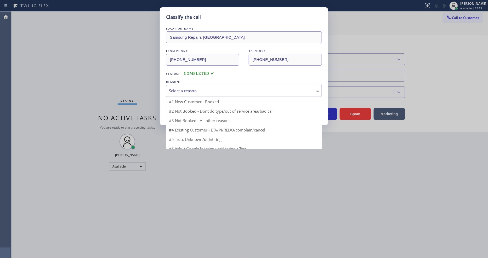
click at [212, 88] on div "Select a reason" at bounding box center [244, 91] width 150 height 6
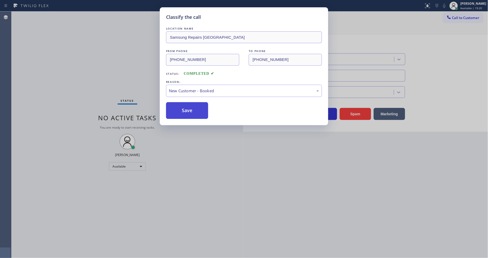
click at [187, 114] on button "Save" at bounding box center [187, 110] width 42 height 17
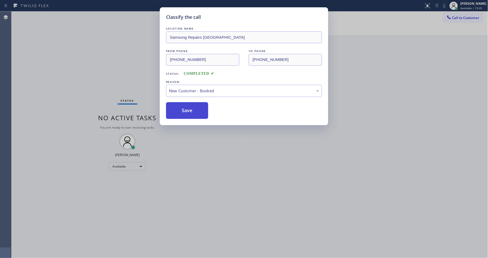
click at [187, 114] on button "Save" at bounding box center [187, 110] width 42 height 17
drag, startPoint x: 187, startPoint y: 114, endPoint x: 191, endPoint y: 103, distance: 11.4
click at [187, 113] on button "Save" at bounding box center [187, 110] width 42 height 17
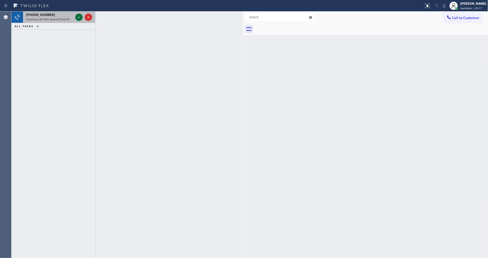
click at [78, 14] on icon at bounding box center [79, 17] width 6 height 6
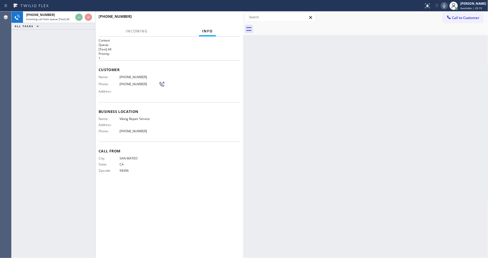
click at [172, 148] on span "Call From" at bounding box center [169, 150] width 141 height 5
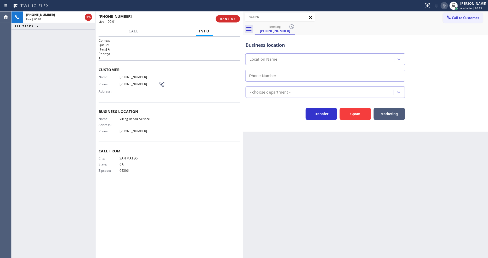
type input "[PHONE_NUMBER]"
drag, startPoint x: 177, startPoint y: 43, endPoint x: 168, endPoint y: 84, distance: 41.8
click at [177, 43] on h2 "Queue:" at bounding box center [169, 45] width 141 height 4
click at [140, 117] on span "Viking Repair Service" at bounding box center [138, 119] width 39 height 4
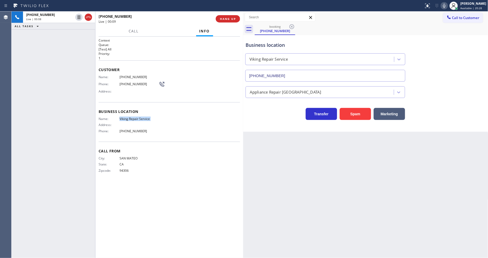
click at [140, 117] on span "Viking Repair Service" at bounding box center [138, 119] width 39 height 4
click at [161, 127] on div "Name: Viking Repair Service Address: Phone: [PHONE_NUMBER]" at bounding box center [169, 126] width 141 height 18
click at [374, 176] on div "Back to Dashboard Change Sender ID Customers Technicians Select a contact Outbo…" at bounding box center [365, 135] width 245 height 246
drag, startPoint x: 147, startPoint y: 165, endPoint x: 165, endPoint y: 233, distance: 70.8
click at [147, 164] on span "CA" at bounding box center [138, 164] width 39 height 4
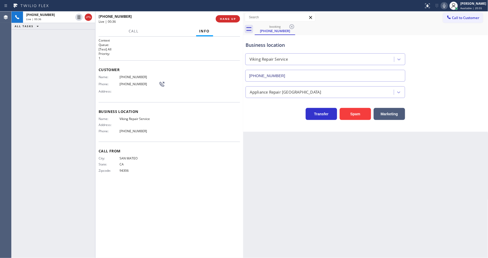
click at [48, 177] on div "[PHONE_NUMBER] Live | 00:36 ALL TASKS ALL TASKS ACTIVE TASKS TASKS IN WRAP UP" at bounding box center [54, 135] width 84 height 246
click at [233, 20] on span "HANG UP" at bounding box center [228, 19] width 16 height 4
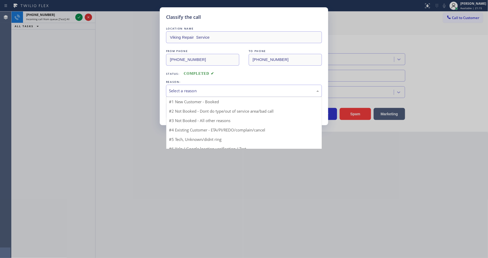
click at [205, 90] on div "Select a reason" at bounding box center [244, 91] width 150 height 6
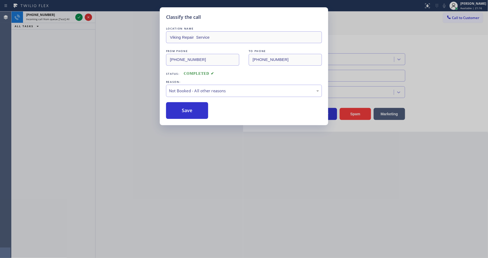
click at [194, 108] on button "Save" at bounding box center [187, 110] width 42 height 17
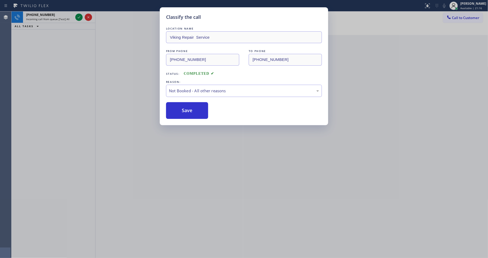
click at [79, 18] on icon at bounding box center [79, 17] width 6 height 6
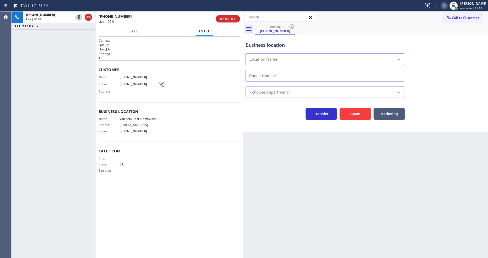
type input "[PHONE_NUMBER]"
drag, startPoint x: 320, startPoint y: 206, endPoint x: 289, endPoint y: 190, distance: 35.7
click at [320, 206] on div "Back to Dashboard Change Sender ID Customers Technicians Select a contact Outbo…" at bounding box center [365, 135] width 245 height 246
click at [134, 118] on span "Valencia Best Electricians" at bounding box center [138, 119] width 39 height 4
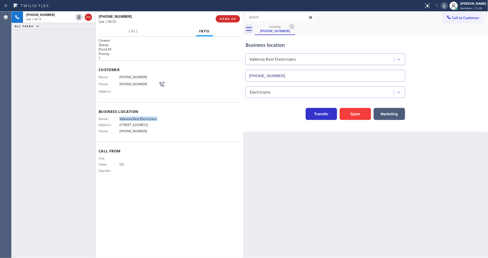
click at [134, 118] on span "Valencia Best Electricians" at bounding box center [138, 119] width 39 height 4
click at [128, 75] on span "[PHONE_NUMBER]" at bounding box center [138, 77] width 39 height 4
click at [79, 19] on icon at bounding box center [79, 17] width 6 height 6
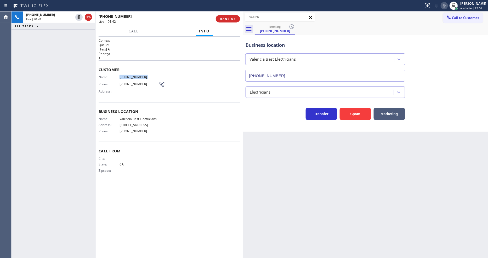
click at [447, 7] on icon at bounding box center [444, 6] width 6 height 6
click at [356, 206] on div "Back to Dashboard Change Sender ID Customers Technicians Select a contact Outbo…" at bounding box center [365, 135] width 245 height 246
click at [124, 77] on span "[PHONE_NUMBER]" at bounding box center [138, 77] width 39 height 4
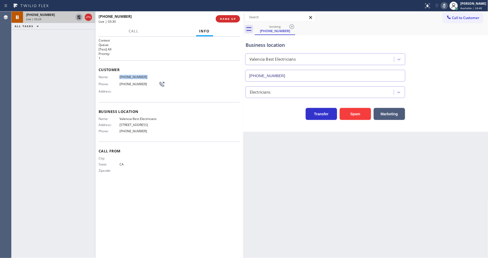
click at [79, 14] on icon at bounding box center [79, 17] width 6 height 6
click at [447, 7] on icon at bounding box center [444, 6] width 6 height 6
click at [447, 6] on icon at bounding box center [444, 6] width 6 height 6
click at [447, 5] on icon at bounding box center [444, 6] width 6 height 6
click at [332, 157] on div "Back to Dashboard Change Sender ID Customers Technicians Select a contact Outbo…" at bounding box center [365, 135] width 245 height 246
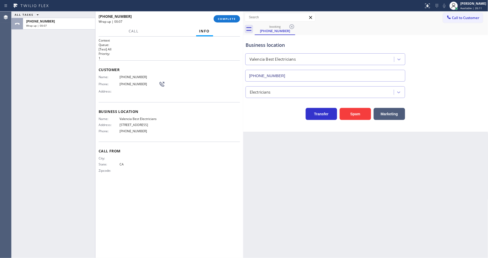
click at [114, 54] on h2 "Priority:" at bounding box center [169, 53] width 141 height 4
click at [225, 16] on button "COMPLETE" at bounding box center [227, 18] width 26 height 7
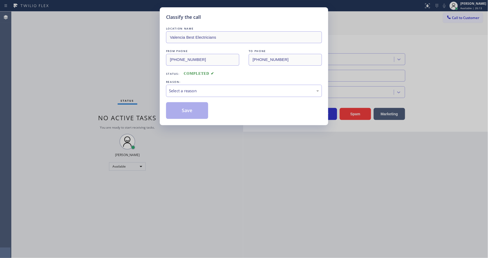
click at [176, 88] on div "Select a reason" at bounding box center [244, 91] width 150 height 6
click at [176, 105] on button "Save" at bounding box center [187, 110] width 42 height 17
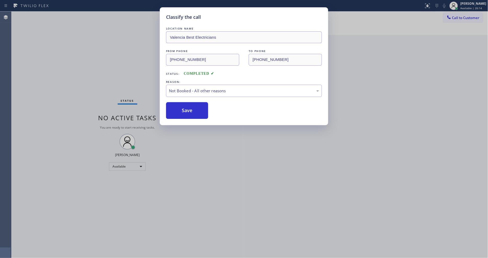
click at [176, 105] on button "Save" at bounding box center [187, 110] width 42 height 17
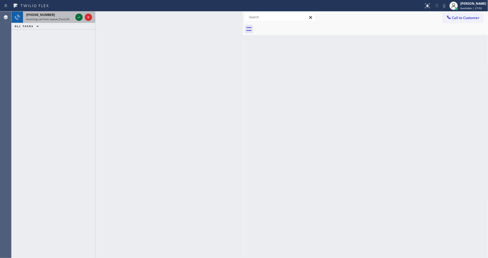
click at [78, 16] on icon at bounding box center [79, 17] width 6 height 6
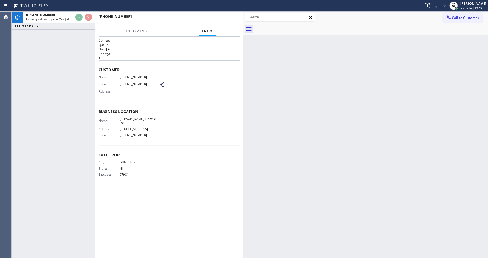
click at [191, 43] on h2 "Queue:" at bounding box center [169, 45] width 141 height 4
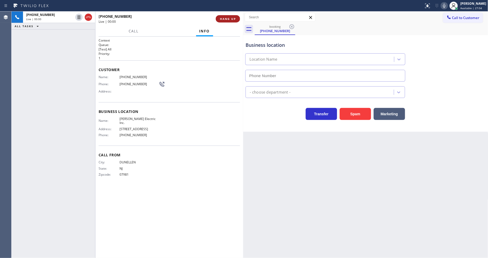
type input "[PHONE_NUMBER]"
click at [226, 18] on span "HANG UP" at bounding box center [228, 19] width 16 height 4
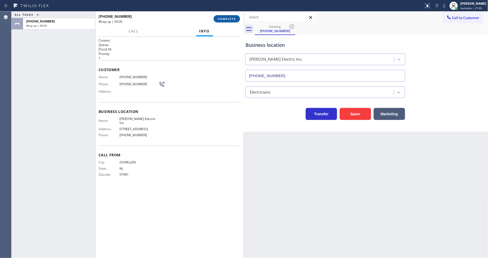
click at [226, 18] on span "COMPLETE" at bounding box center [227, 19] width 18 height 4
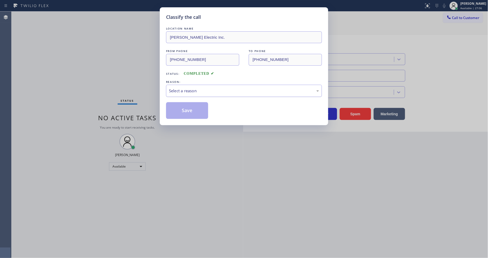
drag, startPoint x: 196, startPoint y: 84, endPoint x: 198, endPoint y: 94, distance: 9.4
click at [196, 85] on div "Select a reason" at bounding box center [244, 91] width 156 height 12
click at [195, 107] on button "Save" at bounding box center [187, 110] width 42 height 17
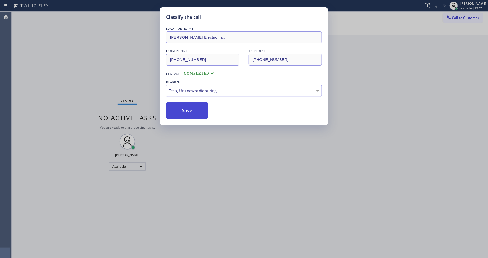
click at [195, 107] on button "Save" at bounding box center [187, 110] width 42 height 17
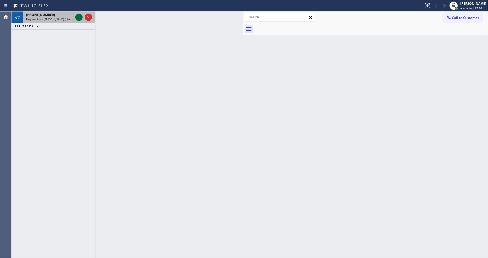
click at [79, 18] on icon at bounding box center [79, 17] width 3 height 2
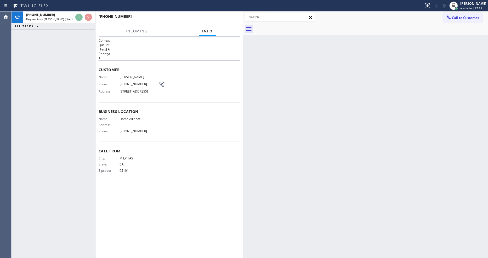
click at [89, 70] on div "[PHONE_NUMBER] Request from [PERSON_NAME] (direct) ALL TASKS ALL TASKS ACTIVE T…" at bounding box center [54, 135] width 84 height 246
click at [214, 52] on h2 "Priority:" at bounding box center [169, 53] width 141 height 4
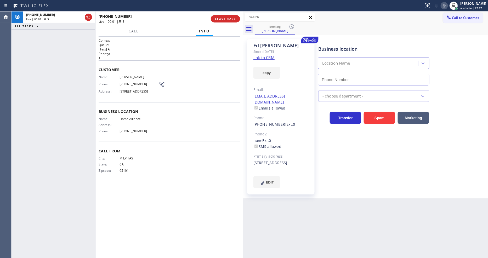
type input "[PHONE_NUMBER]"
click at [259, 57] on link "link to CRM" at bounding box center [263, 57] width 21 height 5
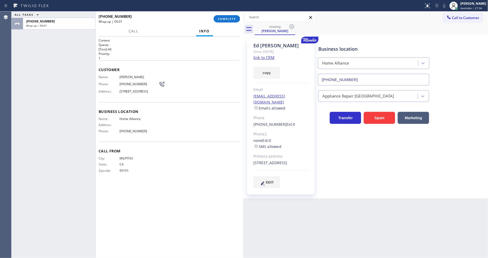
click at [226, 18] on span "COMPLETE" at bounding box center [227, 19] width 18 height 4
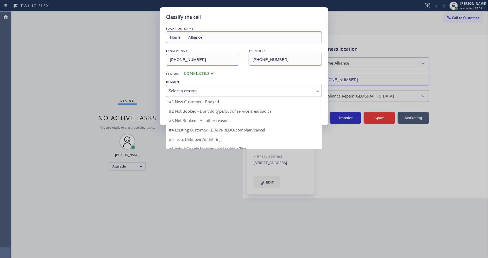
click at [185, 91] on div "Select a reason" at bounding box center [244, 91] width 150 height 6
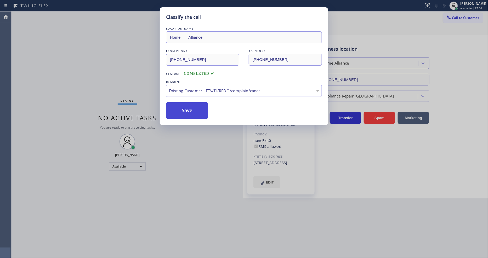
click at [186, 108] on button "Save" at bounding box center [187, 110] width 42 height 17
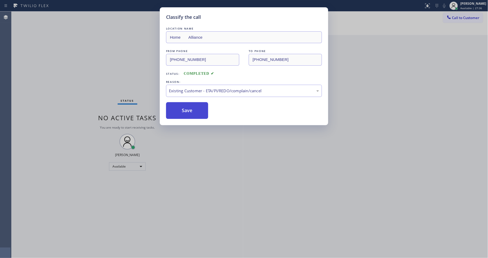
click at [186, 108] on button "Save" at bounding box center [187, 110] width 42 height 17
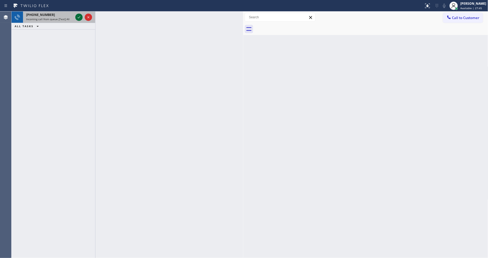
click at [79, 16] on icon at bounding box center [79, 17] width 6 height 6
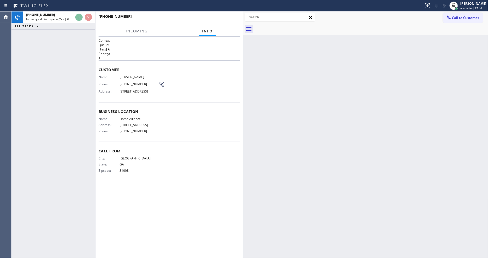
click at [139, 181] on div "Call From City: [GEOGRAPHIC_DATA]: [US_STATE] Zipcode: 31008" at bounding box center [169, 161] width 141 height 39
click at [227, 18] on span "HANG UP" at bounding box center [228, 19] width 16 height 4
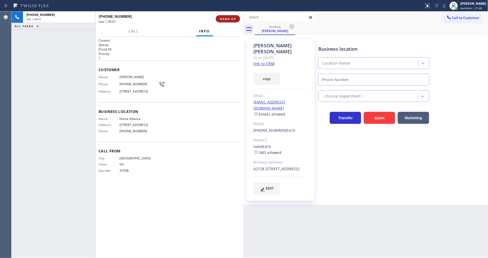
click at [227, 18] on span "HANG UP" at bounding box center [228, 19] width 16 height 4
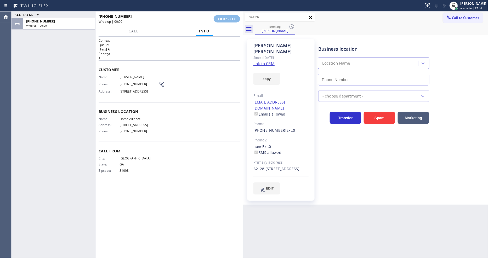
type input "[PHONE_NUMBER]"
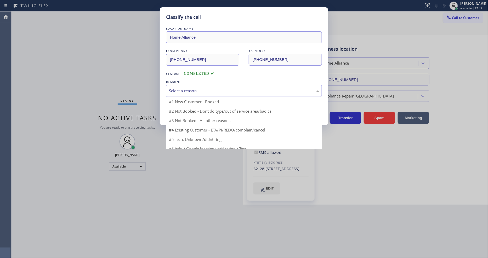
click at [187, 85] on div "Select a reason" at bounding box center [244, 91] width 156 height 12
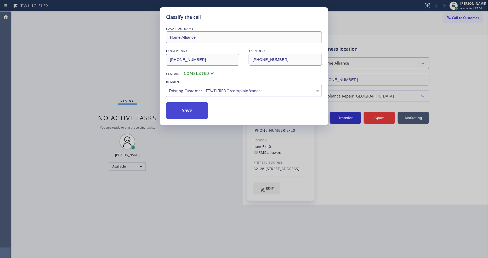
click at [187, 107] on button "Save" at bounding box center [187, 110] width 42 height 17
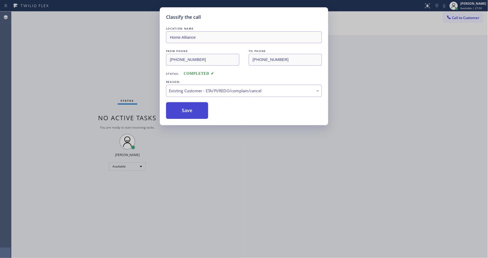
click at [187, 107] on button "Save" at bounding box center [187, 110] width 42 height 17
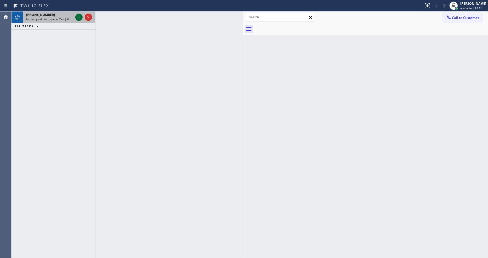
click at [78, 18] on icon at bounding box center [79, 17] width 3 height 2
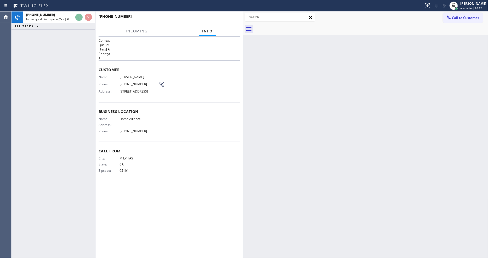
click at [71, 72] on div "[PHONE_NUMBER] Incoming call from queue [Test] All ALL TASKS ALL TASKS ACTIVE T…" at bounding box center [54, 135] width 84 height 246
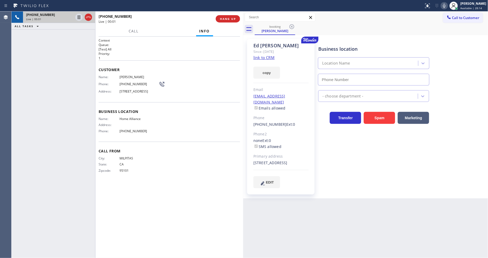
type input "[PHONE_NUMBER]"
click at [445, 7] on icon at bounding box center [444, 6] width 6 height 6
click at [446, 7] on icon at bounding box center [444, 6] width 6 height 6
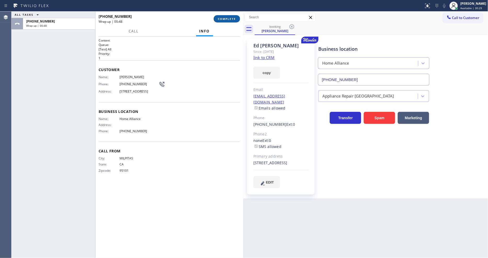
click at [231, 20] on button "COMPLETE" at bounding box center [227, 18] width 26 height 7
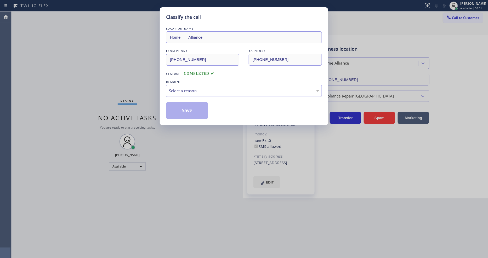
click at [200, 88] on div "Select a reason" at bounding box center [244, 91] width 150 height 6
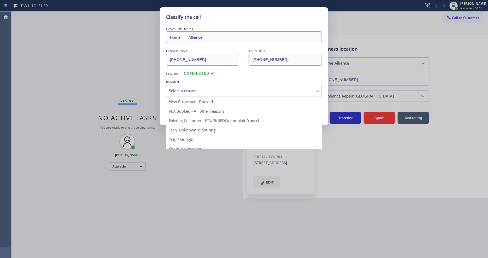
drag, startPoint x: 190, startPoint y: 121, endPoint x: 190, endPoint y: 106, distance: 14.1
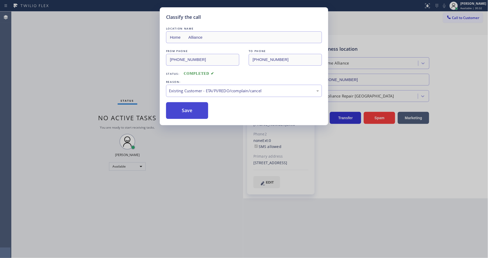
click at [190, 106] on button "Save" at bounding box center [187, 110] width 42 height 17
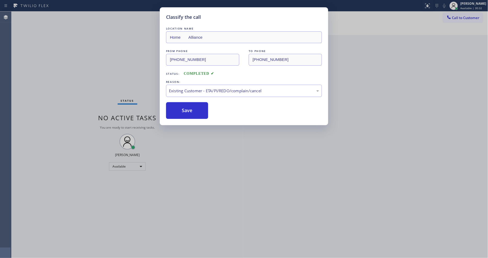
drag, startPoint x: 190, startPoint y: 106, endPoint x: 174, endPoint y: 220, distance: 115.1
click at [190, 112] on button "Save" at bounding box center [187, 110] width 42 height 17
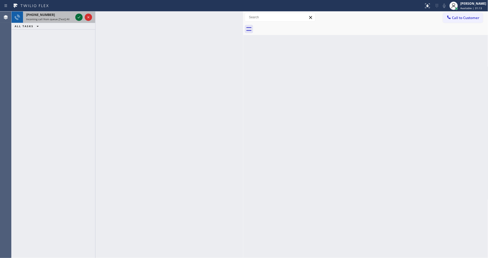
click at [80, 17] on icon at bounding box center [79, 17] width 6 height 6
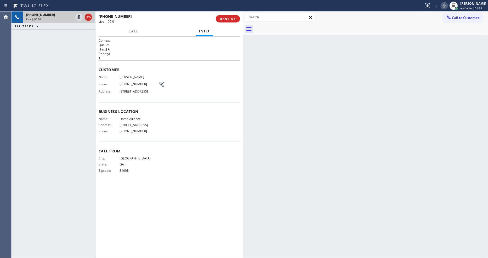
click at [222, 19] on span "HANG UP" at bounding box center [228, 19] width 16 height 4
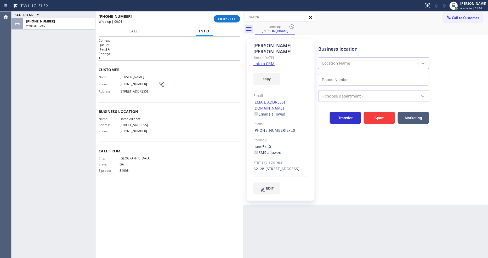
type input "[PHONE_NUMBER]"
click at [226, 15] on button "COMPLETE" at bounding box center [227, 18] width 26 height 7
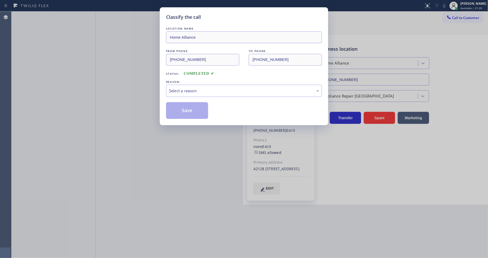
click at [196, 88] on div "Select a reason" at bounding box center [244, 91] width 150 height 6
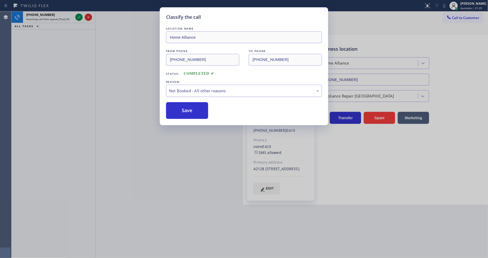
click at [189, 108] on button "Save" at bounding box center [187, 110] width 42 height 17
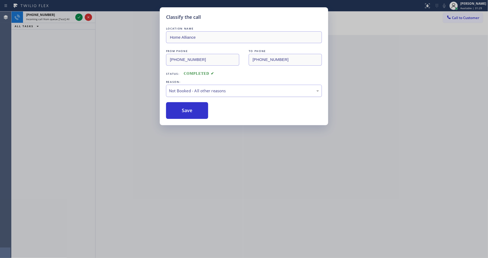
click at [189, 108] on button "Save" at bounding box center [187, 110] width 42 height 17
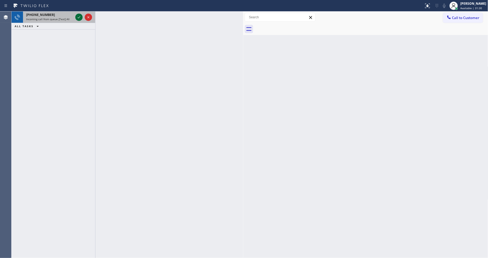
click at [75, 16] on div at bounding box center [78, 17] width 7 height 6
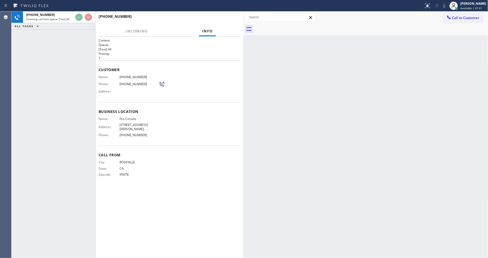
click at [55, 72] on div "[PHONE_NUMBER] Incoming call from queue [Test] All ALL TASKS ALL TASKS ACTIVE T…" at bounding box center [54, 135] width 84 height 246
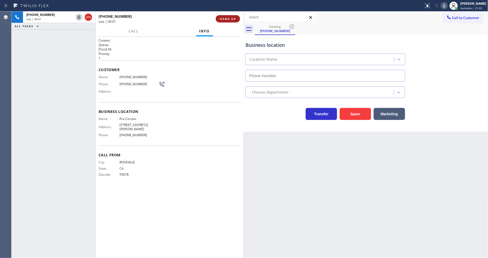
type input "[PHONE_NUMBER]"
click at [225, 16] on button "HANG UP" at bounding box center [228, 18] width 24 height 7
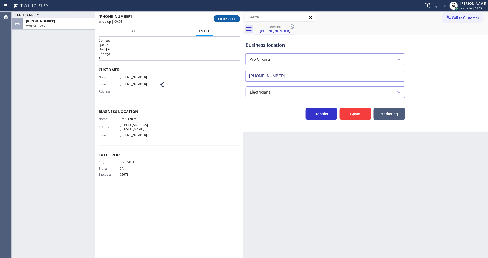
click at [226, 17] on span "COMPLETE" at bounding box center [227, 19] width 18 height 4
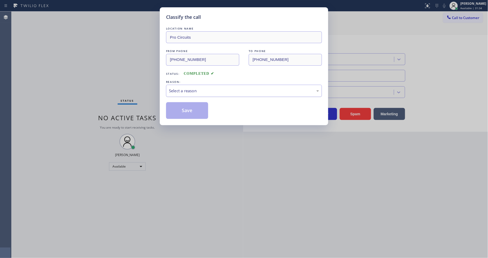
click at [187, 92] on div "Select a reason" at bounding box center [244, 91] width 150 height 6
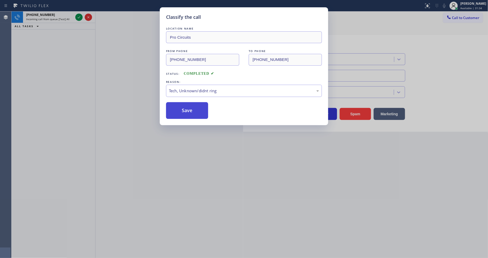
click at [187, 107] on button "Save" at bounding box center [187, 110] width 42 height 17
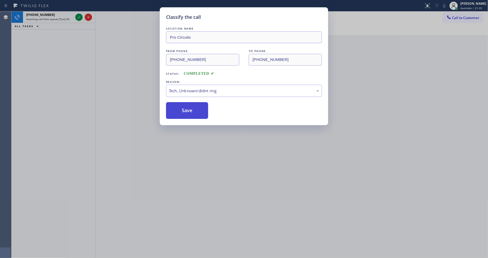
click at [187, 107] on button "Save" at bounding box center [187, 110] width 42 height 17
drag, startPoint x: 187, startPoint y: 107, endPoint x: 192, endPoint y: 105, distance: 4.9
click at [188, 106] on button "Save" at bounding box center [187, 110] width 42 height 17
click at [75, 18] on div at bounding box center [78, 17] width 7 height 6
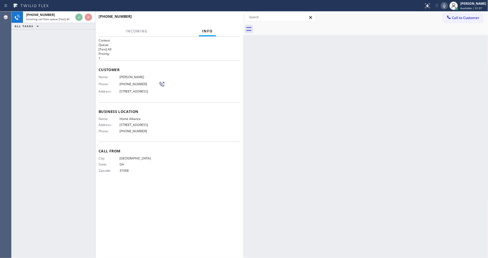
click at [223, 19] on div at bounding box center [168, 21] width 138 height 4
click at [227, 21] on button "HANG UP" at bounding box center [228, 18] width 24 height 7
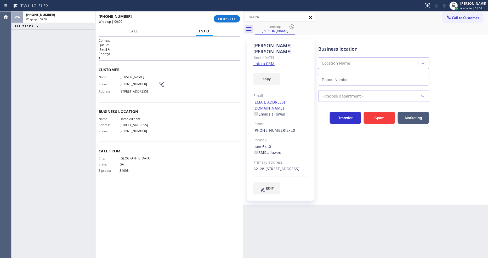
type input "[PHONE_NUMBER]"
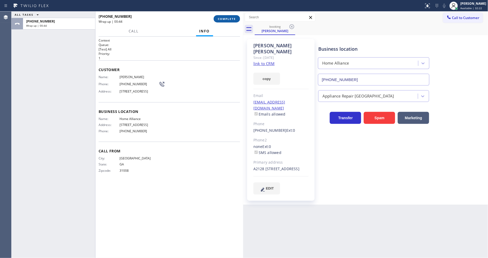
click at [230, 17] on span "COMPLETE" at bounding box center [227, 19] width 18 height 4
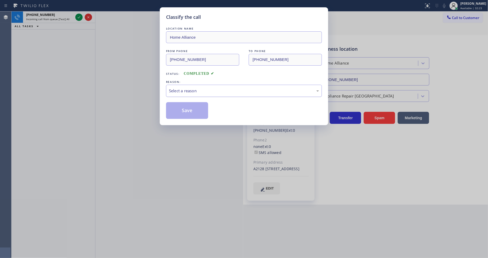
click at [199, 88] on div "Select a reason" at bounding box center [244, 91] width 150 height 6
click at [194, 105] on button "Save" at bounding box center [187, 110] width 42 height 17
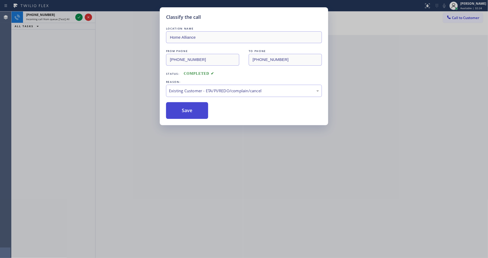
click at [194, 105] on button "Save" at bounding box center [187, 110] width 42 height 17
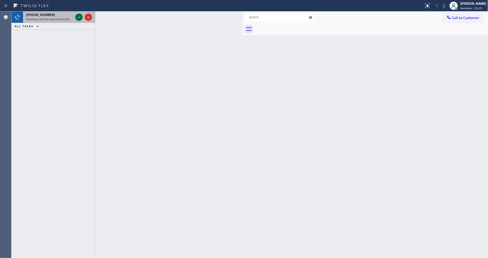
click at [78, 17] on icon at bounding box center [79, 17] width 6 height 6
click at [79, 18] on icon at bounding box center [79, 17] width 3 height 2
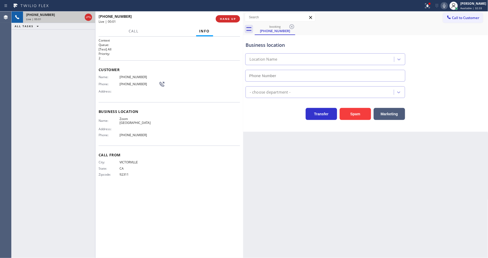
type input "[PHONE_NUMBER]"
click at [113, 103] on div "Business location Name: Zoom Electricians Cathedral City Address: Phone: [PHONE…" at bounding box center [169, 124] width 141 height 44
drag, startPoint x: 93, startPoint y: 54, endPoint x: 181, endPoint y: 35, distance: 90.3
click at [93, 54] on div "[PHONE_NUMBER] Live | 00:07 ALL TASKS ALL TASKS ACTIVE TASKS TASKS IN WRAP UP" at bounding box center [54, 135] width 84 height 246
click at [227, 20] on span "HANG UP" at bounding box center [228, 19] width 16 height 4
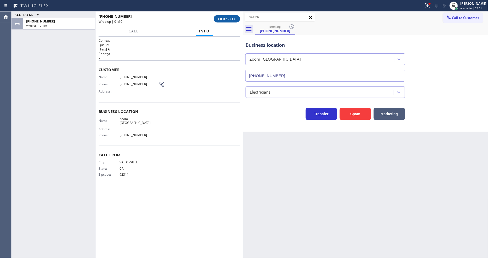
click at [224, 19] on span "COMPLETE" at bounding box center [227, 19] width 18 height 4
click at [198, 91] on div "Name: [PHONE_NUMBER] Phone: [PHONE_NUMBER] Address:" at bounding box center [169, 85] width 141 height 21
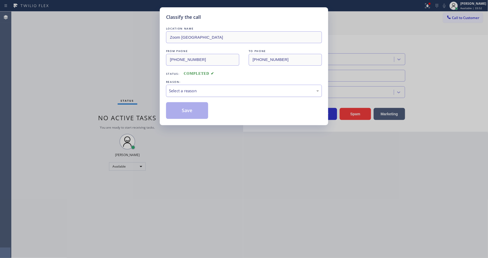
click at [198, 91] on div "Select a reason" at bounding box center [244, 91] width 150 height 6
click at [198, 109] on button "Save" at bounding box center [187, 110] width 42 height 17
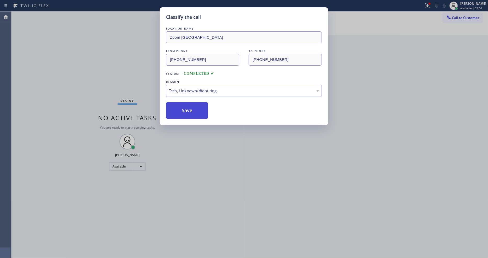
click at [198, 109] on button "Save" at bounding box center [187, 110] width 42 height 17
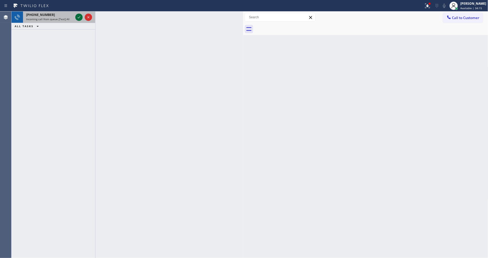
click at [77, 17] on icon at bounding box center [79, 17] width 6 height 6
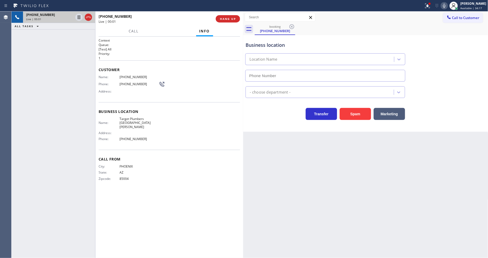
type input "[PHONE_NUMBER]"
click at [230, 18] on span "HANG UP" at bounding box center [228, 19] width 16 height 4
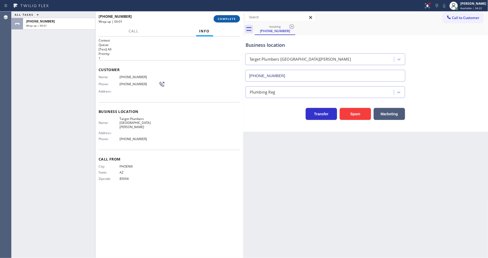
click at [234, 17] on span "COMPLETE" at bounding box center [227, 19] width 18 height 4
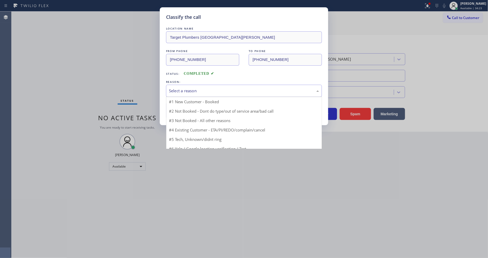
click at [208, 89] on div "Select a reason" at bounding box center [244, 91] width 150 height 6
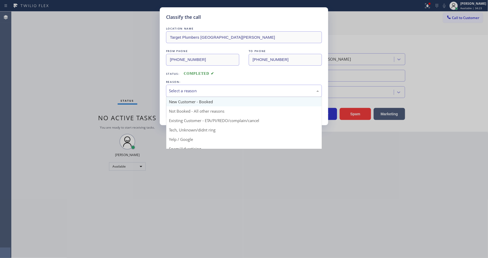
scroll to position [33, 0]
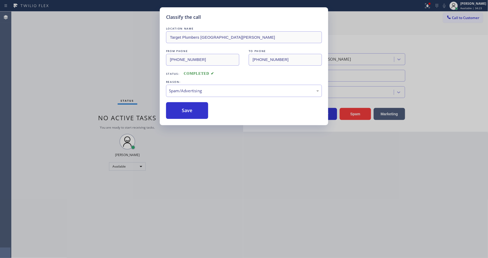
click at [202, 100] on div "LOCATION NAME Target Plumbers Santa [PERSON_NAME] FROM PHONE [PHONE_NUMBER] TO …" at bounding box center [244, 72] width 156 height 93
drag, startPoint x: 202, startPoint y: 100, endPoint x: 200, endPoint y: 107, distance: 7.8
click at [202, 101] on div "LOCATION NAME Target Plumbers Santa [PERSON_NAME] FROM PHONE [PHONE_NUMBER] TO …" at bounding box center [244, 72] width 156 height 93
click at [200, 105] on button "Save" at bounding box center [187, 110] width 42 height 17
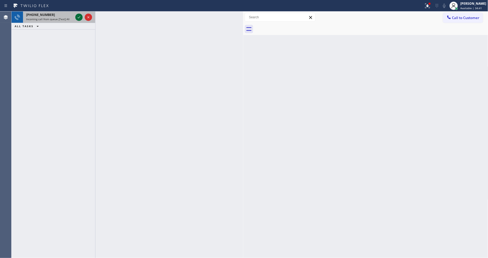
click at [80, 16] on icon at bounding box center [79, 17] width 3 height 2
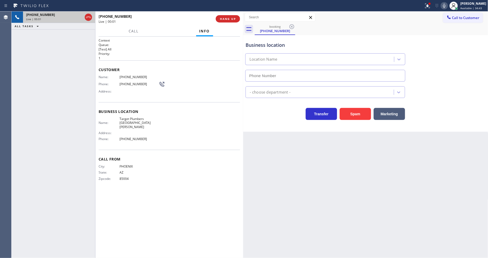
type input "[PHONE_NUMBER]"
click at [226, 19] on span "HANG UP" at bounding box center [228, 19] width 16 height 4
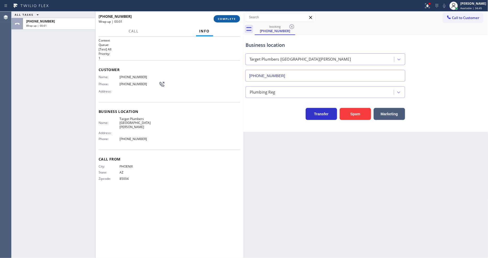
click at [230, 21] on button "COMPLETE" at bounding box center [227, 18] width 26 height 7
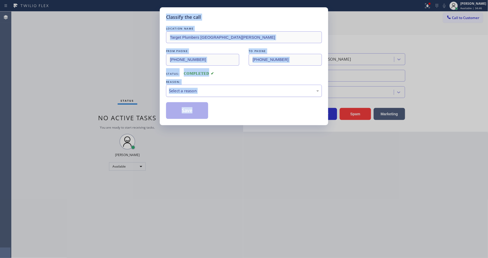
click at [199, 88] on div "Select a reason" at bounding box center [244, 91] width 150 height 6
click at [197, 108] on button "Save" at bounding box center [187, 110] width 42 height 17
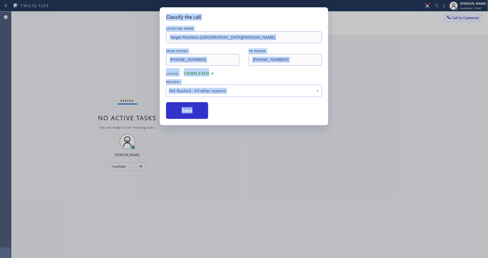
click at [197, 108] on button "Save" at bounding box center [187, 110] width 42 height 17
click at [230, 111] on div "Save" at bounding box center [244, 110] width 156 height 17
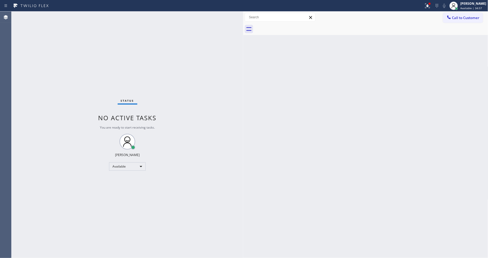
click at [66, 13] on div "Status No active tasks You are ready to start receiving tasks. [PERSON_NAME] Av…" at bounding box center [128, 135] width 232 height 246
click at [402, 205] on div "Back to Dashboard Change Sender ID Customers Technicians Select a contact Outbo…" at bounding box center [365, 135] width 245 height 246
click at [278, 195] on div "Back to Dashboard Change Sender ID Customers Technicians Select a contact Outbo…" at bounding box center [365, 135] width 245 height 246
click at [433, 6] on div at bounding box center [428, 6] width 12 height 6
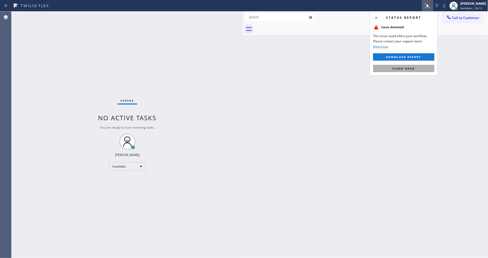
click at [420, 70] on button "Clear issue" at bounding box center [403, 68] width 61 height 7
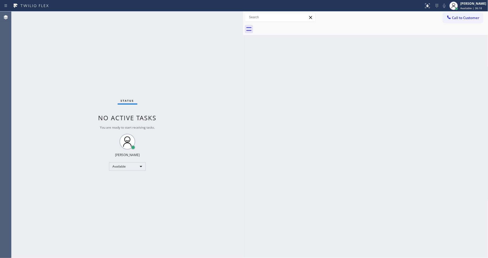
drag, startPoint x: 402, startPoint y: 179, endPoint x: 396, endPoint y: 179, distance: 6.0
click at [402, 179] on div "Back to Dashboard Change Sender ID Customers Technicians Select a contact Outbo…" at bounding box center [365, 135] width 245 height 246
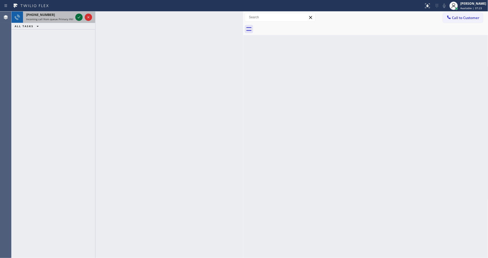
click at [77, 15] on icon at bounding box center [79, 17] width 6 height 6
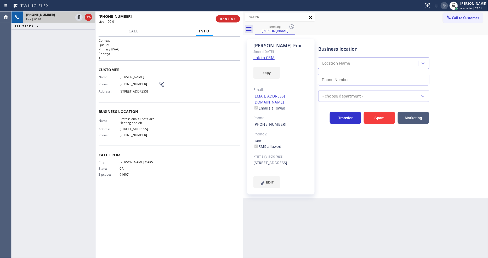
type input "[PHONE_NUMBER]"
click at [262, 58] on link "link to CRM" at bounding box center [263, 57] width 21 height 5
click at [76, 18] on icon at bounding box center [79, 17] width 6 height 6
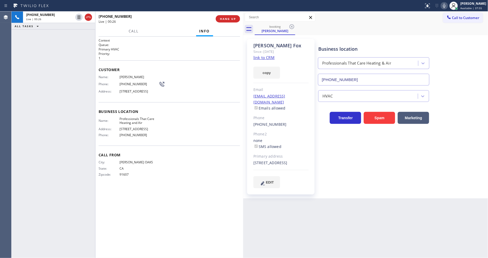
click at [446, 6] on icon at bounding box center [444, 6] width 6 height 6
click at [134, 35] on div at bounding box center [134, 35] width 16 height 1
click at [131, 30] on span "Call" at bounding box center [134, 31] width 10 height 5
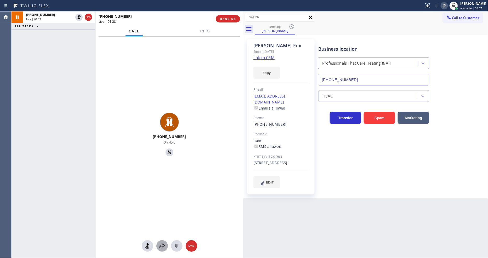
click at [164, 247] on icon at bounding box center [162, 246] width 6 height 6
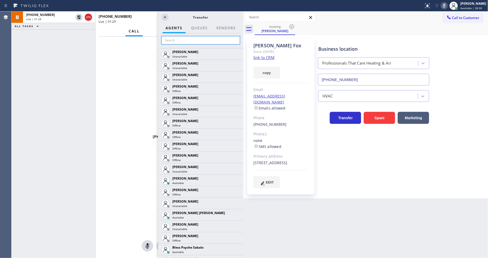
click at [190, 38] on input "text" at bounding box center [200, 40] width 79 height 8
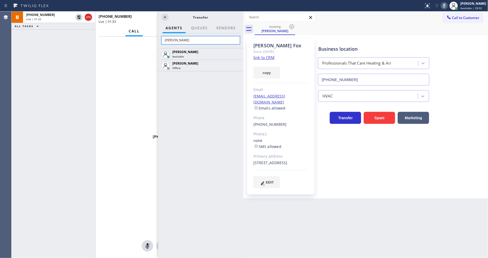
type input "[PERSON_NAME]"
click at [0, 0] on icon at bounding box center [0, 0] width 0 height 0
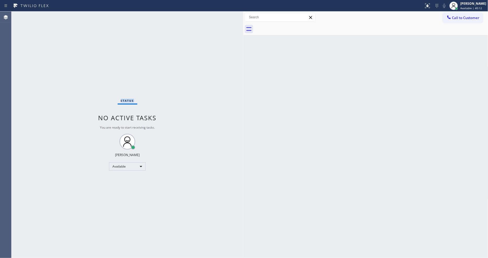
click at [77, 19] on div "Status No active tasks You are ready to start receiving tasks. [PERSON_NAME] Av…" at bounding box center [128, 135] width 232 height 246
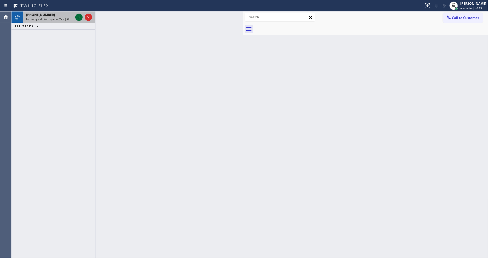
click at [77, 19] on icon at bounding box center [79, 17] width 6 height 6
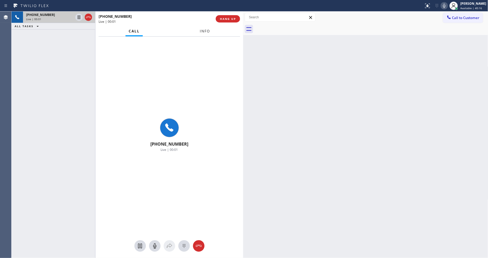
click at [211, 29] on button "Info" at bounding box center [205, 31] width 16 height 10
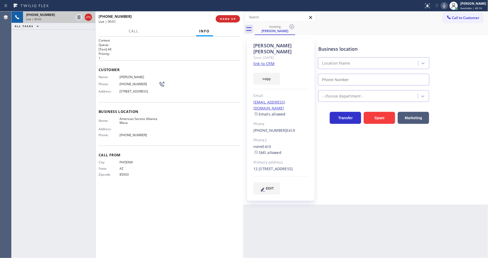
type input "[PHONE_NUMBER]"
click at [261, 61] on link "link to CRM" at bounding box center [263, 63] width 21 height 5
click at [447, 5] on icon at bounding box center [444, 6] width 6 height 6
click at [447, 8] on icon at bounding box center [444, 6] width 6 height 6
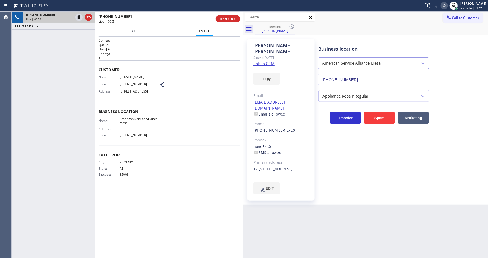
click at [446, 5] on rect at bounding box center [444, 5] width 4 height 4
click at [224, 17] on span "HANG UP" at bounding box center [228, 19] width 16 height 4
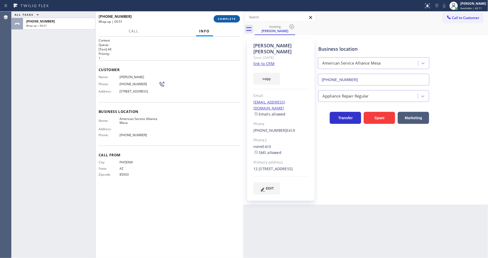
click at [219, 21] on button "COMPLETE" at bounding box center [227, 18] width 26 height 7
click at [199, 88] on div "Name: [PERSON_NAME] Phone: [PHONE_NUMBER] Address: [STREET_ADDRESS]" at bounding box center [169, 85] width 141 height 21
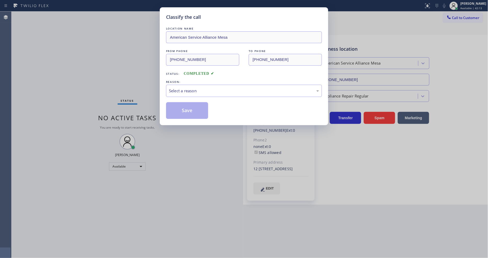
click at [199, 88] on div "Select a reason" at bounding box center [244, 91] width 150 height 6
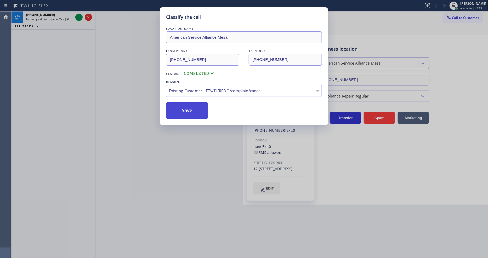
click at [190, 108] on button "Save" at bounding box center [187, 110] width 42 height 17
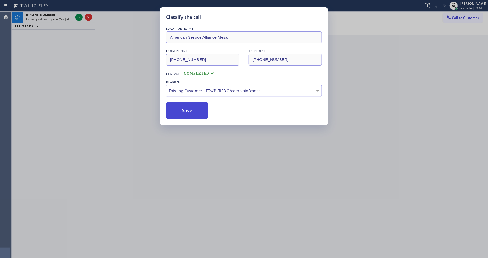
drag, startPoint x: 190, startPoint y: 108, endPoint x: 117, endPoint y: 30, distance: 106.9
click at [190, 108] on button "Save" at bounding box center [187, 110] width 42 height 17
click at [78, 17] on div "Classify the call LOCATION NAME American Service Alliance Mesa FROM PHONE [PHON…" at bounding box center [244, 129] width 488 height 258
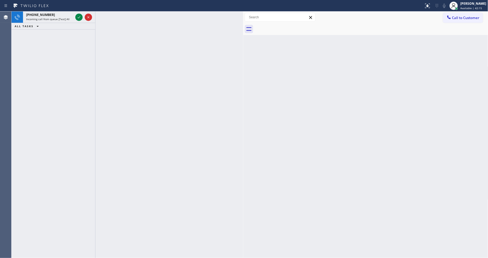
click at [79, 17] on icon at bounding box center [79, 17] width 6 height 6
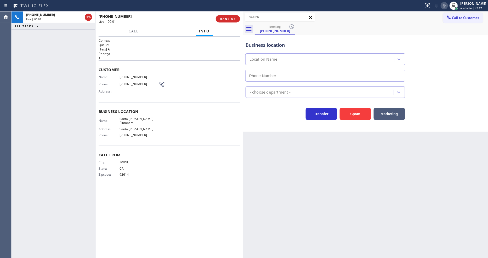
type input "[PHONE_NUMBER]"
click at [143, 117] on span "Santa [PERSON_NAME] Plumbers" at bounding box center [138, 121] width 39 height 8
click at [125, 102] on div "Business location Name: [GEOGRAPHIC_DATA][PERSON_NAME] Plumbers Address: [GEOGR…" at bounding box center [169, 124] width 141 height 44
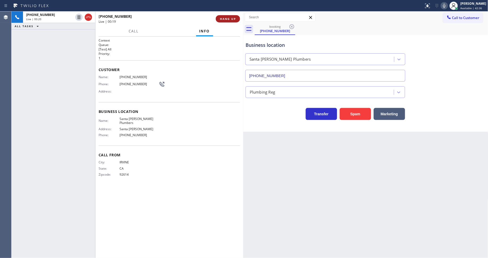
click at [222, 18] on span "HANG UP" at bounding box center [228, 19] width 16 height 4
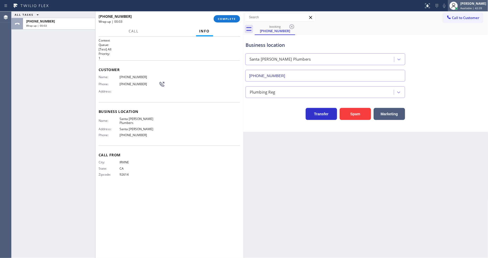
click at [467, 2] on div "[PERSON_NAME]" at bounding box center [473, 3] width 26 height 4
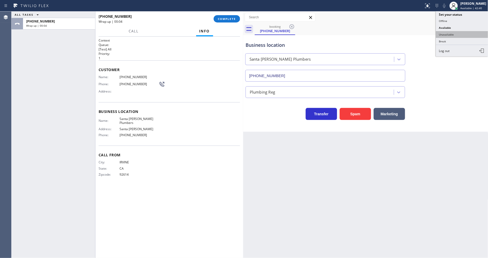
click at [457, 33] on button "Unavailable" at bounding box center [462, 34] width 52 height 7
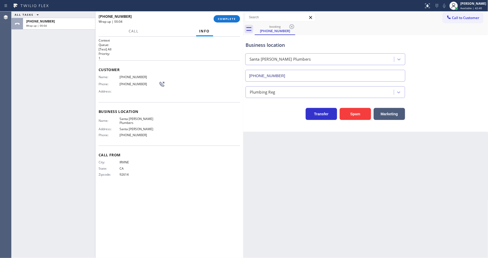
click at [226, 19] on span "COMPLETE" at bounding box center [227, 19] width 18 height 4
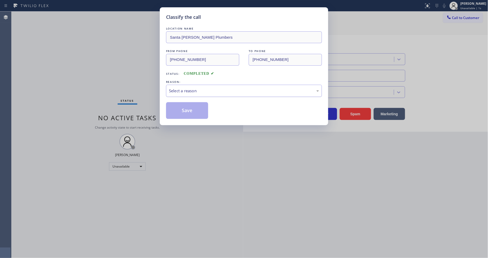
click at [193, 89] on div "Select a reason" at bounding box center [244, 91] width 150 height 6
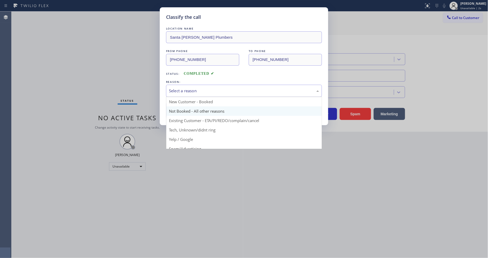
click at [187, 109] on button "Save" at bounding box center [187, 110] width 42 height 17
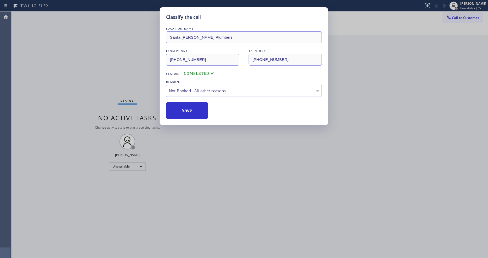
click at [187, 109] on button "Save" at bounding box center [187, 110] width 42 height 17
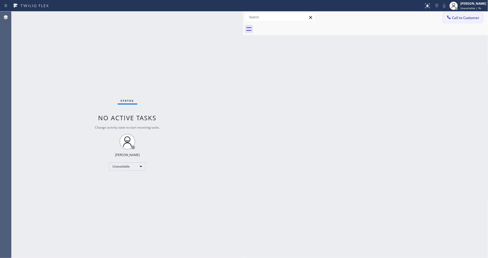
click at [450, 20] on div at bounding box center [449, 18] width 6 height 6
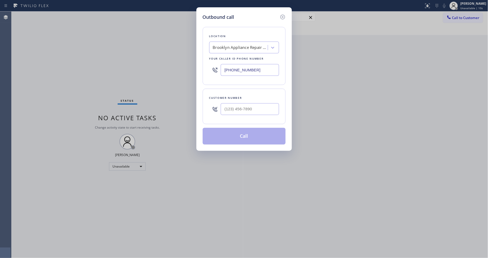
click at [235, 49] on div "Brooklyn Appliance Repair Experts" at bounding box center [239, 47] width 57 height 9
paste input "Best Brooklyn Heating and AC Repair"
type input "Best Brooklyn Heating and AC Repair"
click at [233, 59] on div "Best Brooklyn Heating and AC Repair" at bounding box center [244, 61] width 70 height 15
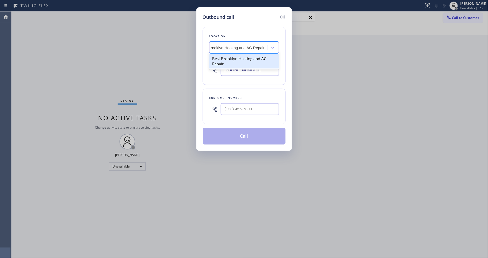
type input "[PHONE_NUMBER]"
click at [116, 69] on div "Outbound call Location Best Brooklyn Heating and AC Repair Your caller id phone…" at bounding box center [244, 129] width 488 height 258
click at [238, 107] on input "(___) ___-____" at bounding box center [250, 109] width 58 height 12
paste input "832) 782-2858"
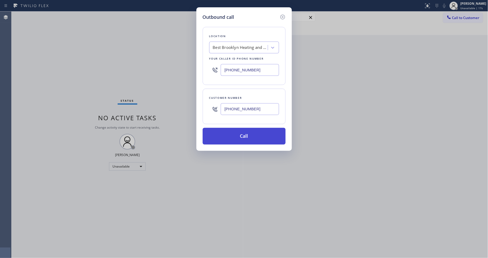
type input "[PHONE_NUMBER]"
click at [230, 137] on button "Call" at bounding box center [244, 136] width 83 height 17
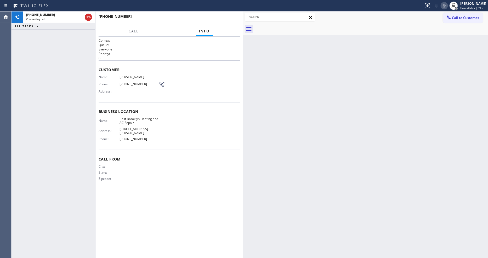
click at [237, 80] on div "Name: [PERSON_NAME] Phone: [PHONE_NUMBER] Address:" at bounding box center [169, 85] width 141 height 21
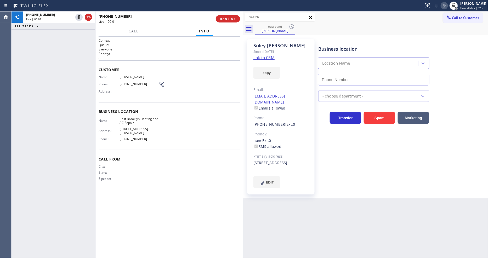
type input "[PHONE_NUMBER]"
click at [233, 20] on span "HANG UP" at bounding box center [228, 19] width 16 height 4
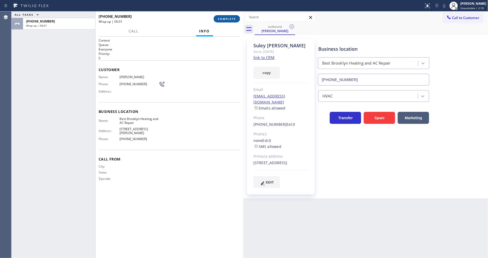
click at [233, 20] on span "COMPLETE" at bounding box center [227, 19] width 18 height 4
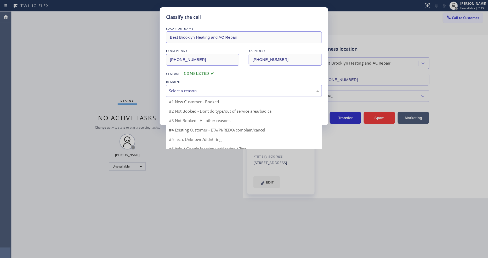
click at [210, 88] on div "Select a reason" at bounding box center [244, 91] width 150 height 6
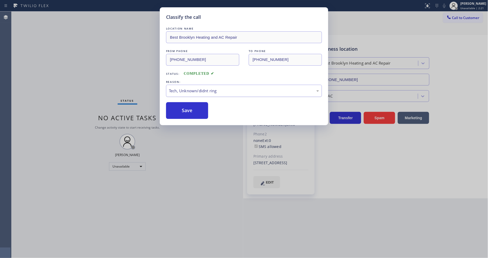
click at [195, 88] on div "Tech, Unknown/didnt ring" at bounding box center [244, 91] width 150 height 6
click at [191, 105] on button "Save" at bounding box center [187, 110] width 42 height 17
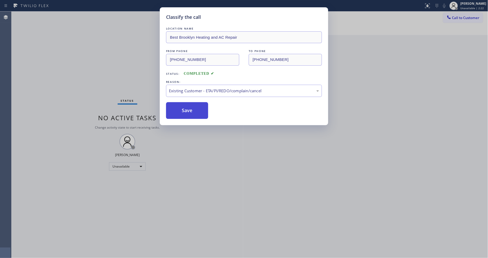
click at [191, 105] on button "Save" at bounding box center [187, 110] width 42 height 17
click at [140, 169] on div "Classify the call LOCATION NAME Best Brooklyn Heating and AC Repair FROM PHONE …" at bounding box center [244, 129] width 488 height 258
click at [136, 167] on div "Classify the call LOCATION NAME Best Brooklyn Heating and AC Repair FROM PHONE …" at bounding box center [244, 129] width 488 height 258
click at [176, 108] on div "Status No active tasks Change activity state to start receiving tasks. [PERSON_…" at bounding box center [128, 135] width 232 height 246
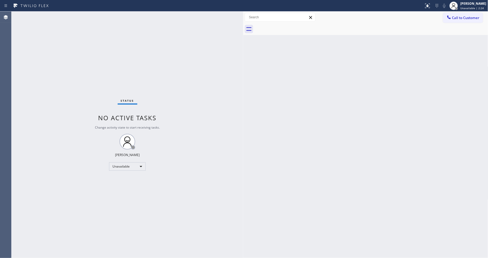
click at [176, 108] on div "Status No active tasks Change activity state to start receiving tasks. [PERSON_…" at bounding box center [128, 135] width 232 height 246
click at [125, 168] on div "Unavailable" at bounding box center [127, 166] width 37 height 8
click at [122, 180] on li "Available" at bounding box center [127, 180] width 36 height 6
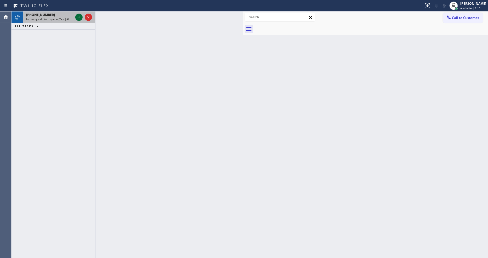
click at [79, 16] on icon at bounding box center [79, 17] width 6 height 6
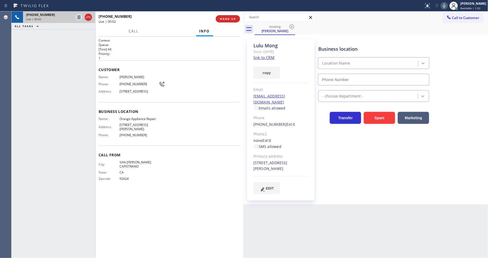
type input "[PHONE_NUMBER]"
click at [262, 59] on link "link to CRM" at bounding box center [263, 57] width 21 height 5
click at [79, 17] on icon at bounding box center [79, 17] width 6 height 6
click at [447, 5] on icon at bounding box center [444, 6] width 6 height 6
click at [78, 17] on icon at bounding box center [79, 17] width 6 height 6
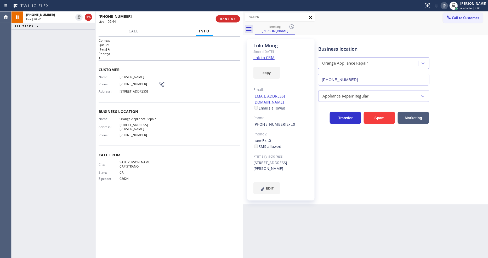
click at [445, 7] on icon at bounding box center [444, 6] width 3 height 4
click at [146, 148] on div "Call From City: [GEOGRAPHIC_DATA][PERSON_NAME] State: [US_STATE] Zipcode: 92624" at bounding box center [169, 168] width 141 height 44
click at [148, 205] on div "Context Queue: [Test] All Priority: 1 Customer Name: [PERSON_NAME] Phone: [PHON…" at bounding box center [169, 147] width 141 height 218
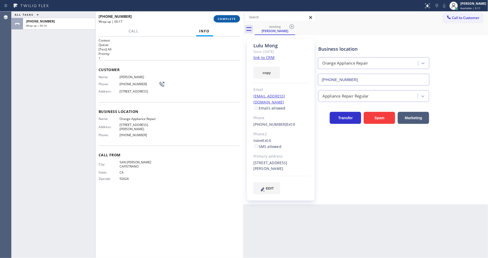
click at [238, 19] on button "COMPLETE" at bounding box center [227, 18] width 26 height 7
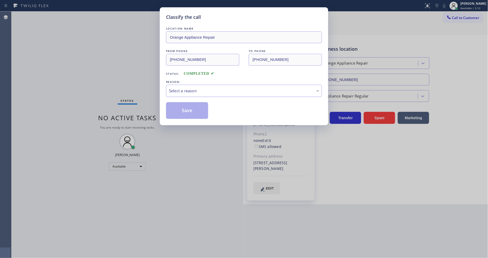
click at [193, 88] on div "Select a reason" at bounding box center [244, 91] width 150 height 6
click at [187, 111] on button "Save" at bounding box center [187, 110] width 42 height 17
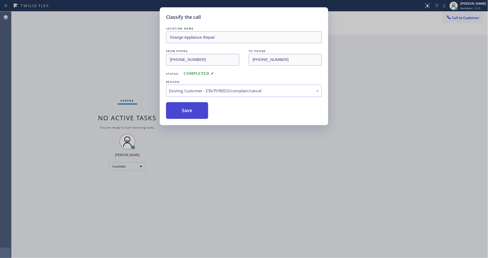
click at [187, 111] on button "Save" at bounding box center [187, 110] width 42 height 17
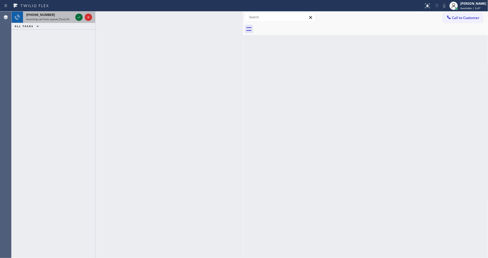
click at [80, 17] on icon at bounding box center [79, 17] width 6 height 6
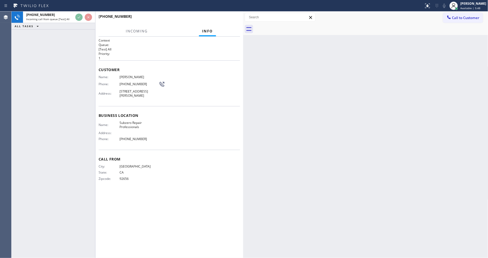
click at [194, 140] on div "Name: Subzero Repair Professionals Address: Phone: [PHONE_NUMBER]" at bounding box center [169, 132] width 141 height 22
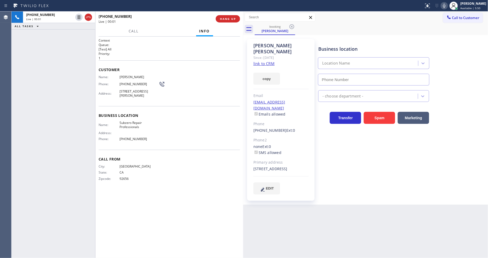
type input "[PHONE_NUMBER]"
click at [261, 61] on link "link to CRM" at bounding box center [263, 63] width 21 height 5
click at [122, 98] on div "Customer Name: [PERSON_NAME] Phone: [PHONE_NUMBER] Address: [STREET_ADDRESS]" at bounding box center [169, 83] width 141 height 46
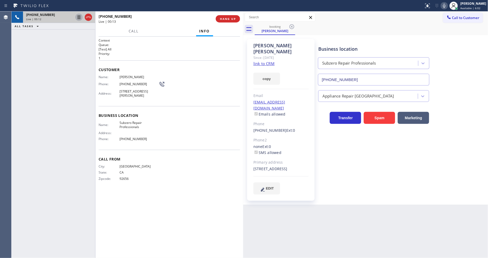
click at [78, 18] on icon at bounding box center [79, 17] width 3 height 4
click at [447, 4] on icon at bounding box center [444, 6] width 6 height 6
click at [149, 154] on div "Call From City: [GEOGRAPHIC_DATA]: [US_STATE] Zipcode: 92656" at bounding box center [169, 169] width 141 height 39
click at [78, 17] on icon at bounding box center [79, 17] width 4 height 4
click at [447, 3] on icon at bounding box center [444, 6] width 6 height 6
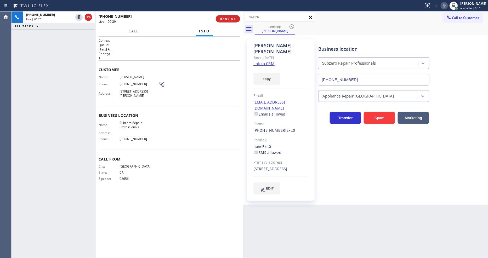
click at [261, 61] on link "link to CRM" at bounding box center [263, 63] width 21 height 5
click at [224, 20] on span "HANG UP" at bounding box center [228, 19] width 16 height 4
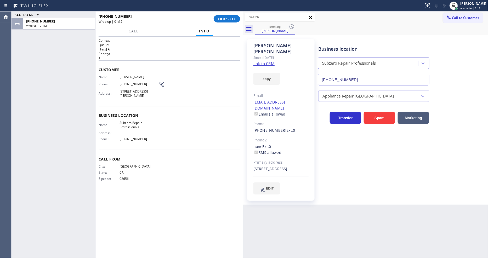
drag, startPoint x: 343, startPoint y: 183, endPoint x: 297, endPoint y: 106, distance: 89.7
click at [343, 182] on div "Business location Subzero Repair Professionals [PHONE_NUMBER] Appliance Repair …" at bounding box center [402, 116] width 170 height 153
click at [226, 19] on span "COMPLETE" at bounding box center [227, 19] width 18 height 4
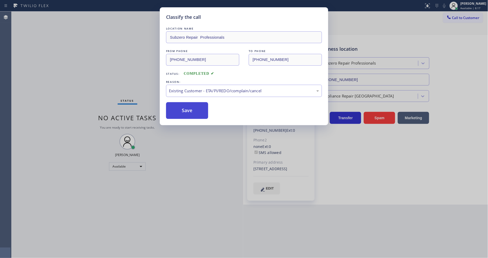
click at [187, 107] on button "Save" at bounding box center [187, 110] width 42 height 17
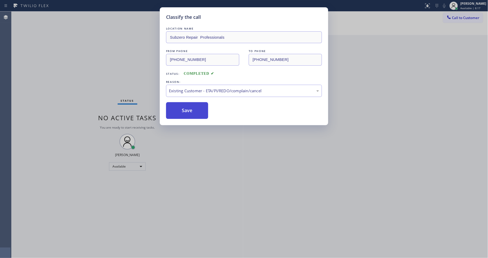
click at [187, 107] on button "Save" at bounding box center [187, 110] width 42 height 17
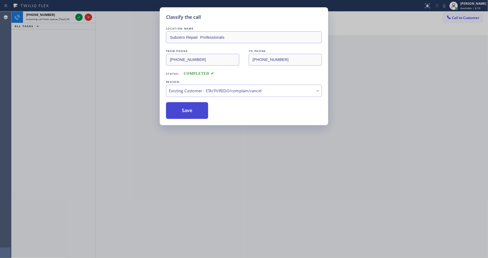
click at [187, 107] on button "Save" at bounding box center [187, 110] width 42 height 17
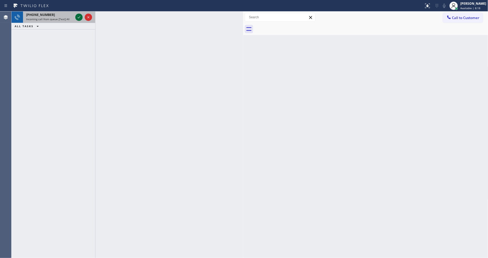
click at [77, 14] on icon at bounding box center [79, 17] width 6 height 6
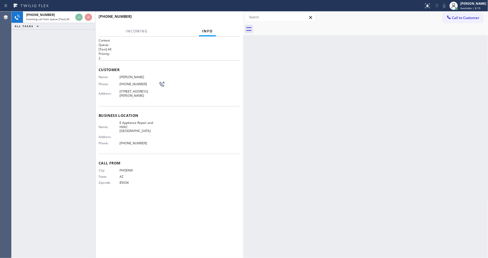
click at [71, 67] on div "[PHONE_NUMBER] Incoming call from queue [Test] All ALL TASKS ALL TASKS ACTIVE T…" at bounding box center [54, 135] width 84 height 246
click at [206, 93] on div "Name: [PERSON_NAME] Phone: [PHONE_NUMBER] Address: [STREET_ADDRESS][PERSON_NAME]" at bounding box center [169, 87] width 141 height 25
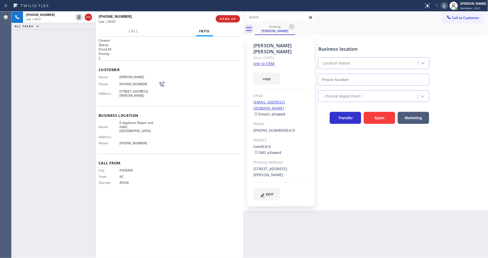
type input "[PHONE_NUMBER]"
click at [262, 61] on link "link to CRM" at bounding box center [263, 63] width 21 height 5
click at [224, 20] on span "HANG UP" at bounding box center [228, 19] width 16 height 4
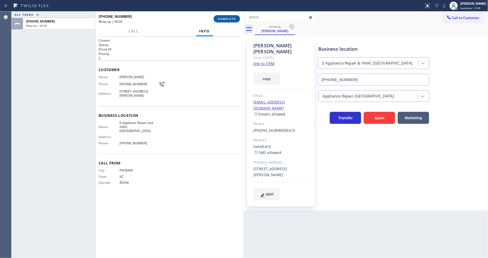
click at [224, 20] on span "COMPLETE" at bounding box center [227, 19] width 18 height 4
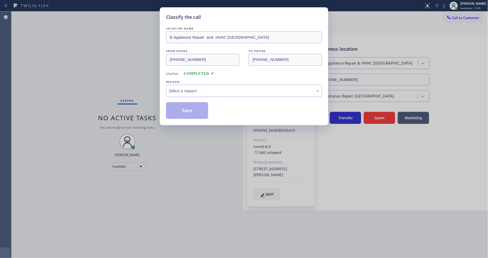
click at [197, 93] on div "Select a reason" at bounding box center [244, 91] width 156 height 12
click at [193, 108] on button "Save" at bounding box center [187, 110] width 42 height 17
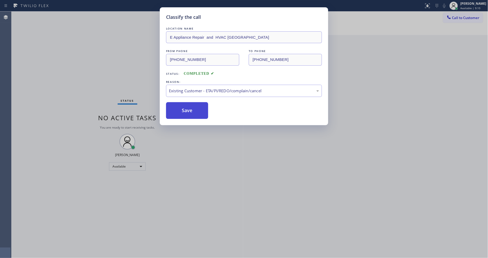
click at [193, 108] on button "Save" at bounding box center [187, 110] width 42 height 17
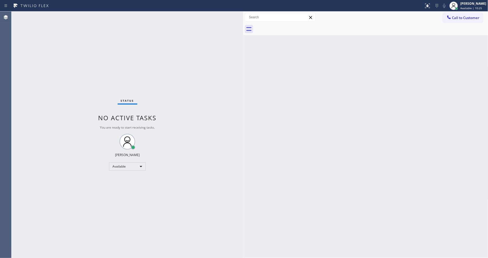
click at [110, 171] on div "Status No active tasks You are ready to start receiving tasks. [PERSON_NAME] Av…" at bounding box center [128, 135] width 232 height 246
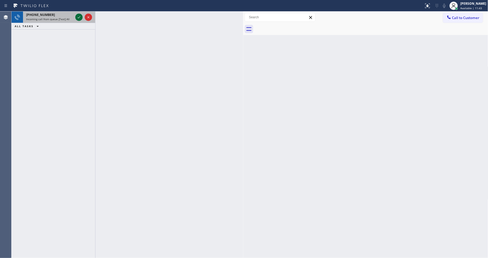
click at [78, 18] on icon at bounding box center [79, 17] width 6 height 6
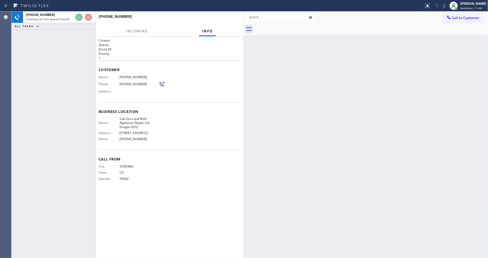
click at [192, 105] on div "Business location Name: Sub-Zero and Wolf Appliance Repair (LA Google ADS) Addr…" at bounding box center [169, 126] width 141 height 48
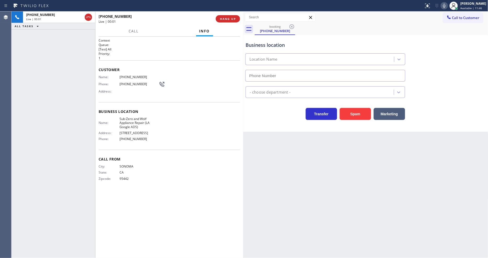
type input "[PHONE_NUMBER]"
click at [222, 19] on span "HANG UP" at bounding box center [228, 19] width 16 height 4
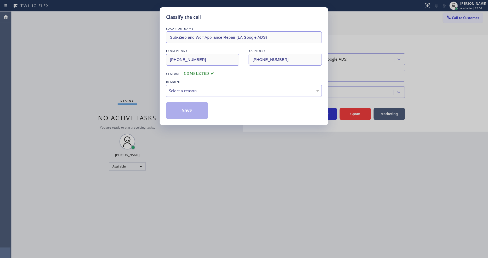
click at [191, 88] on div "Select a reason" at bounding box center [244, 91] width 150 height 6
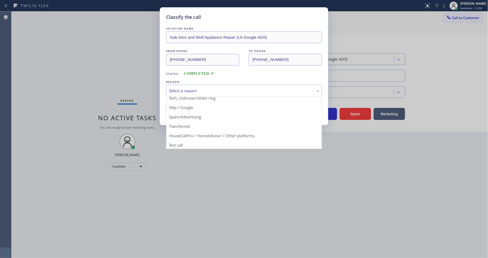
scroll to position [33, 0]
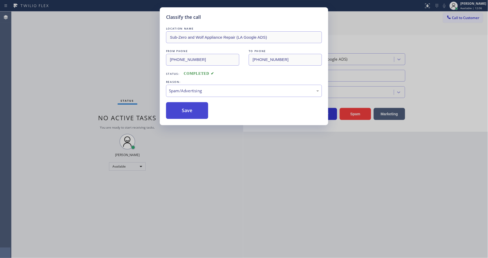
click at [195, 103] on button "Save" at bounding box center [187, 110] width 42 height 17
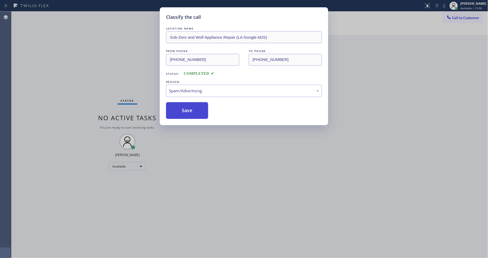
click at [195, 103] on button "Save" at bounding box center [187, 110] width 42 height 17
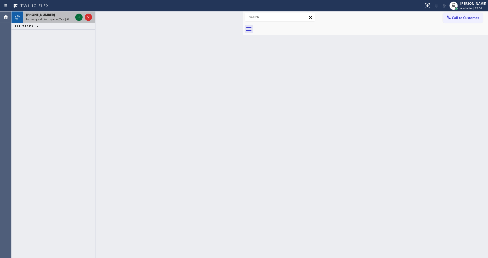
click at [80, 17] on icon at bounding box center [79, 17] width 6 height 6
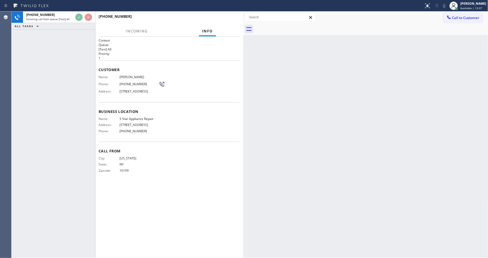
click at [194, 130] on div "Name: 5 Star Appliance Repair Address: [STREET_ADDRESS] Phone: [PHONE_NUMBER]" at bounding box center [169, 126] width 141 height 18
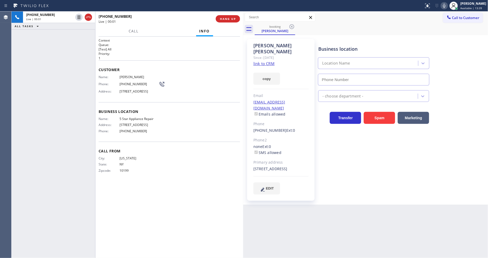
type input "[PHONE_NUMBER]"
click at [268, 61] on link "link to CRM" at bounding box center [263, 63] width 21 height 5
click at [79, 17] on icon at bounding box center [79, 17] width 6 height 6
click at [446, 5] on icon at bounding box center [444, 6] width 6 height 6
click at [99, 76] on span "Name:" at bounding box center [109, 77] width 21 height 4
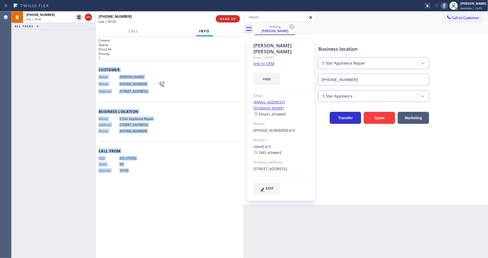
drag, startPoint x: 98, startPoint y: 67, endPoint x: 191, endPoint y: 263, distance: 216.8
click at [191, 258] on html "Status report No issues detected If you experience an issue, please download th…" at bounding box center [244, 129] width 488 height 258
click at [132, 30] on span "Call" at bounding box center [134, 31] width 10 height 5
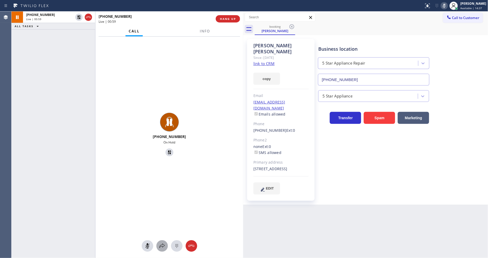
click at [160, 248] on icon at bounding box center [162, 246] width 6 height 6
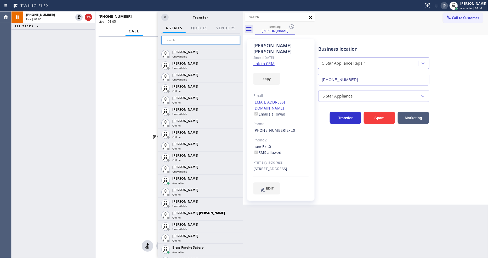
click at [200, 38] on input "text" at bounding box center [200, 40] width 79 height 8
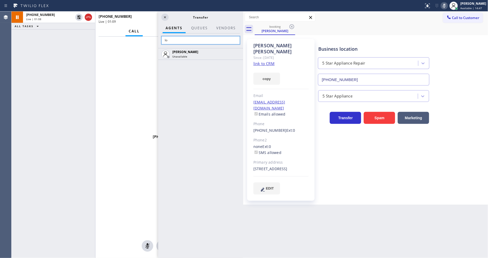
type input "l"
type input "love"
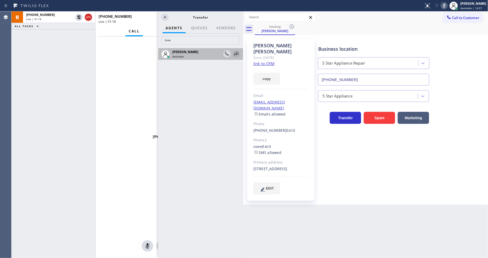
click at [234, 53] on icon at bounding box center [236, 54] width 6 height 6
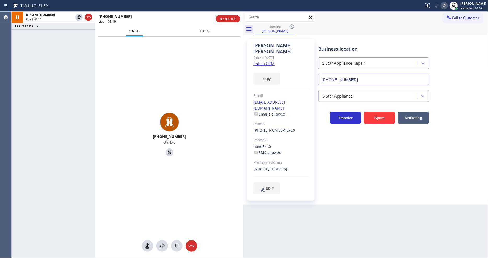
click at [207, 30] on span "Info" at bounding box center [205, 31] width 10 height 5
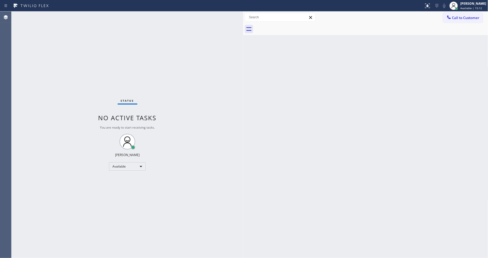
click at [78, 16] on div "Status No active tasks You are ready to start receiving tasks. [PERSON_NAME] Av…" at bounding box center [128, 135] width 232 height 246
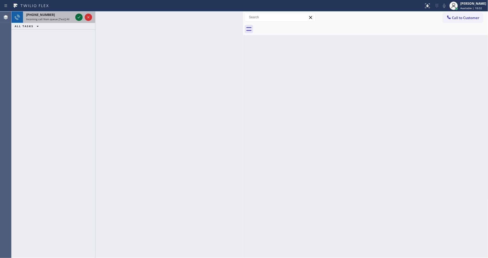
click at [78, 14] on button at bounding box center [78, 17] width 7 height 7
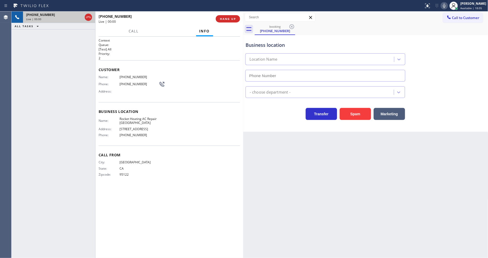
type input "[PHONE_NUMBER]"
click at [142, 117] on span "Rocket Heating AC Repair [GEOGRAPHIC_DATA]" at bounding box center [138, 121] width 39 height 8
click at [130, 75] on span "[PHONE_NUMBER]" at bounding box center [138, 77] width 39 height 4
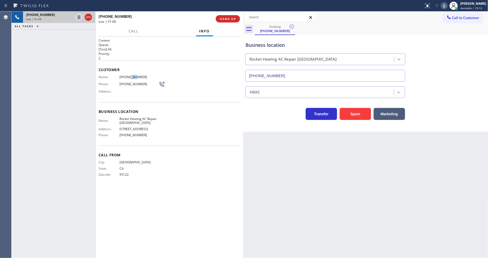
click at [130, 75] on span "[PHONE_NUMBER]" at bounding box center [138, 77] width 39 height 4
click at [188, 228] on div "Context Queue: [Test] All Priority: 2 Customer Name: [PHONE_NUMBER] Phone: [PHO…" at bounding box center [169, 147] width 141 height 218
click at [173, 181] on div "Call From City: [GEOGRAPHIC_DATA]: [US_STATE] Zipcode: 95122" at bounding box center [169, 165] width 141 height 39
click at [78, 16] on icon at bounding box center [79, 17] width 3 height 4
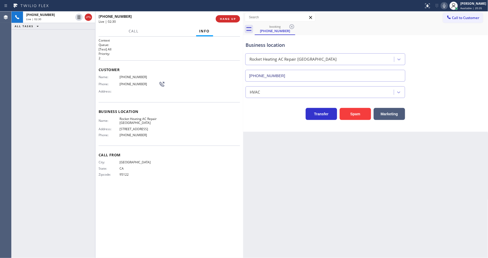
click at [446, 6] on icon at bounding box center [444, 6] width 6 height 6
click at [79, 16] on icon at bounding box center [79, 17] width 4 height 4
click at [445, 4] on icon at bounding box center [444, 6] width 3 height 4
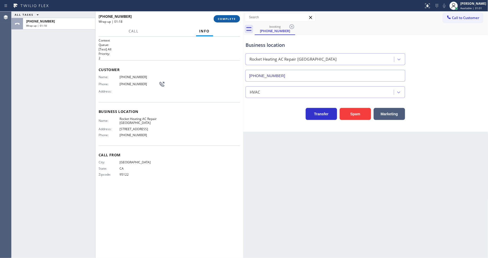
click at [232, 19] on span "COMPLETE" at bounding box center [227, 19] width 18 height 4
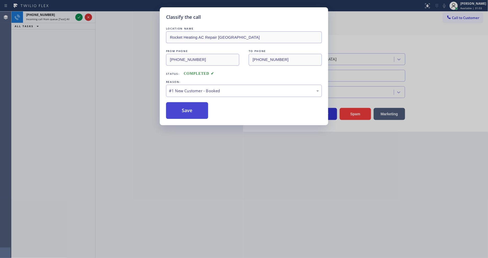
click at [187, 111] on button "Save" at bounding box center [187, 110] width 42 height 17
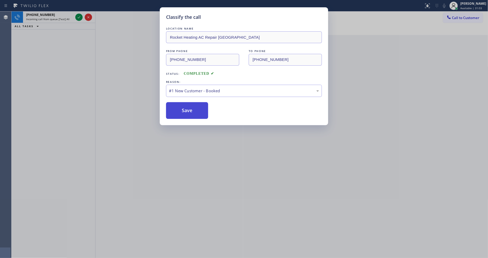
click at [187, 111] on button "Save" at bounding box center [187, 110] width 42 height 17
click at [80, 17] on div "Classify the call LOCATION NAME Rocket Heating AC Repair Belmont FROM PHONE [PH…" at bounding box center [244, 129] width 488 height 258
click at [196, 107] on button "Save" at bounding box center [187, 110] width 42 height 17
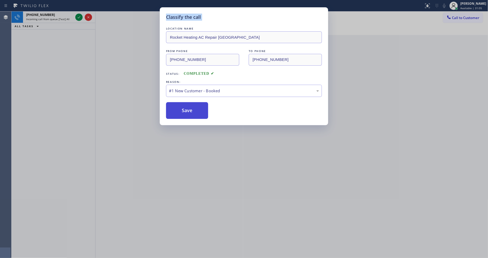
click at [196, 107] on button "Save" at bounding box center [187, 110] width 42 height 17
click at [79, 17] on div "Classify the call LOCATION NAME Rocket Heating AC Repair Belmont FROM PHONE [PH…" at bounding box center [244, 129] width 488 height 258
click at [187, 106] on button "Save" at bounding box center [187, 110] width 42 height 17
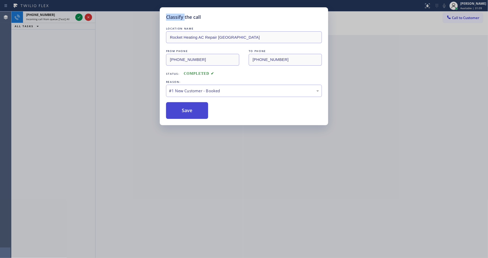
click at [187, 106] on button "Save" at bounding box center [187, 110] width 42 height 17
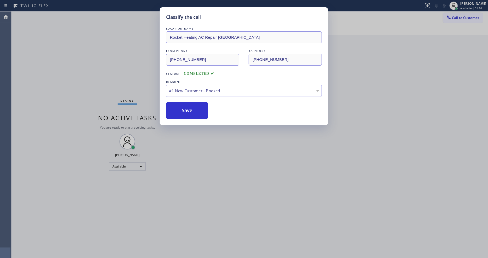
click at [83, 87] on div "Classify the call LOCATION NAME Rocket Heating AC Repair Belmont FROM PHONE [PH…" at bounding box center [244, 129] width 488 height 258
click at [207, 88] on div "#1 New Customer - Booked" at bounding box center [244, 91] width 150 height 6
click at [184, 108] on button "Save" at bounding box center [187, 110] width 42 height 17
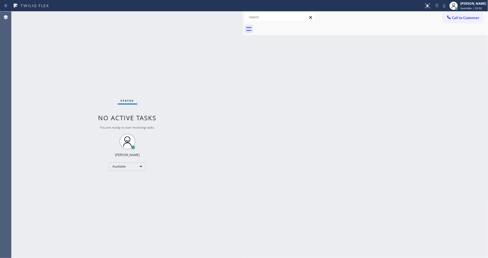
click at [353, 174] on div "Back to Dashboard Change Sender ID Customers Technicians Select a contact Outbo…" at bounding box center [365, 135] width 245 height 246
drag, startPoint x: 388, startPoint y: 129, endPoint x: 372, endPoint y: 16, distance: 114.6
click at [388, 129] on div "Back to Dashboard Change Sender ID Customers Technicians Select a contact Outbo…" at bounding box center [365, 135] width 245 height 246
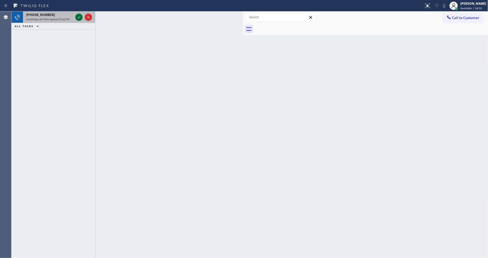
click at [76, 17] on icon at bounding box center [79, 17] width 6 height 6
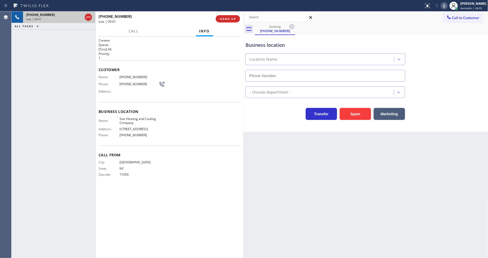
type input "[PHONE_NUMBER]"
click at [107, 92] on div "Name: [PHONE_NUMBER] Phone: [PHONE_NUMBER] Address:" at bounding box center [132, 85] width 66 height 21
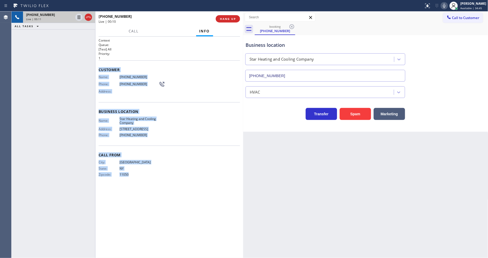
drag, startPoint x: 107, startPoint y: 87, endPoint x: 161, endPoint y: 203, distance: 127.6
click at [161, 203] on div "Context Queue: [Test] All Priority: 1 Customer Name: [PHONE_NUMBER] Phone: [PHO…" at bounding box center [169, 147] width 148 height 221
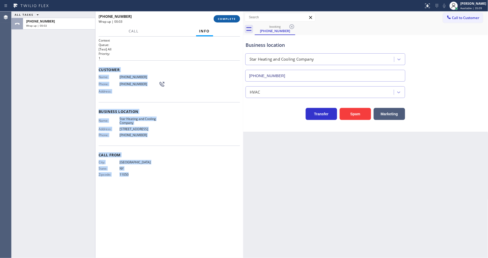
click at [221, 16] on button "COMPLETE" at bounding box center [227, 18] width 26 height 7
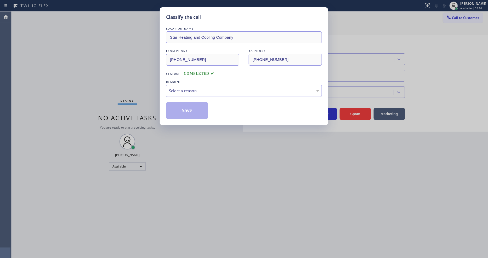
click at [206, 88] on div "Select a reason" at bounding box center [244, 91] width 150 height 6
click at [199, 108] on button "Save" at bounding box center [187, 110] width 42 height 17
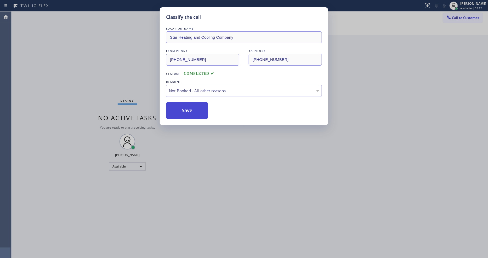
click at [199, 108] on button "Save" at bounding box center [187, 110] width 42 height 17
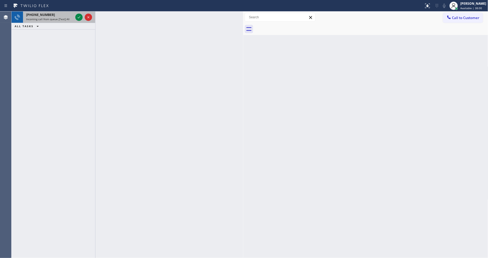
click at [75, 14] on div at bounding box center [83, 18] width 19 height 12
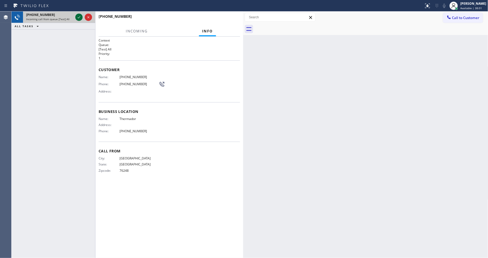
drag, startPoint x: 75, startPoint y: 14, endPoint x: 78, endPoint y: 14, distance: 3.4
click at [75, 14] on div at bounding box center [78, 17] width 7 height 6
click at [129, 152] on div "Call From City: [GEOGRAPHIC_DATA]: [US_STATE] Zipcode: 76248" at bounding box center [169, 161] width 141 height 39
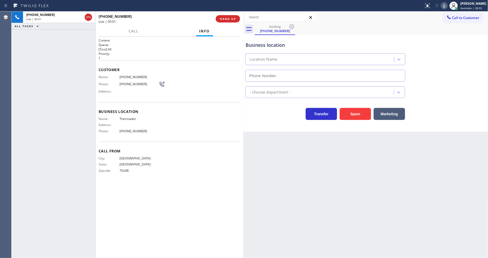
type input "[PHONE_NUMBER]"
click at [230, 18] on button "HANG UP" at bounding box center [228, 18] width 24 height 7
click at [230, 16] on button "HANG UP" at bounding box center [228, 18] width 24 height 7
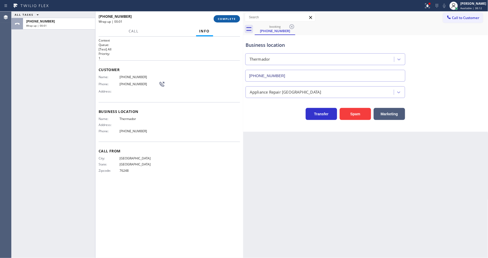
click at [230, 18] on span "COMPLETE" at bounding box center [227, 19] width 18 height 4
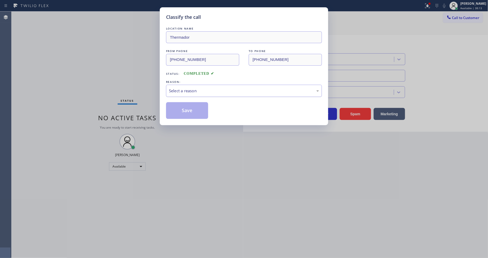
click at [207, 91] on div "Select a reason" at bounding box center [244, 91] width 150 height 6
click at [202, 113] on button "Save" at bounding box center [187, 110] width 42 height 17
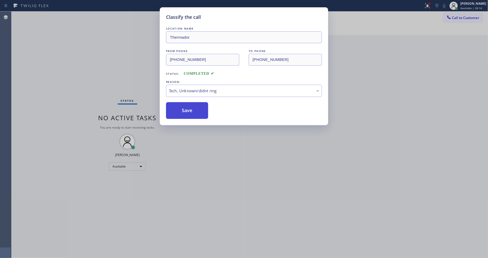
click at [202, 113] on button "Save" at bounding box center [187, 110] width 42 height 17
click at [200, 111] on button "Save" at bounding box center [187, 110] width 42 height 17
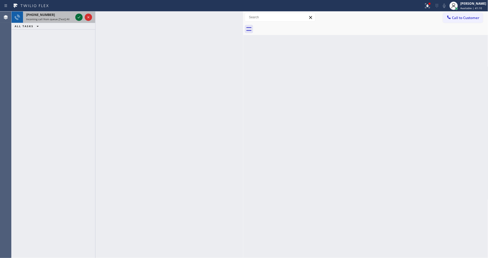
drag, startPoint x: 81, startPoint y: 19, endPoint x: 79, endPoint y: 16, distance: 3.5
click at [80, 17] on icon at bounding box center [79, 17] width 6 height 6
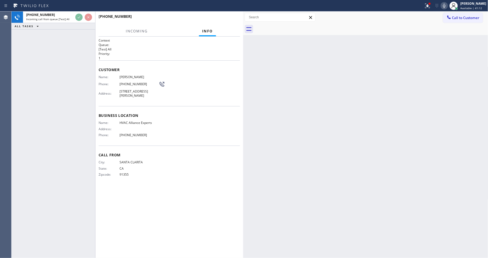
click at [220, 68] on span "Customer" at bounding box center [169, 69] width 141 height 5
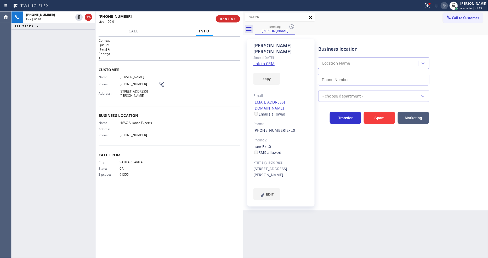
type input "[PHONE_NUMBER]"
click at [259, 61] on link "link to CRM" at bounding box center [263, 63] width 21 height 5
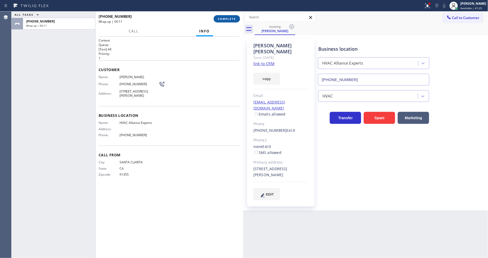
click at [227, 17] on span "COMPLETE" at bounding box center [227, 19] width 18 height 4
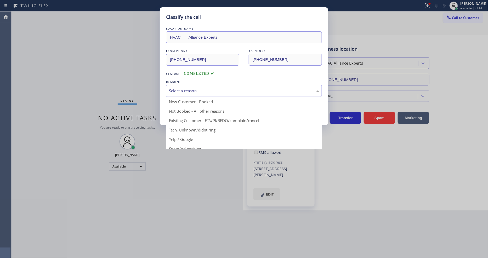
click at [206, 93] on div "Select a reason" at bounding box center [244, 91] width 156 height 12
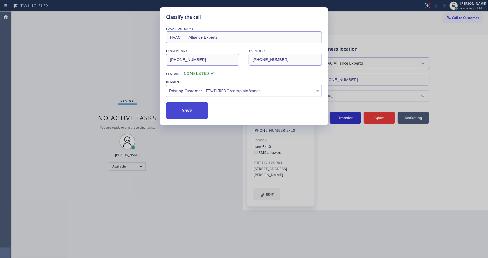
click at [196, 110] on button "Save" at bounding box center [187, 110] width 42 height 17
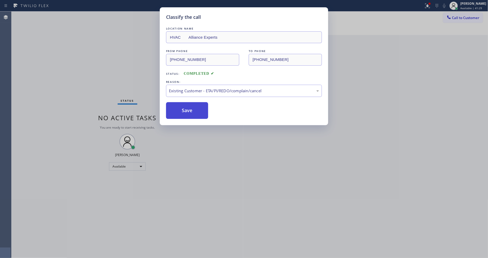
click at [196, 110] on button "Save" at bounding box center [187, 110] width 42 height 17
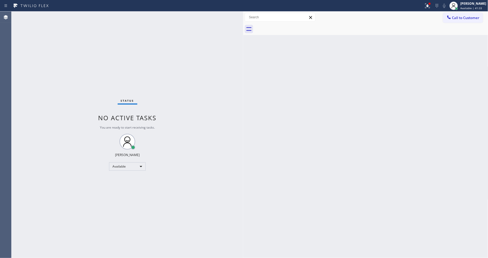
click at [430, 150] on div "Back to Dashboard Change Sender ID Customers Technicians Select a contact Outbo…" at bounding box center [365, 135] width 245 height 246
click at [289, 176] on div "Back to Dashboard Change Sender ID Customers Technicians Select a contact Outbo…" at bounding box center [365, 135] width 245 height 246
click at [433, 5] on div at bounding box center [428, 6] width 12 height 6
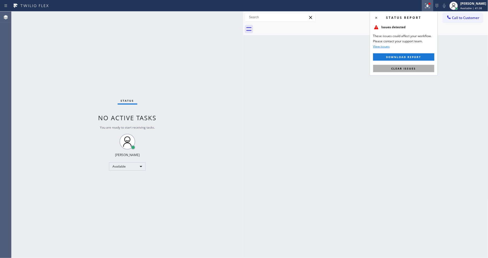
click at [429, 68] on button "Clear issues" at bounding box center [403, 68] width 61 height 7
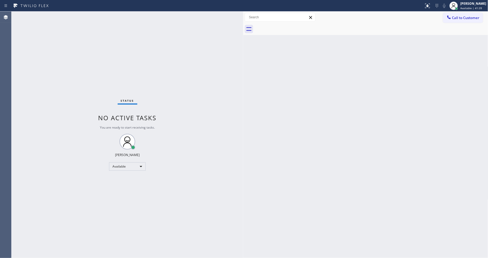
click at [68, 16] on div "Status No active tasks You are ready to start receiving tasks. [PERSON_NAME] Av…" at bounding box center [128, 135] width 232 height 246
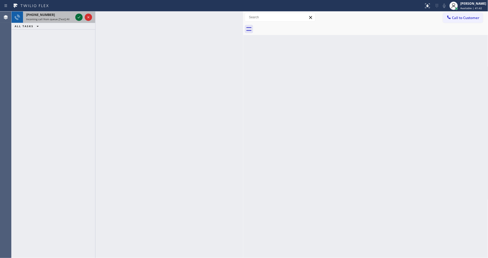
click at [78, 18] on icon at bounding box center [79, 17] width 6 height 6
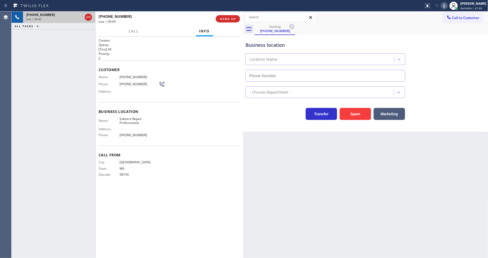
type input "[PHONE_NUMBER]"
click at [134, 117] on span "Subzero Repair Professionals" at bounding box center [138, 121] width 39 height 8
click at [125, 79] on div "Name: [PHONE_NUMBER] Phone: [PHONE_NUMBER] Address:" at bounding box center [132, 85] width 66 height 21
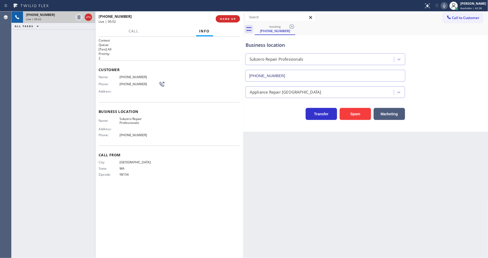
click at [126, 76] on span "[PHONE_NUMBER]" at bounding box center [138, 77] width 39 height 4
click at [446, 7] on icon at bounding box center [444, 6] width 6 height 6
click at [447, 5] on icon at bounding box center [444, 6] width 6 height 6
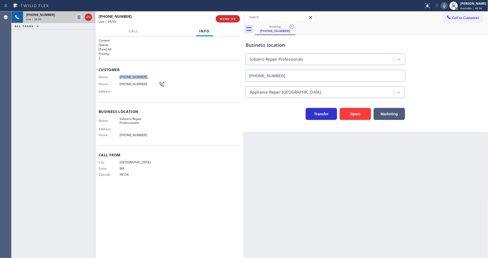
click at [81, 90] on div "[PHONE_NUMBER] Live | 04:50 ALL TASKS ALL TASKS ACTIVE TASKS TASKS IN WRAP UP" at bounding box center [54, 135] width 84 height 246
drag, startPoint x: 381, startPoint y: 158, endPoint x: 180, endPoint y: 124, distance: 204.3
click at [381, 158] on div "Back to Dashboard Change Sender ID Customers Technicians Select a contact Outbo…" at bounding box center [365, 135] width 245 height 246
click at [119, 175] on span "98154" at bounding box center [138, 175] width 39 height 4
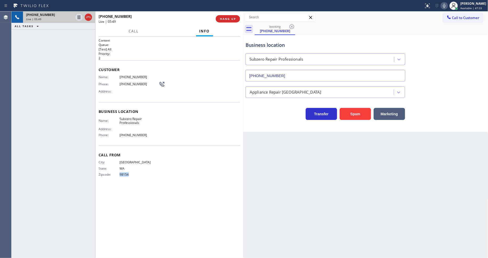
click at [119, 175] on span "98154" at bounding box center [138, 175] width 39 height 4
click at [80, 36] on icon at bounding box center [79, 35] width 6 height 6
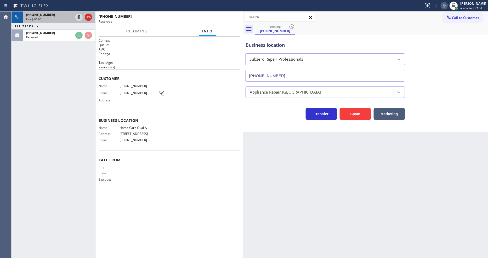
drag, startPoint x: 113, startPoint y: 118, endPoint x: 197, endPoint y: 104, distance: 85.1
click at [113, 118] on span "Business location" at bounding box center [169, 120] width 141 height 5
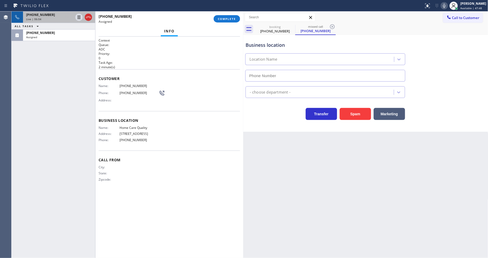
type input "[PHONE_NUMBER]"
click at [229, 18] on span "COMPLETE" at bounding box center [227, 19] width 18 height 4
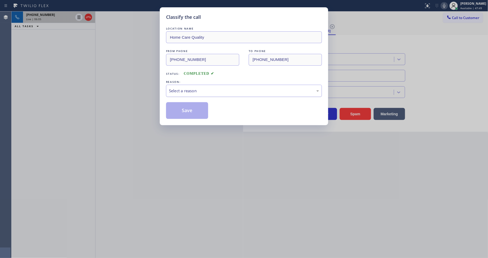
drag, startPoint x: 215, startPoint y: 90, endPoint x: 213, endPoint y: 93, distance: 4.1
click at [215, 90] on div "Select a reason" at bounding box center [244, 91] width 150 height 6
click at [207, 105] on button "Save" at bounding box center [187, 110] width 42 height 17
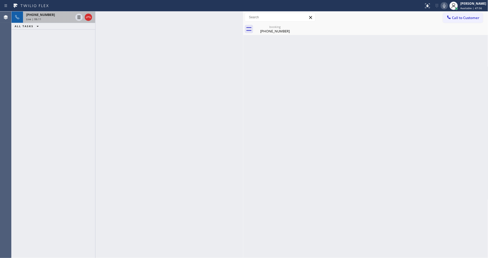
click at [60, 19] on div "Live | 06:11" at bounding box center [49, 19] width 47 height 4
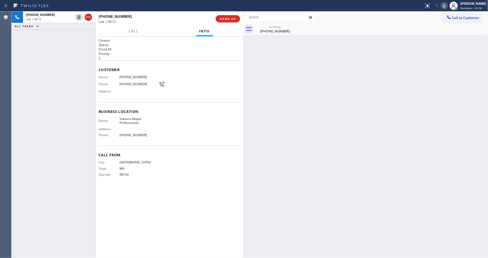
click at [134, 75] on span "[PHONE_NUMBER]" at bounding box center [138, 77] width 39 height 4
drag, startPoint x: 230, startPoint y: 95, endPoint x: 295, endPoint y: 9, distance: 108.6
click at [229, 96] on div "Customer Name: [PHONE_NUMBER] Phone: [PHONE_NUMBER] Address:" at bounding box center [169, 81] width 141 height 42
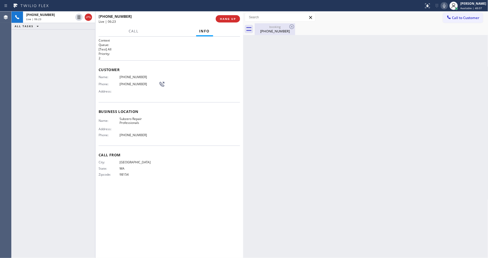
click at [278, 33] on div "[PHONE_NUMBER]" at bounding box center [274, 31] width 39 height 5
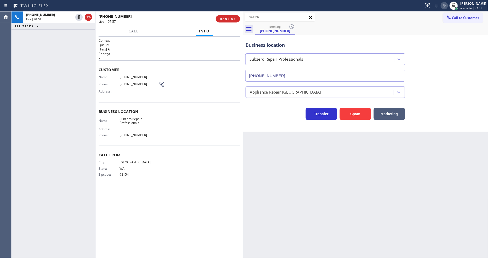
click at [131, 73] on div "Customer Name: [PHONE_NUMBER] Phone: [PHONE_NUMBER] Address:" at bounding box center [169, 81] width 141 height 42
click at [447, 6] on icon at bounding box center [444, 6] width 6 height 6
click at [447, 5] on icon at bounding box center [444, 6] width 6 height 6
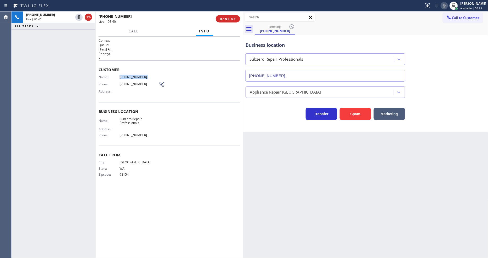
click at [447, 7] on icon at bounding box center [444, 6] width 6 height 6
click at [445, 4] on icon at bounding box center [444, 6] width 3 height 4
click at [445, 7] on icon at bounding box center [444, 6] width 3 height 4
click at [447, 7] on icon at bounding box center [444, 6] width 6 height 6
click at [162, 153] on span "Call From" at bounding box center [169, 154] width 141 height 5
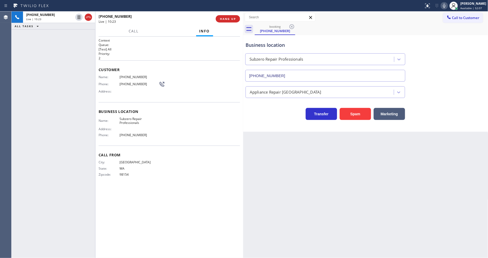
click at [445, 4] on icon at bounding box center [444, 6] width 3 height 4
click at [446, 4] on icon at bounding box center [444, 6] width 6 height 6
click at [222, 18] on span "HANG UP" at bounding box center [228, 19] width 16 height 4
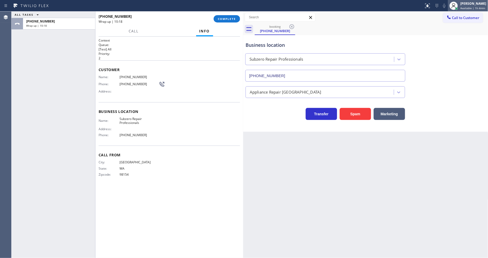
click at [468, 10] on div "[PERSON_NAME] Available | 1h 4min" at bounding box center [473, 5] width 28 height 9
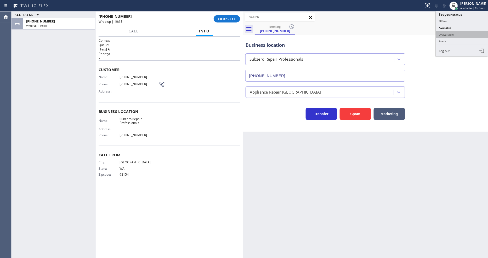
click at [448, 35] on button "Unavailable" at bounding box center [462, 34] width 52 height 7
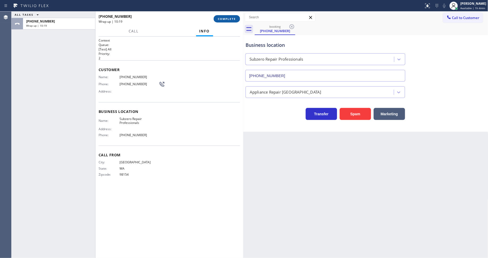
click at [219, 18] on span "COMPLETE" at bounding box center [227, 19] width 18 height 4
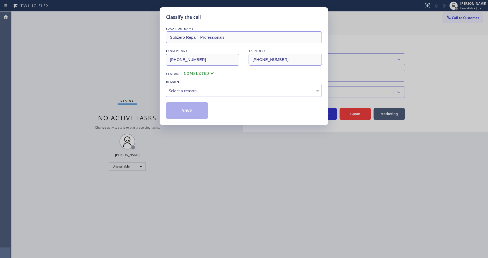
click at [178, 88] on div "Select a reason" at bounding box center [244, 91] width 150 height 6
click at [174, 108] on button "Save" at bounding box center [187, 110] width 42 height 17
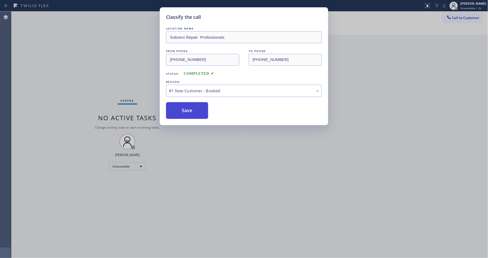
click at [174, 108] on button "Save" at bounding box center [187, 110] width 42 height 17
drag, startPoint x: 174, startPoint y: 108, endPoint x: 360, endPoint y: 45, distance: 196.4
click at [174, 108] on button "Save" at bounding box center [187, 110] width 42 height 17
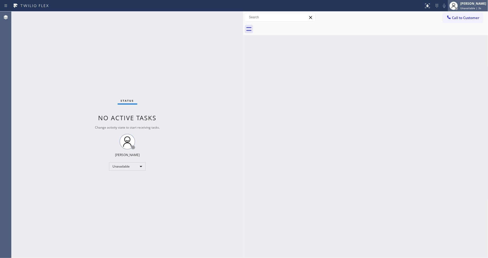
click at [464, 5] on div "[PERSON_NAME]" at bounding box center [473, 3] width 26 height 4
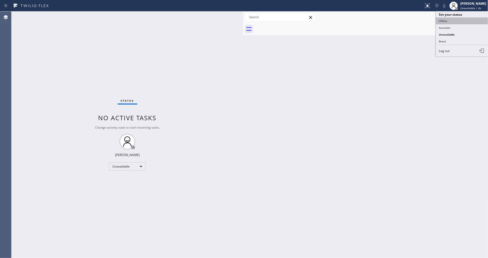
click at [455, 19] on button "Offline" at bounding box center [462, 21] width 52 height 7
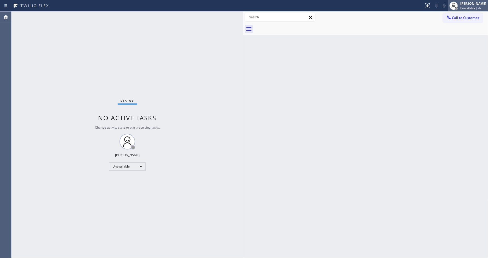
click at [471, 4] on div "[PERSON_NAME]" at bounding box center [473, 3] width 26 height 4
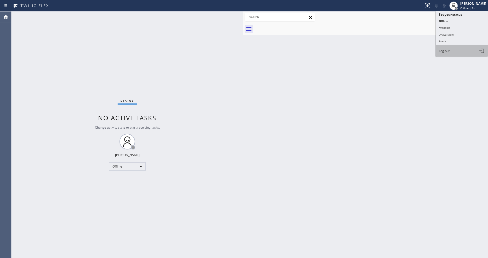
click at [456, 53] on button "Log out" at bounding box center [462, 51] width 52 height 12
